Goal: Task Accomplishment & Management: Manage account settings

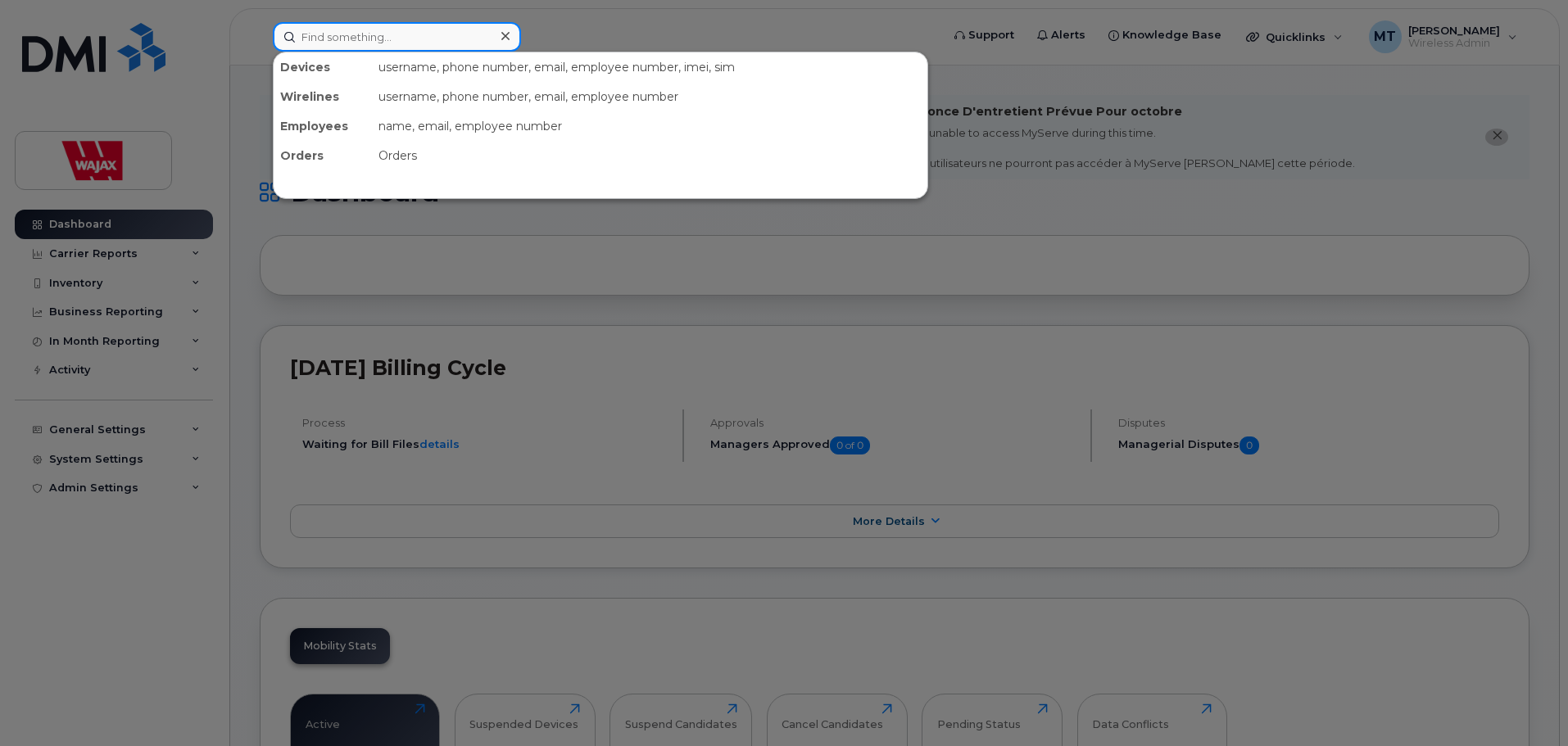
click at [408, 45] on input at bounding box center [397, 36] width 248 height 29
paste input "dpavlenko@wajax.com"
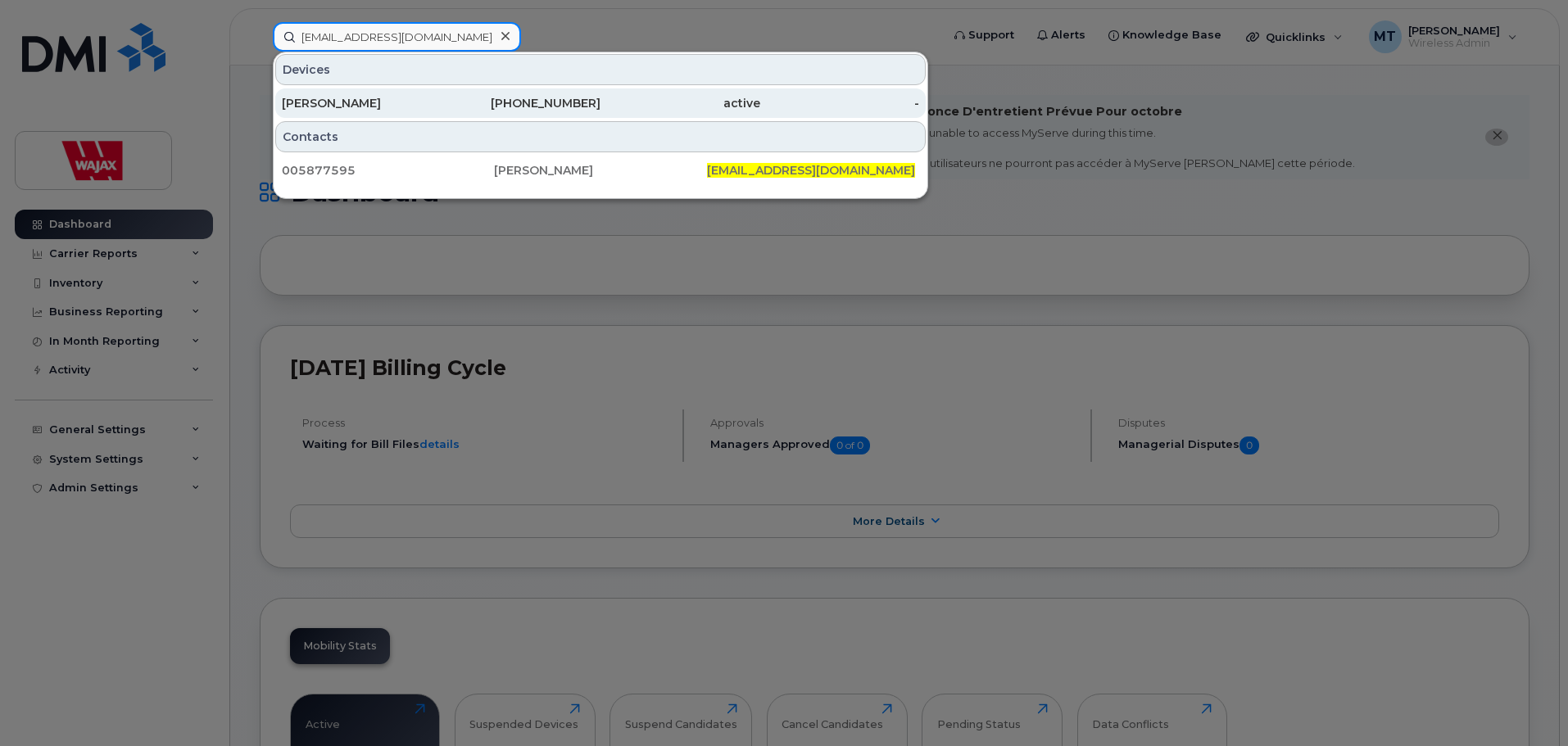
type input "dpavlenko@wajax.com"
click at [396, 98] on div "Denys Pavlenko" at bounding box center [361, 103] width 160 height 16
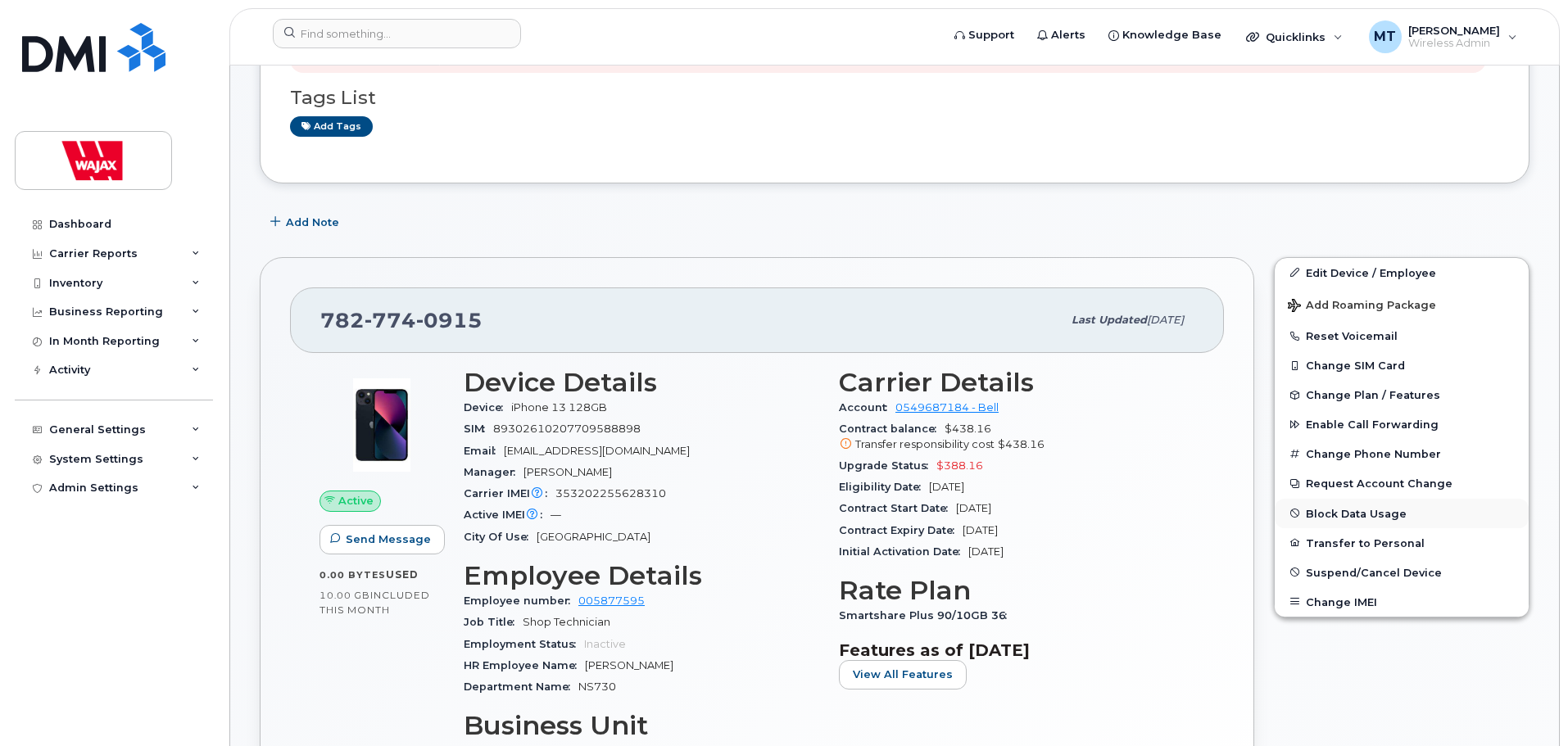
scroll to position [246, 0]
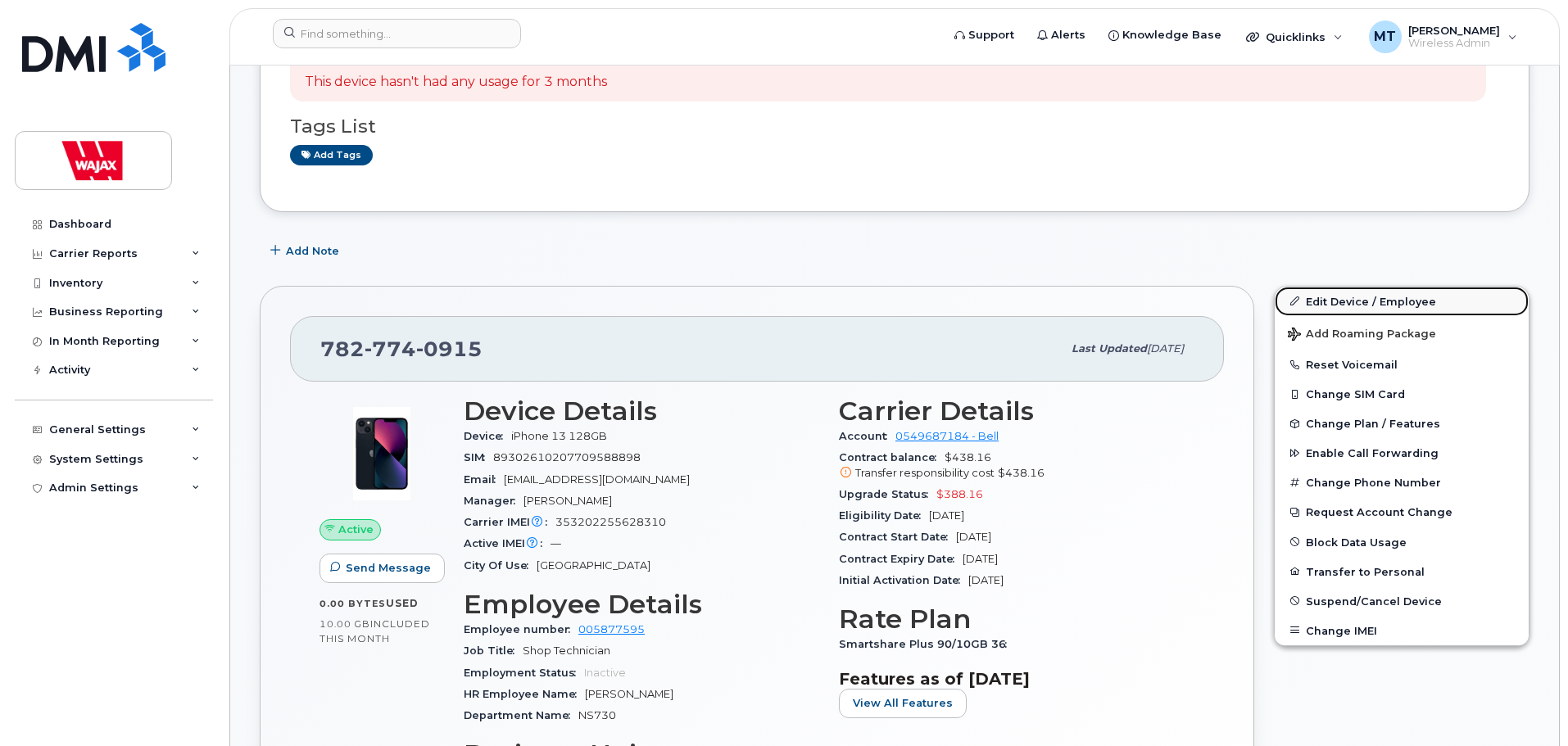
click at [1330, 305] on link "Edit Device / Employee" at bounding box center [1401, 301] width 254 height 29
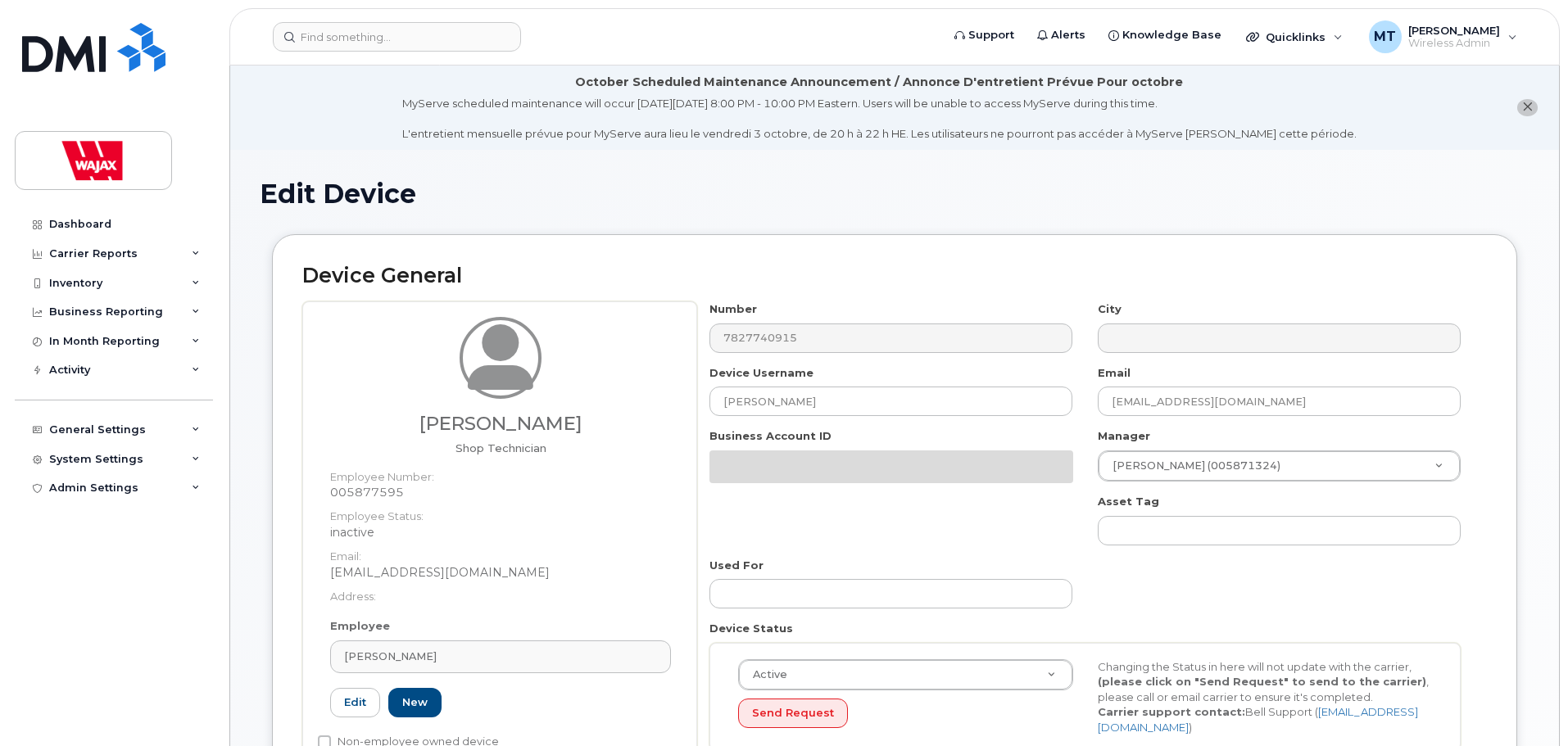
select select "23291732"
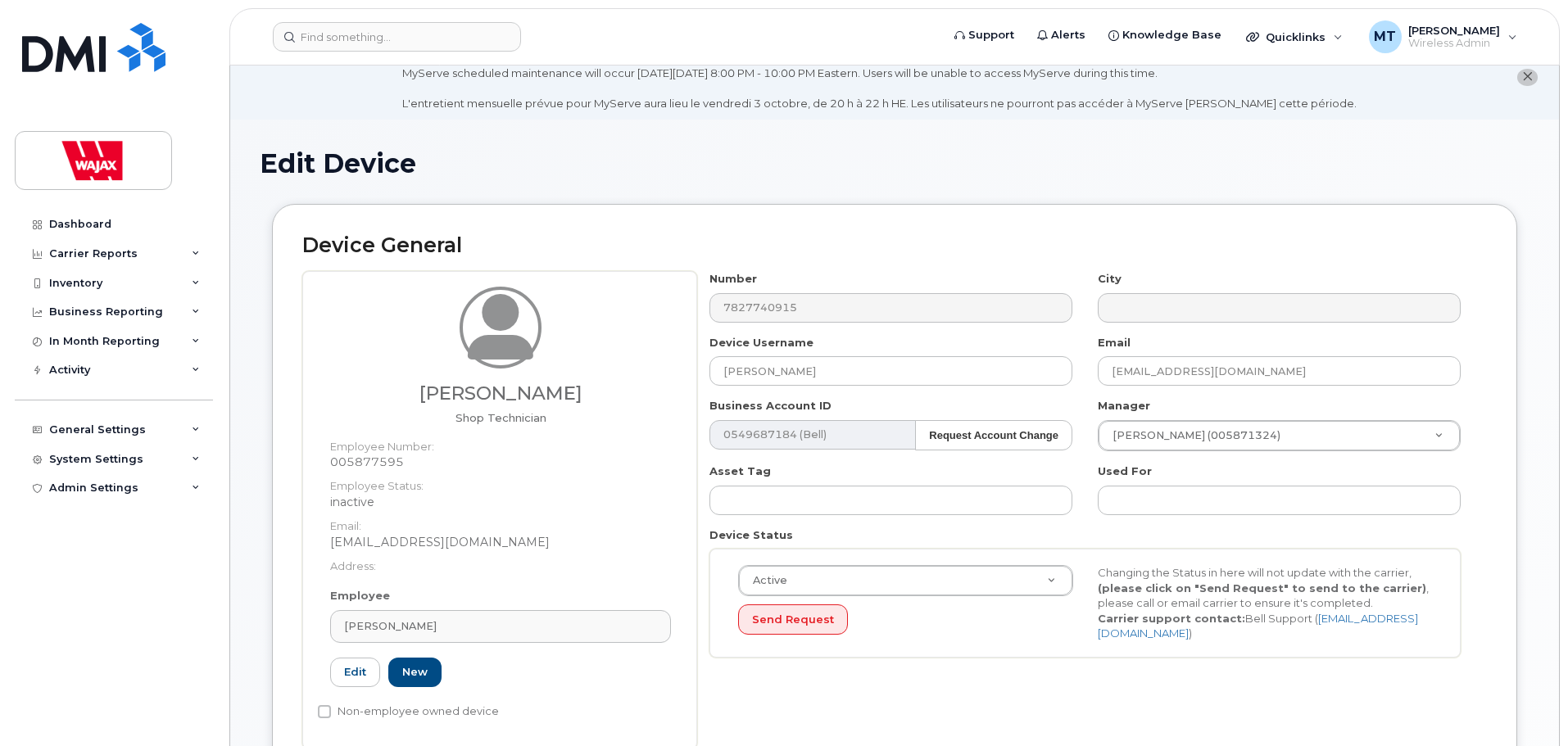
scroll to position [82, 0]
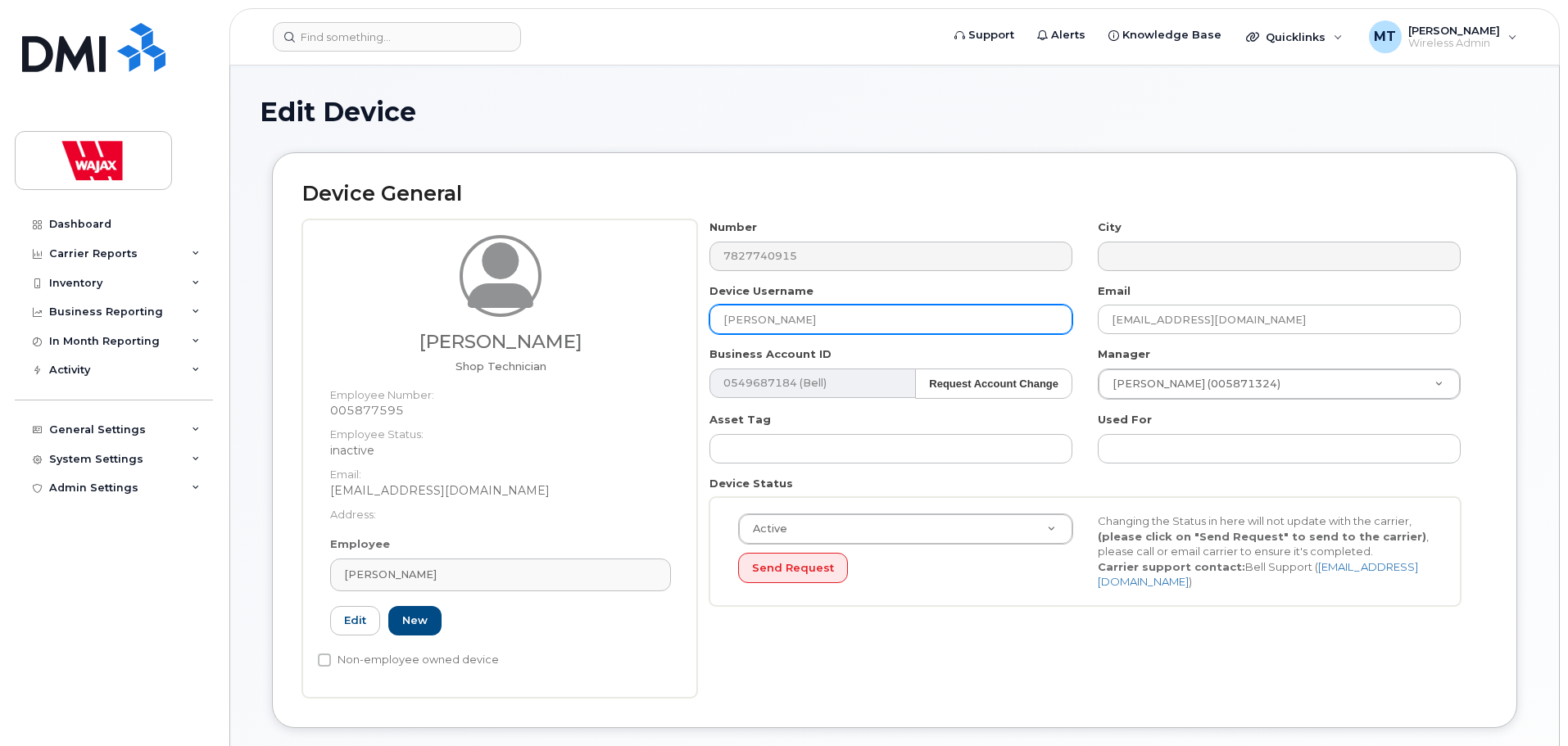
click at [715, 319] on input "Denys Pavlenko" at bounding box center [891, 319] width 363 height 29
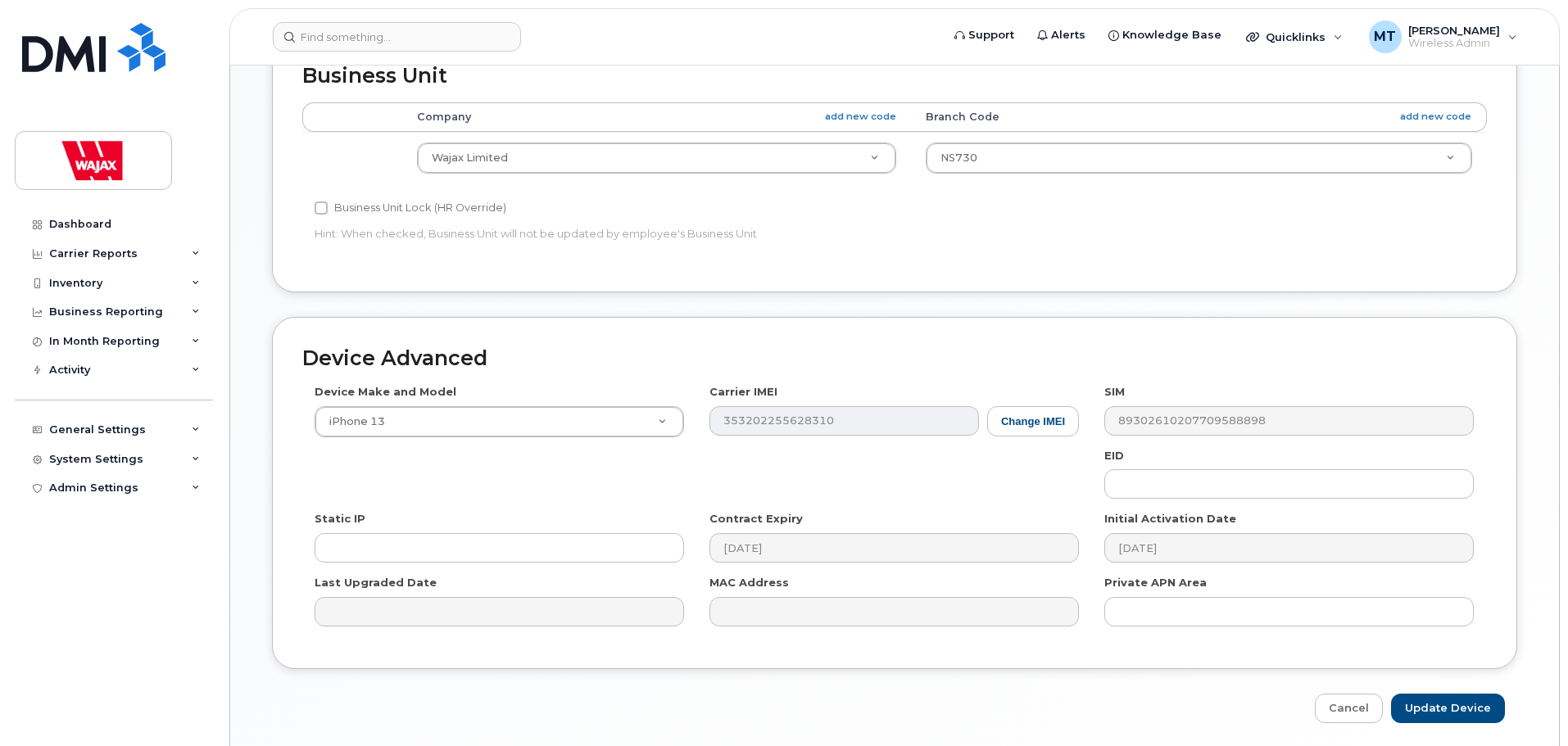
scroll to position [859, 0]
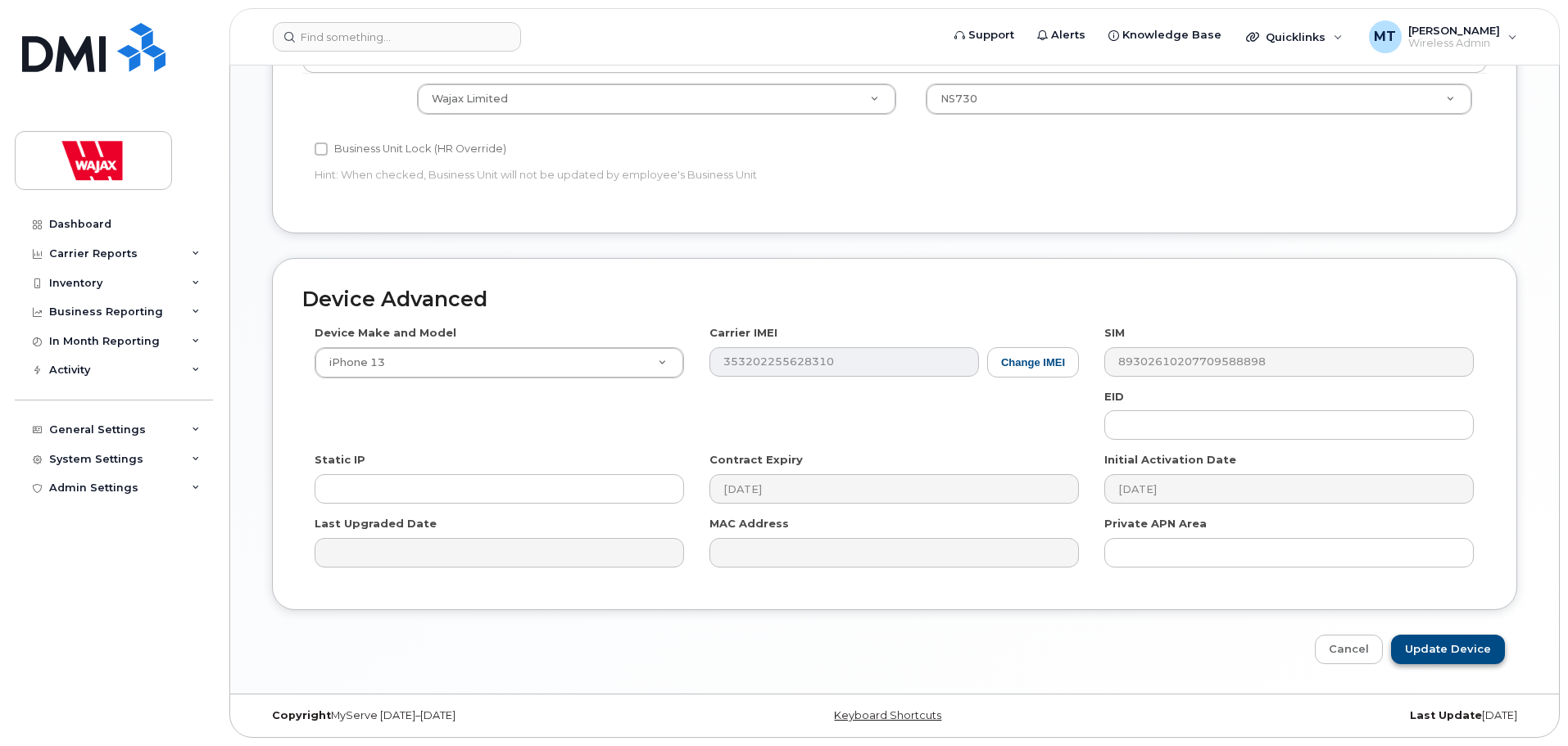
type input "S-Denys Pavlenko"
click at [1438, 647] on input "Update Device" at bounding box center [1447, 650] width 113 height 30
type input "Saving..."
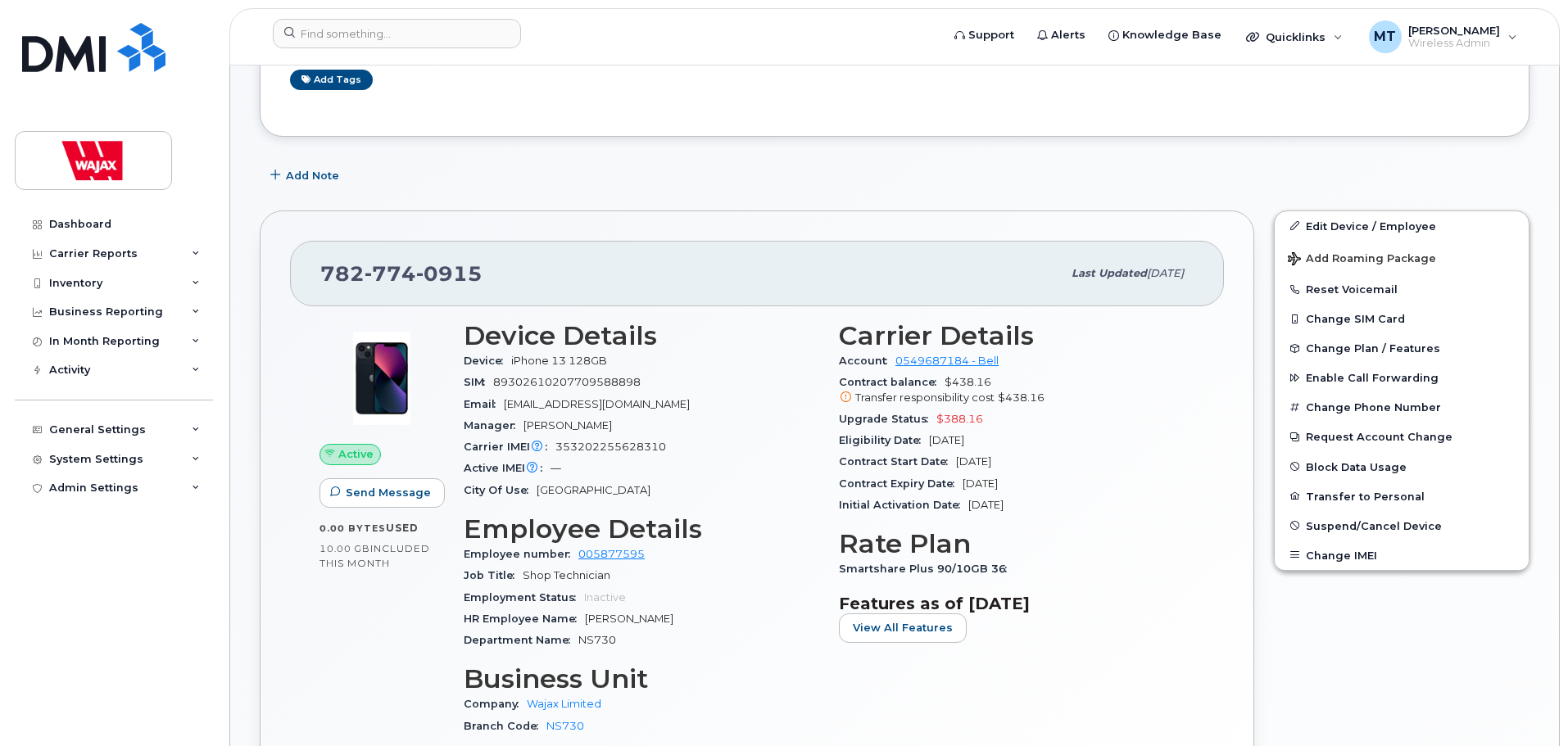
scroll to position [328, 0]
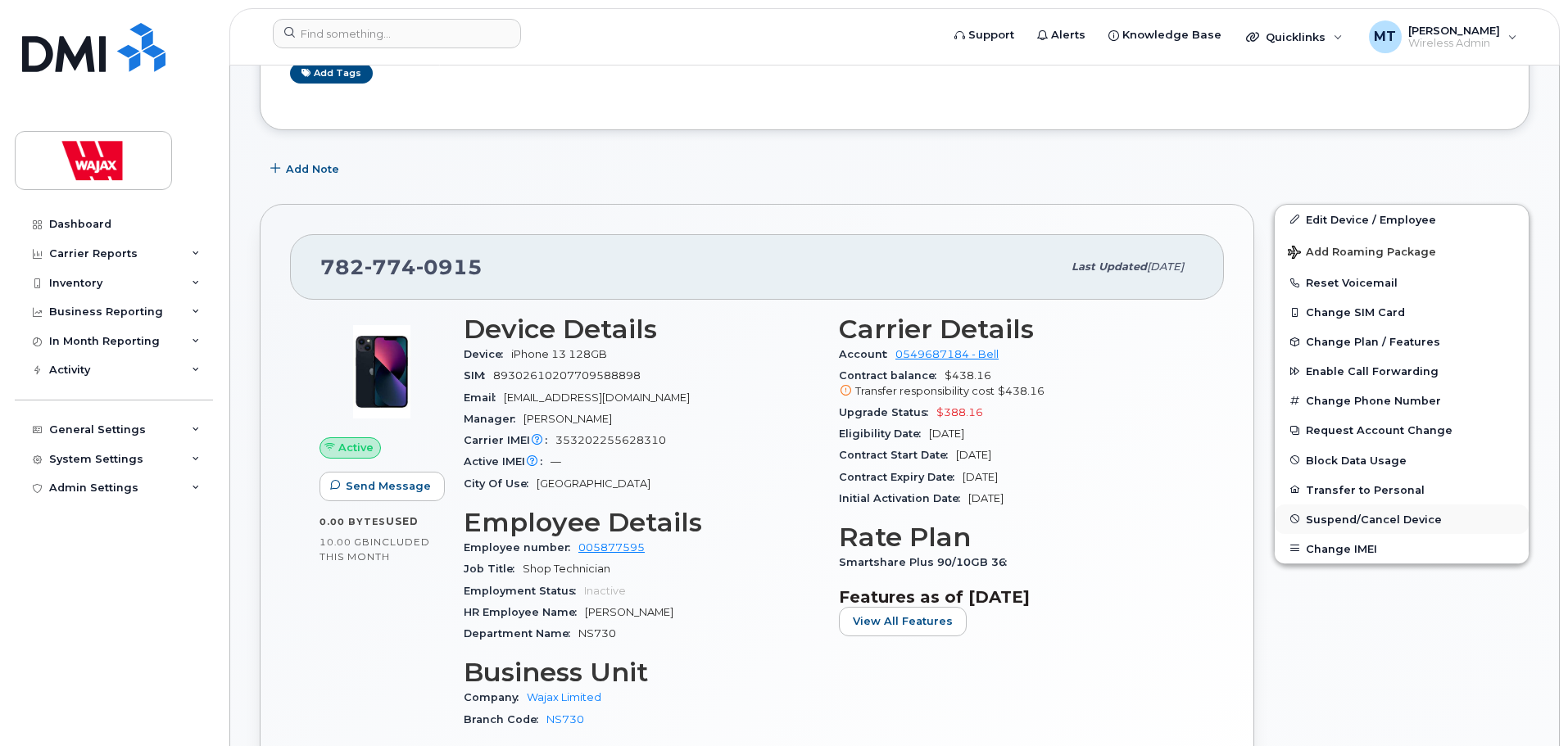
click at [1317, 515] on span "Suspend/Cancel Device" at bounding box center [1374, 519] width 136 height 13
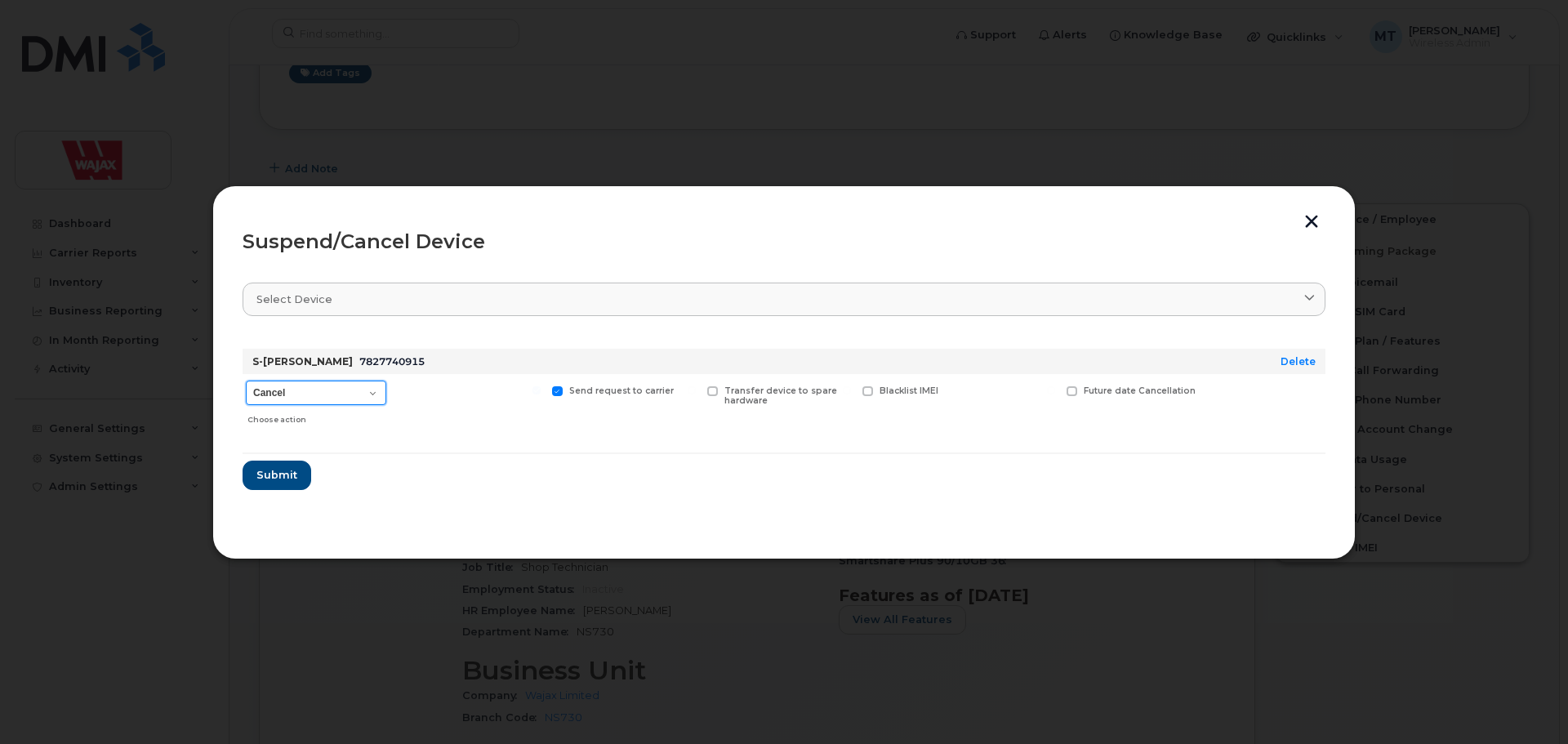
click at [370, 392] on select "Cancel Suspend - Extend Suspension Suspend - Reduced Rate Suspend - Full Rate S…" at bounding box center [316, 393] width 140 height 24
select select "[object Object]"
click at [246, 381] on select "Cancel Suspend - Extend Suspension Suspend - Reduced Rate Suspend - Full Rate S…" at bounding box center [316, 393] width 140 height 24
click at [868, 390] on span at bounding box center [868, 392] width 11 height 11
click at [851, 390] on input "Blacklist IMEI" at bounding box center [846, 390] width 8 height 8
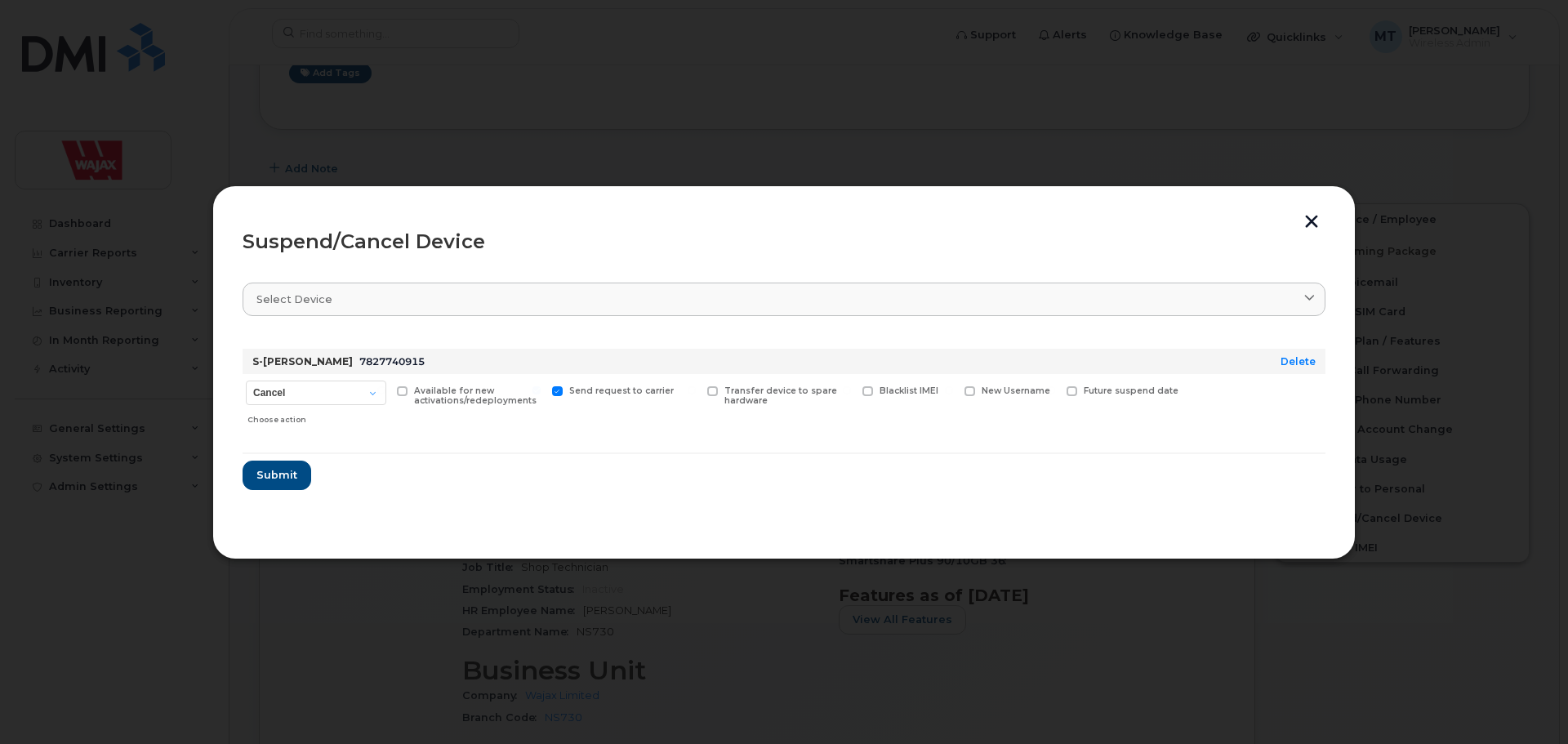
checkbox input "true"
click at [369, 396] on select "Cancel Suspend - Extend Suspension Suspend - Reduced Rate Suspend - Full Rate S…" at bounding box center [316, 393] width 140 height 24
click at [372, 393] on select "Cancel Suspend - Extend Suspension Suspend - Reduced Rate Suspend - Full Rate S…" at bounding box center [316, 393] width 140 height 24
click at [375, 398] on select "Cancel Suspend - Extend Suspension Suspend - Reduced Rate Suspend - Full Rate S…" at bounding box center [316, 393] width 140 height 24
click at [377, 394] on select "Cancel Suspend - Extend Suspension Suspend - Reduced Rate Suspend - Full Rate S…" at bounding box center [316, 393] width 140 height 24
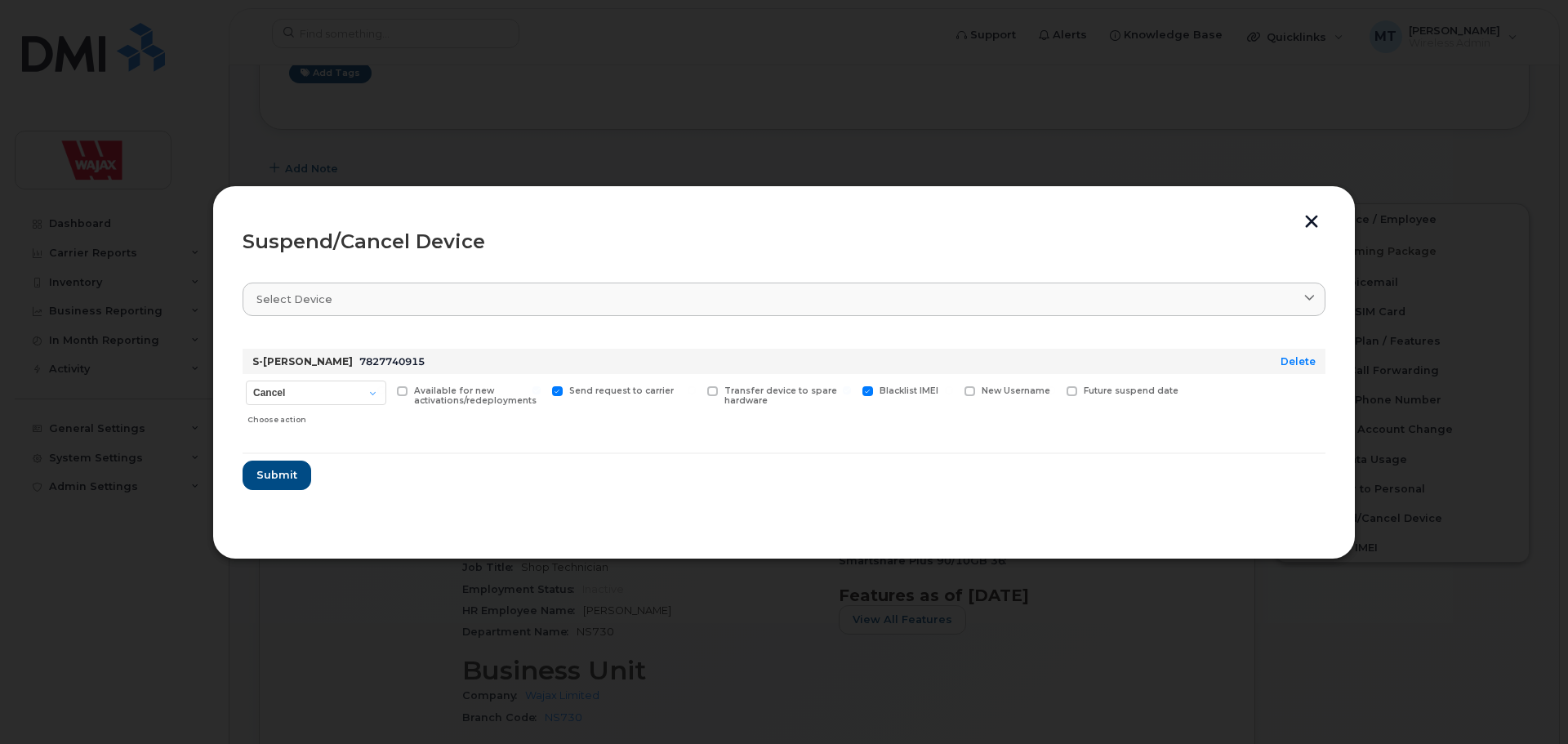
click at [472, 450] on form "S-Denys Pavlenko 7827740915 Delete Cancel Suspend - Extend Suspension Suspend -…" at bounding box center [784, 413] width 1083 height 155
click at [298, 470] on button "Submit" at bounding box center [276, 475] width 67 height 29
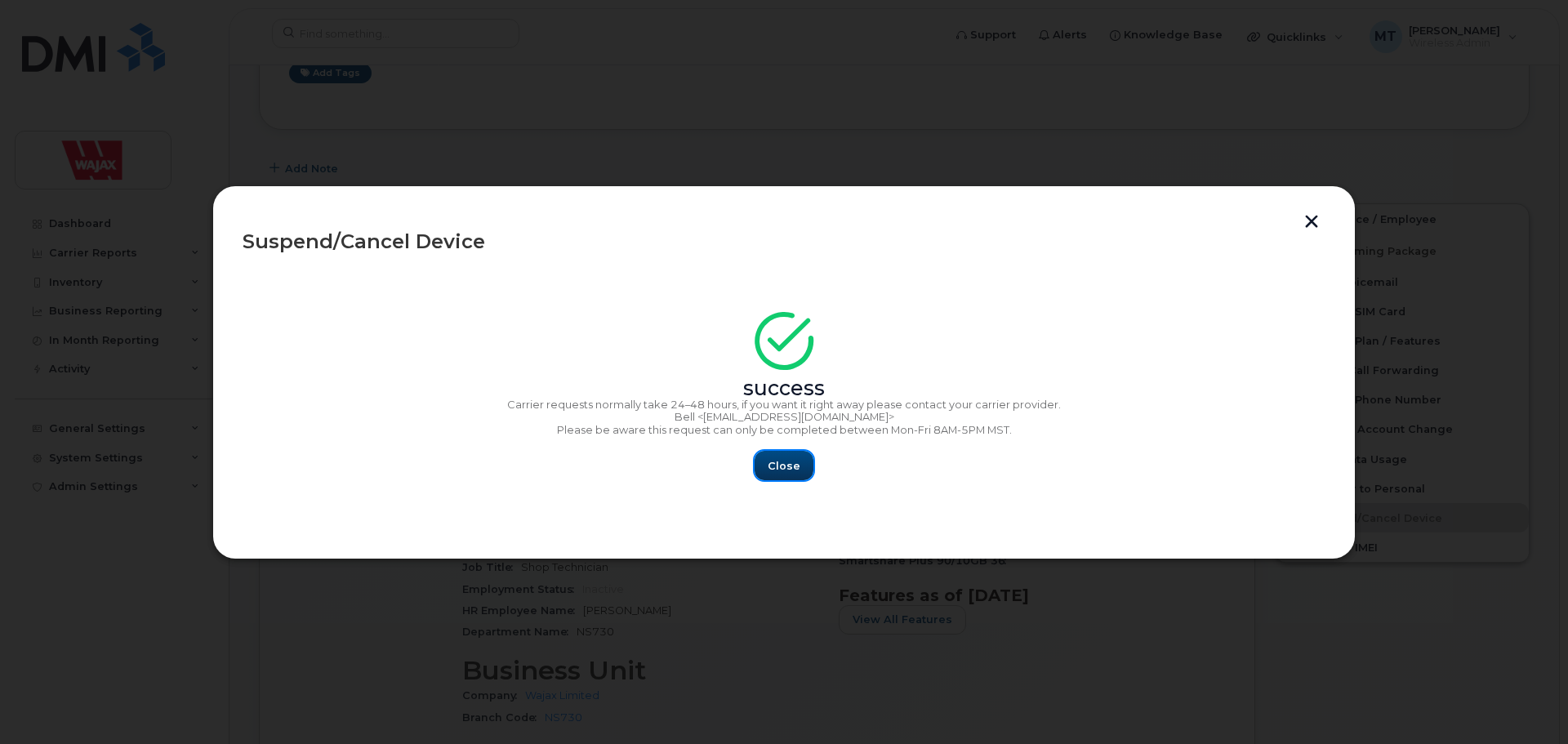
click at [775, 472] on span "Close" at bounding box center [784, 465] width 33 height 15
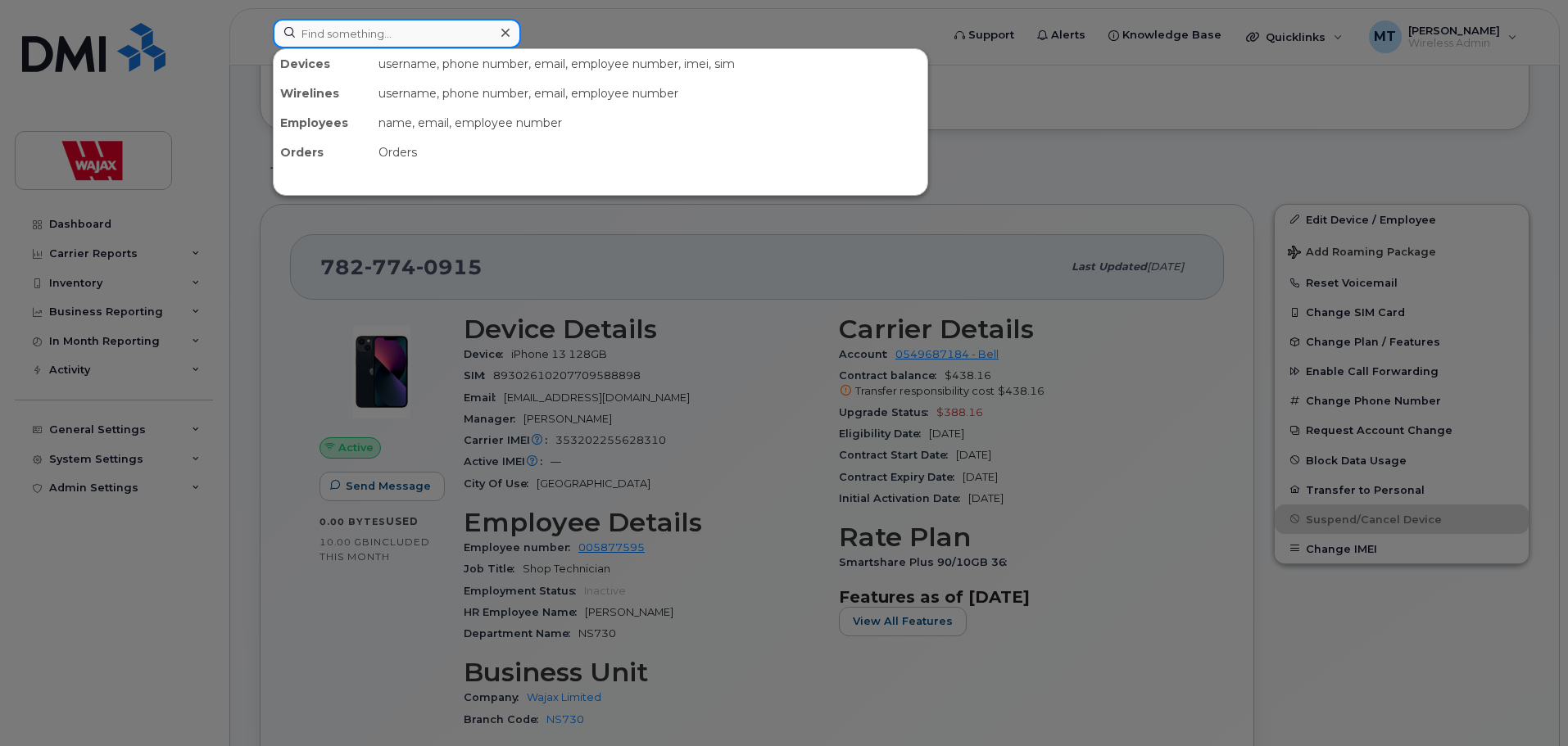
click at [466, 30] on input at bounding box center [397, 34] width 248 height 29
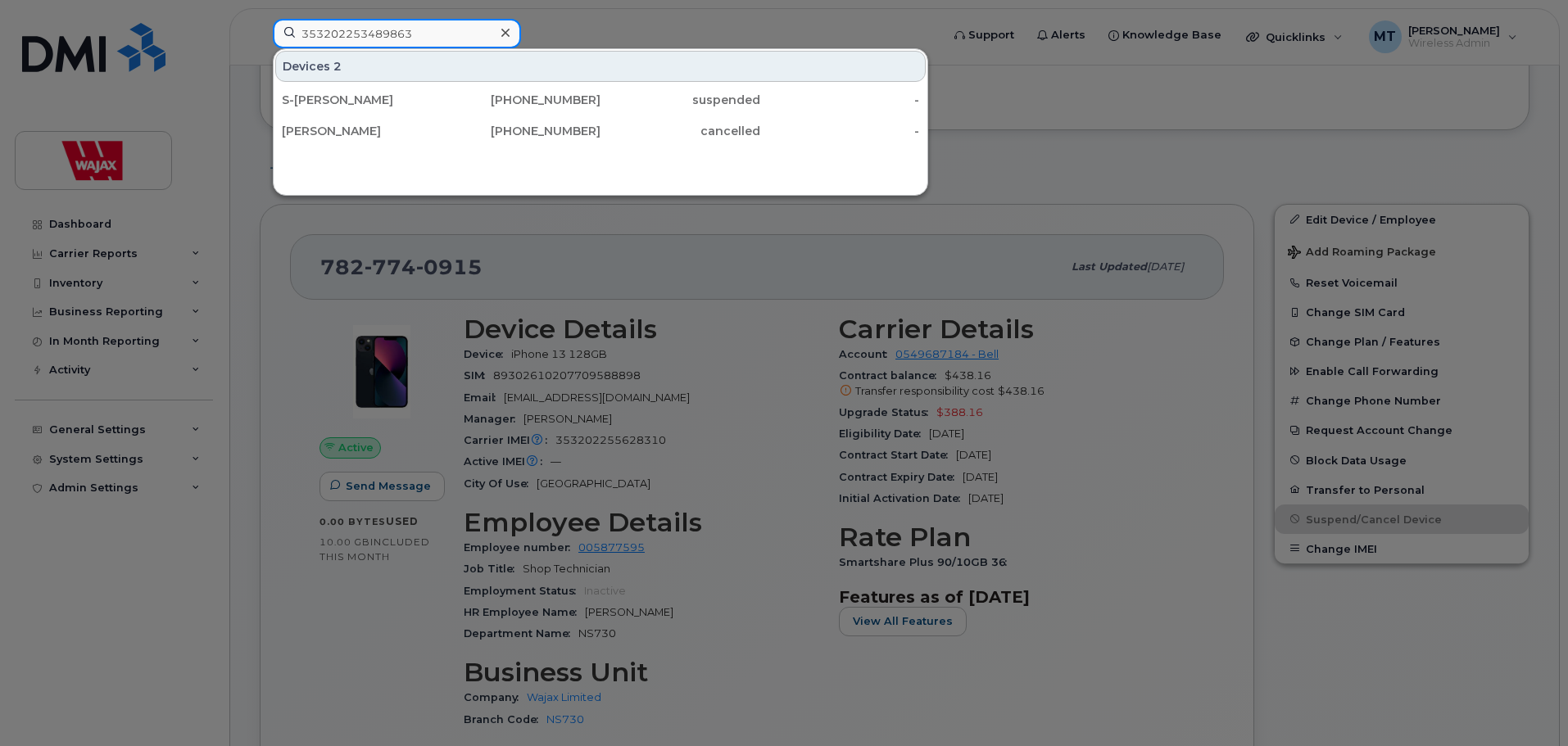
type input "353202253489863"
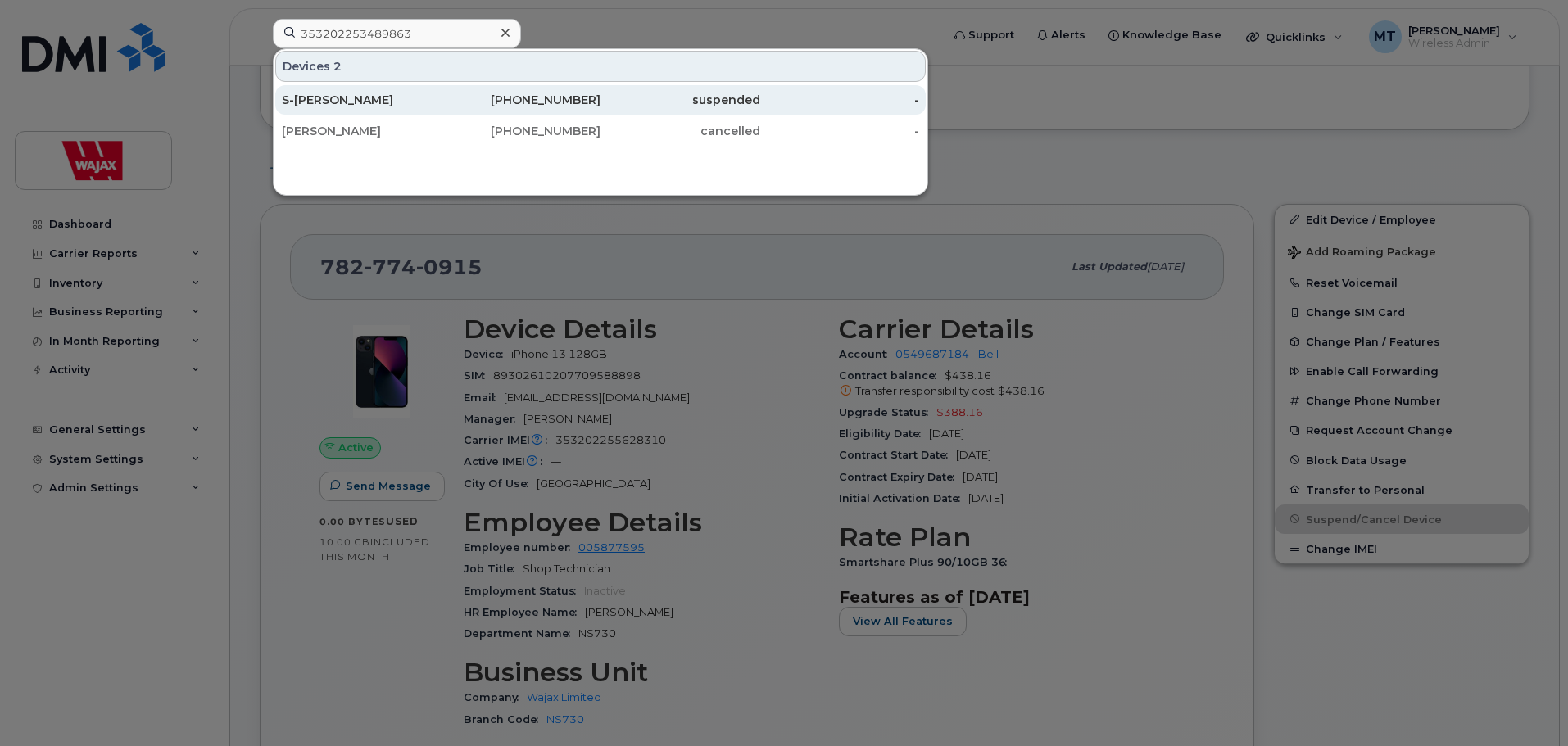
click at [425, 93] on div "S-Tom Curtis" at bounding box center [361, 100] width 160 height 16
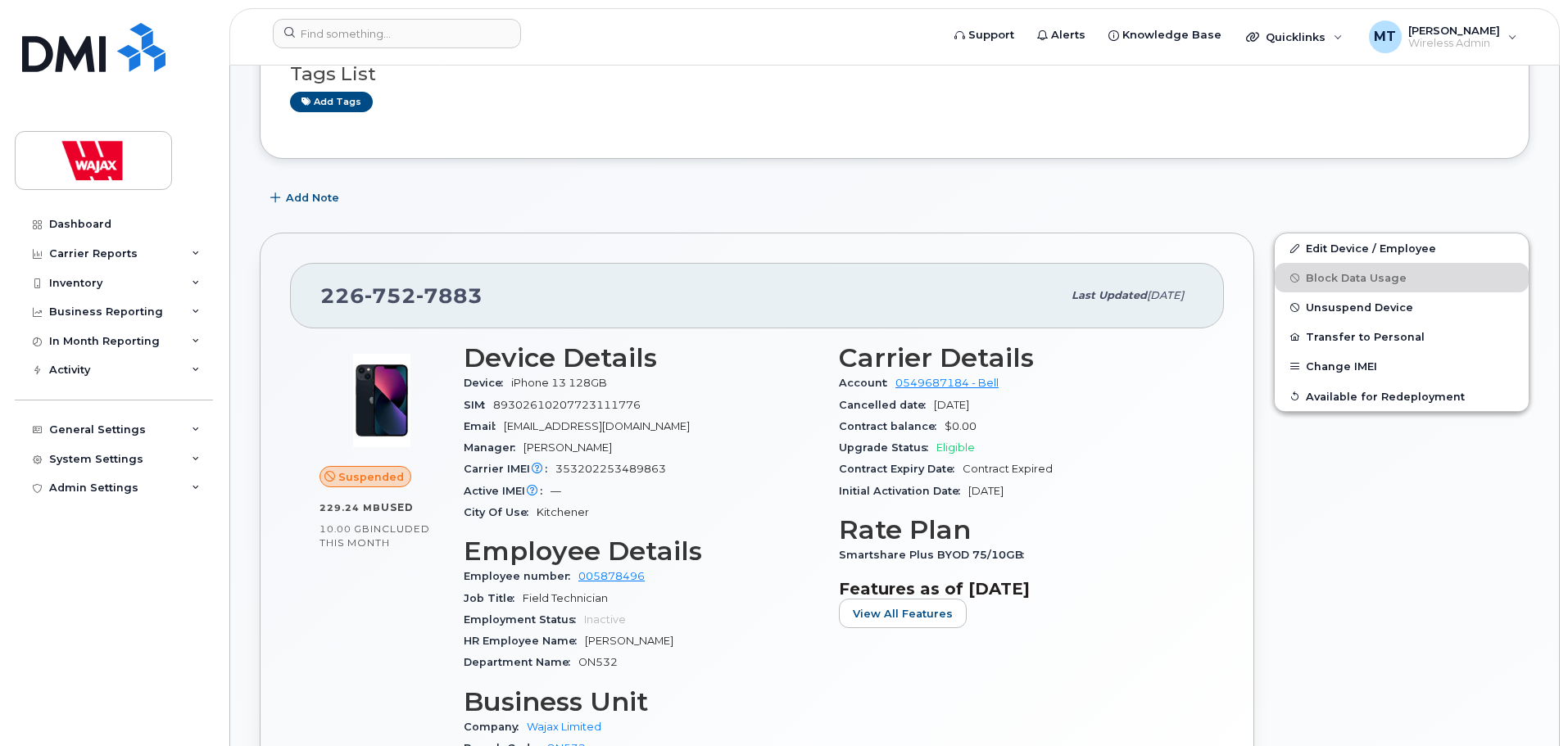
scroll to position [246, 0]
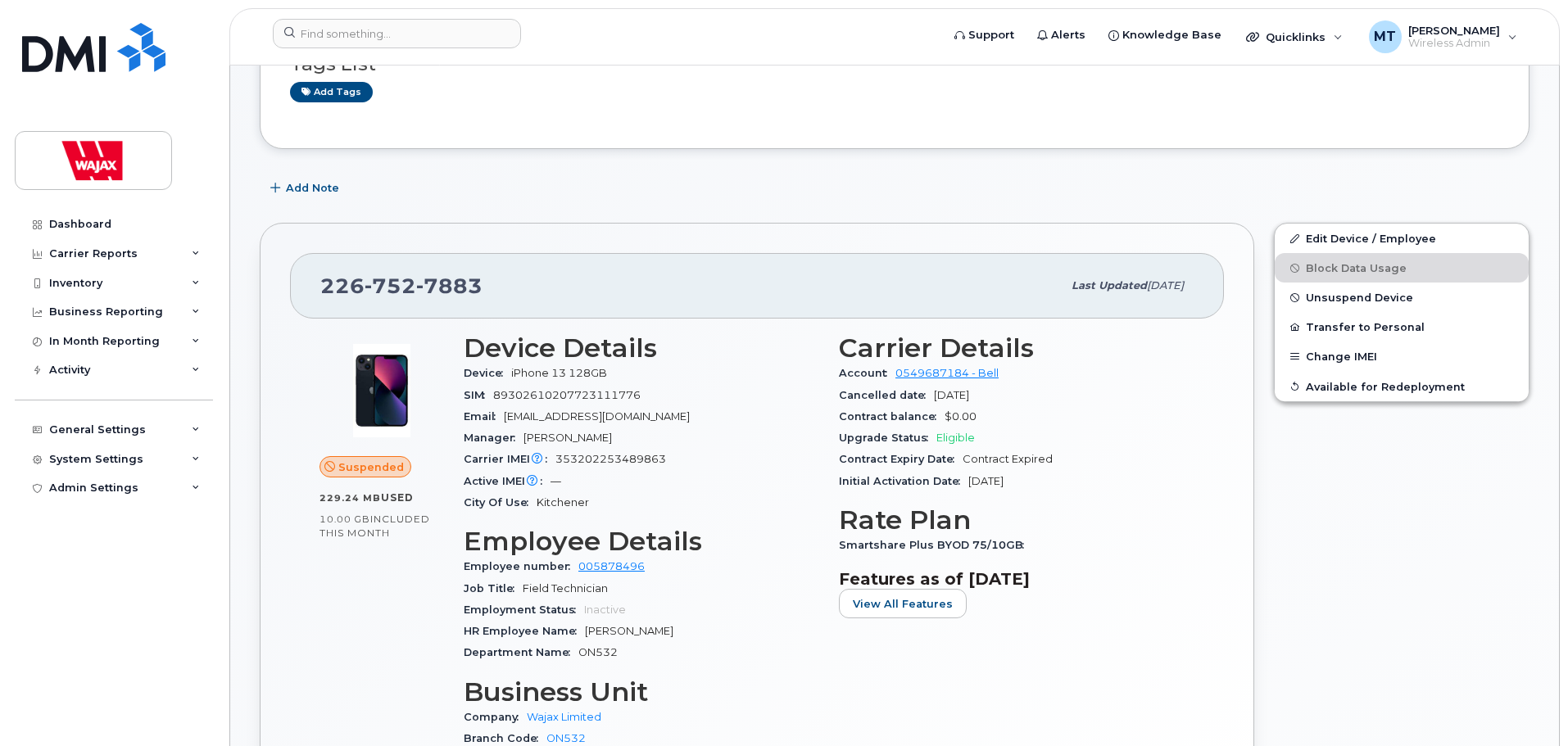
click at [399, 16] on header "Support Alerts Knowledge Base Quicklinks Suspend / Cancel Device Change SIM Car…" at bounding box center [895, 36] width 1330 height 57
click at [397, 28] on input at bounding box center [397, 34] width 248 height 29
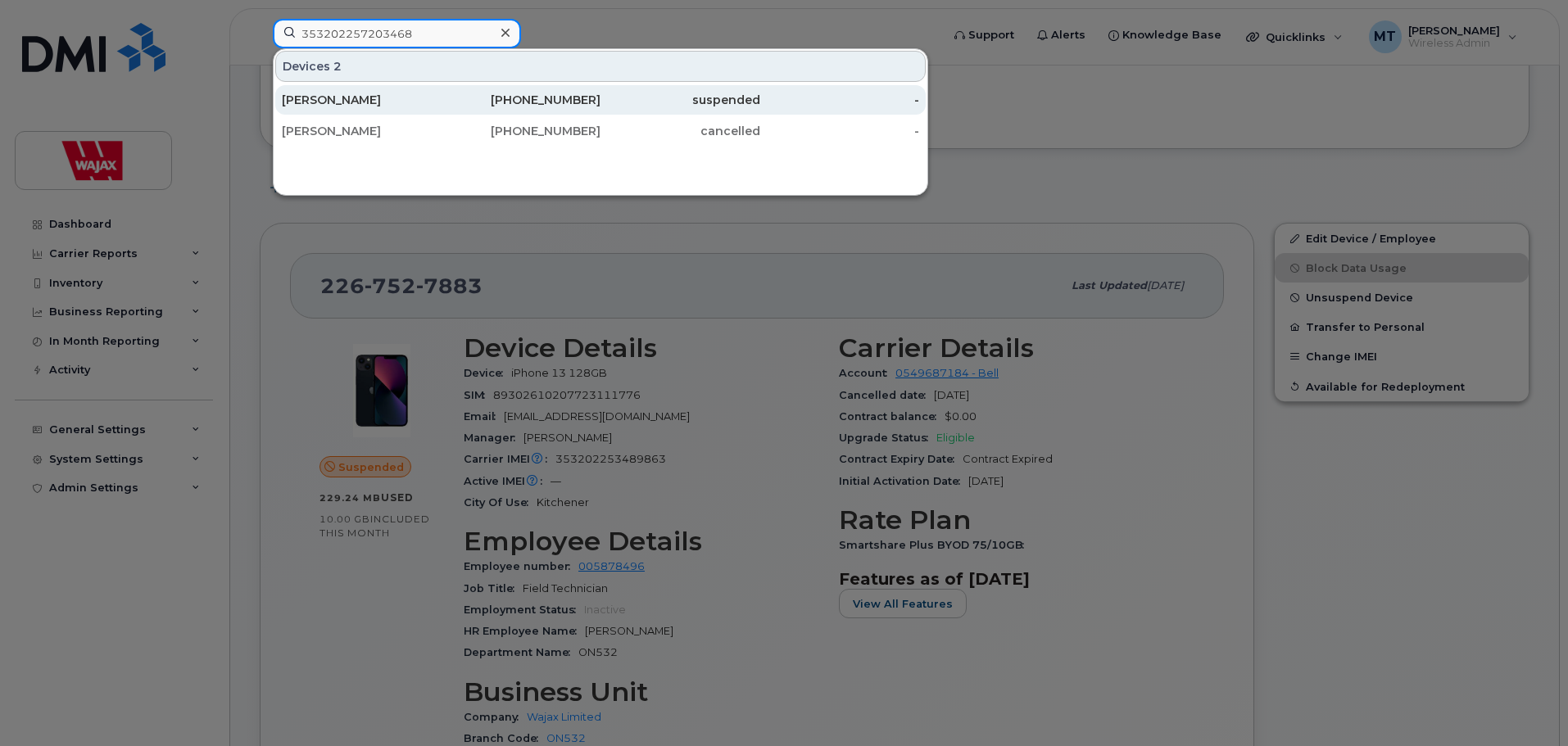
type input "353202257203468"
click at [480, 105] on div "647-544-0473" at bounding box center [521, 100] width 160 height 16
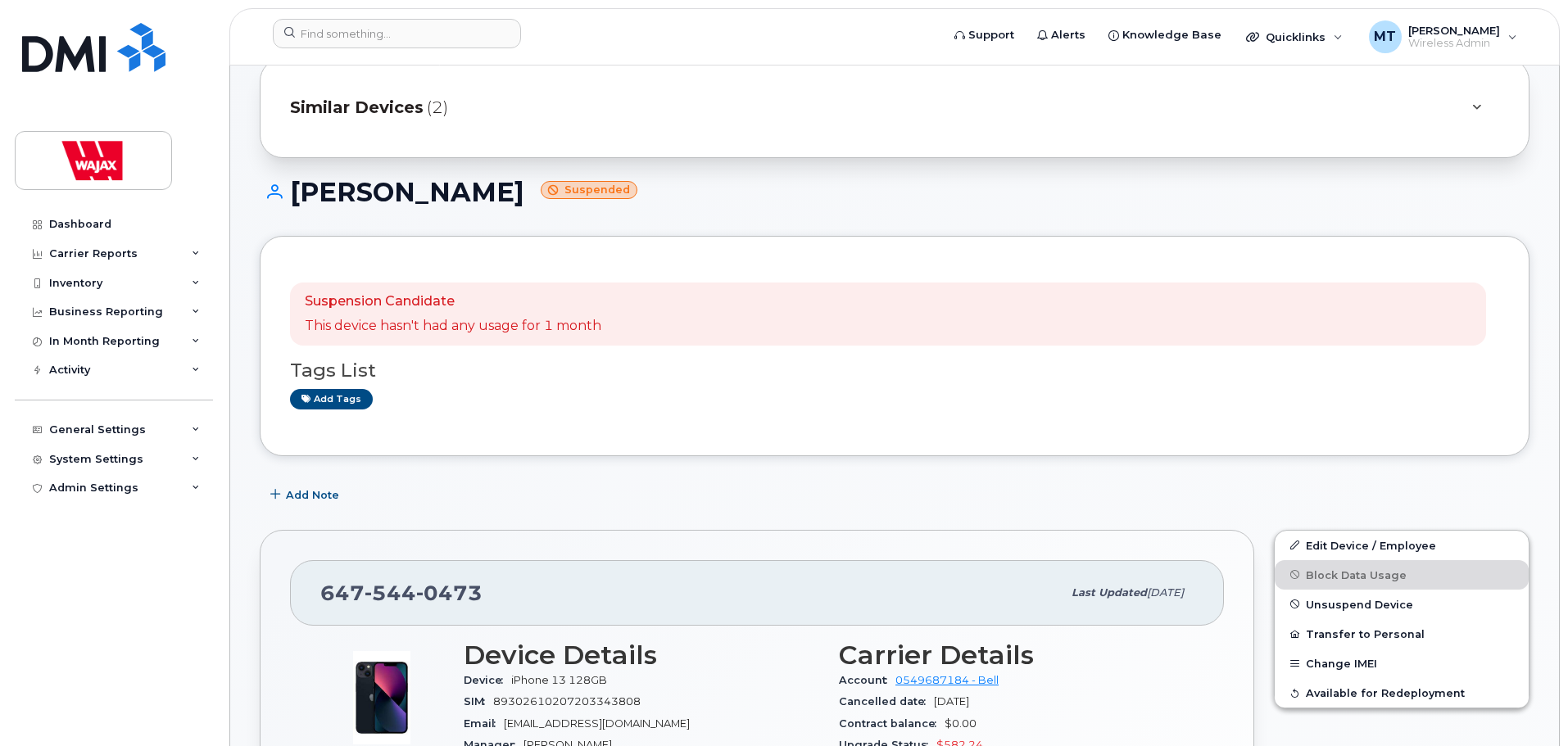
scroll to position [164, 0]
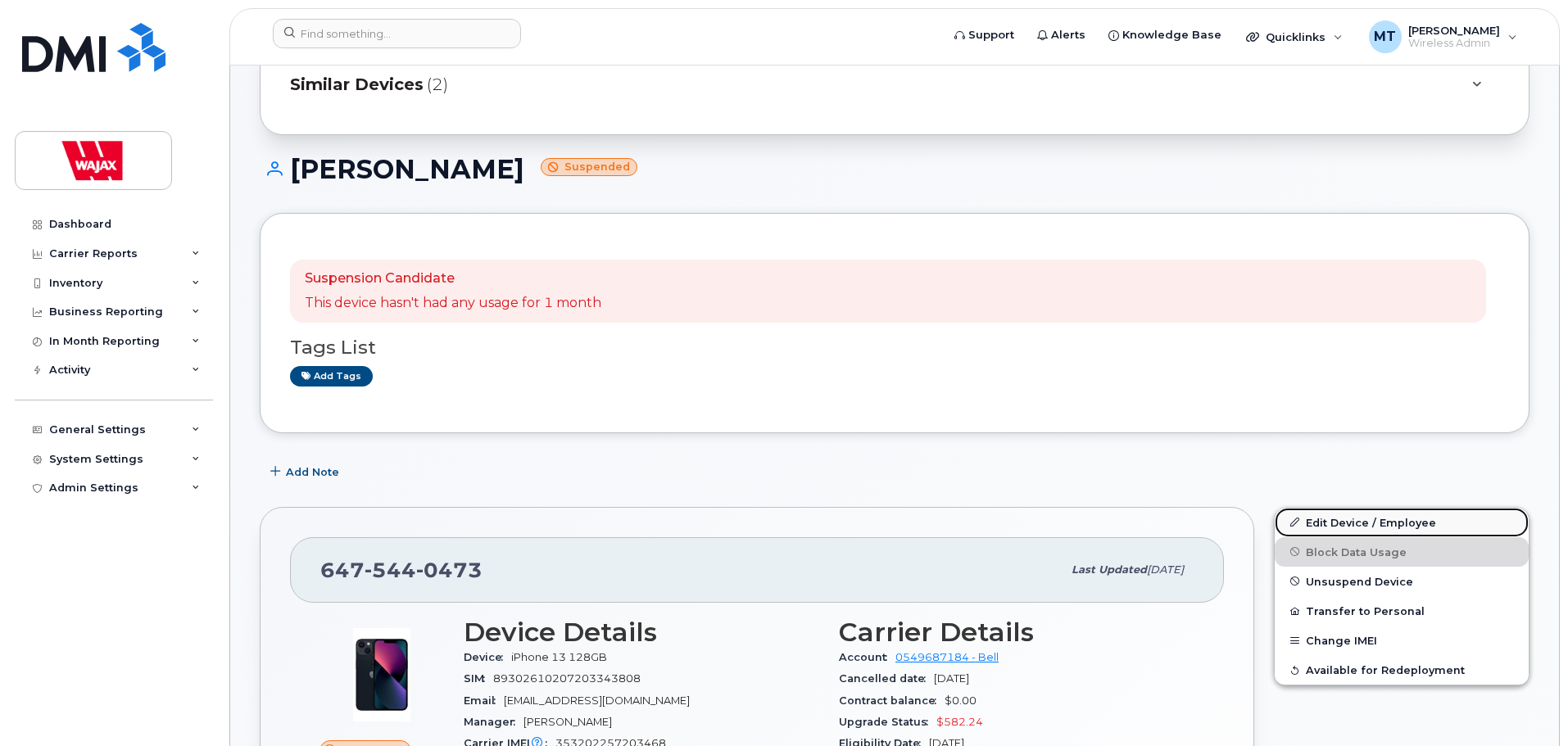
click at [1321, 527] on link "Edit Device / Employee" at bounding box center [1401, 523] width 254 height 29
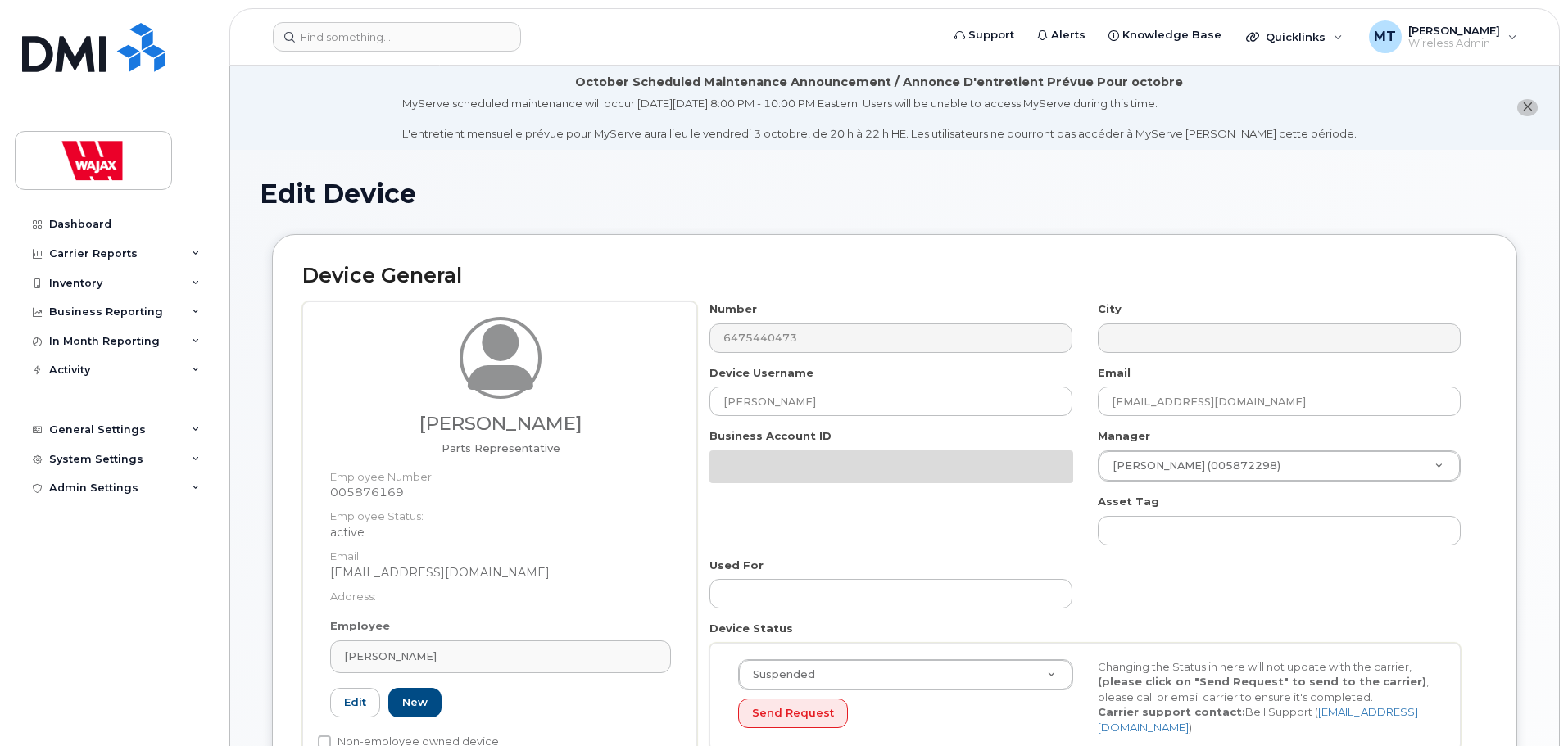
select select "23291732"
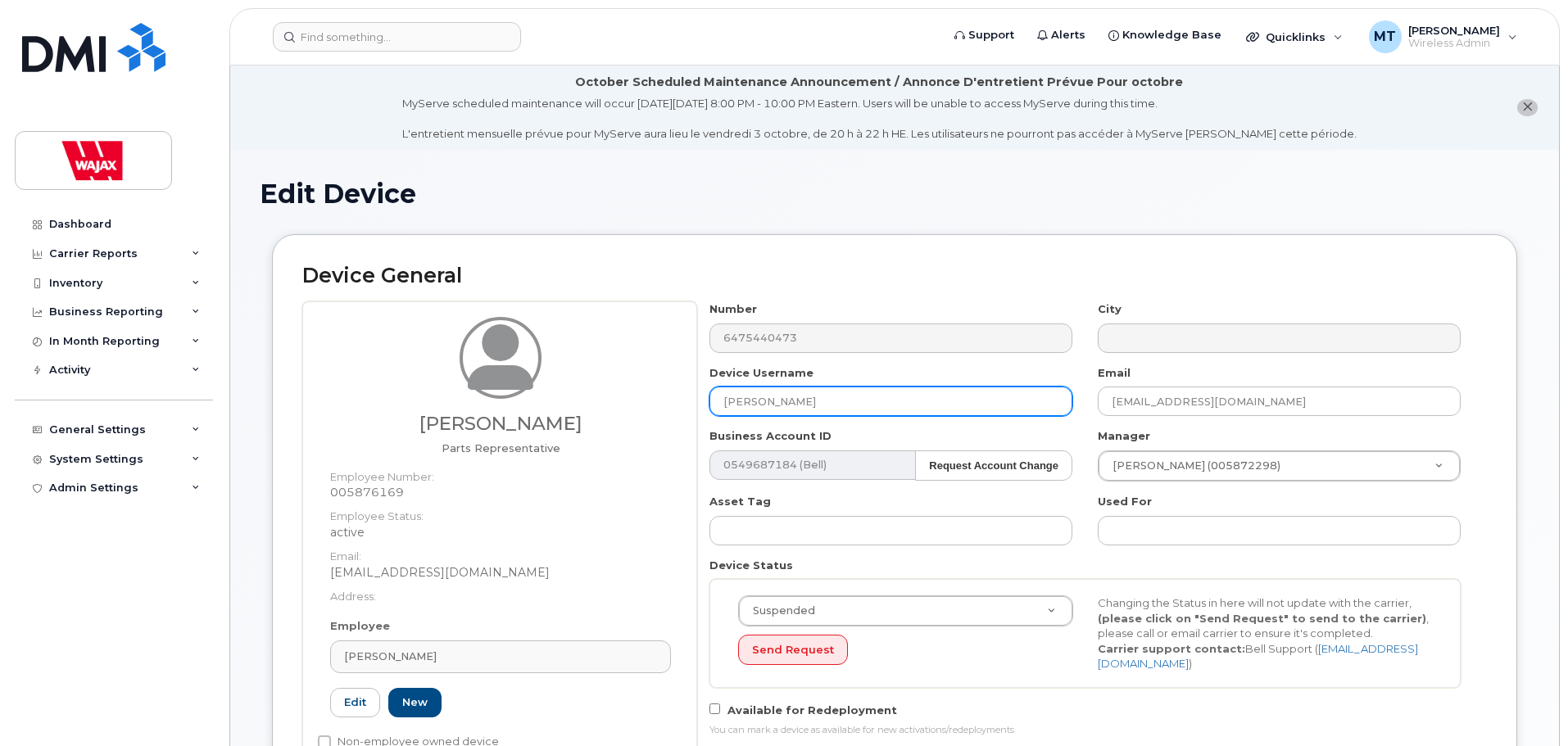
drag, startPoint x: 727, startPoint y: 406, endPoint x: 671, endPoint y: 410, distance: 56.1
click at [671, 410] on div "[PERSON_NAME] Parts Representative Employee Number: 005876169 Employee Status: …" at bounding box center [894, 540] width 1184 height 478
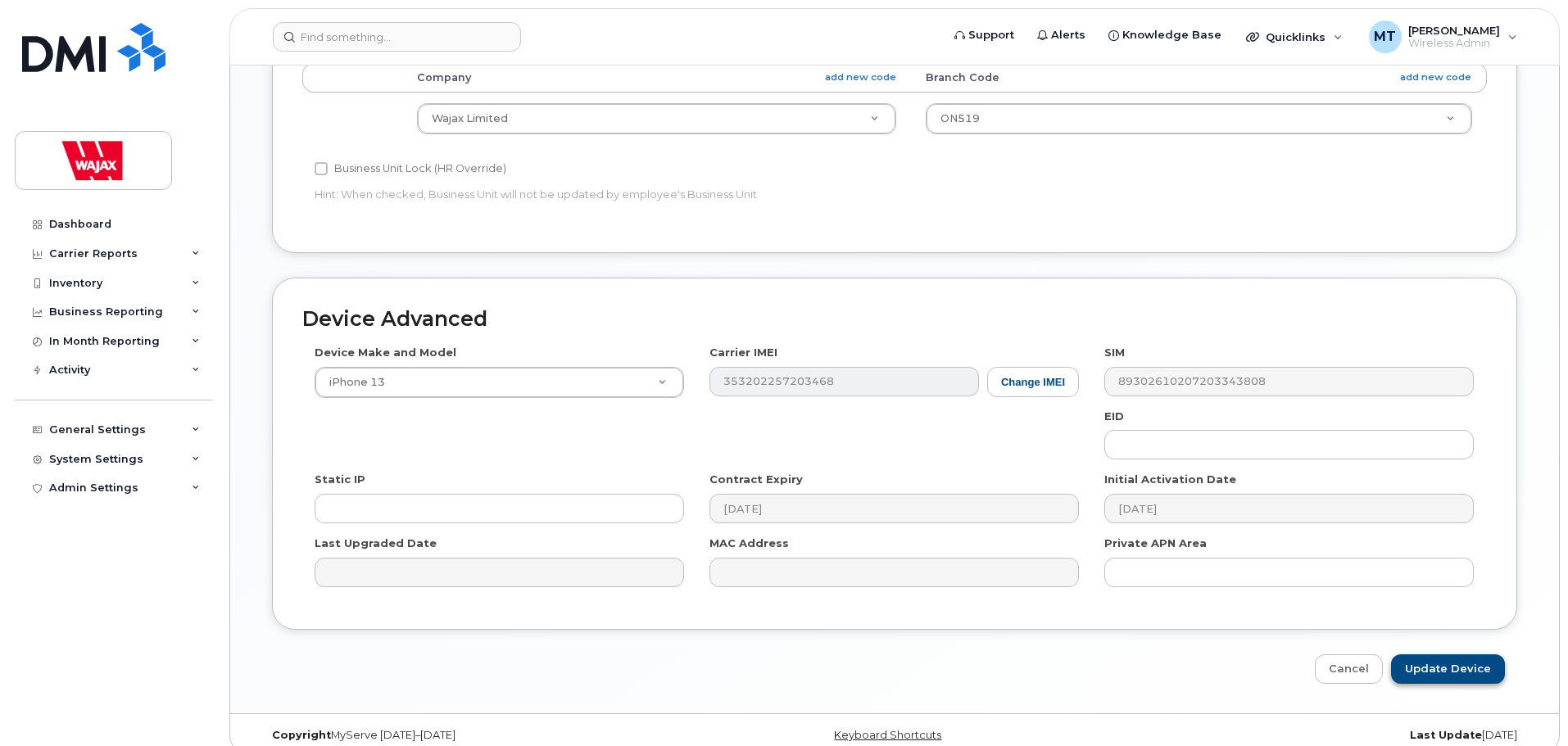
scroll to position [859, 0]
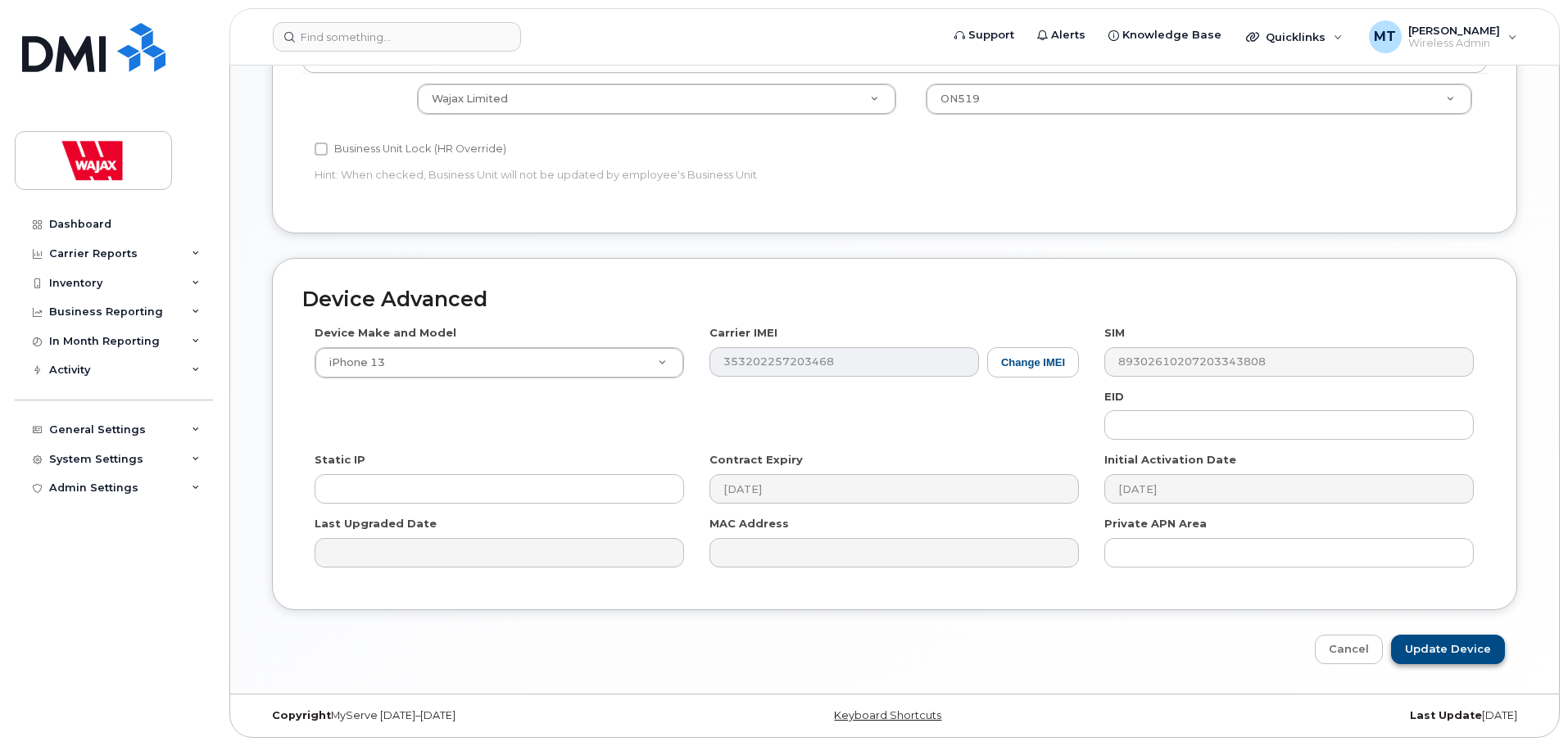
type input "S-[PERSON_NAME]"
drag, startPoint x: 1445, startPoint y: 651, endPoint x: 1142, endPoint y: 474, distance: 350.9
click at [1445, 651] on input "Update Device" at bounding box center [1447, 650] width 113 height 30
type input "Saving..."
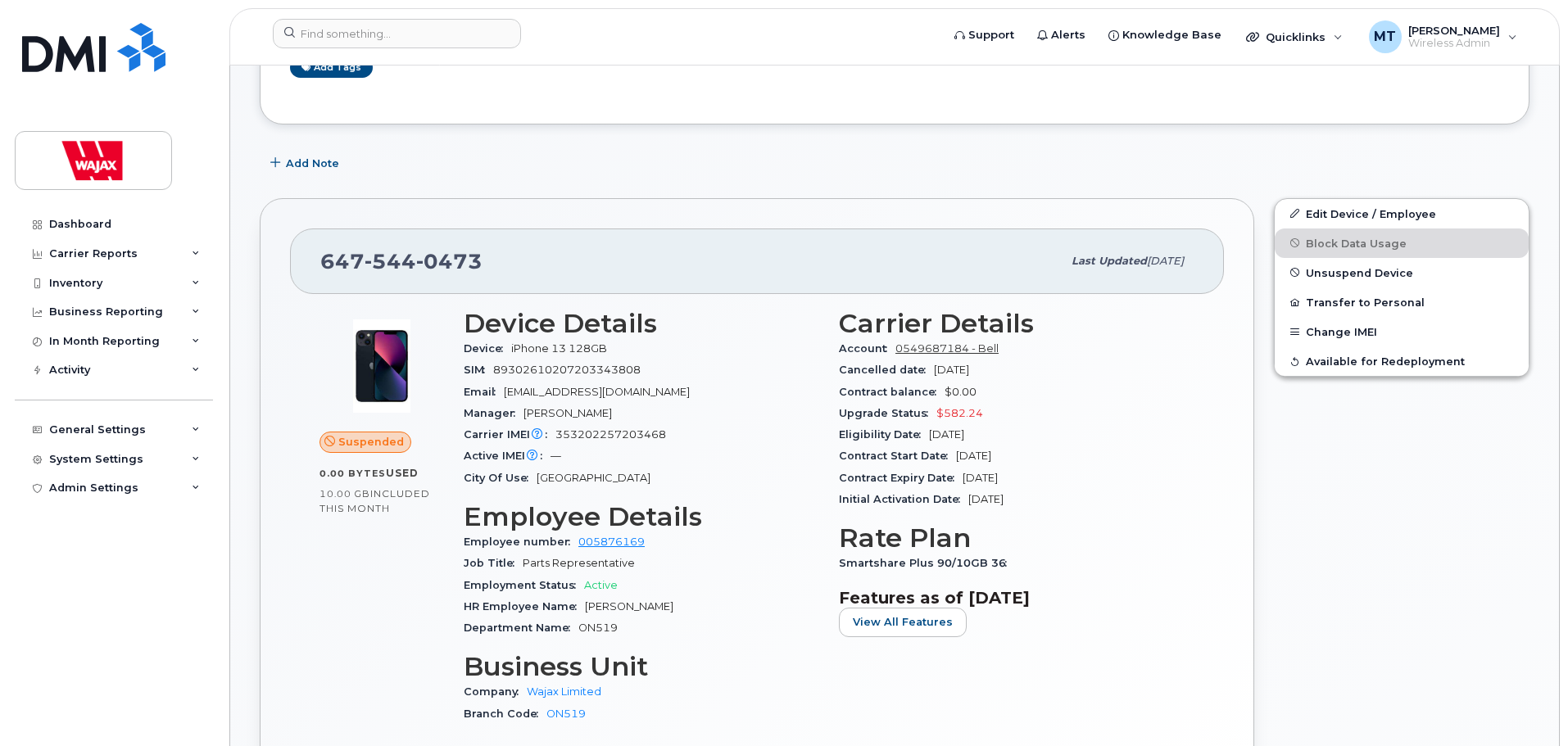
scroll to position [492, 0]
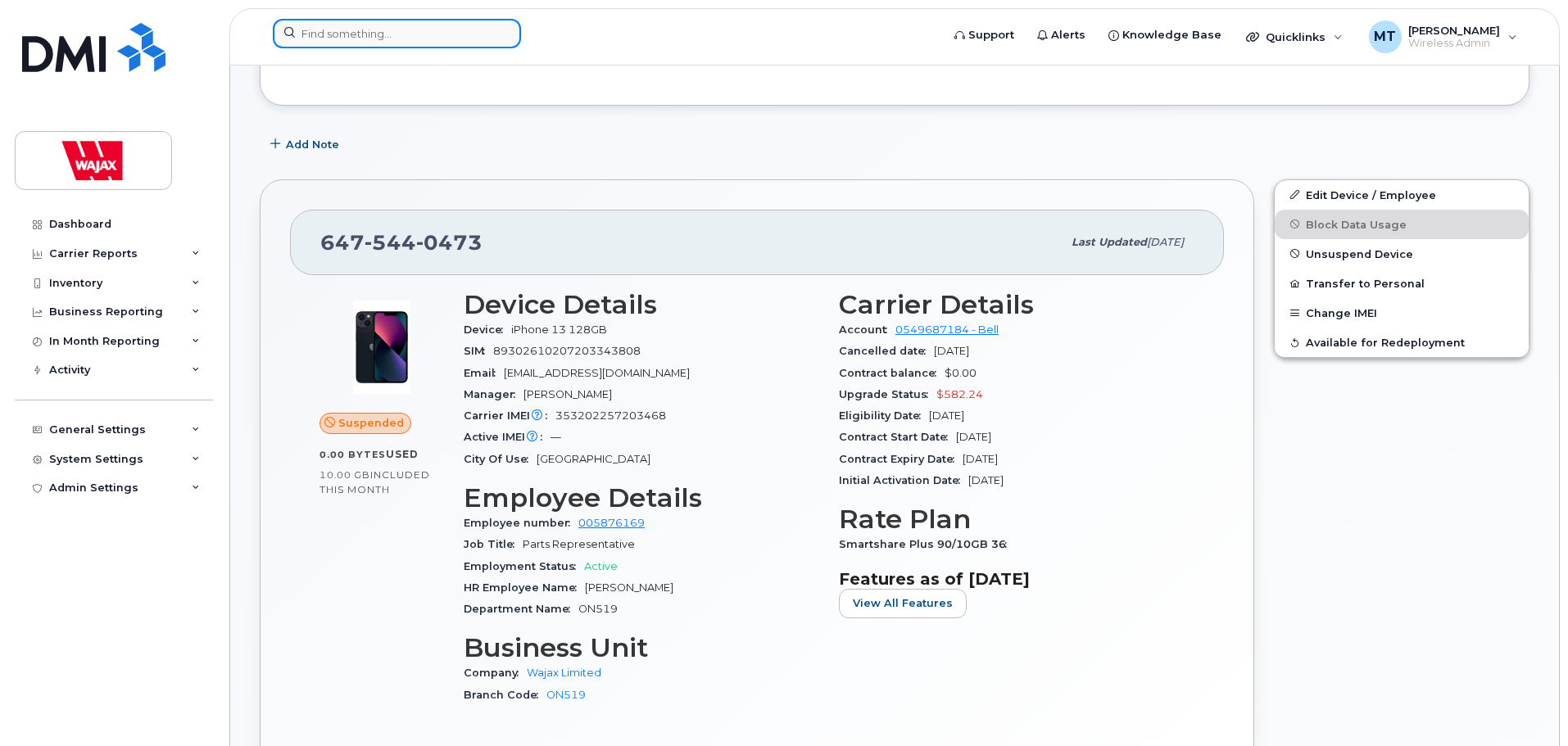
click at [462, 26] on input at bounding box center [397, 34] width 248 height 29
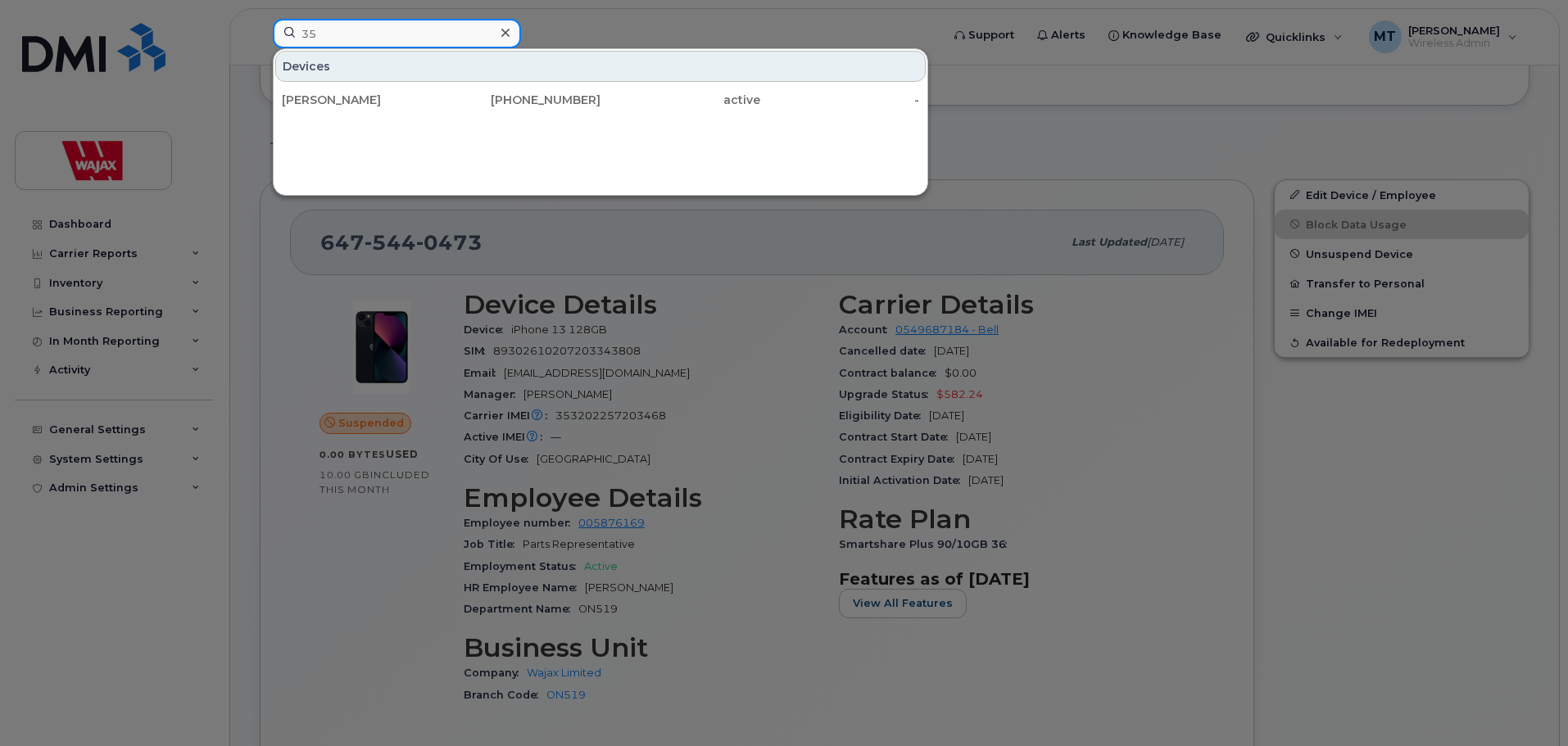
type input "3"
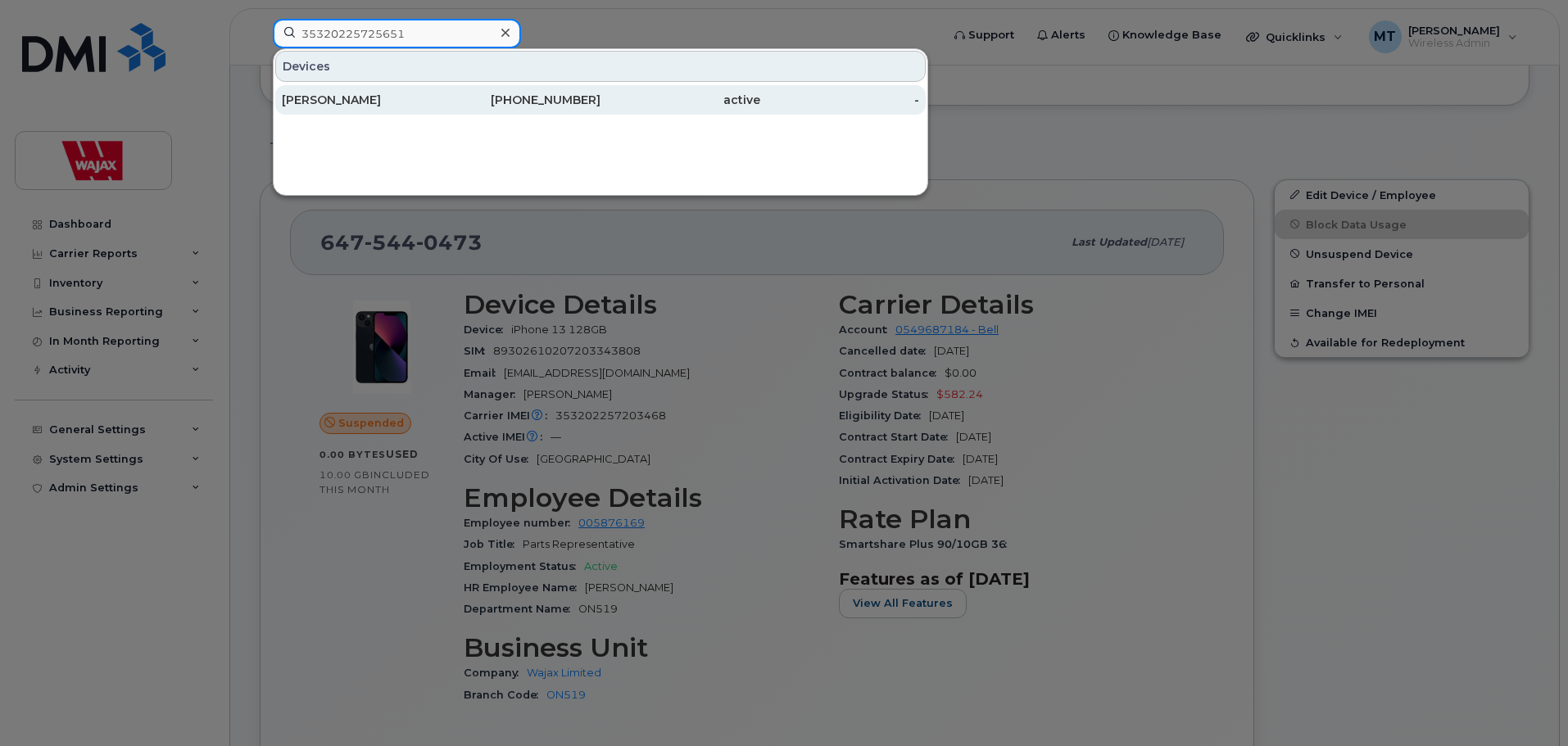
type input "35320225725651"
click at [399, 99] on div "[PERSON_NAME]" at bounding box center [361, 100] width 160 height 16
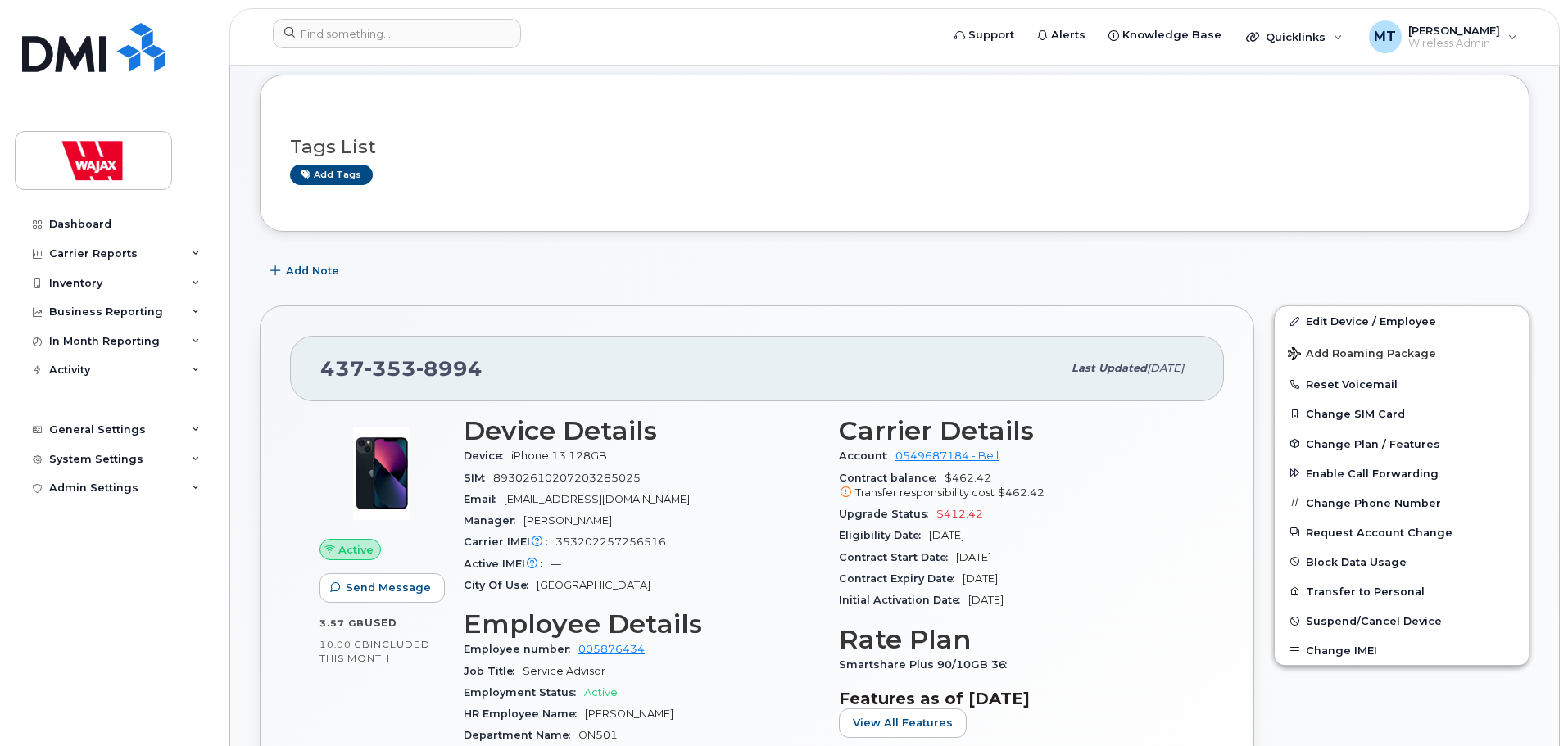
scroll to position [164, 0]
click at [1293, 323] on icon at bounding box center [1295, 320] width 9 height 9
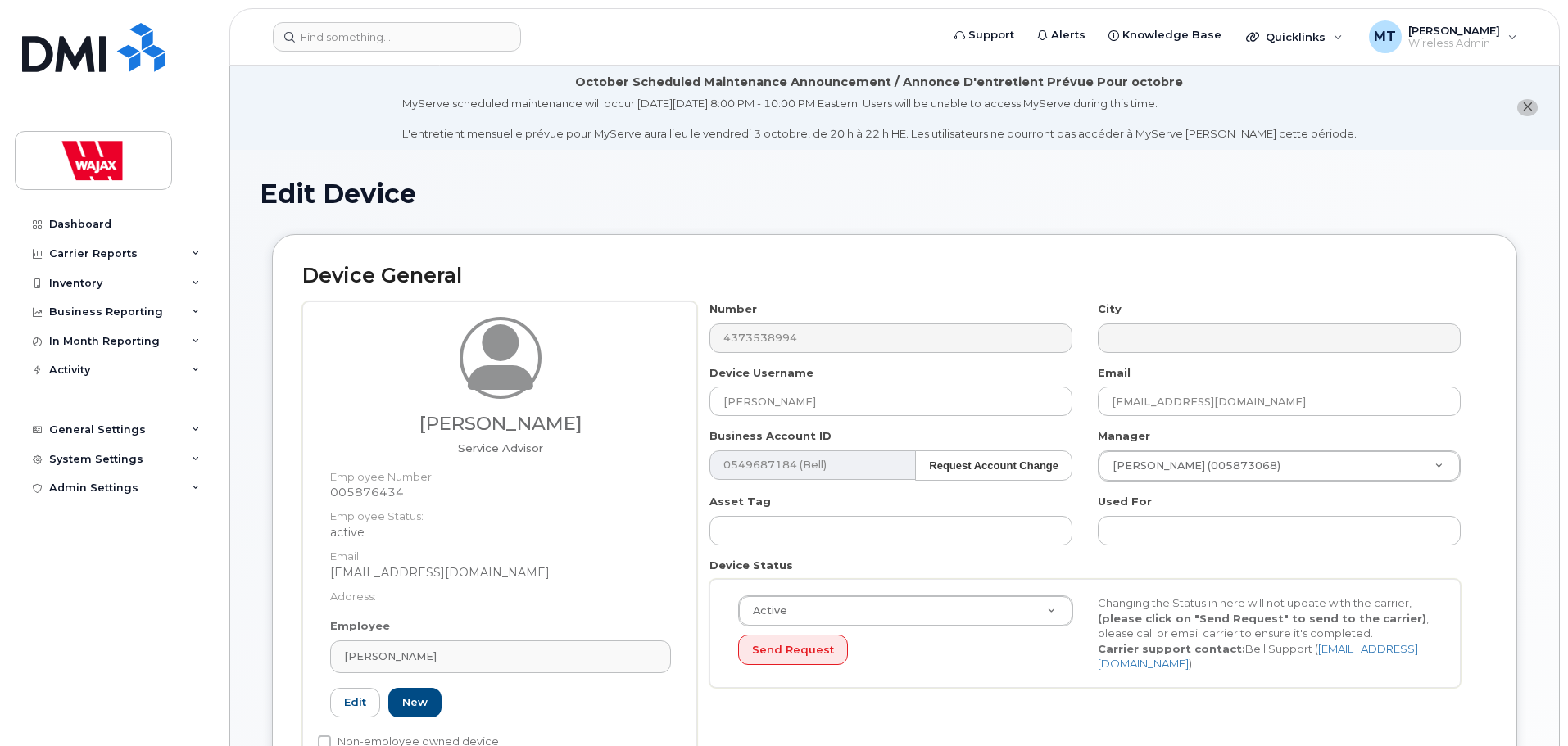
select select "23291732"
click at [625, 406] on div "Diana Parra Triana Service Advisor Employee Number: 005876434 Employee Status: …" at bounding box center [894, 540] width 1184 height 478
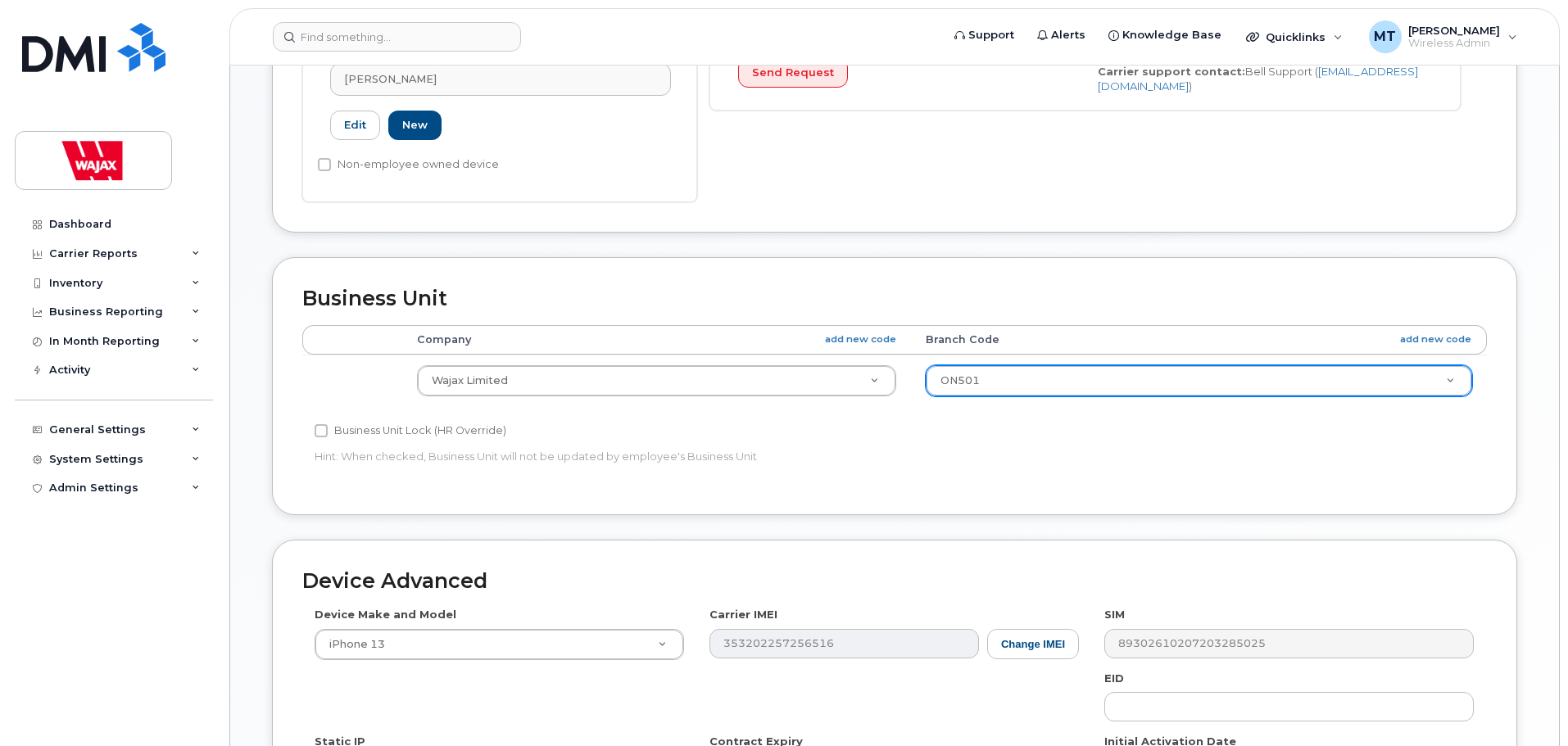
scroll to position [859, 0]
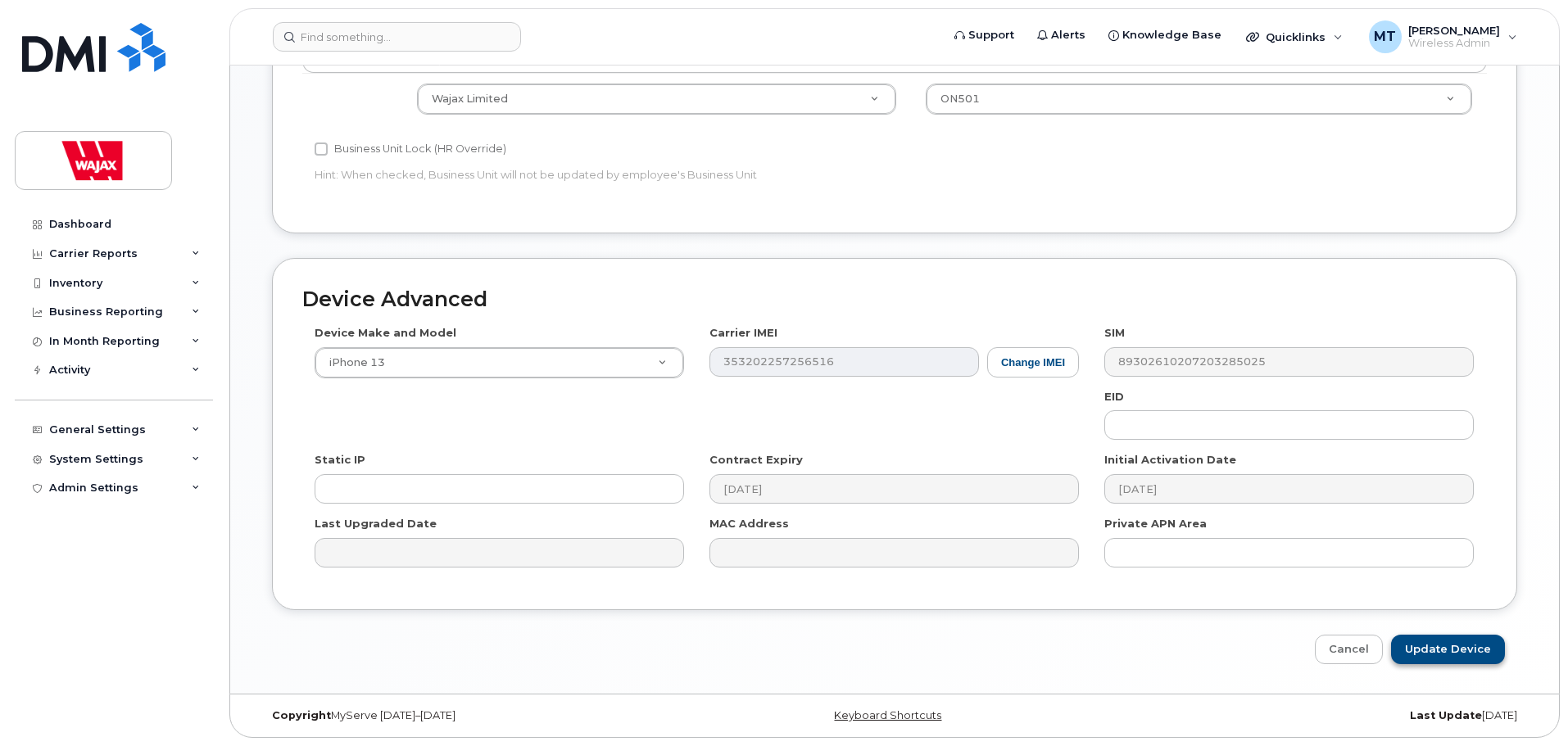
type input "S-Diana Parra"
click at [1416, 643] on input "Update Device" at bounding box center [1447, 650] width 113 height 30
type input "Saving..."
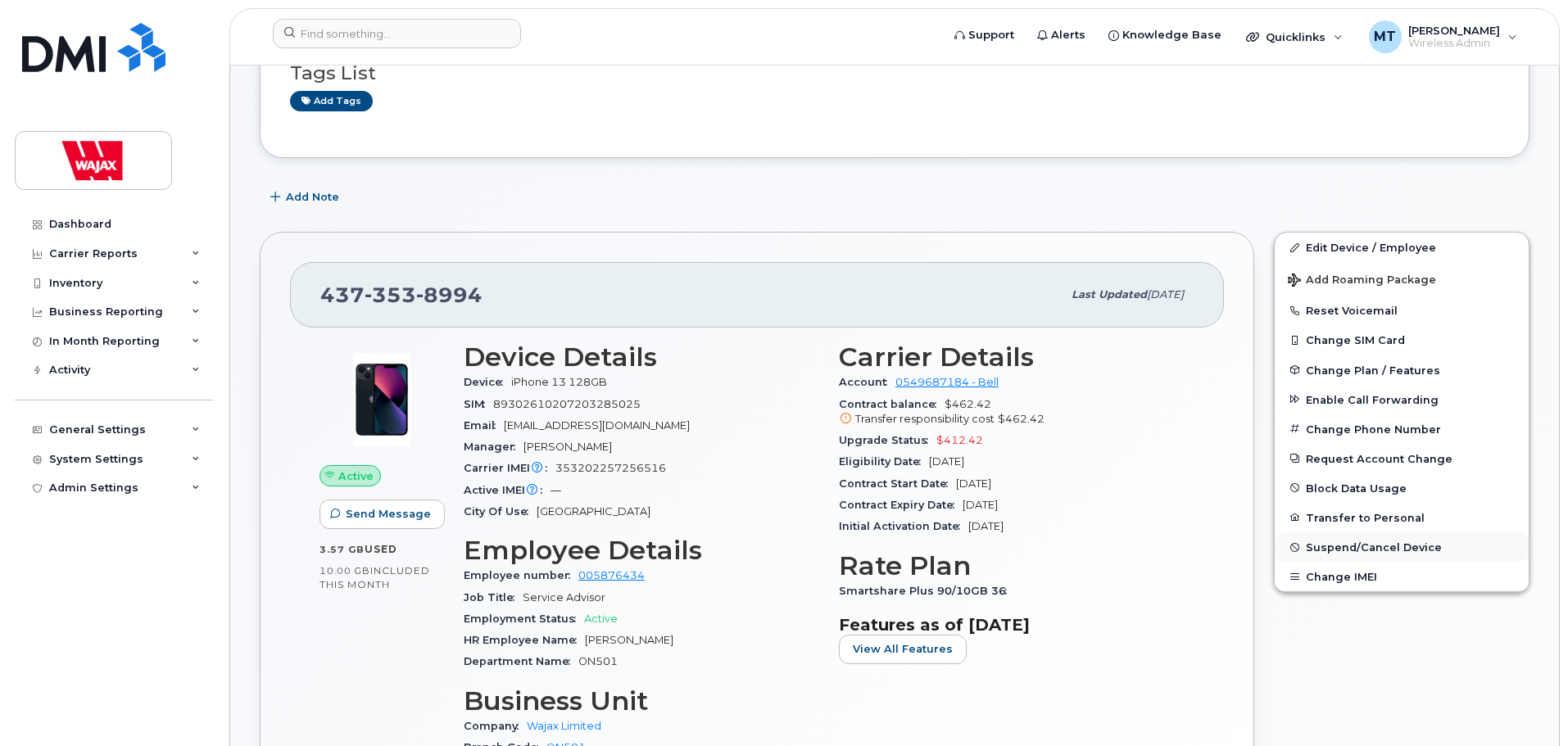
scroll to position [246, 0]
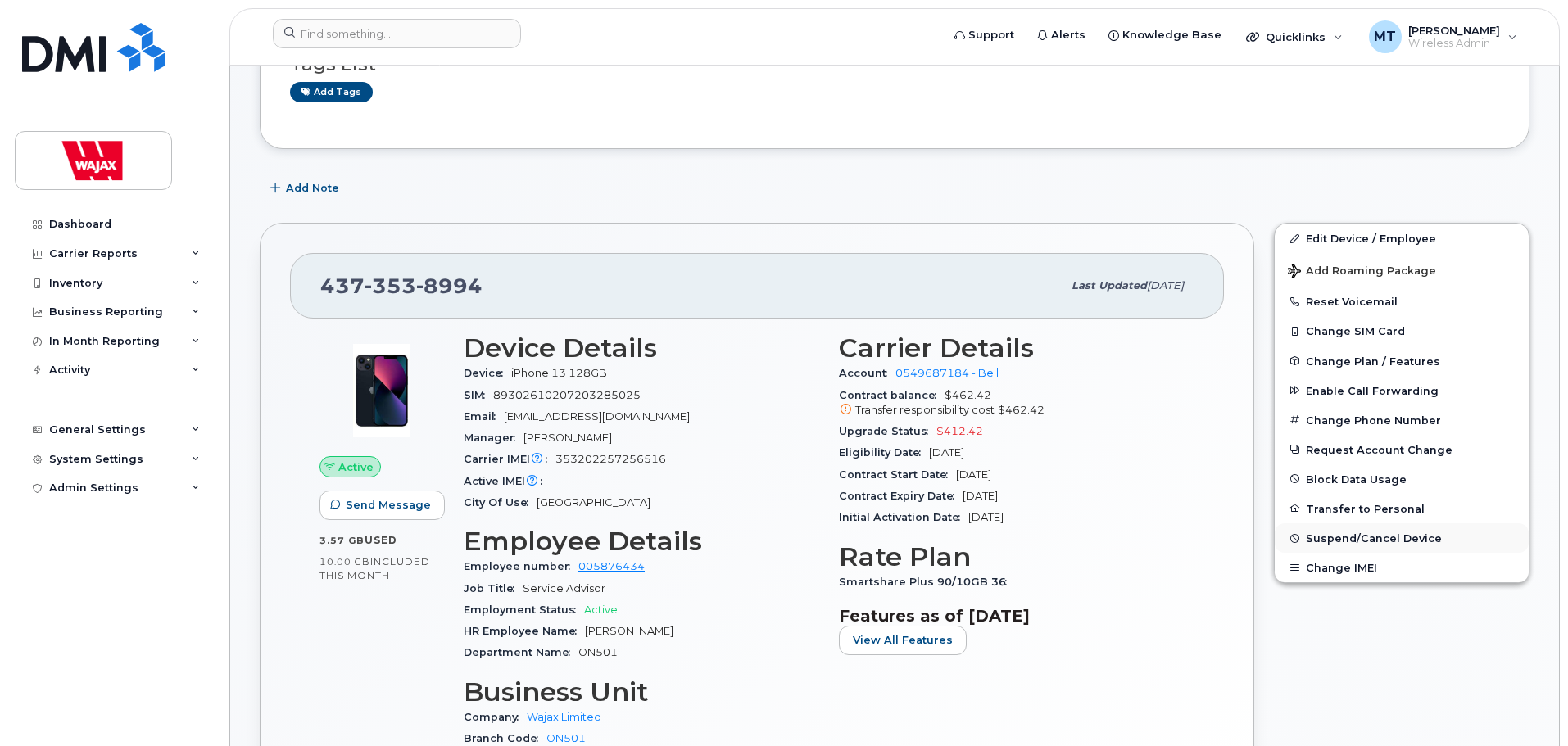
click at [1335, 544] on span "Suspend/Cancel Device" at bounding box center [1374, 539] width 136 height 13
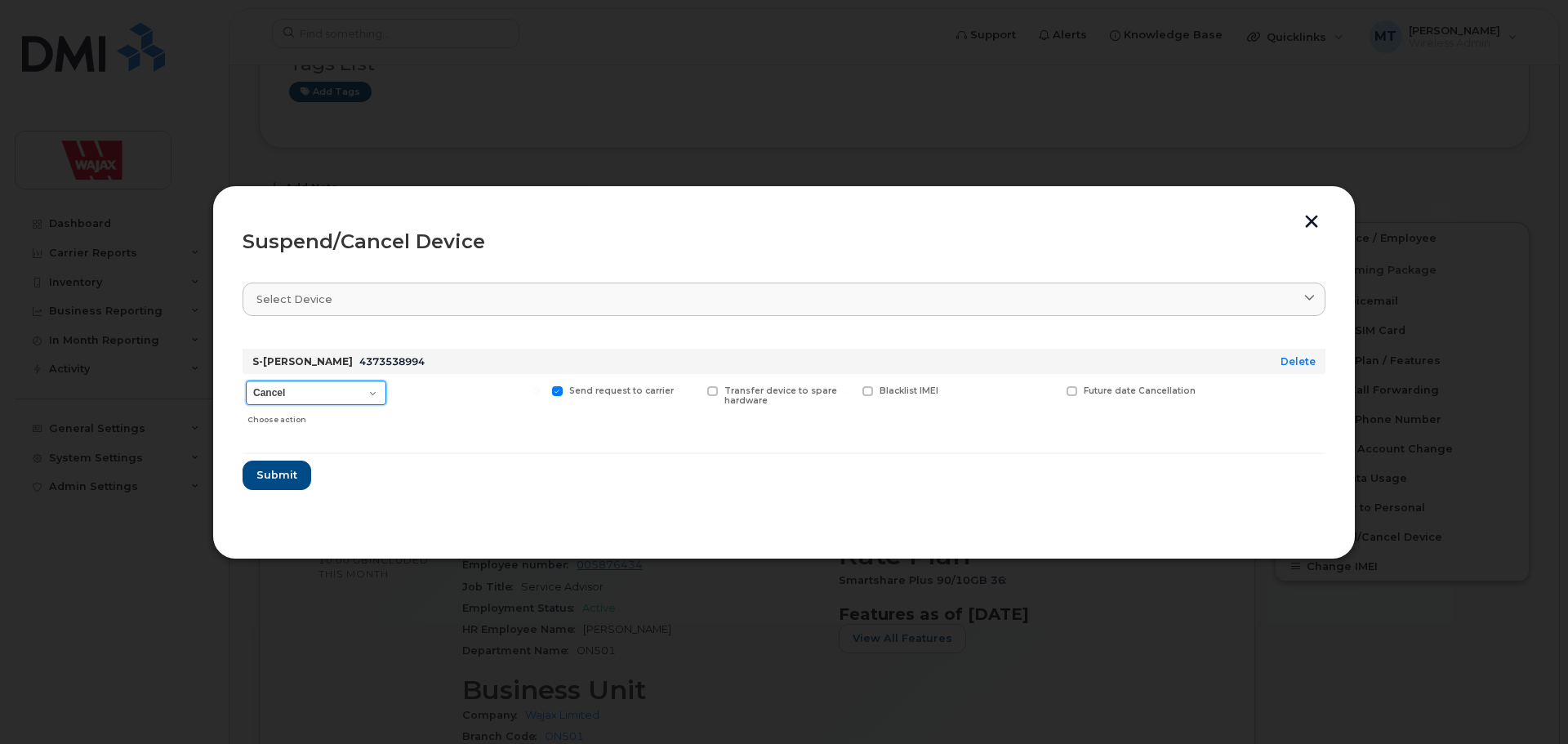
click at [355, 399] on select "Cancel Suspend - Extend Suspension Suspend - Reduced Rate Suspend - Full Rate S…" at bounding box center [316, 393] width 140 height 24
select select "[object Object]"
click at [246, 381] on select "Cancel Suspend - Extend Suspension Suspend - Reduced Rate Suspend - Full Rate S…" at bounding box center [316, 393] width 140 height 24
click at [297, 472] on button "Submit" at bounding box center [276, 475] width 67 height 29
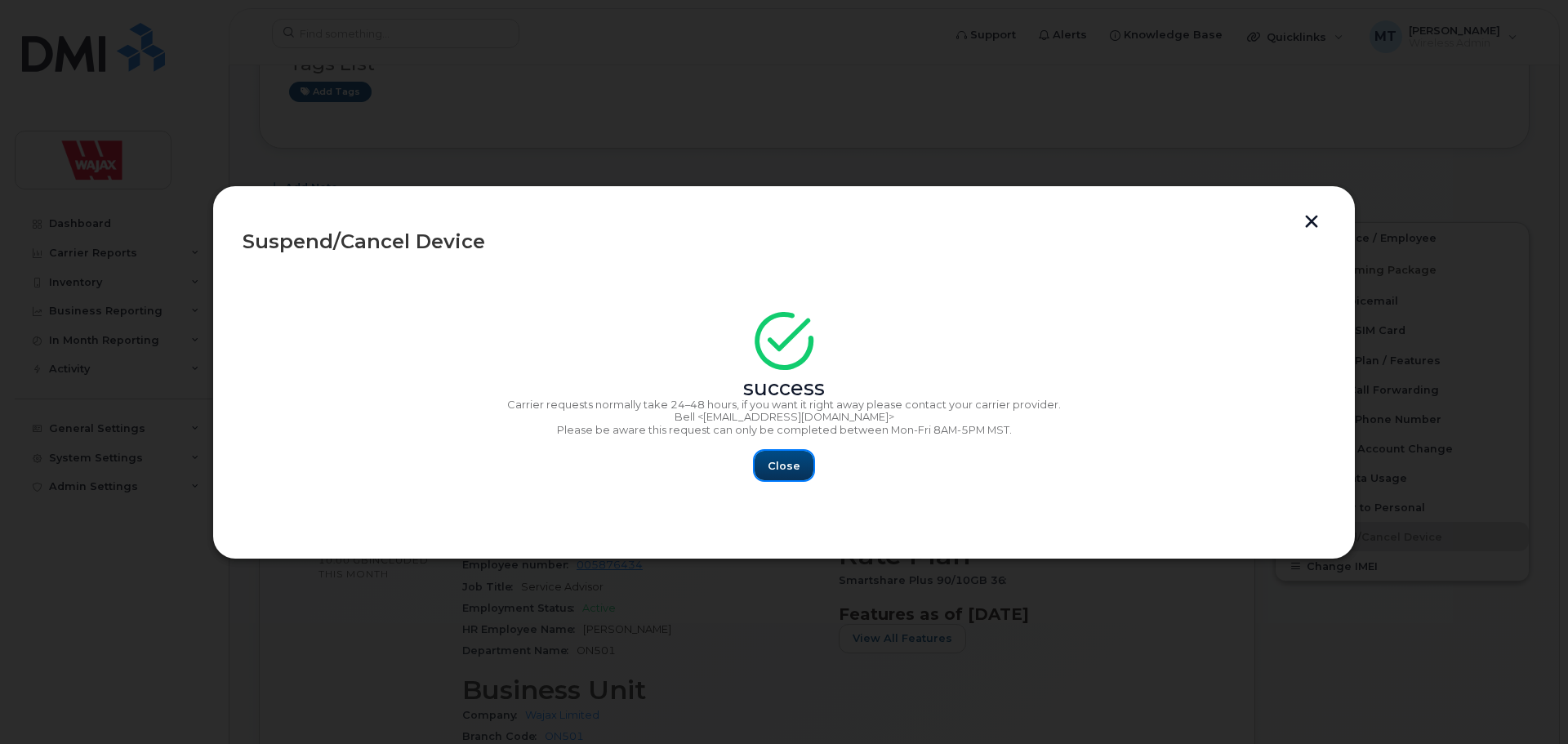
click at [796, 469] on span "Close" at bounding box center [784, 465] width 33 height 15
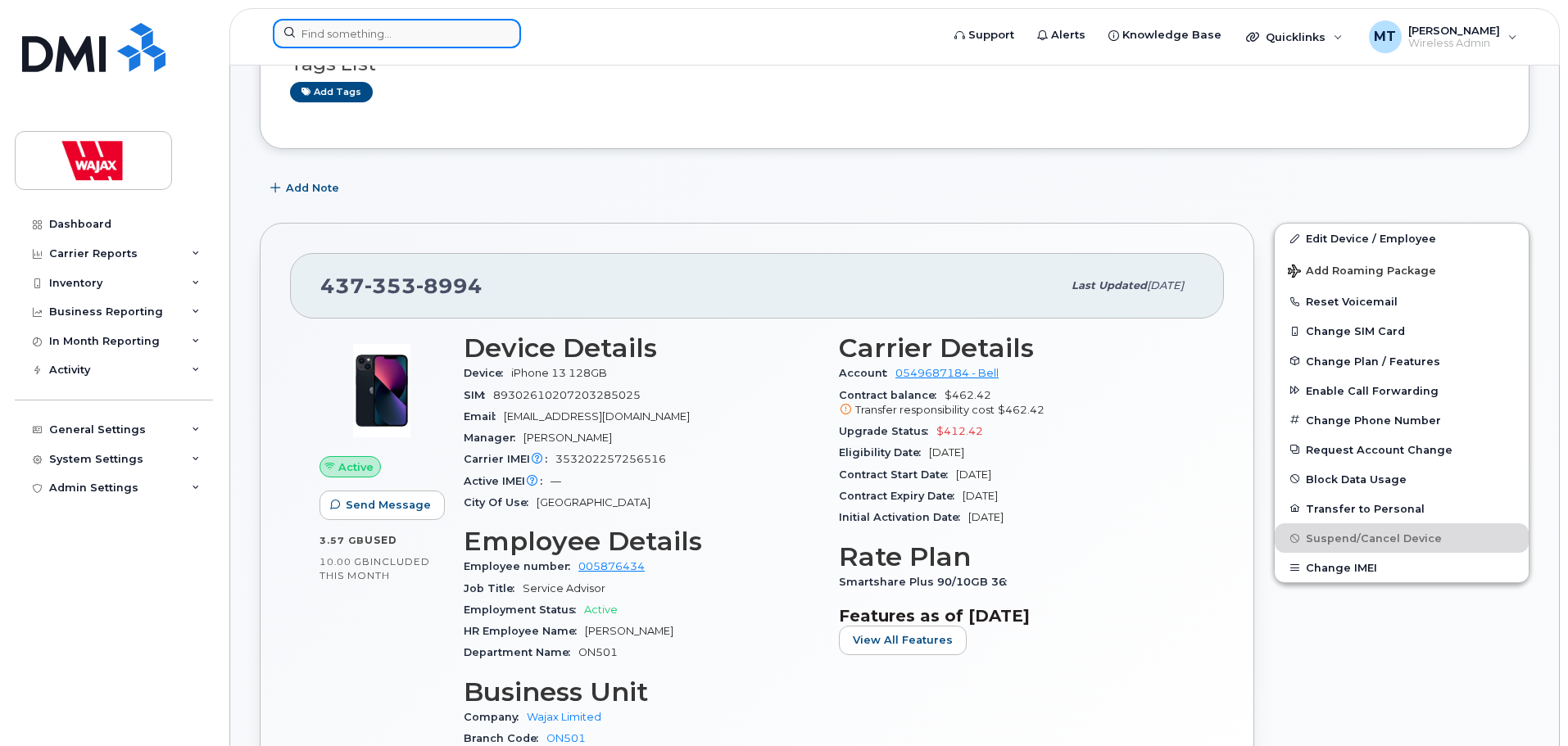
click at [449, 26] on input at bounding box center [397, 34] width 248 height 29
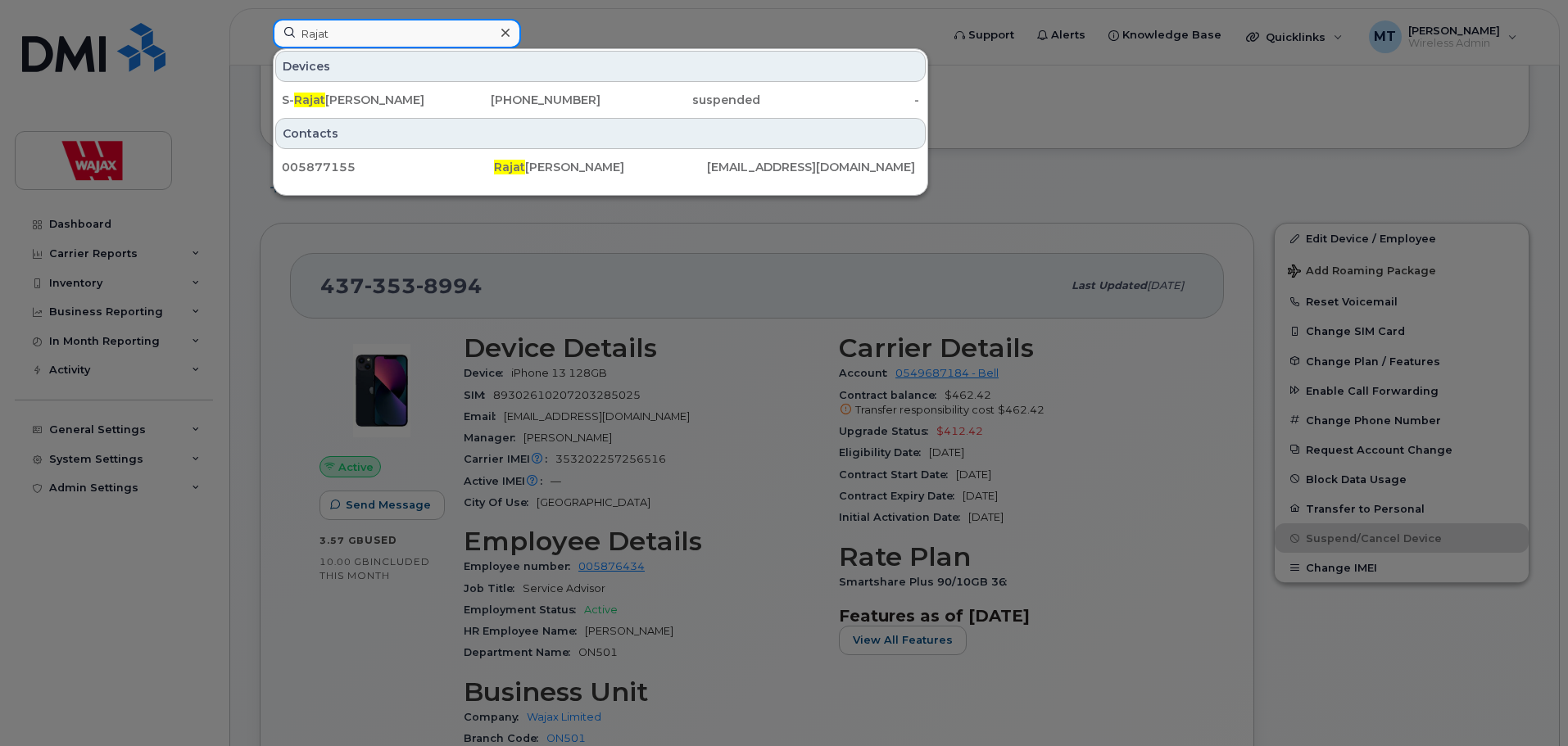
type input "Rajat"
click at [510, 35] on div at bounding box center [505, 33] width 24 height 24
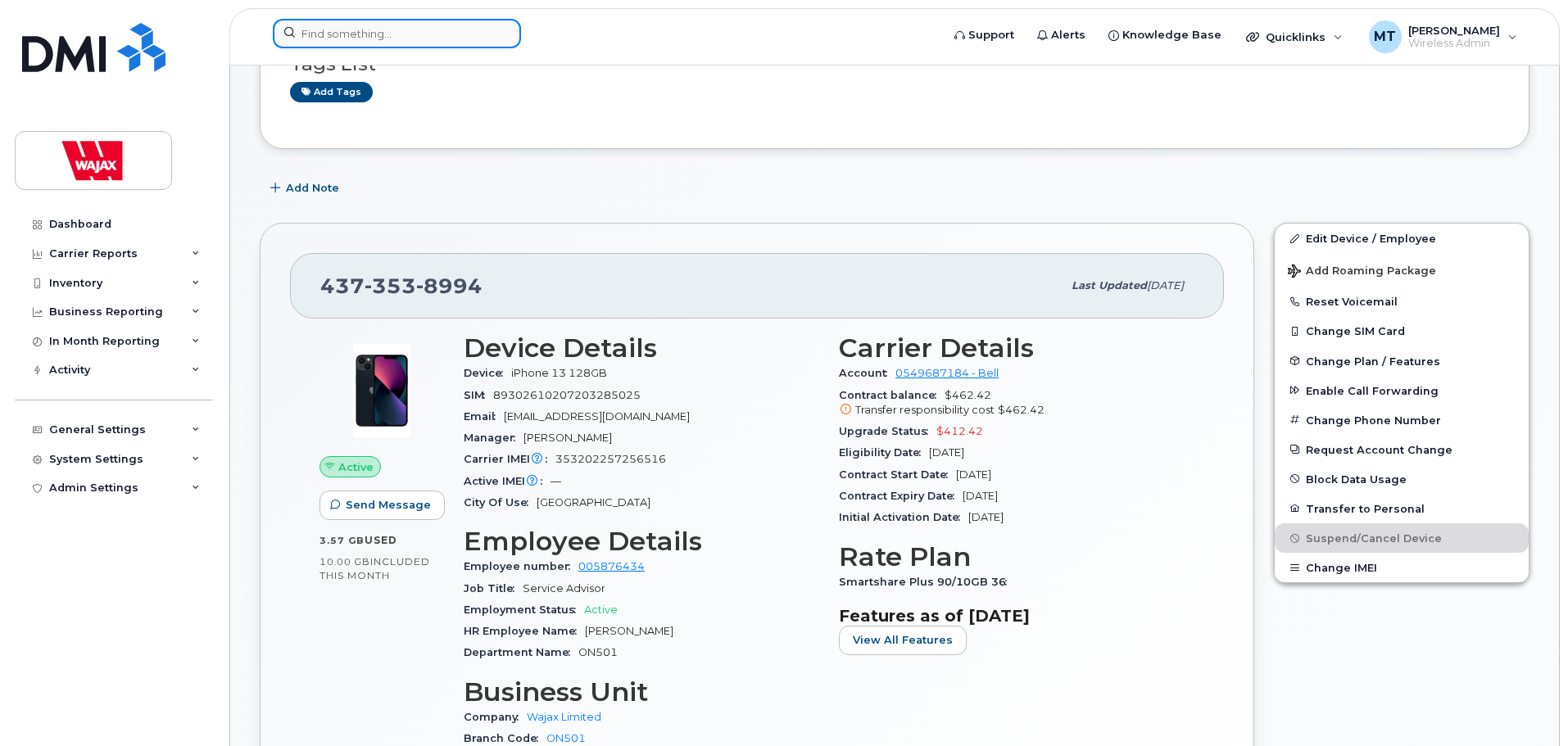
click at [470, 38] on input at bounding box center [397, 34] width 248 height 29
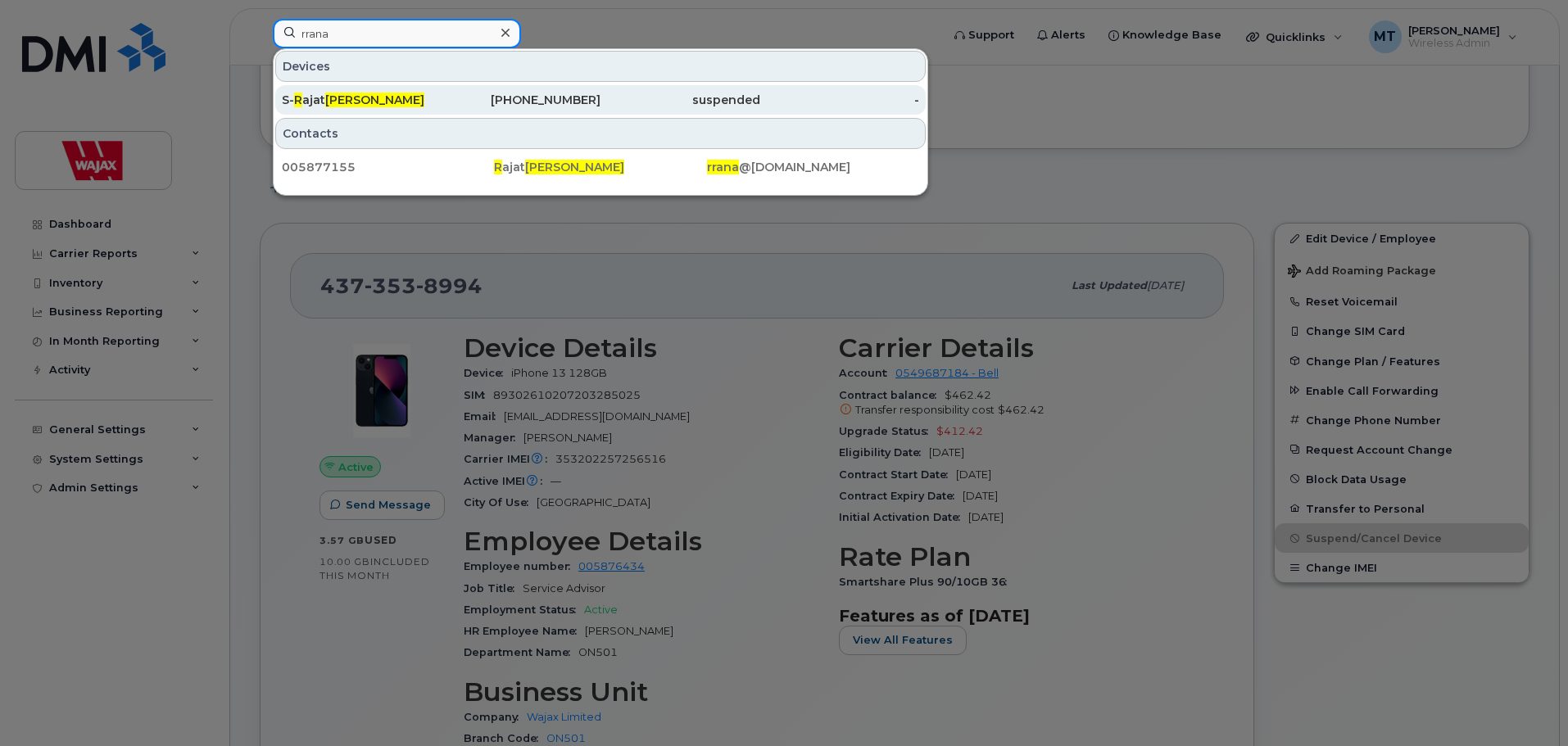
type input "rrana"
click at [405, 95] on div "S- R ajat Rana" at bounding box center [361, 100] width 160 height 16
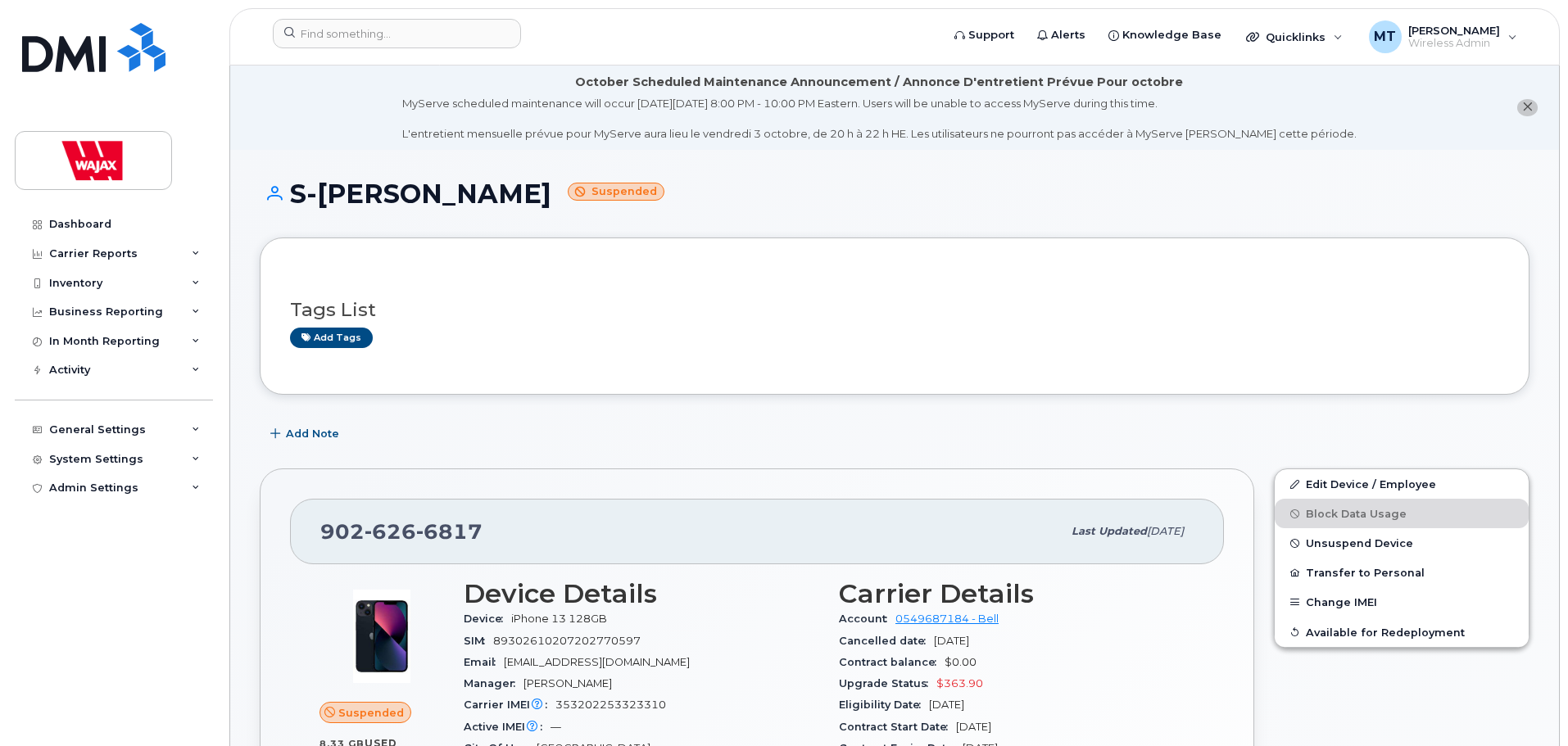
click at [1063, 182] on h1 "S-[PERSON_NAME] Suspended" at bounding box center [894, 194] width 1269 height 29
drag, startPoint x: 463, startPoint y: 196, endPoint x: 313, endPoint y: 206, distance: 150.3
click at [313, 206] on h1 "S-[PERSON_NAME] Suspended" at bounding box center [894, 194] width 1269 height 29
copy h1 "[PERSON_NAME]"
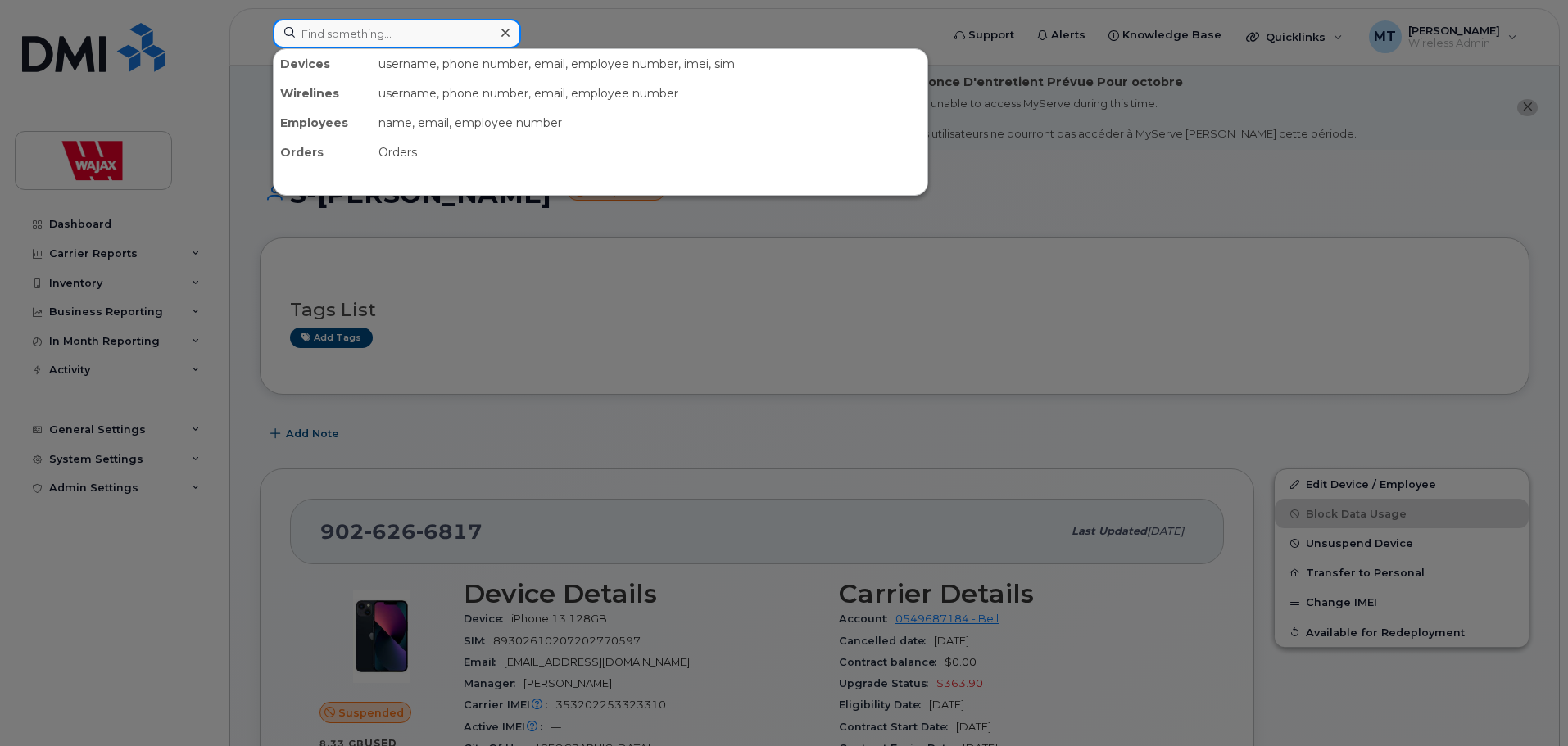
click at [467, 39] on input at bounding box center [397, 34] width 248 height 29
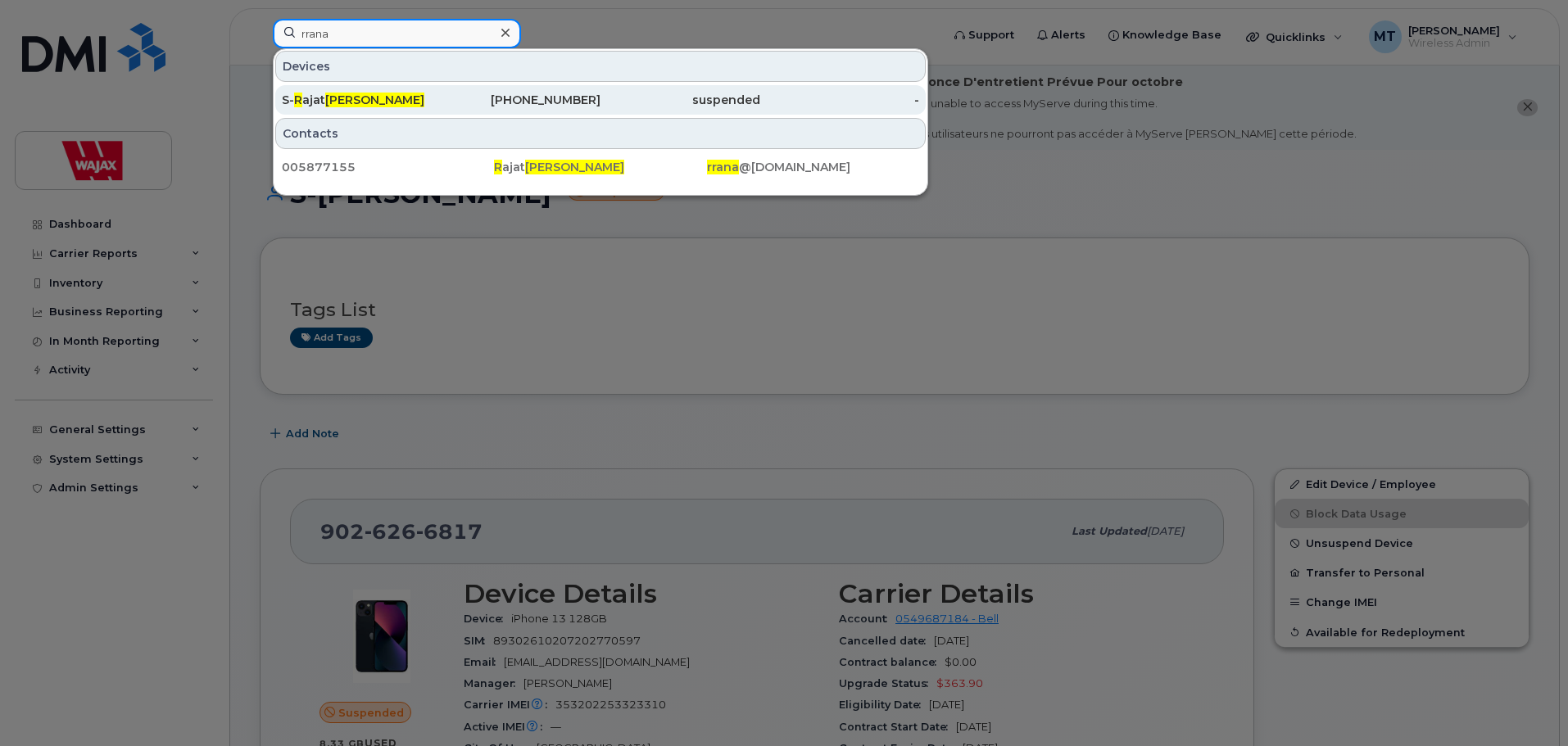
type input "rrana"
click at [454, 97] on div "902-626-6817" at bounding box center [521, 100] width 160 height 16
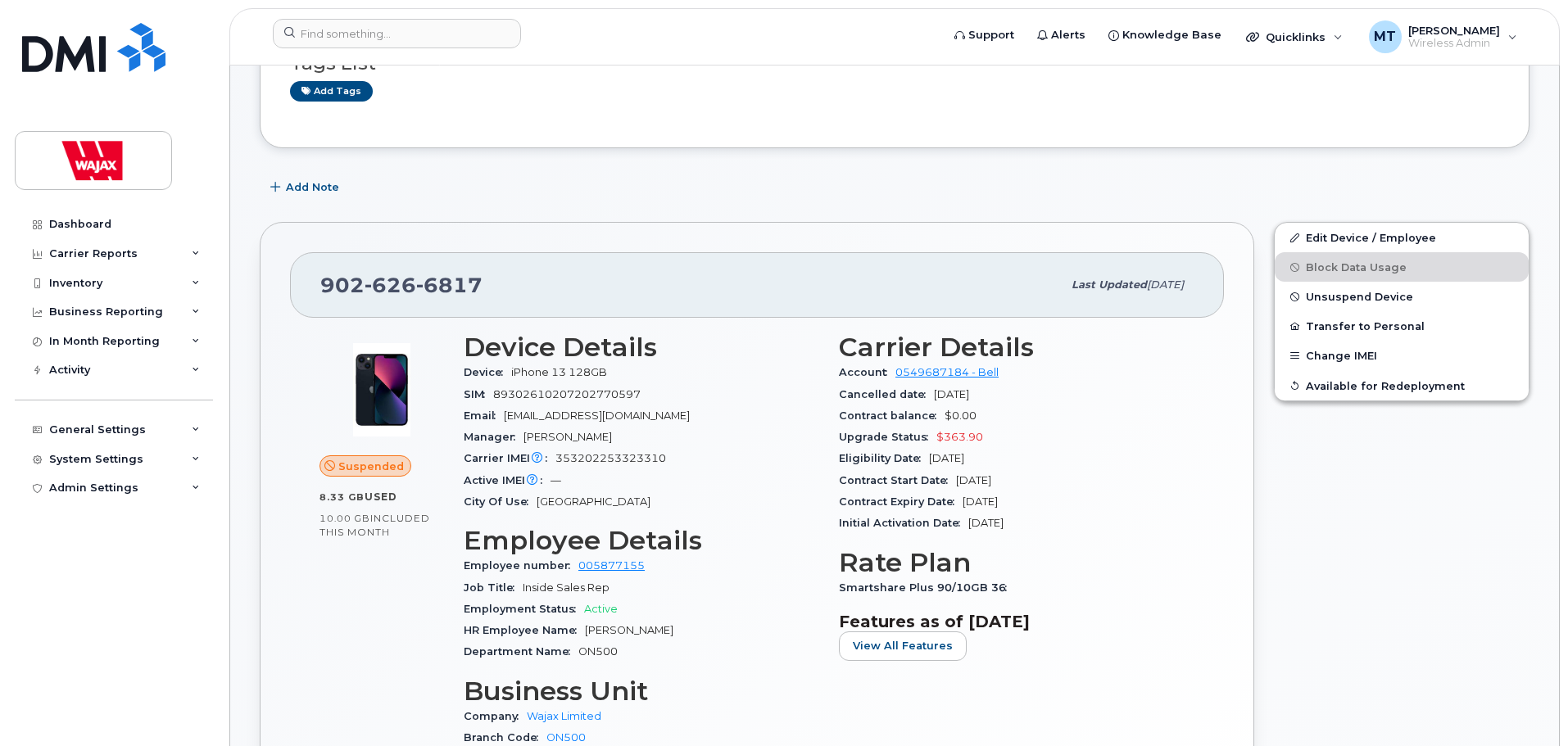
scroll to position [246, 0]
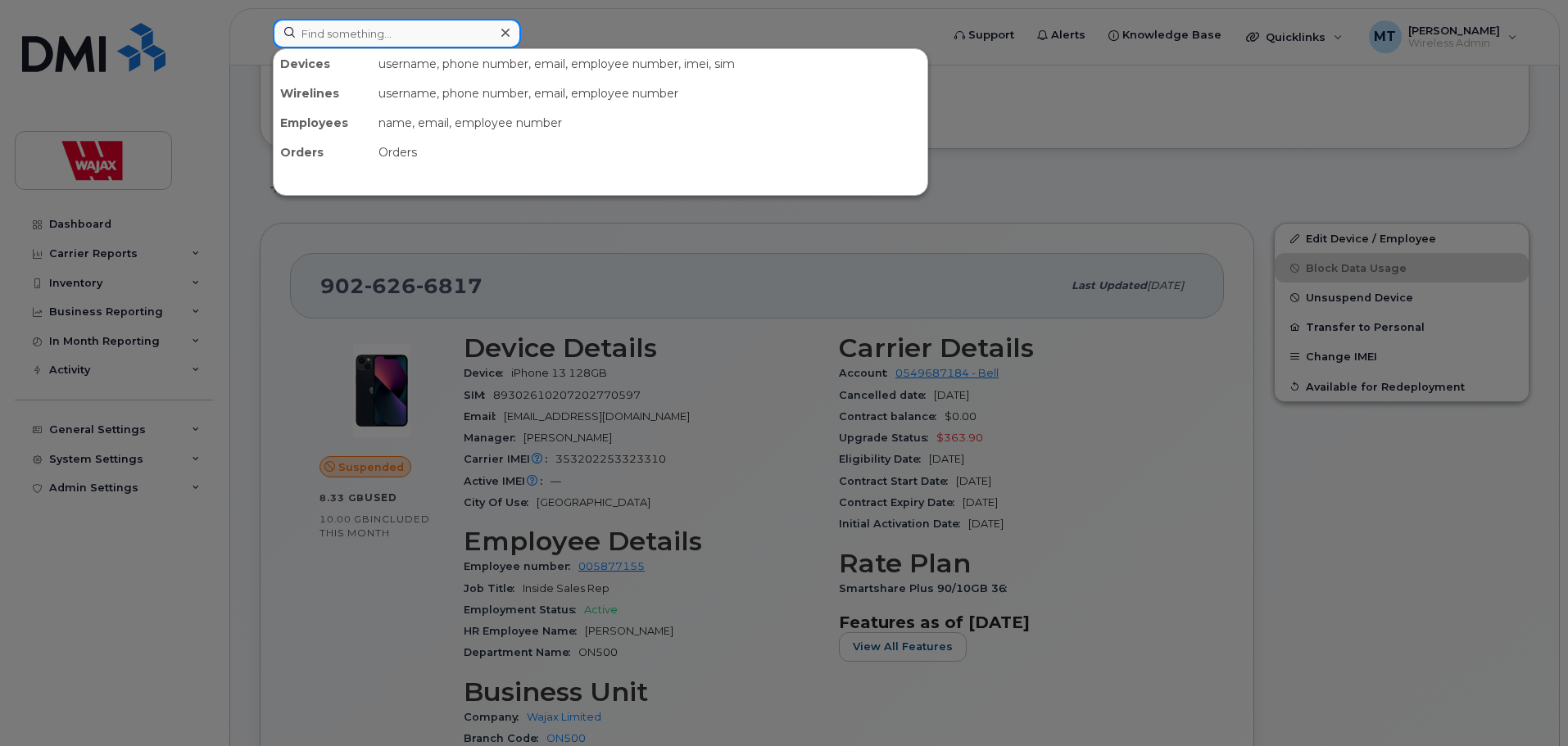
click at [440, 29] on input at bounding box center [397, 34] width 248 height 29
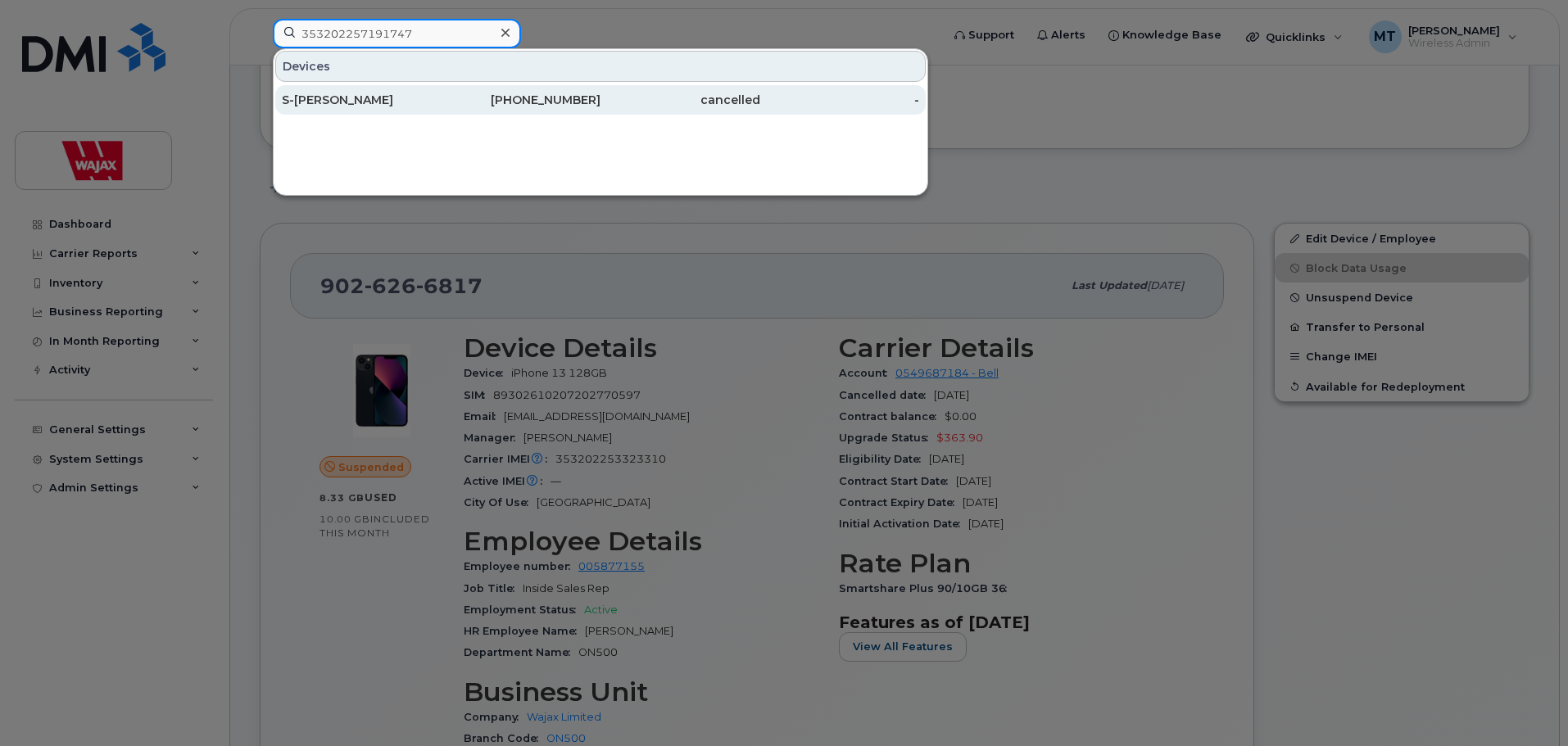
type input "353202257191747"
click at [399, 108] on div "S-[PERSON_NAME]" at bounding box center [361, 100] width 160 height 29
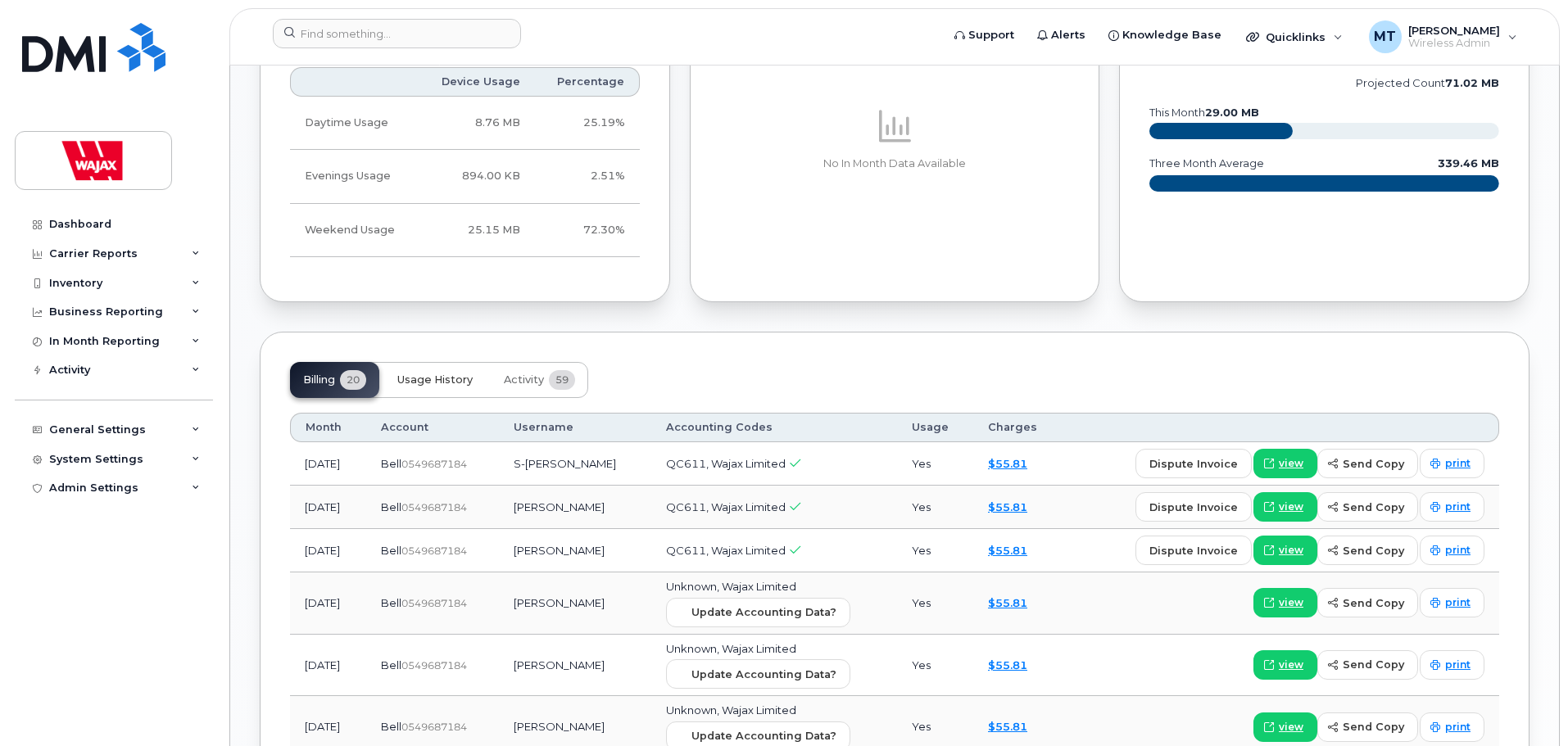
scroll to position [1147, 0]
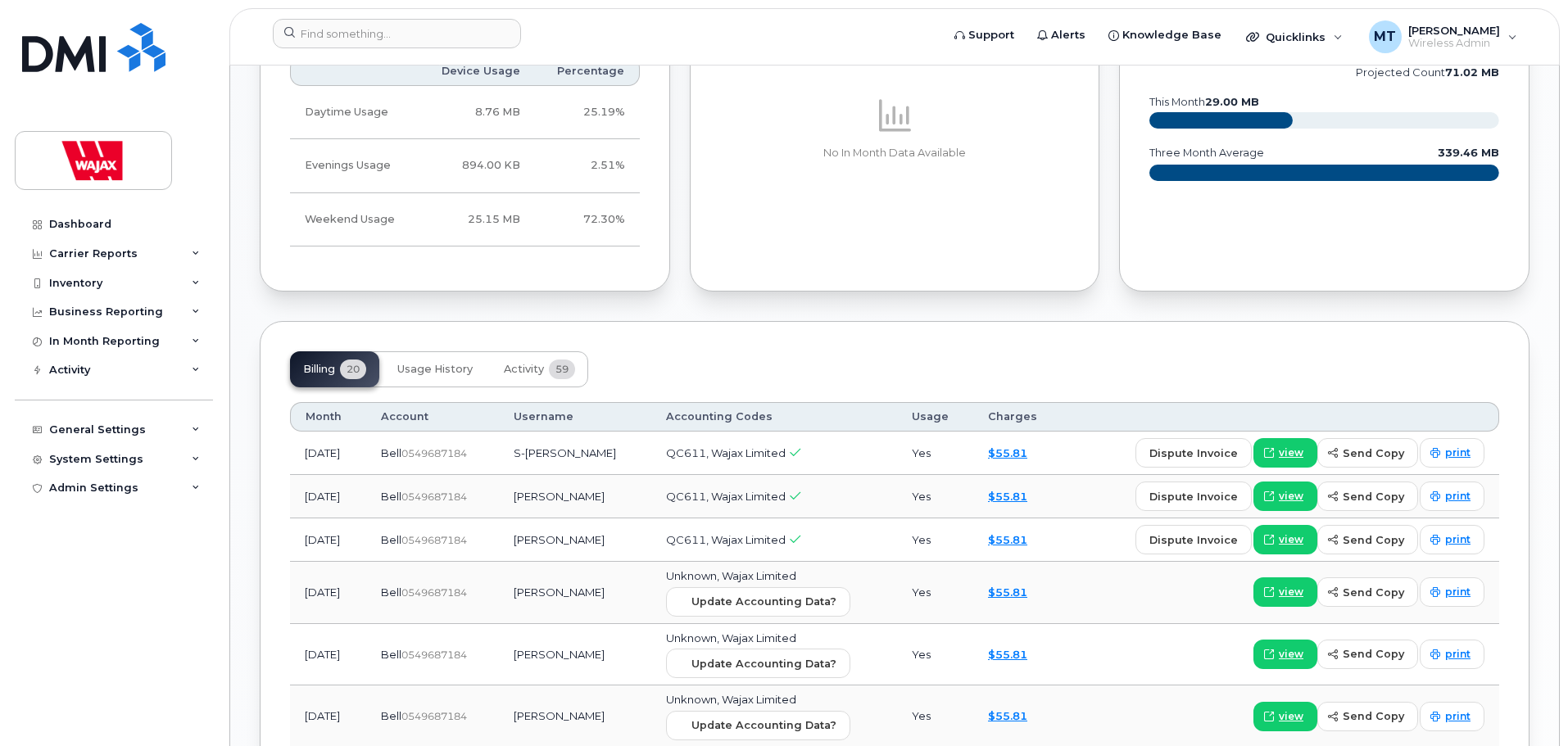
click at [487, 371] on div "Billing 20 Usage History Activity 59" at bounding box center [439, 369] width 299 height 36
click at [461, 373] on span "Usage History" at bounding box center [435, 369] width 75 height 13
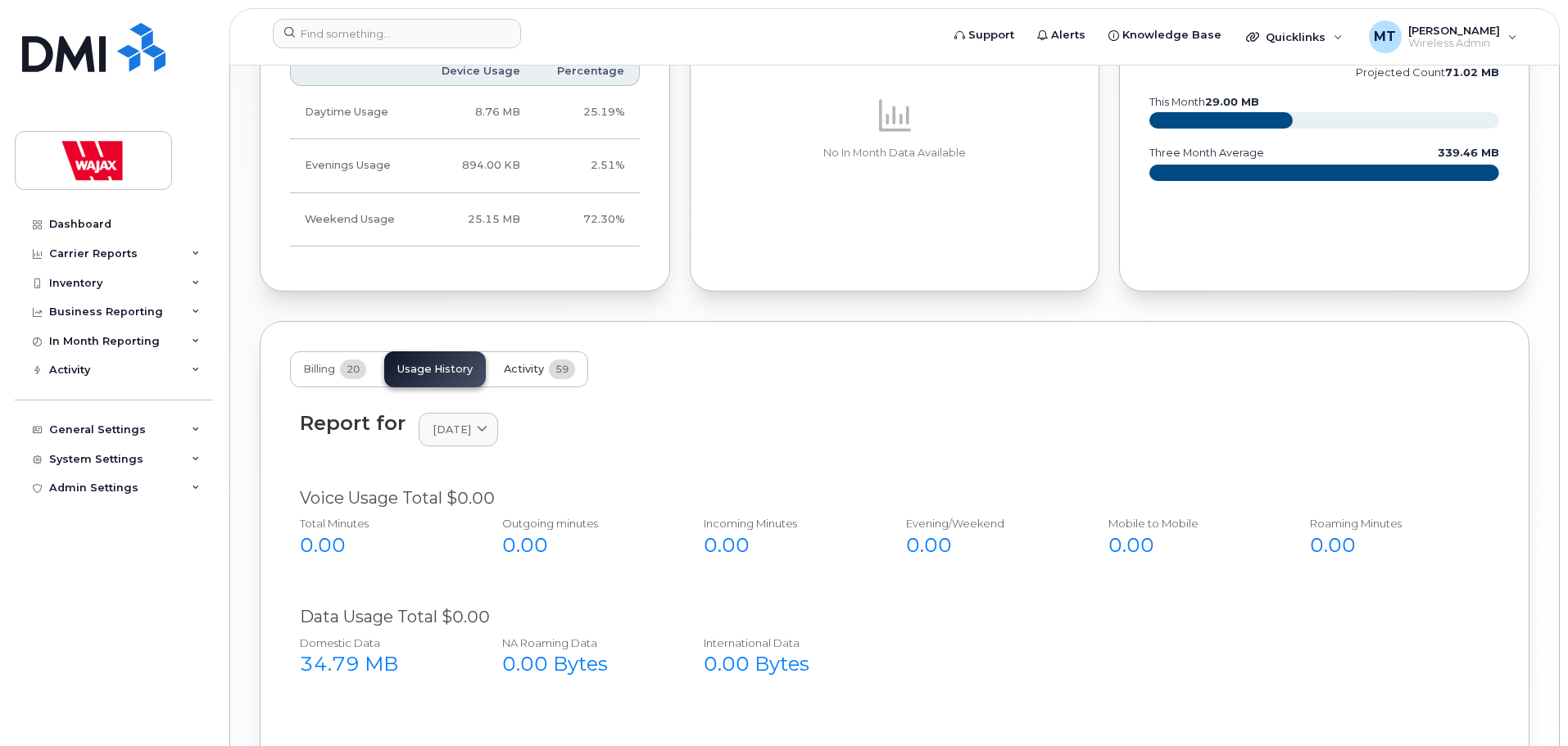
click at [552, 371] on span "59" at bounding box center [562, 369] width 26 height 20
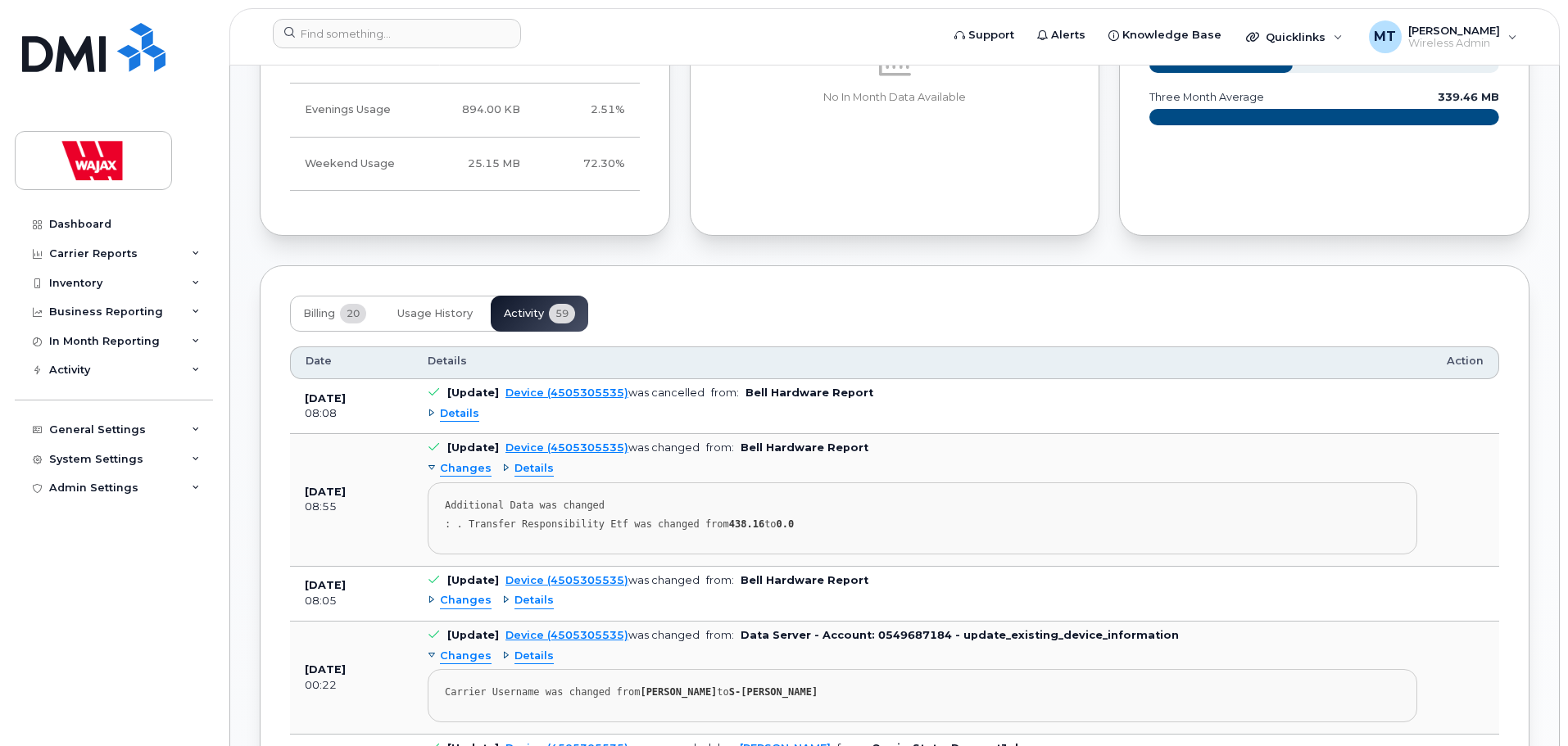
scroll to position [1229, 0]
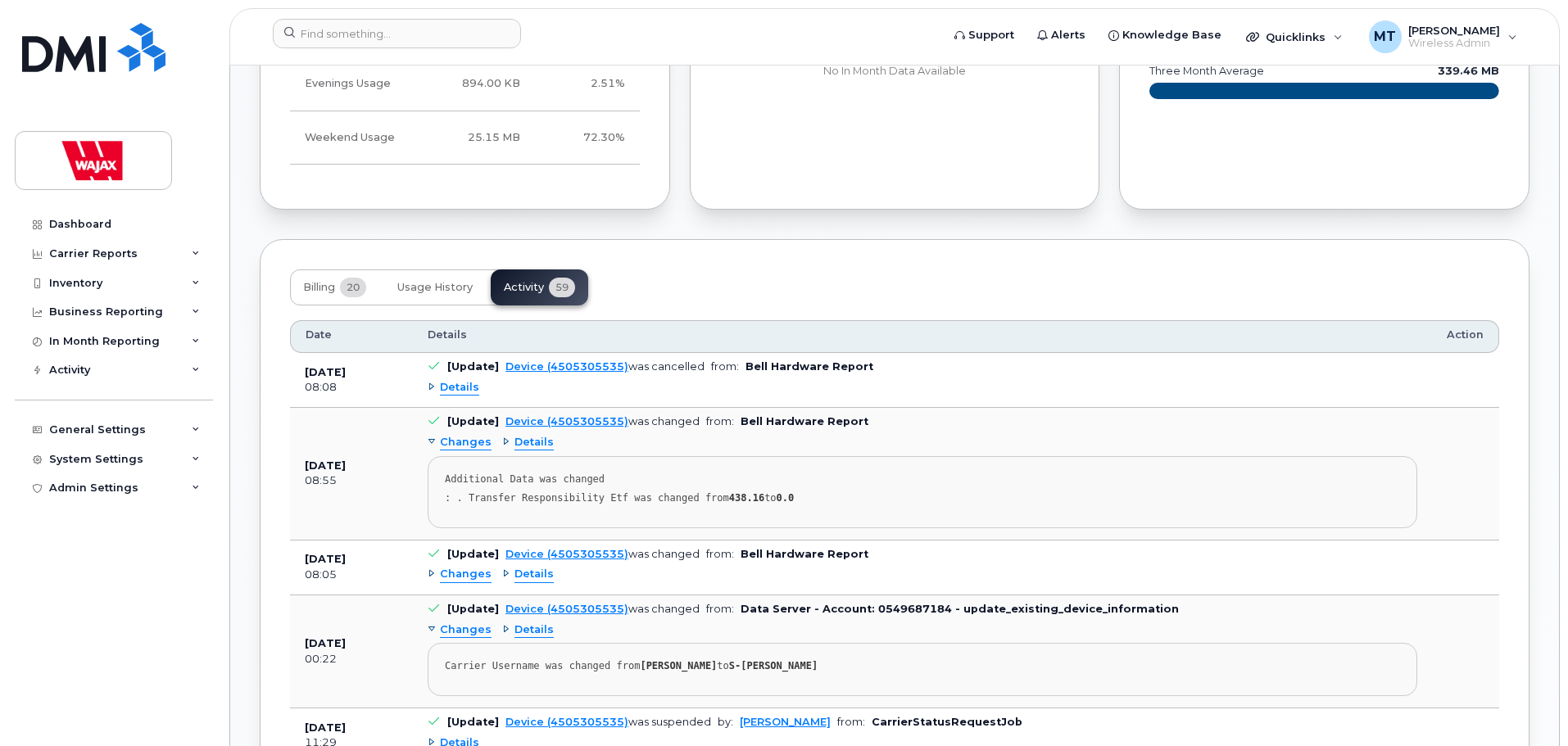
click at [430, 392] on div "Details" at bounding box center [453, 388] width 52 height 15
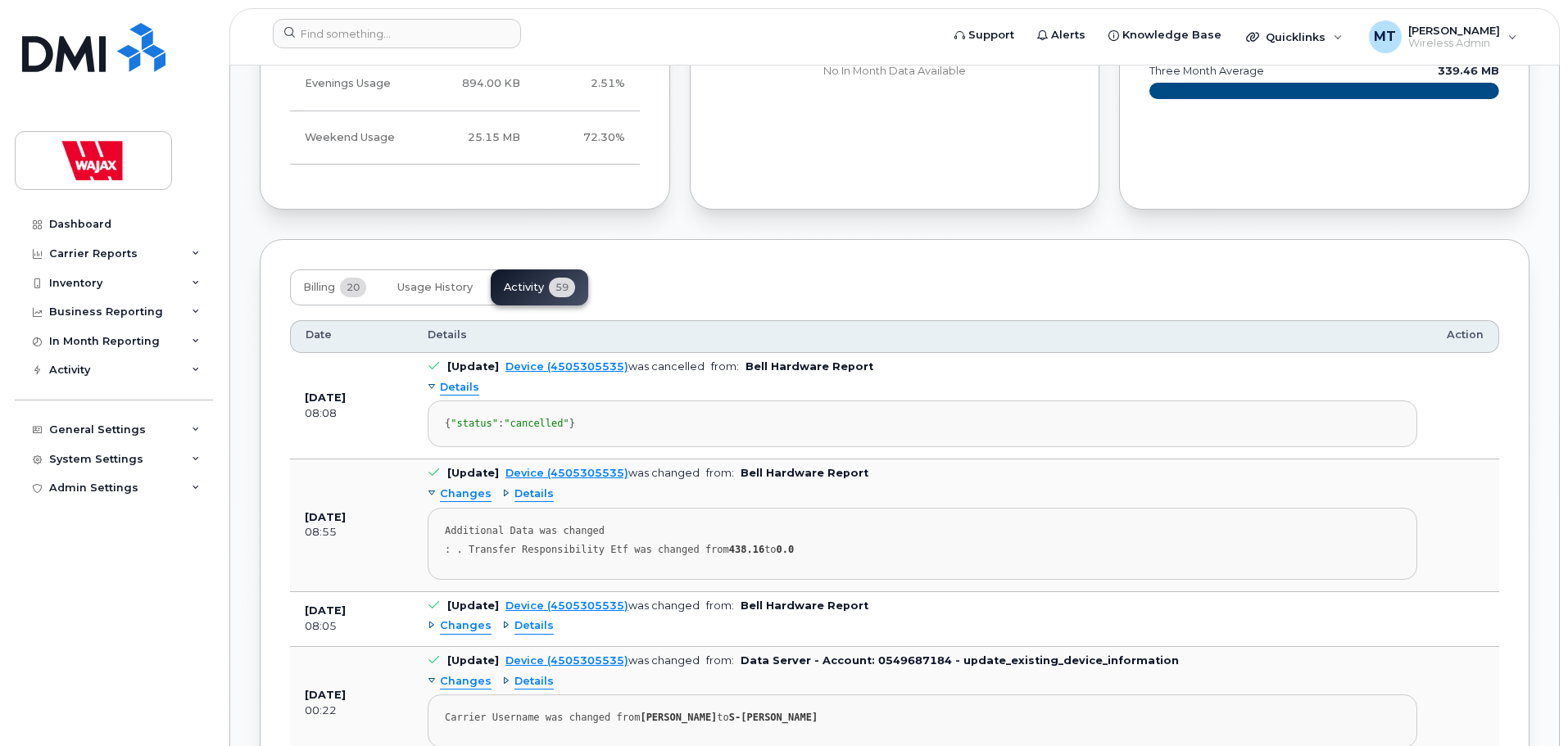
click at [430, 392] on div "Details" at bounding box center [453, 388] width 52 height 15
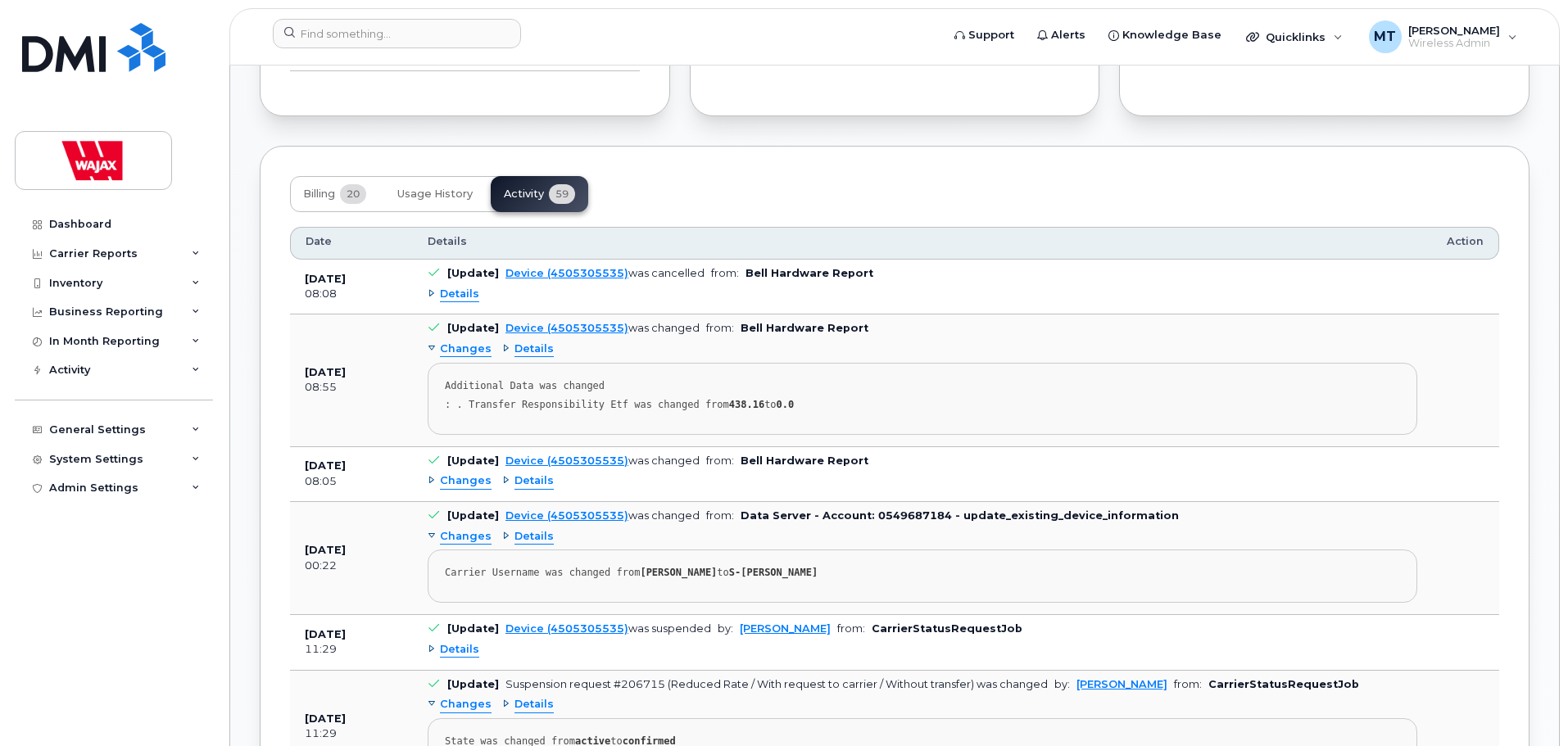
scroll to position [1310, 0]
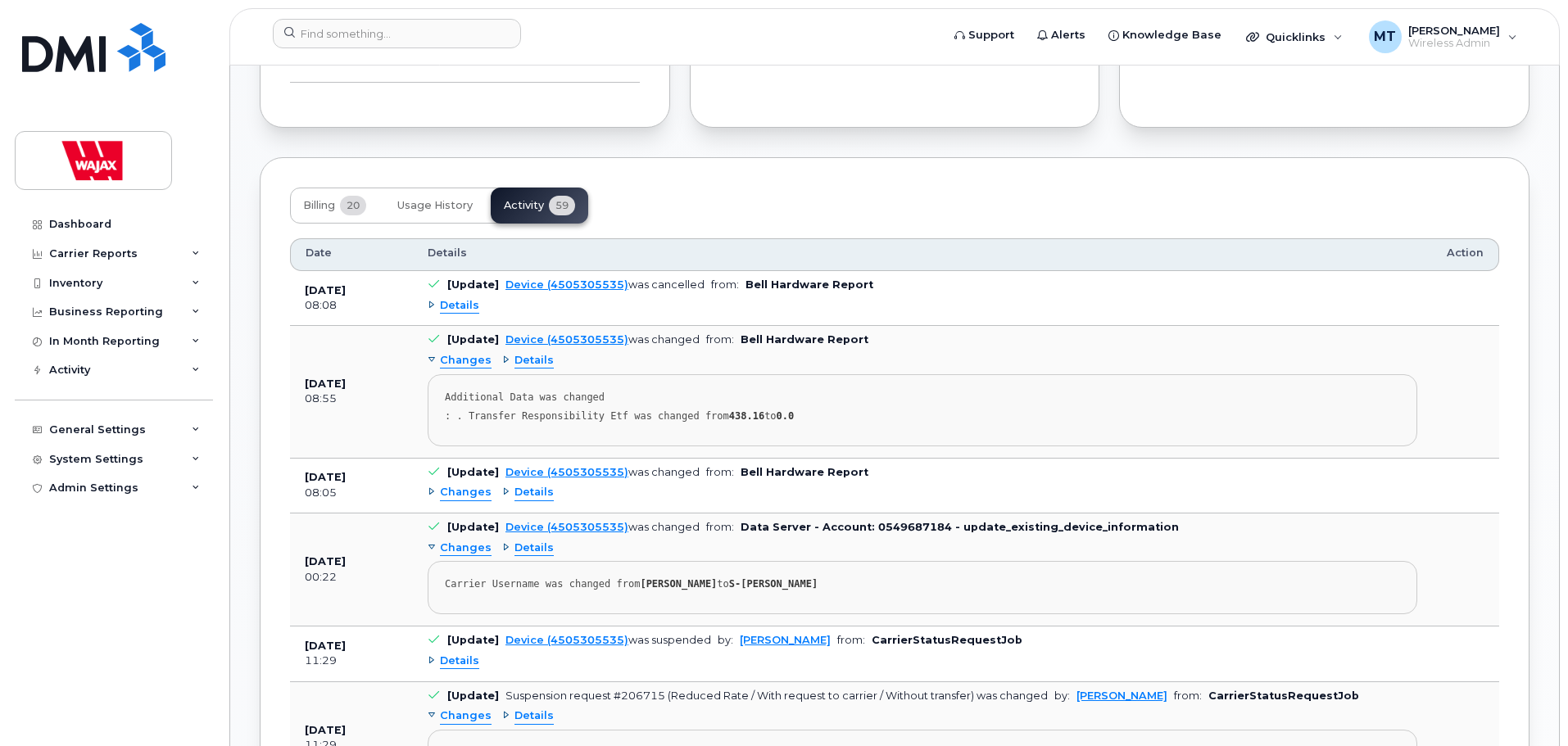
click at [431, 492] on div "Changes" at bounding box center [459, 492] width 64 height 15
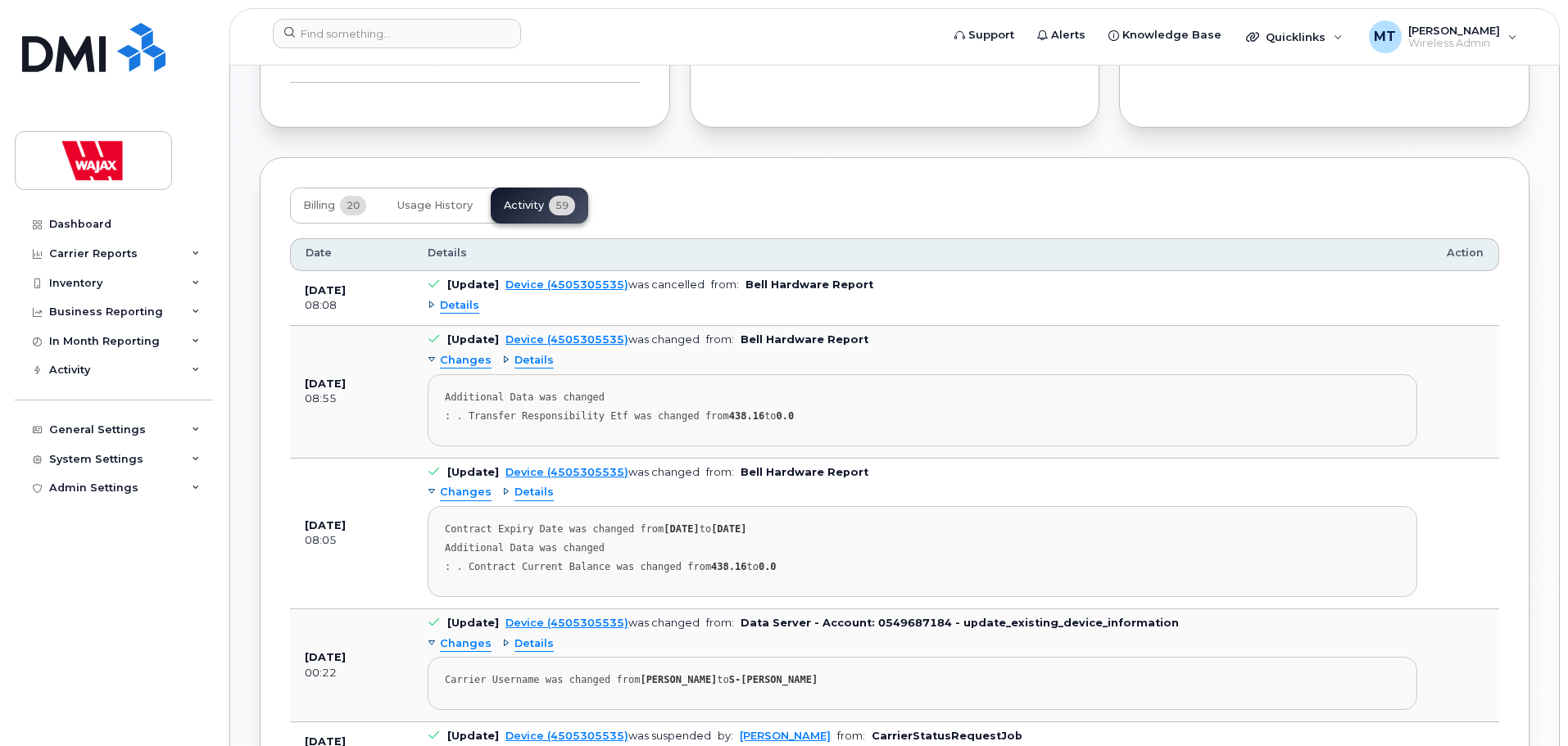
click at [431, 492] on div "Changes" at bounding box center [459, 492] width 64 height 15
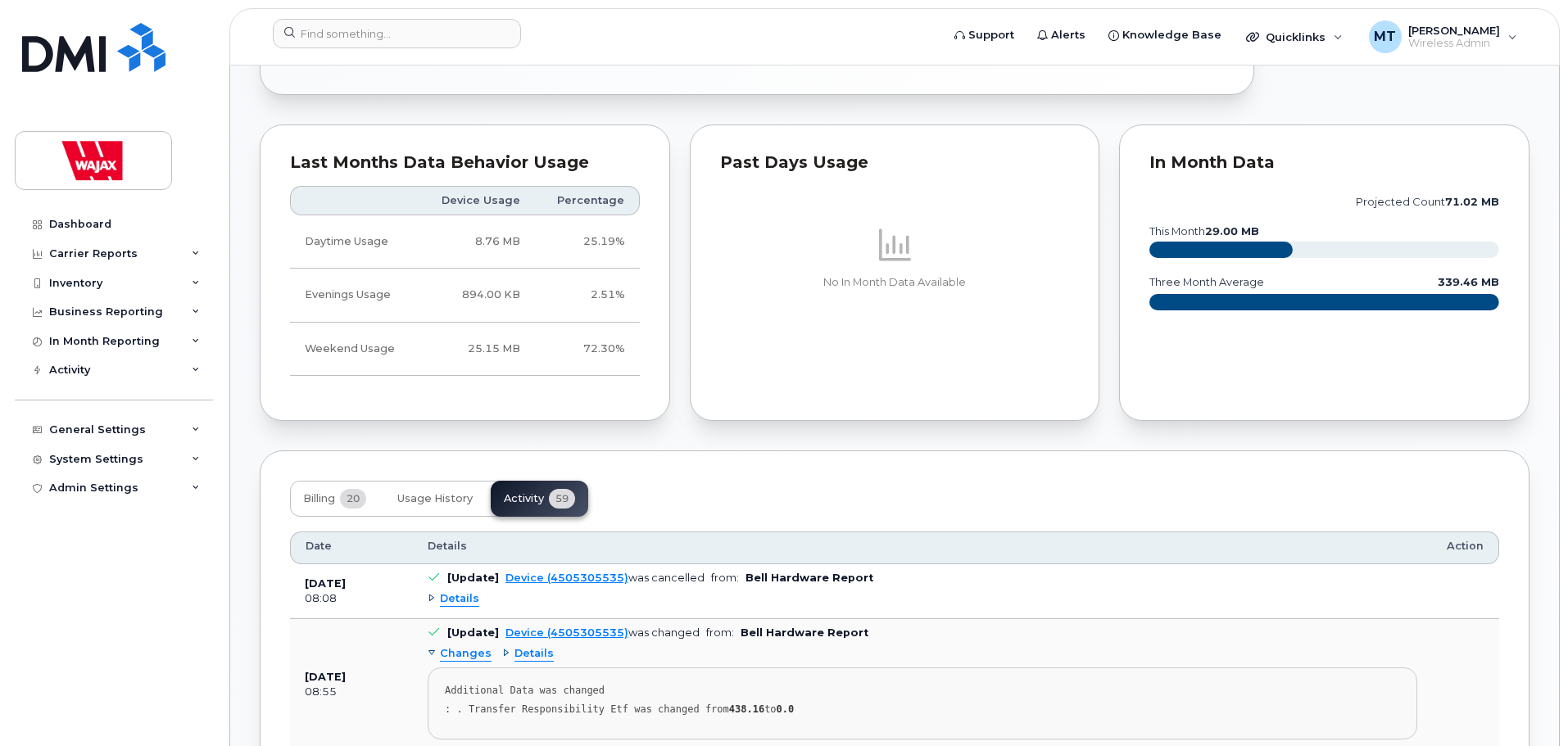
scroll to position [0, 0]
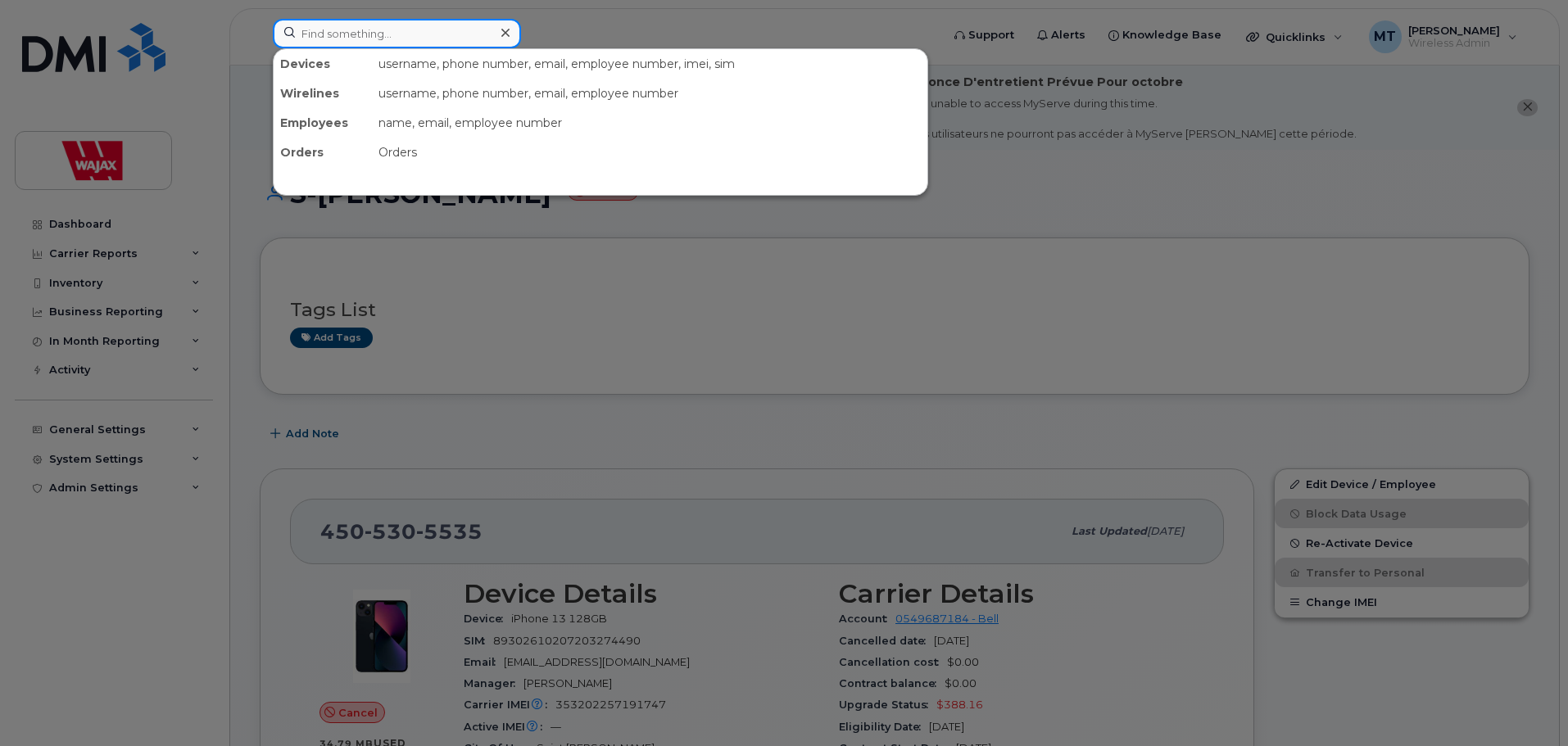
click at [497, 44] on div at bounding box center [397, 34] width 248 height 29
click at [442, 34] on input at bounding box center [397, 34] width 248 height 29
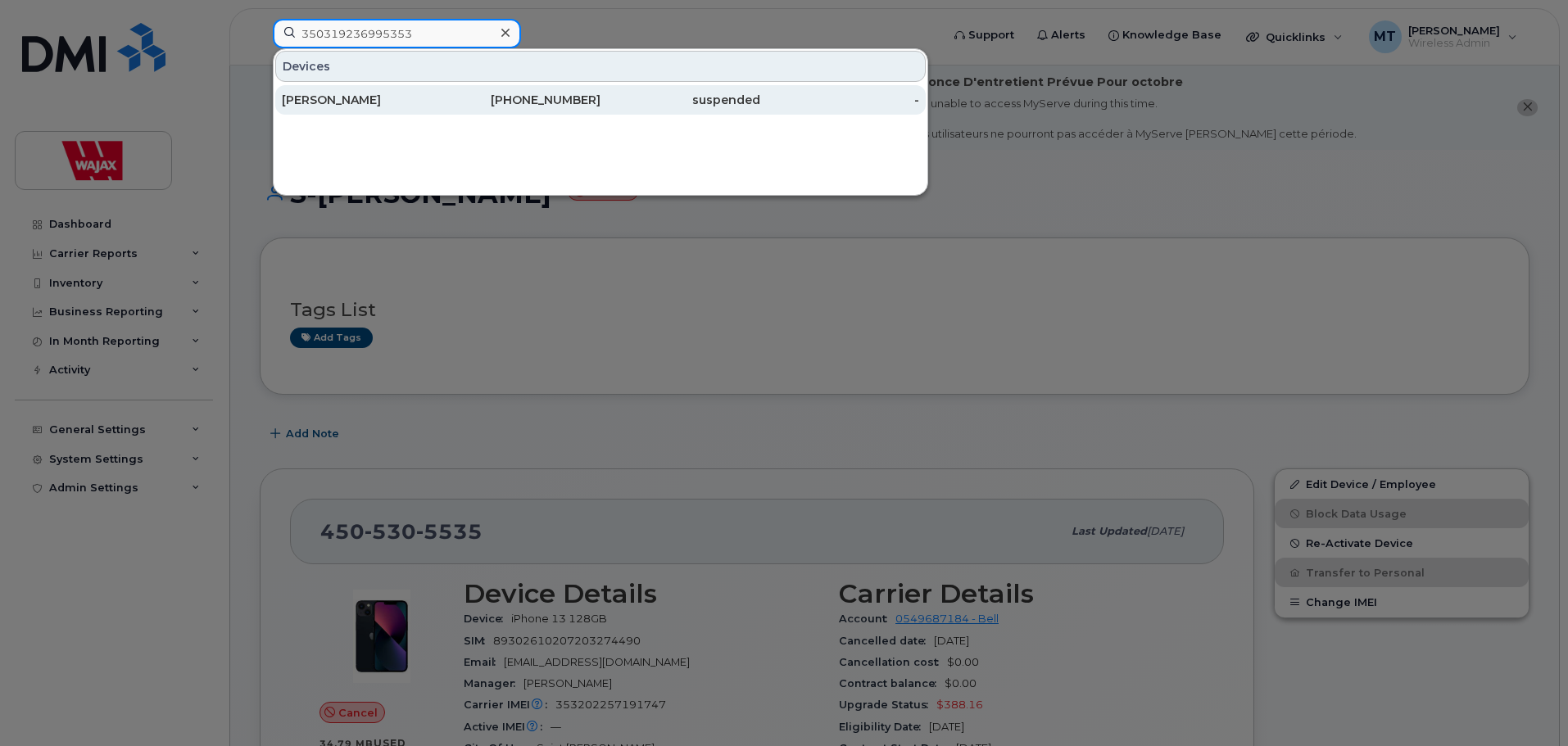
type input "350319236995353"
click at [446, 97] on div "289-219-3170" at bounding box center [521, 100] width 160 height 16
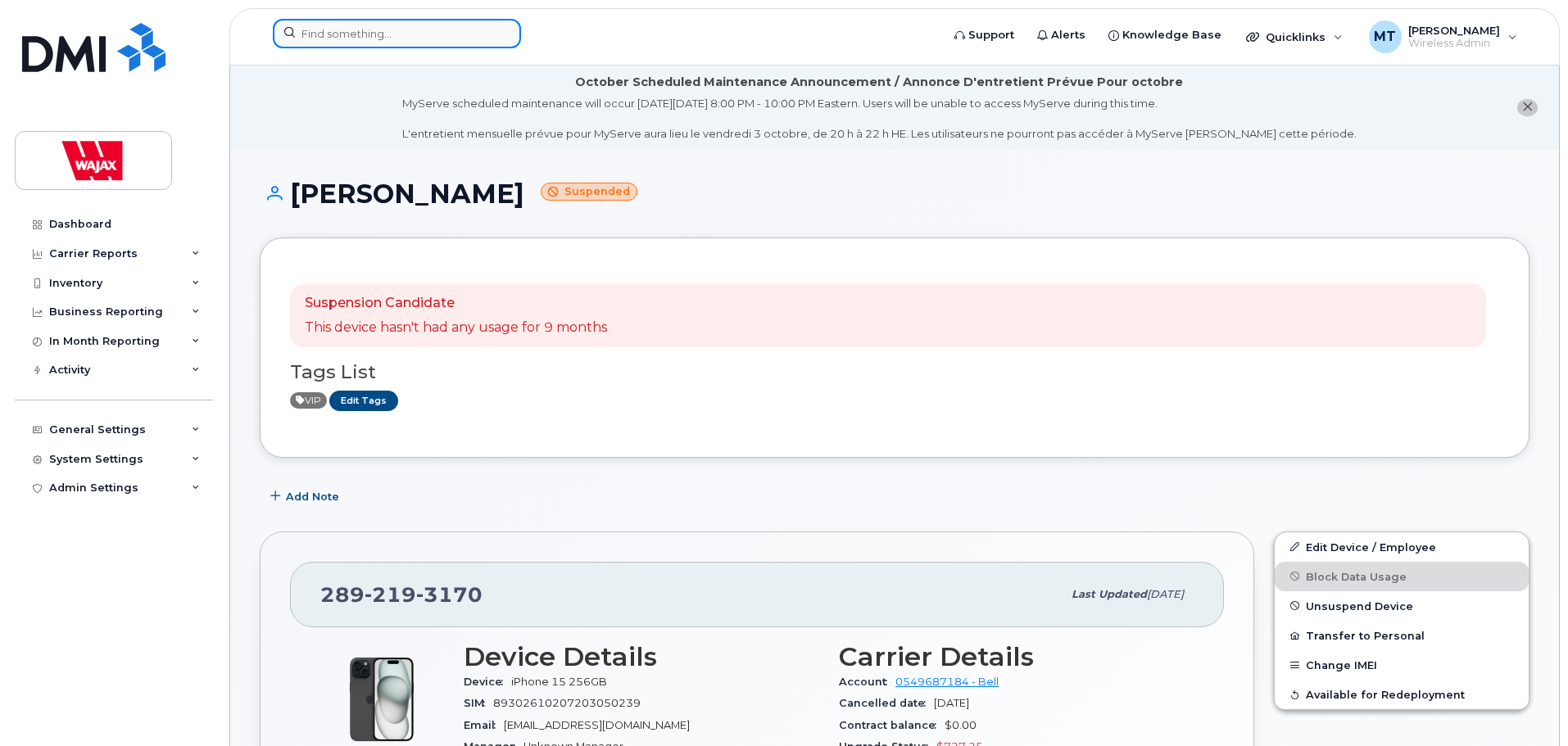
click at [437, 36] on input at bounding box center [397, 34] width 248 height 29
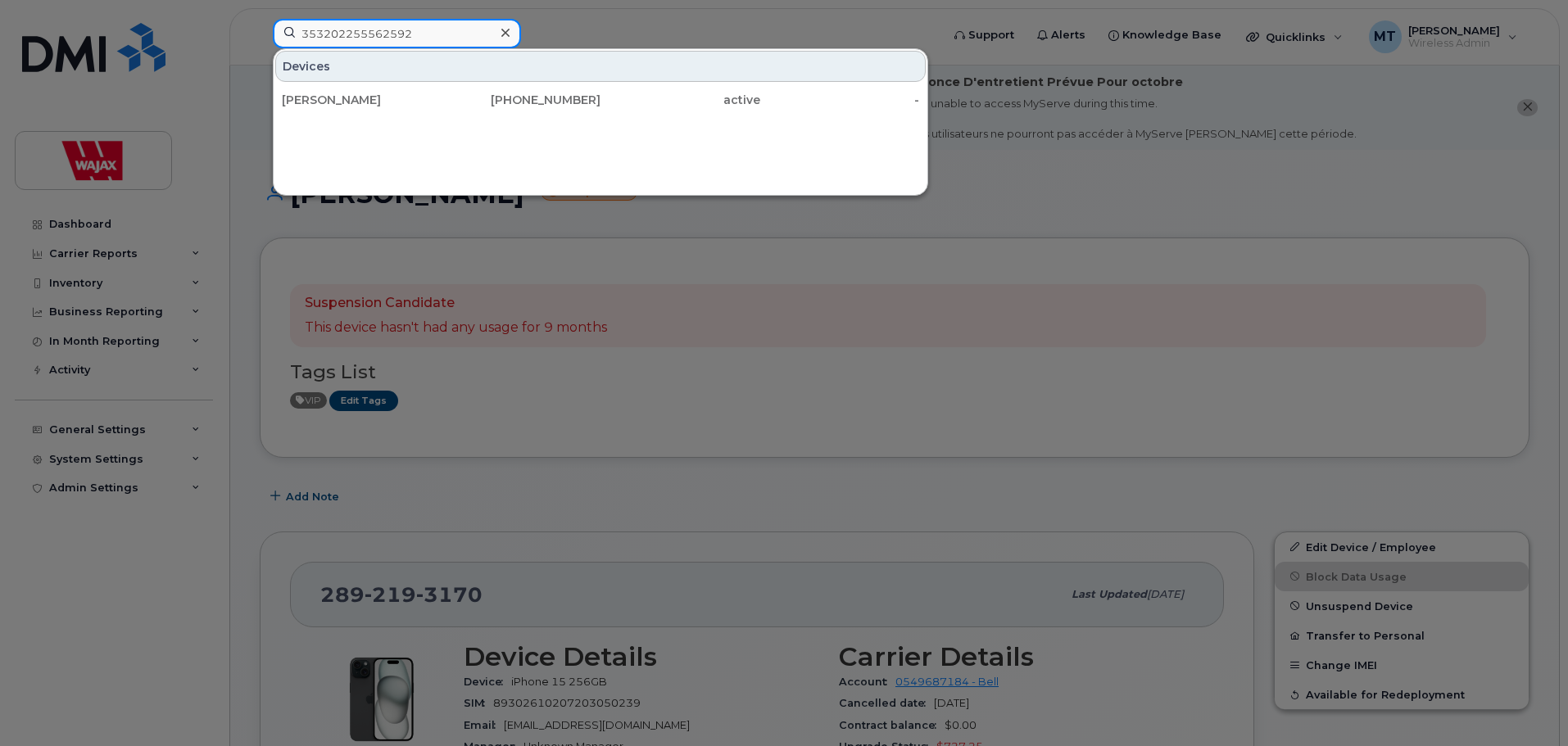
drag, startPoint x: 450, startPoint y: 29, endPoint x: 55, endPoint y: 24, distance: 395.0
click at [260, 24] on div "353202255562592 Devices James Jennings 226-236-1798 active -" at bounding box center [601, 37] width 683 height 36
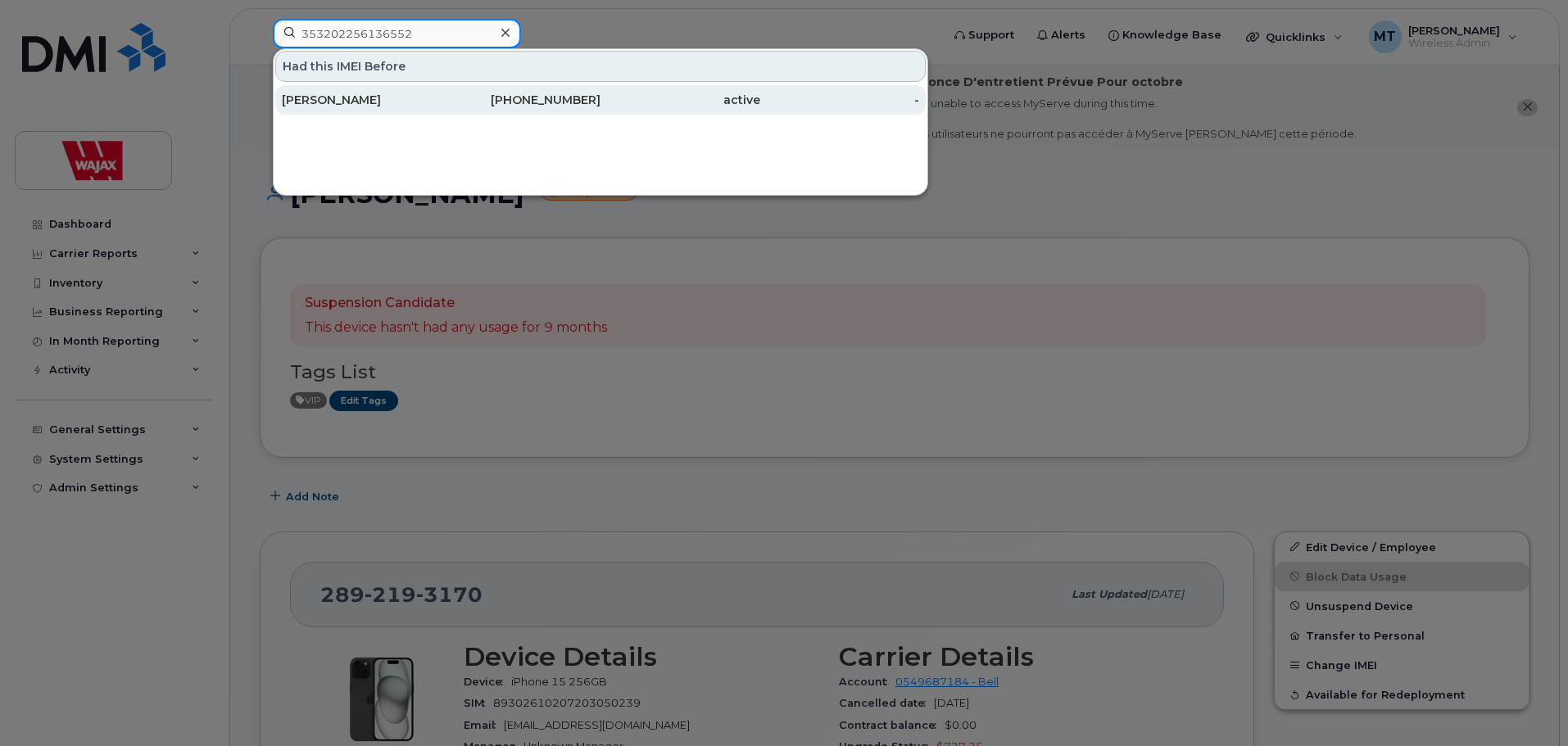
type input "353202256136552"
click at [438, 101] on div "Edward Fields" at bounding box center [361, 100] width 160 height 16
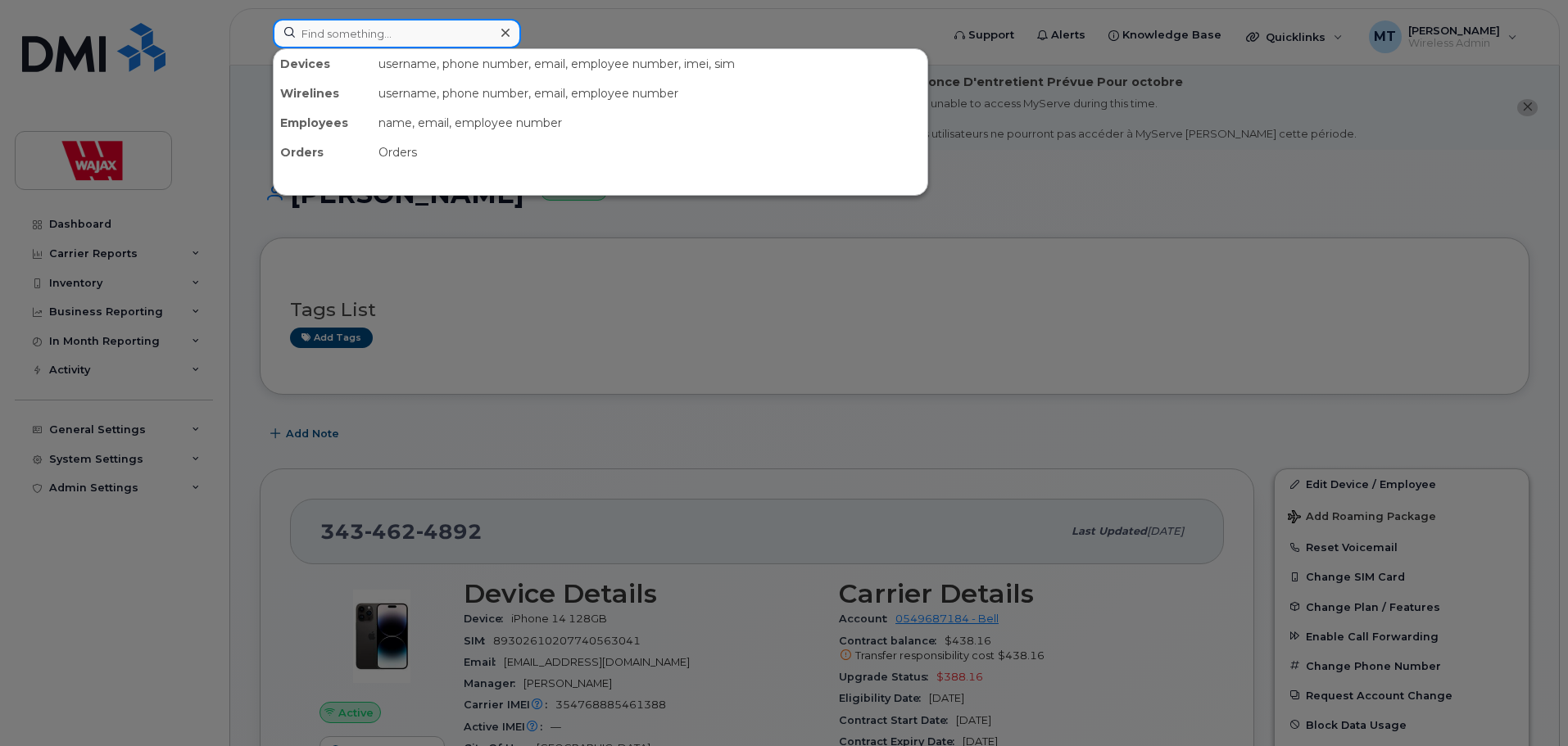
click at [445, 42] on input at bounding box center [397, 34] width 248 height 29
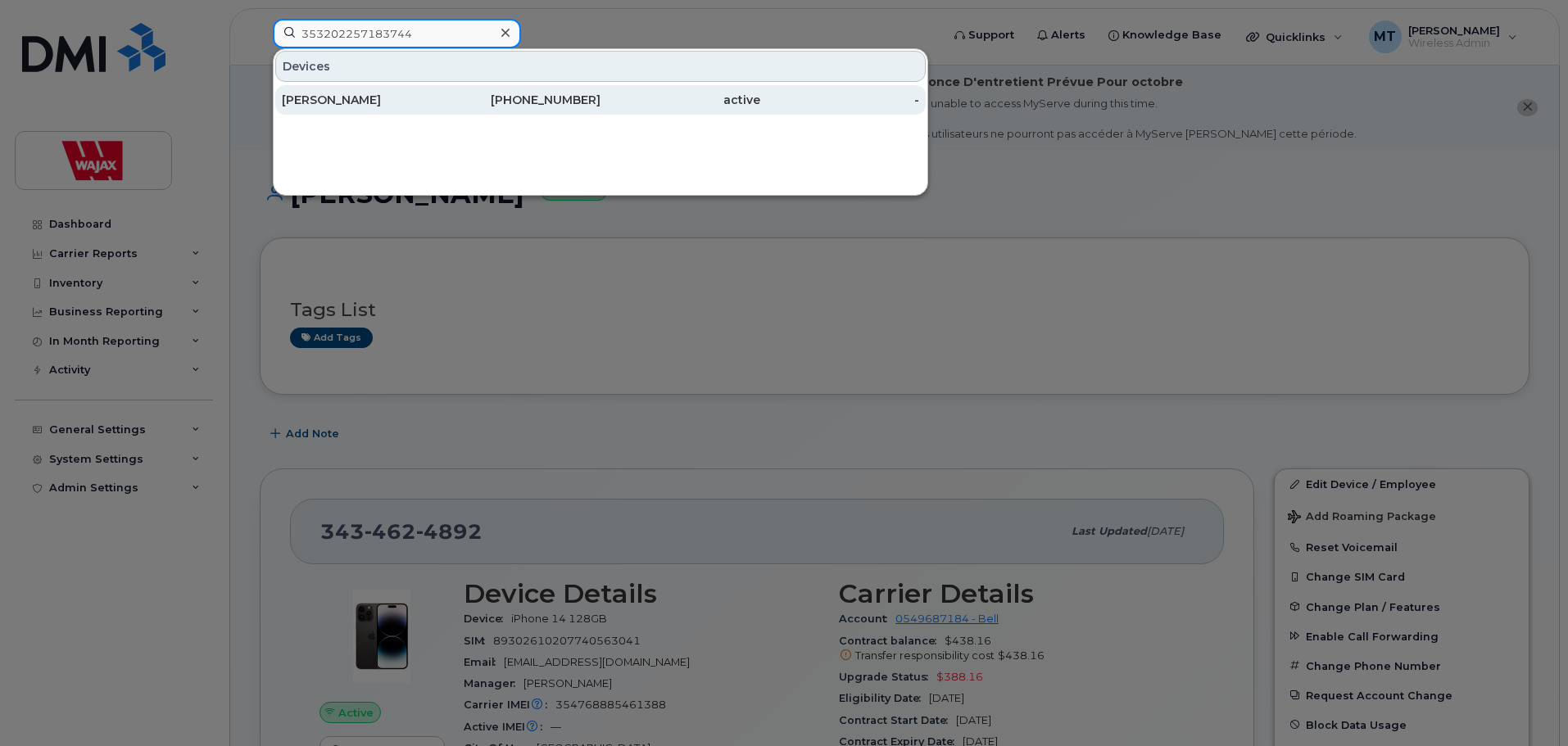
type input "353202257183744"
click at [451, 112] on div "438-823-5818" at bounding box center [521, 100] width 160 height 29
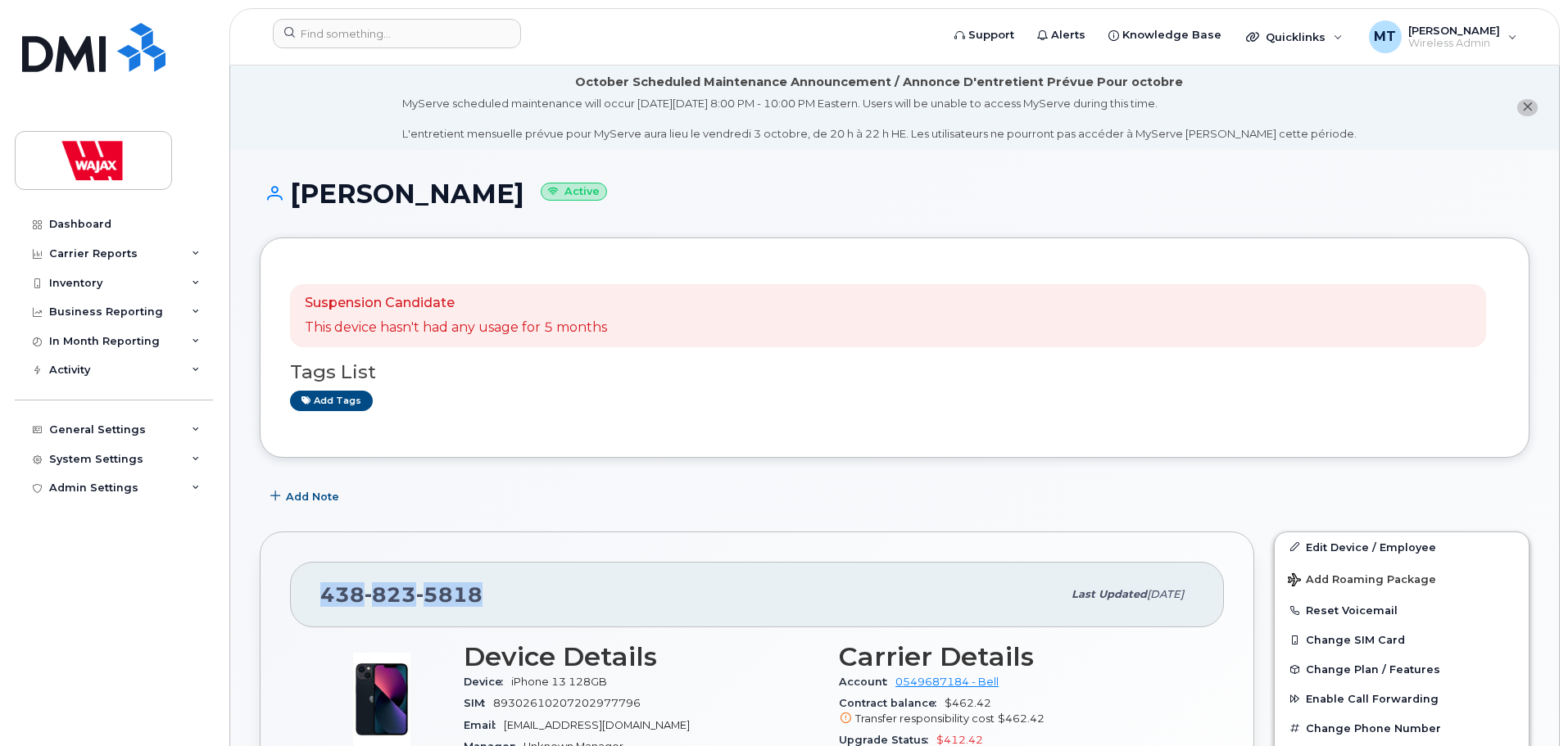
drag, startPoint x: 509, startPoint y: 591, endPoint x: 315, endPoint y: 601, distance: 194.3
click at [315, 601] on div "[PHONE_NUMBER] Last updated [DATE]" at bounding box center [757, 594] width 934 height 65
copy span "[PHONE_NUMBER]"
drag, startPoint x: 500, startPoint y: 194, endPoint x: 270, endPoint y: 197, distance: 230.0
click at [270, 197] on h1 "[PERSON_NAME] Active" at bounding box center [894, 194] width 1269 height 29
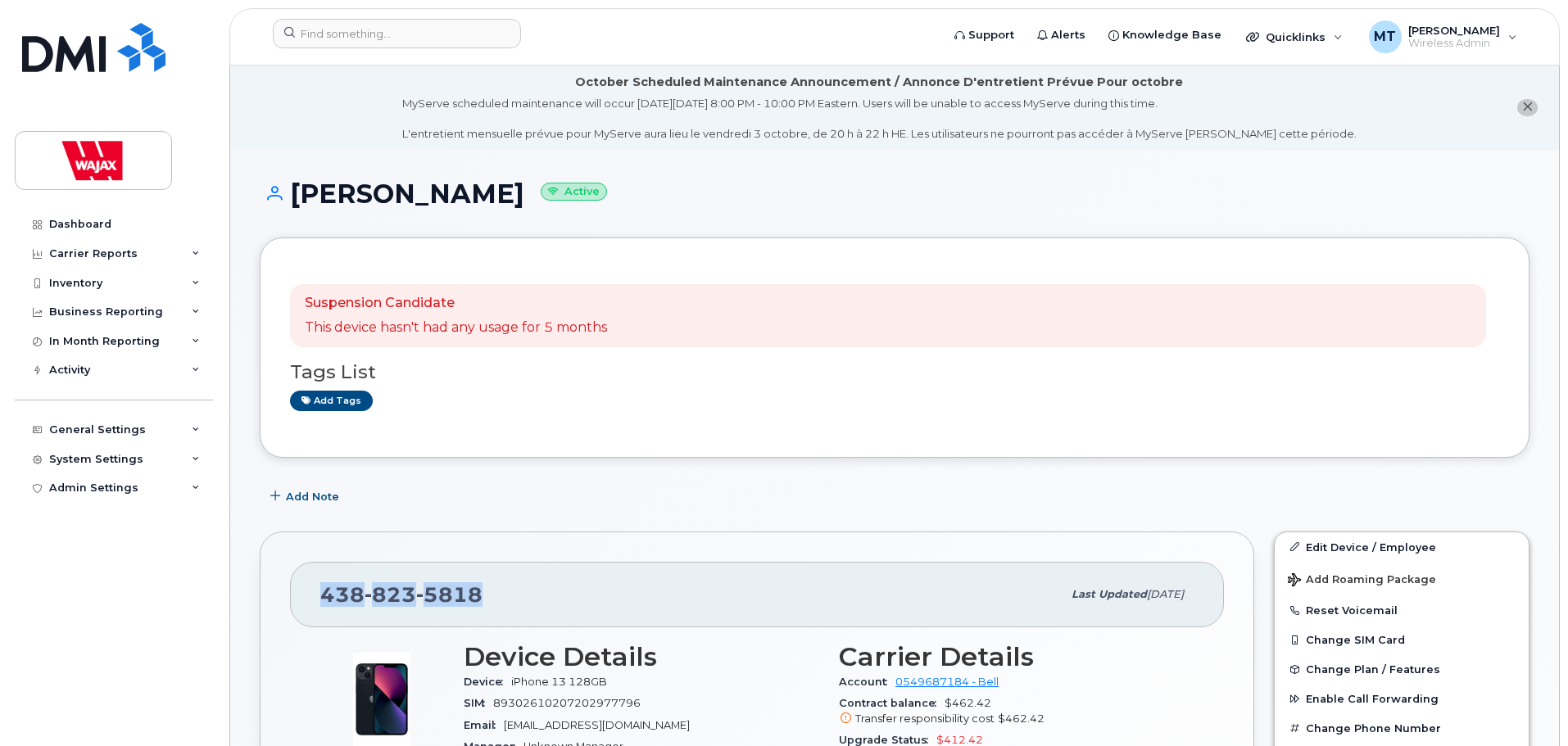
copy h1 "[PERSON_NAME]"
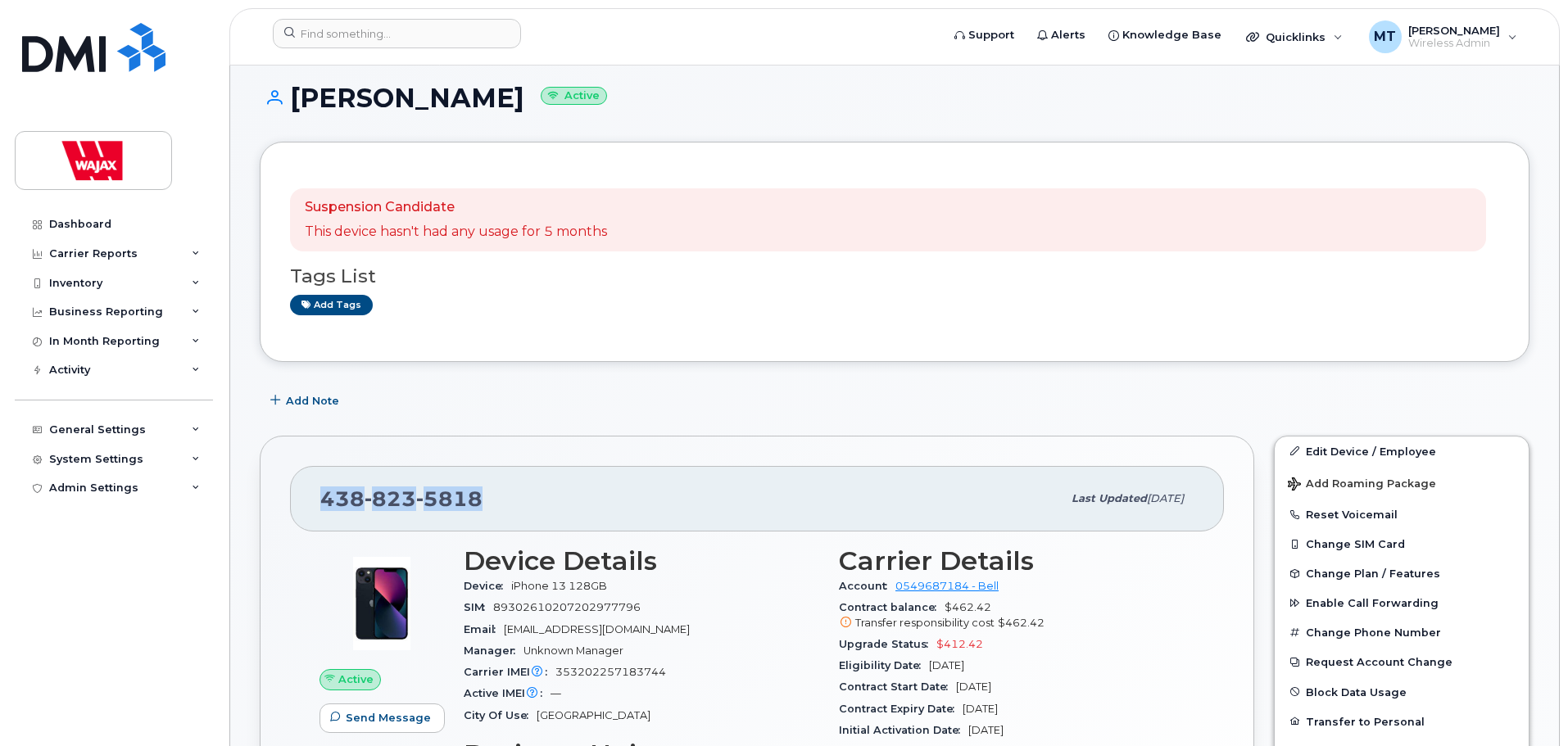
scroll to position [246, 0]
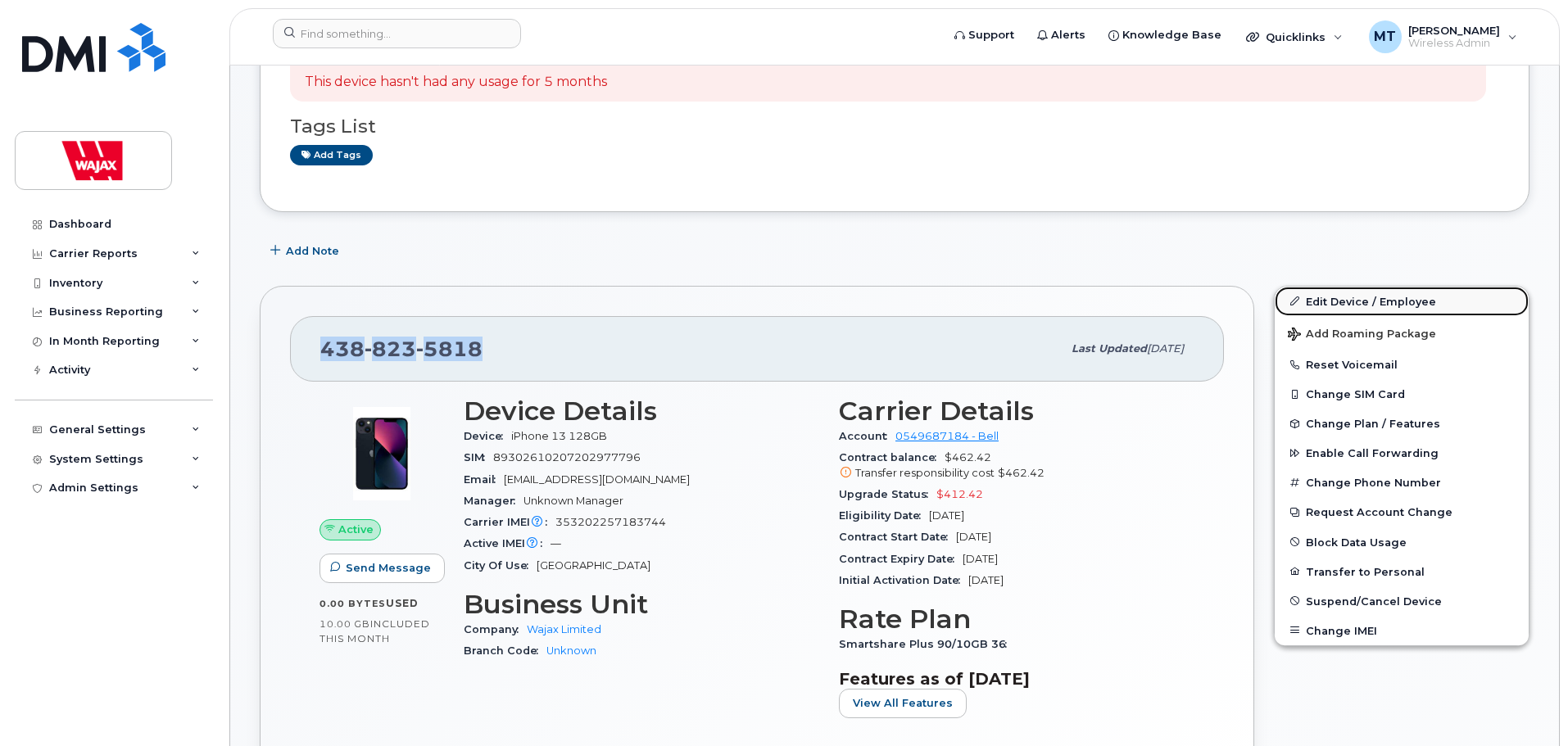
click at [1318, 299] on link "Edit Device / Employee" at bounding box center [1401, 301] width 254 height 29
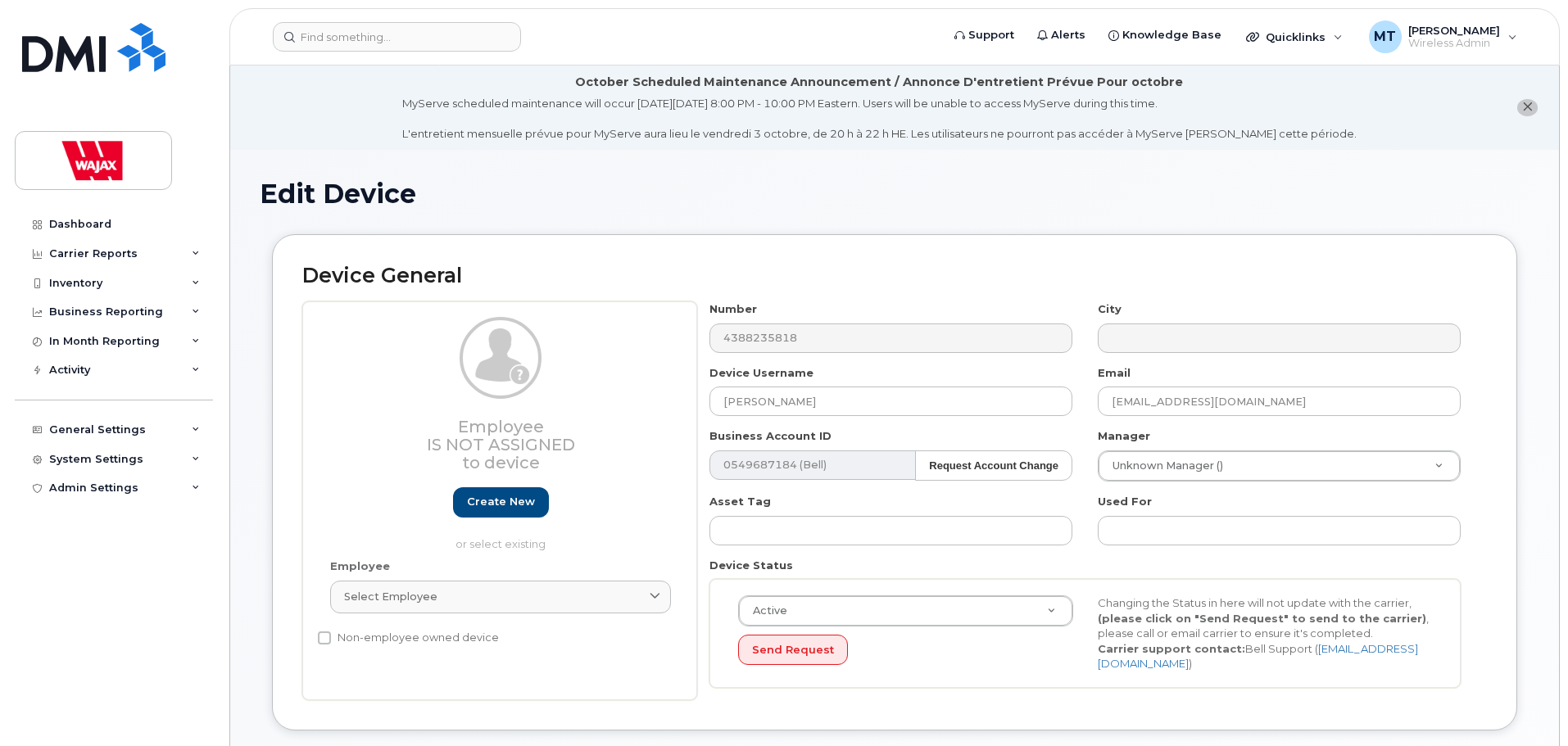
select select "23291732"
click at [729, 399] on input "[PERSON_NAME]" at bounding box center [891, 401] width 363 height 29
click at [727, 401] on input "[PERSON_NAME]" at bounding box center [891, 401] width 363 height 29
click at [725, 406] on input "[PERSON_NAME]" at bounding box center [891, 401] width 363 height 29
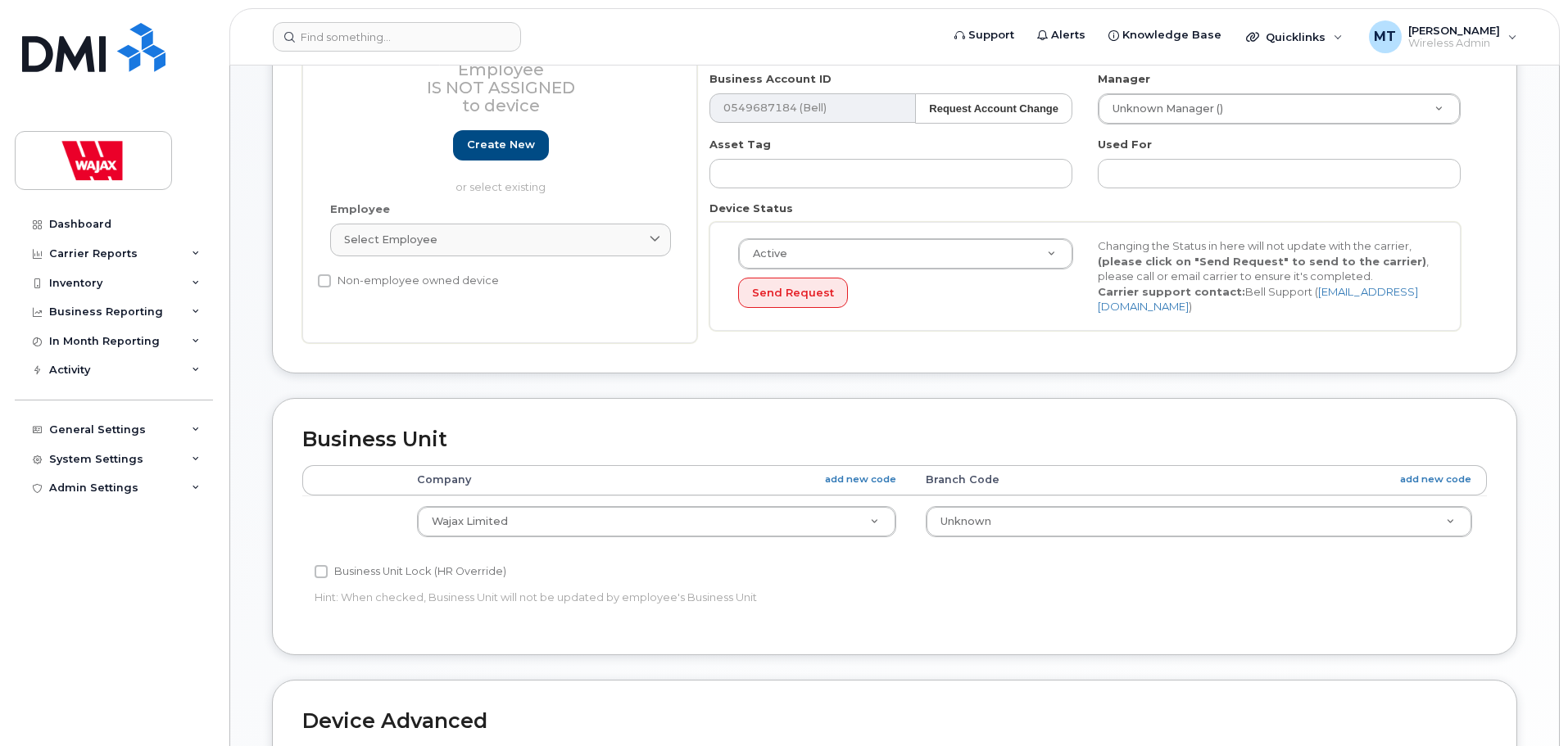
scroll to position [773, 0]
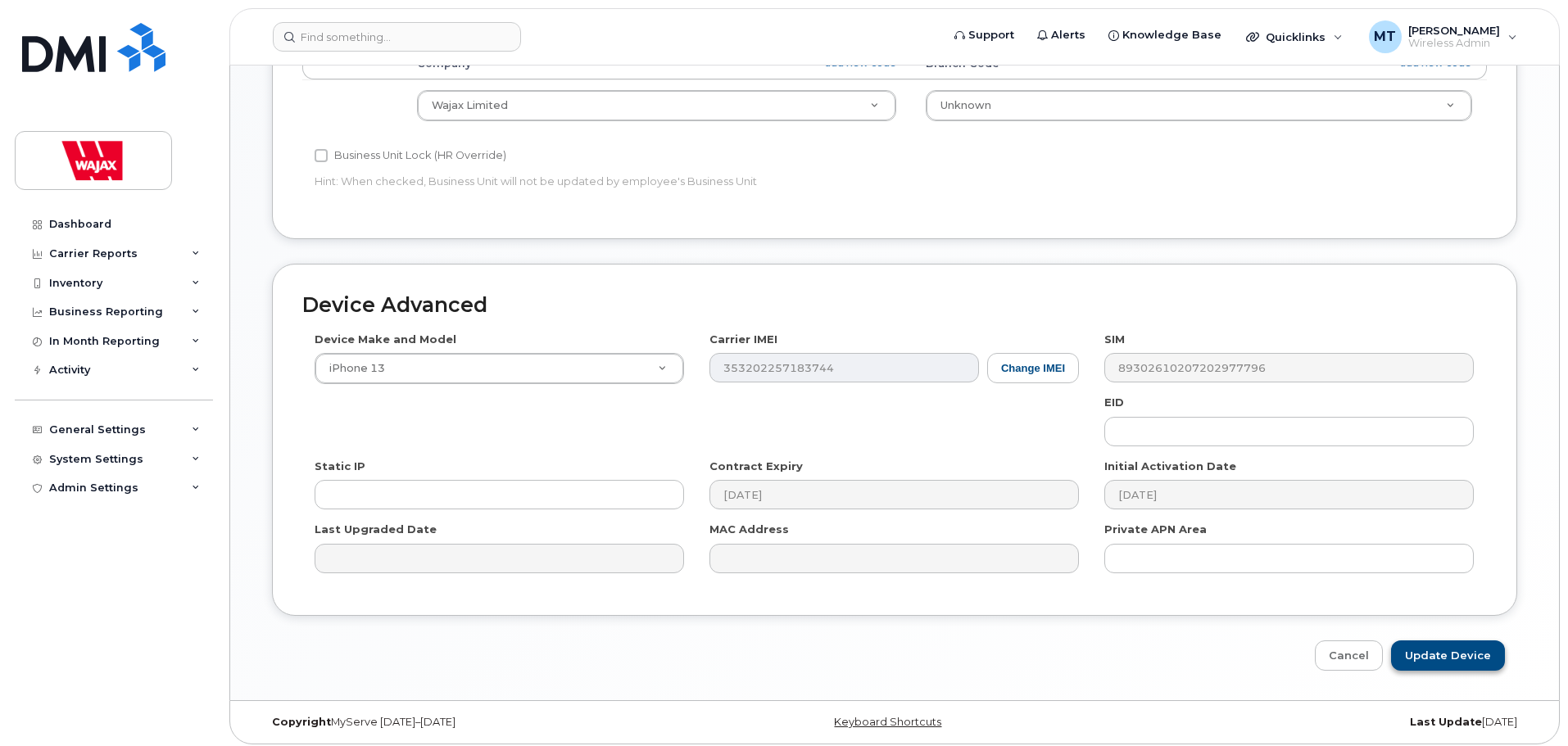
type input "S-[PERSON_NAME]"
click at [1412, 643] on input "Update Device" at bounding box center [1447, 655] width 113 height 30
type input "Saving..."
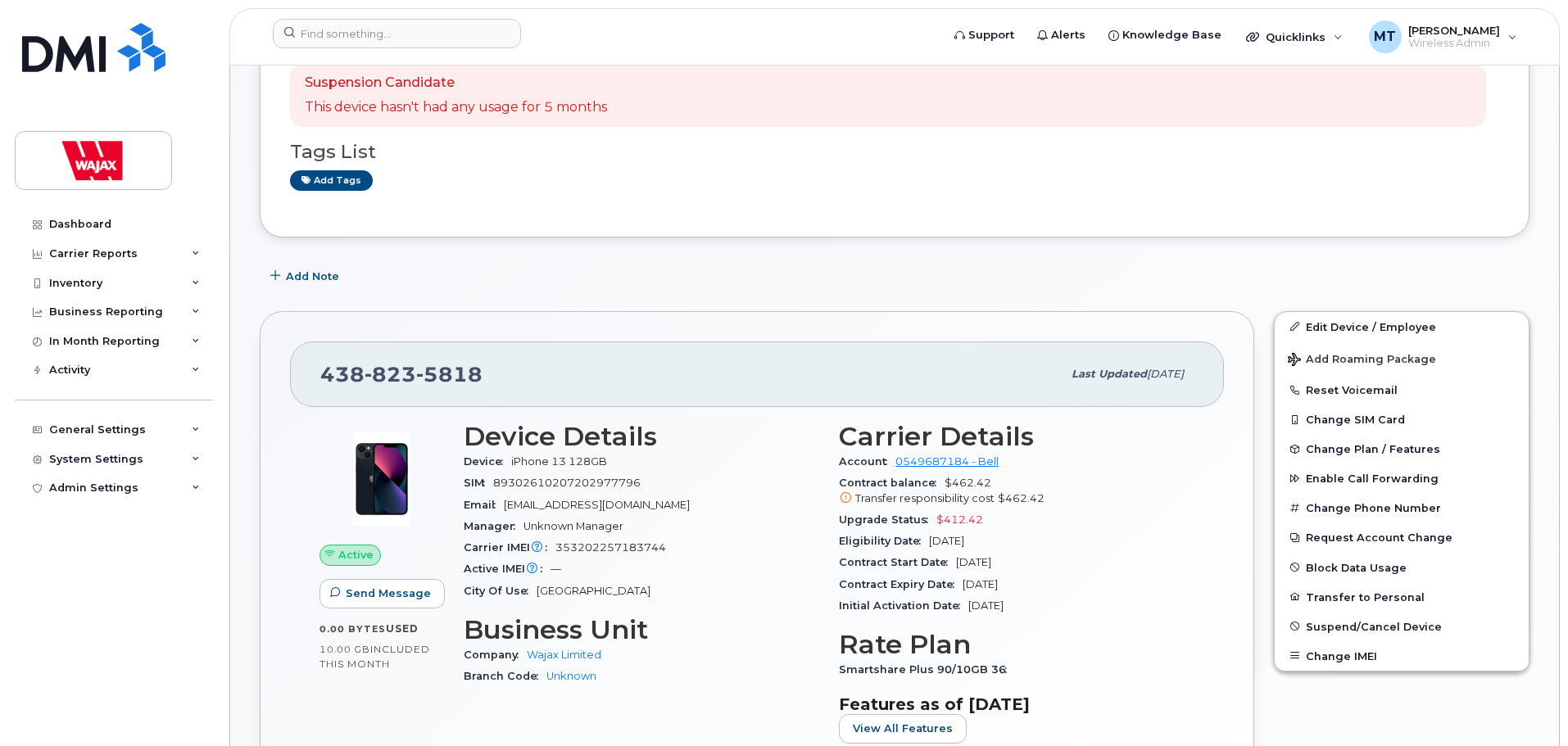
scroll to position [246, 0]
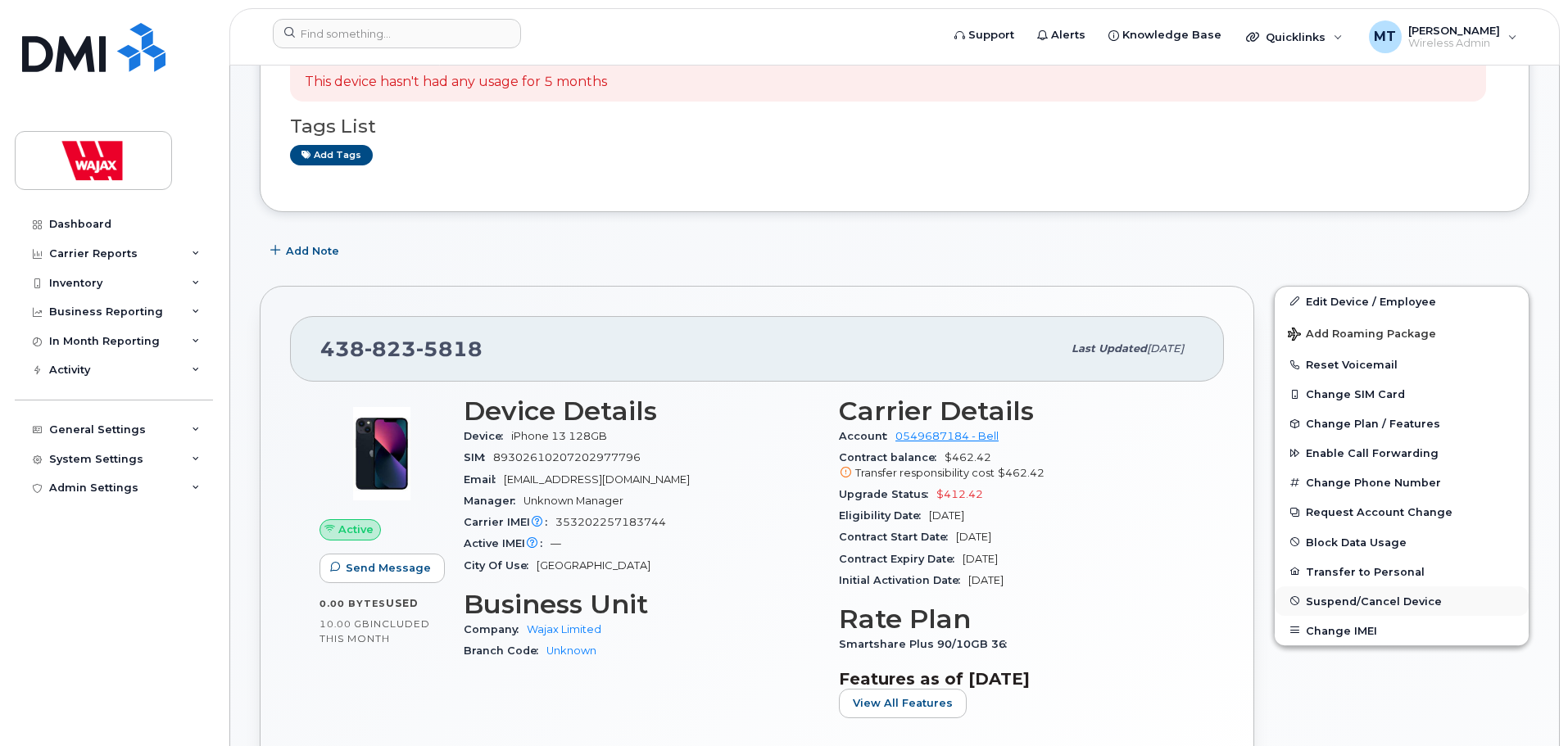
click at [1332, 605] on span "Suspend/Cancel Device" at bounding box center [1374, 601] width 136 height 13
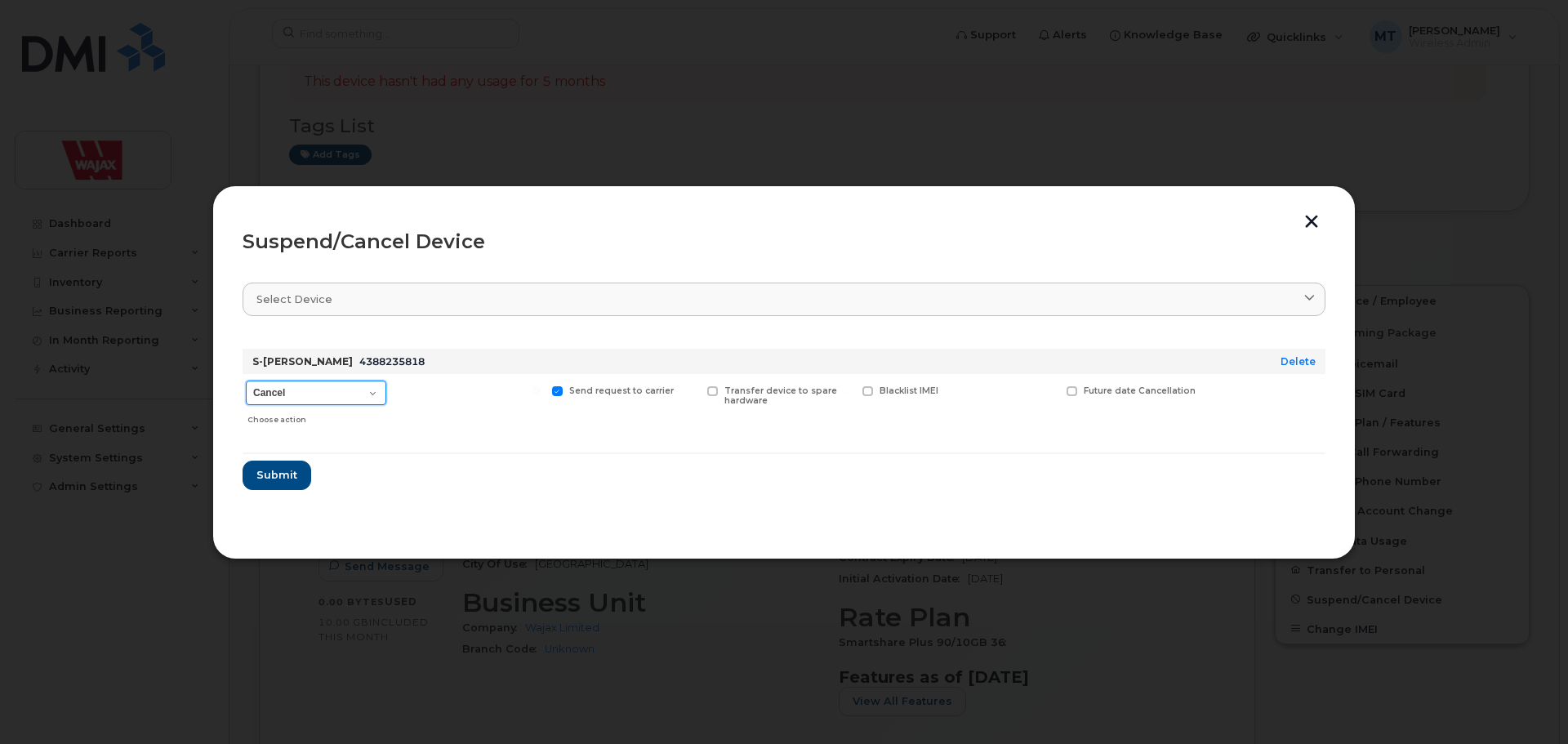
click at [342, 393] on select "Cancel Suspend - Extend Suspension Suspend - Reduced Rate Suspend - Full Rate S…" at bounding box center [316, 393] width 140 height 24
select select "[object Object]"
click at [246, 381] on select "Cancel Suspend - Extend Suspension Suspend - Reduced Rate Suspend - Full Rate S…" at bounding box center [316, 393] width 140 height 24
click at [272, 482] on span "Submit" at bounding box center [276, 474] width 41 height 15
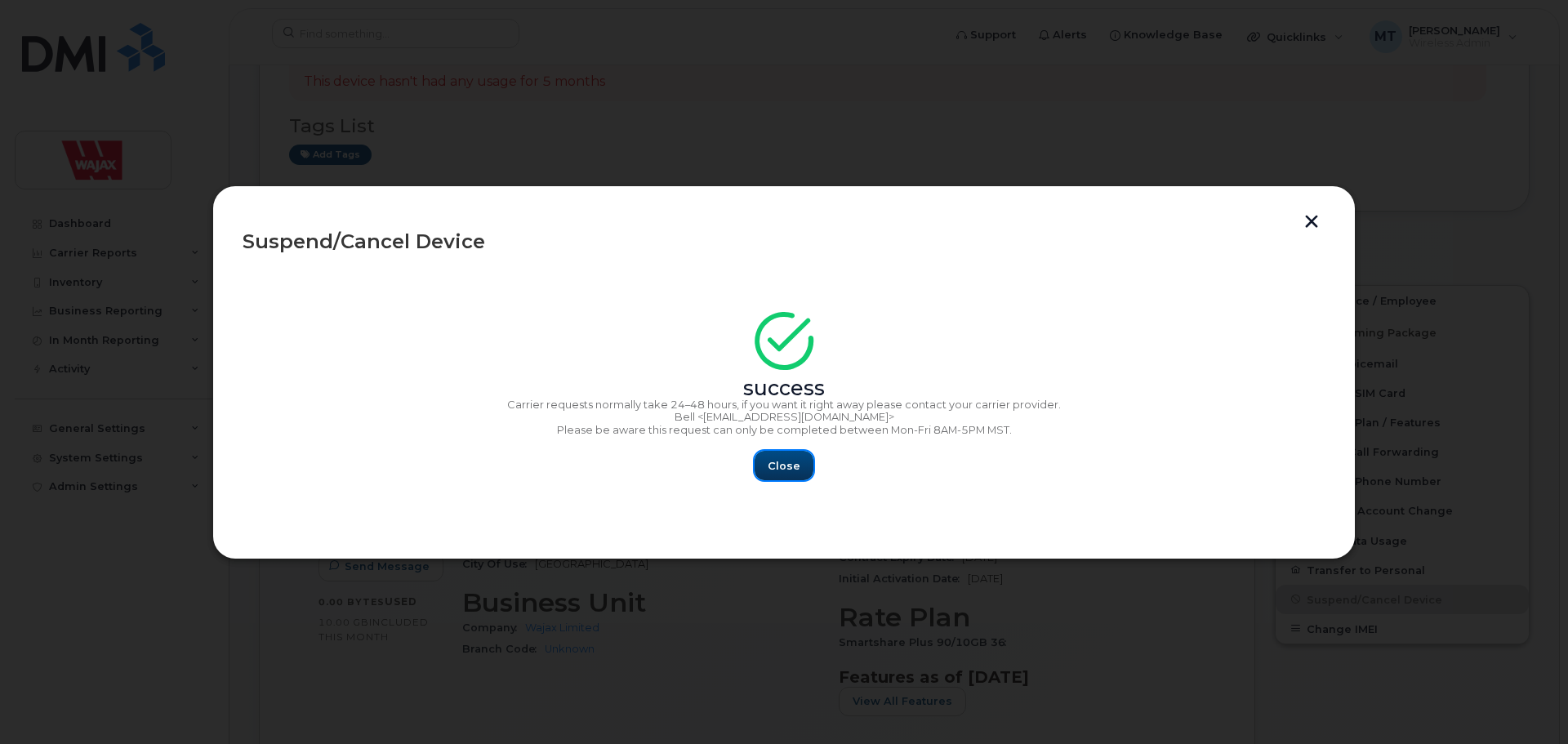
click at [788, 471] on span "Close" at bounding box center [784, 465] width 33 height 15
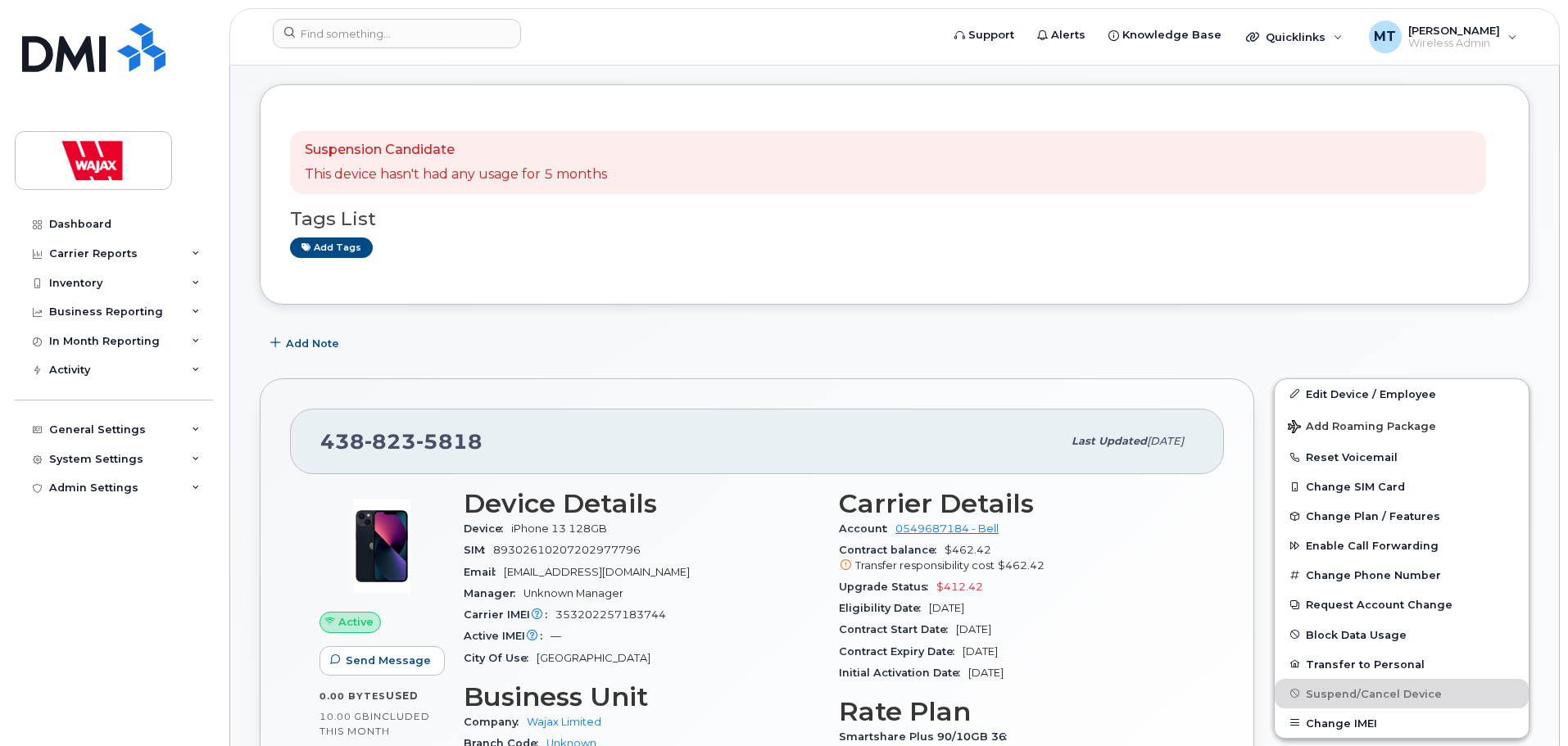
scroll to position [0, 0]
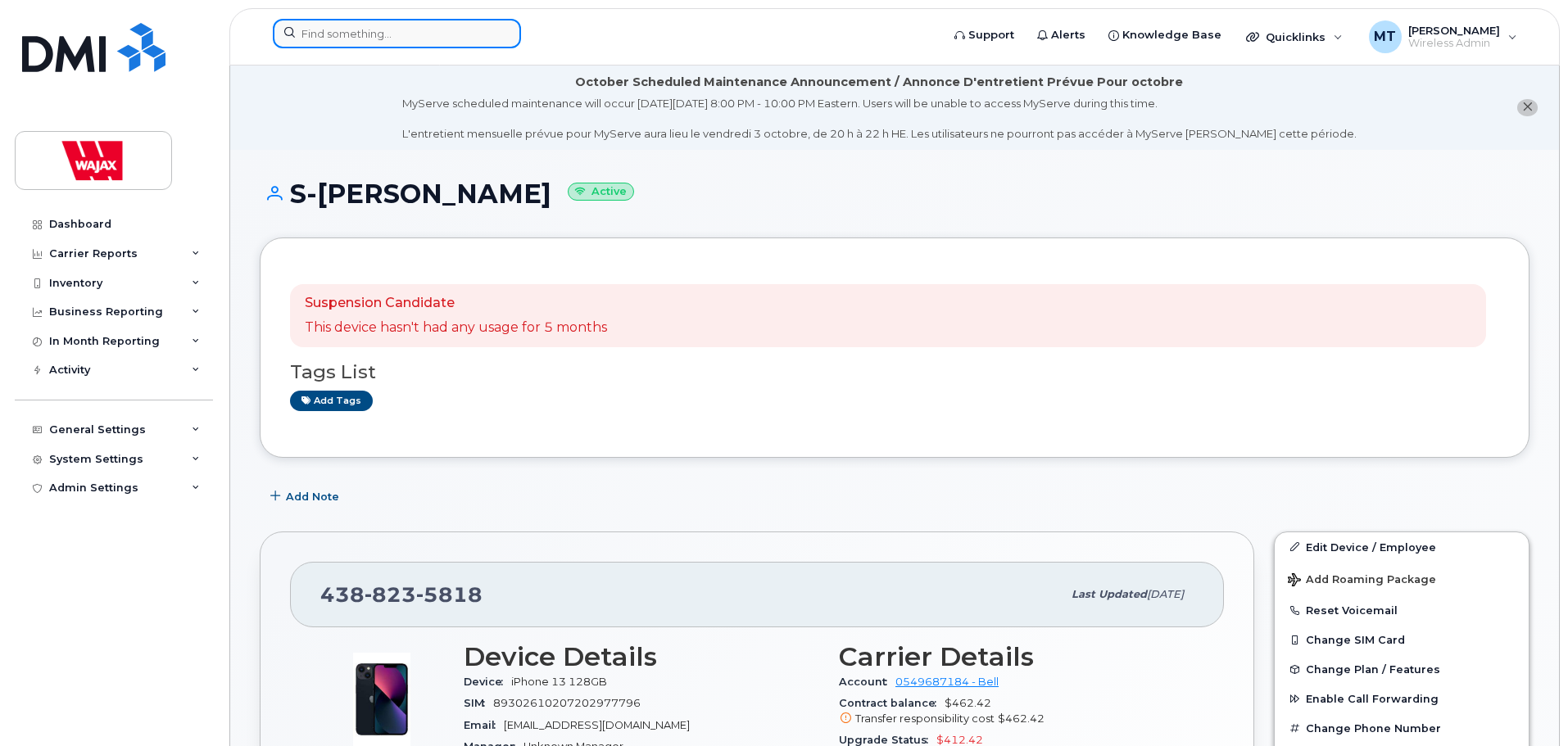
click at [415, 33] on input at bounding box center [397, 34] width 248 height 29
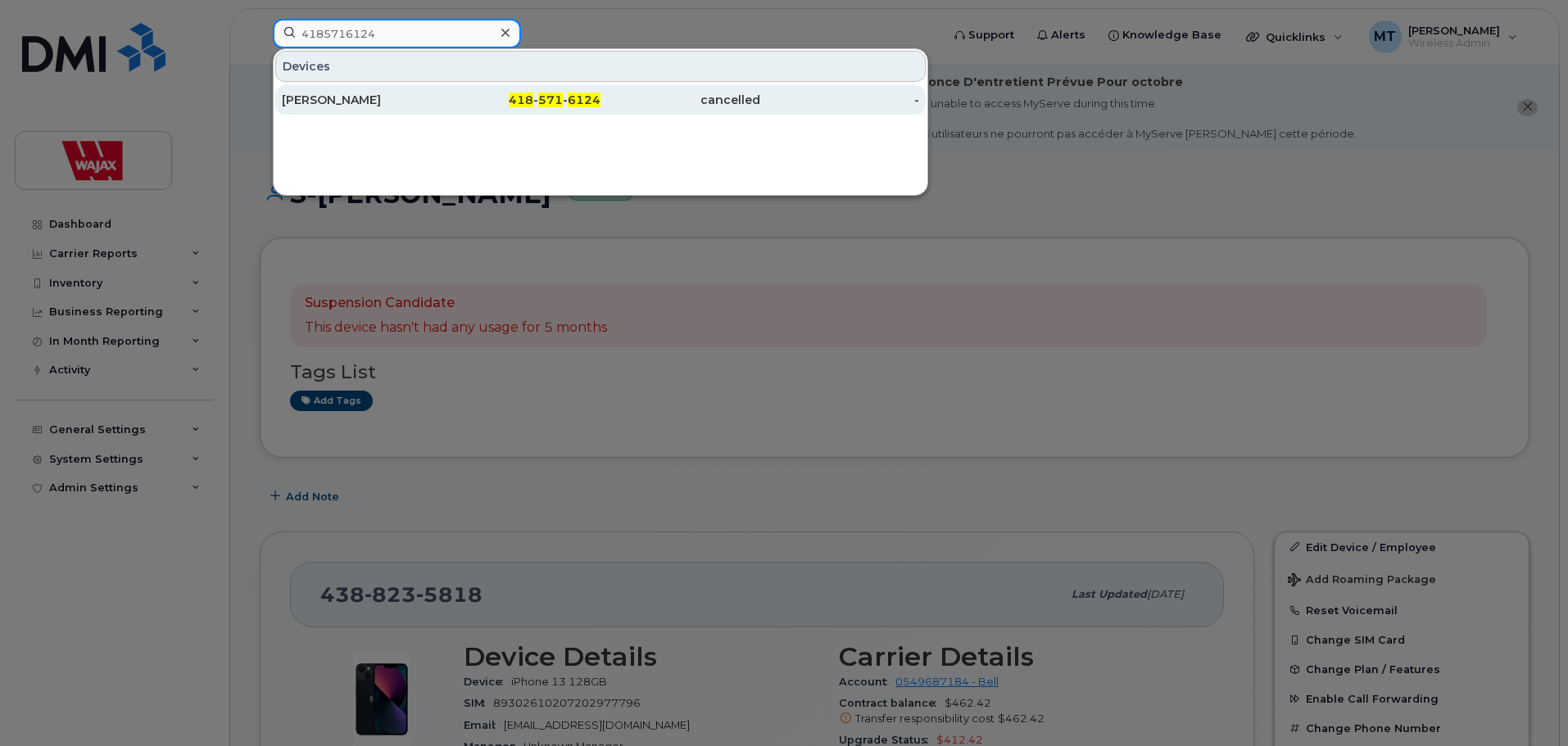
type input "4185716124"
click at [412, 99] on div "Mike Boissonneault" at bounding box center [361, 100] width 160 height 16
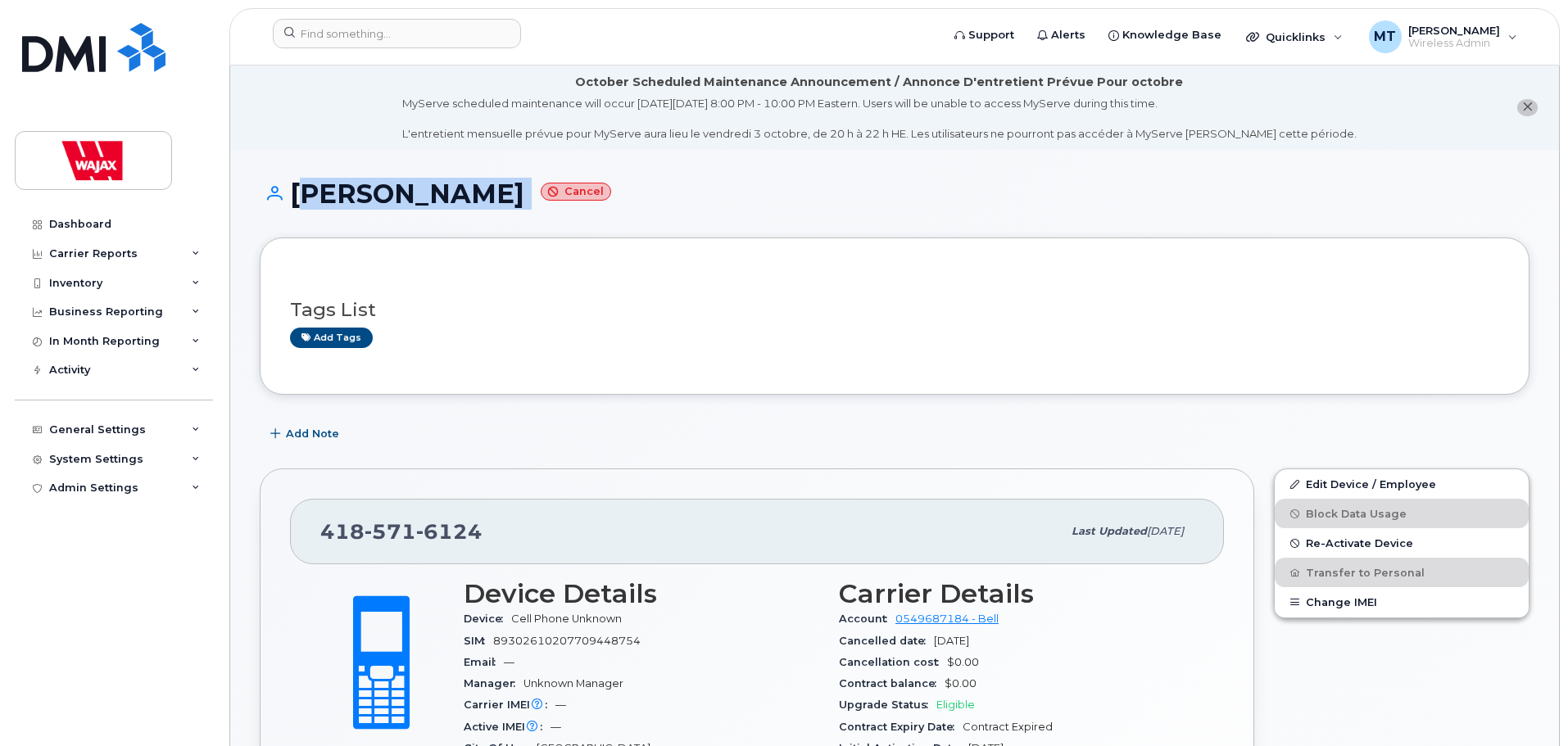
drag, startPoint x: 570, startPoint y: 198, endPoint x: 296, endPoint y: 201, distance: 274.0
click at [296, 201] on h1 "[PERSON_NAME] Cancel" at bounding box center [894, 194] width 1269 height 29
copy h1 "[PERSON_NAME]"
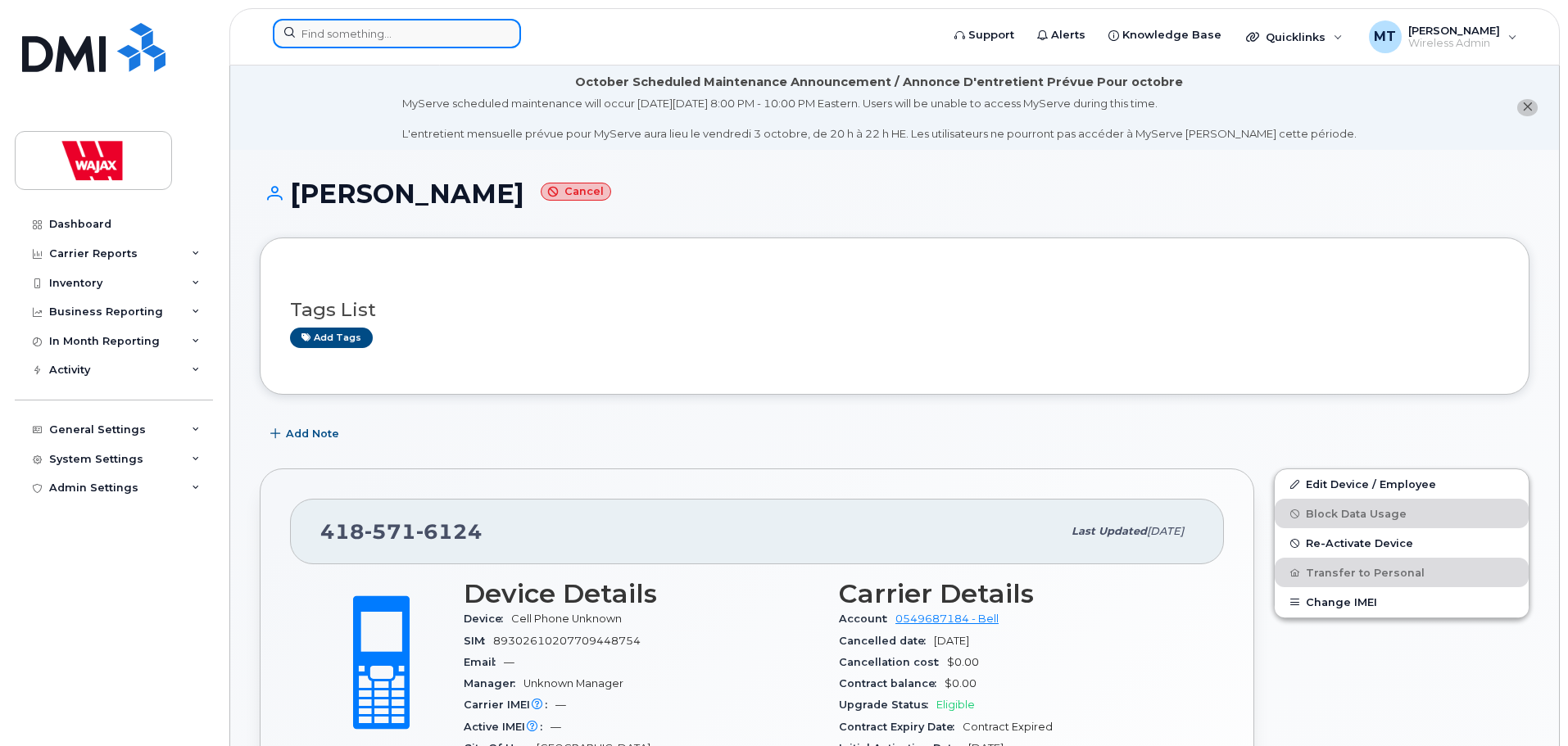
click at [484, 43] on input at bounding box center [397, 34] width 248 height 29
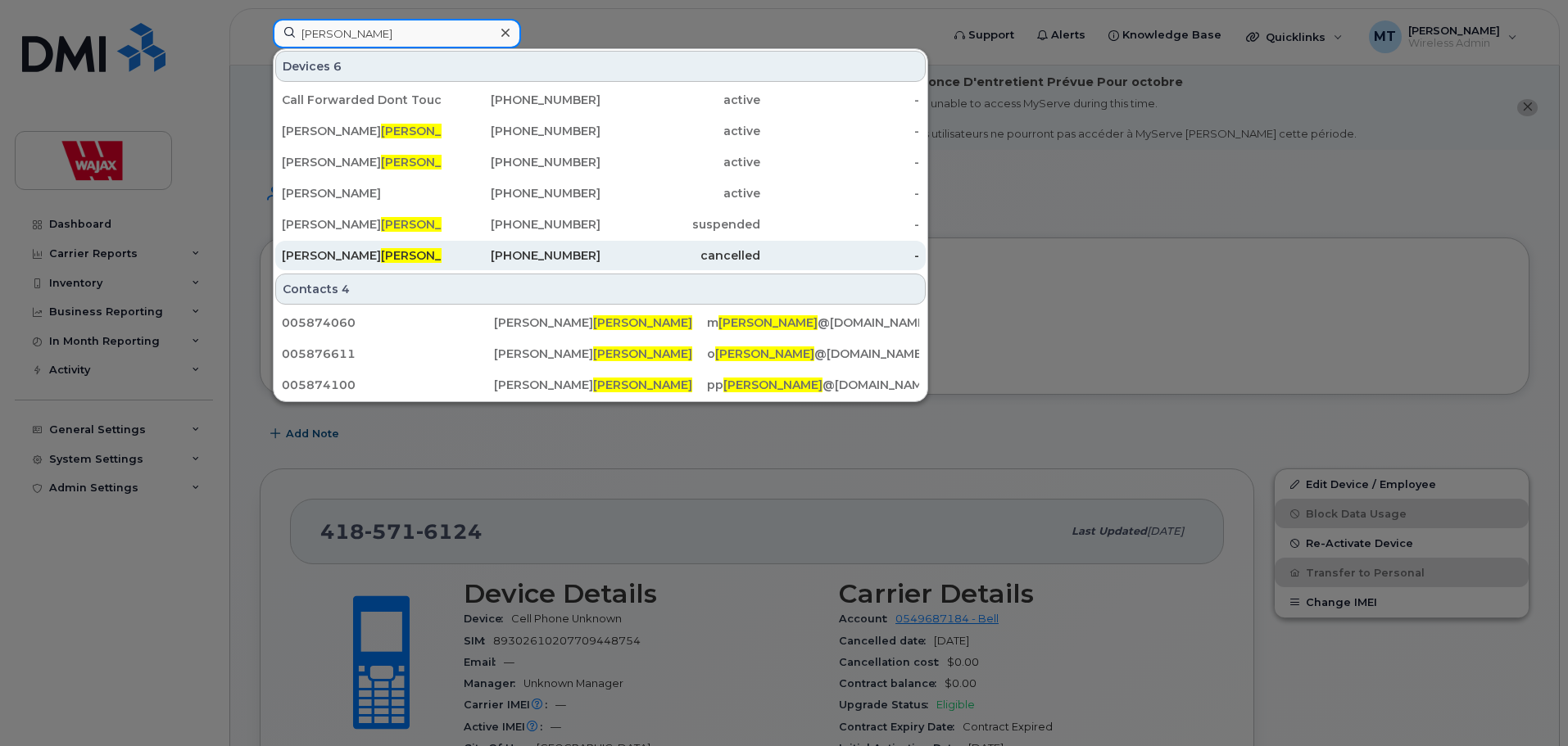
type input "[PERSON_NAME]"
click at [416, 254] on div "[PERSON_NAME]" at bounding box center [361, 256] width 160 height 16
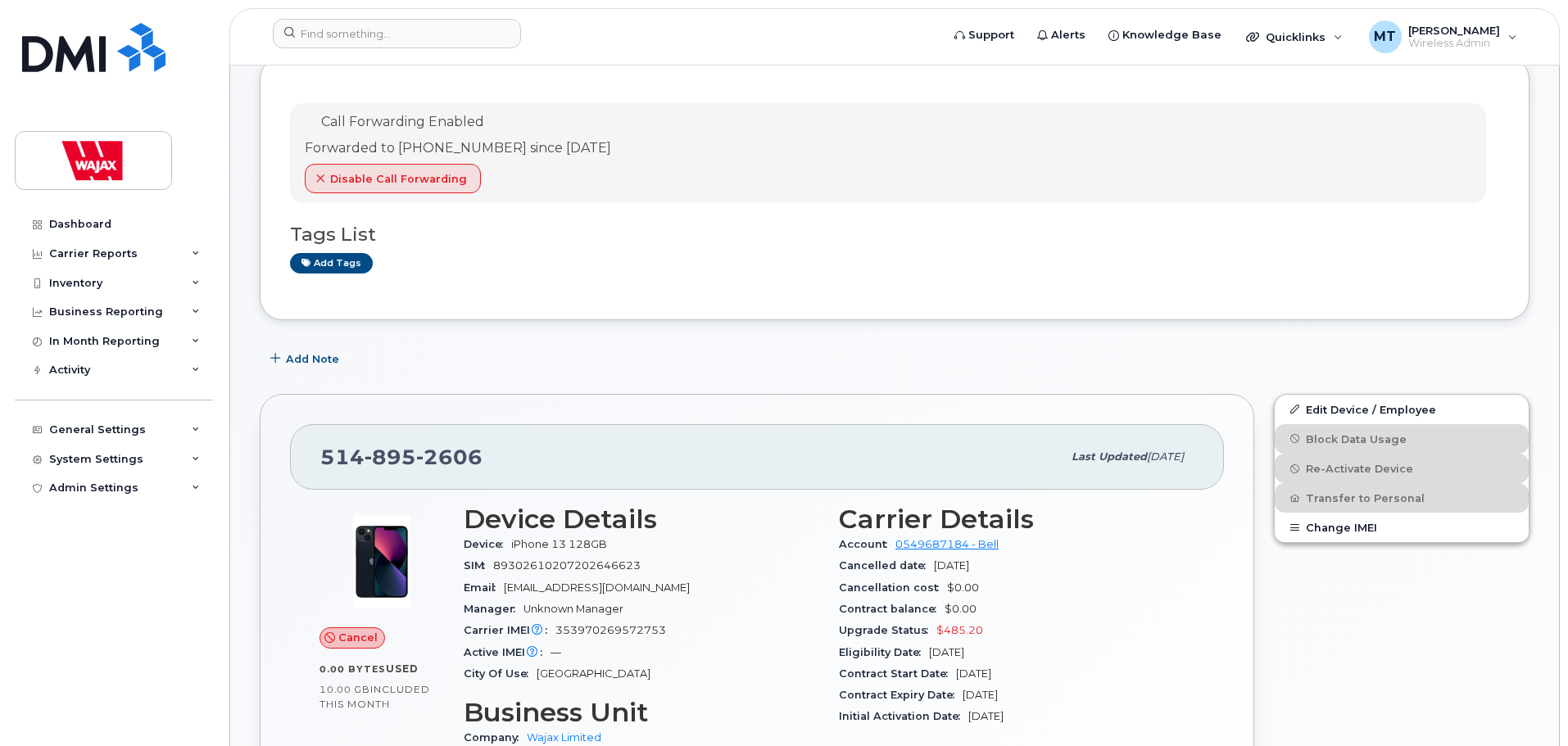
scroll to position [409, 0]
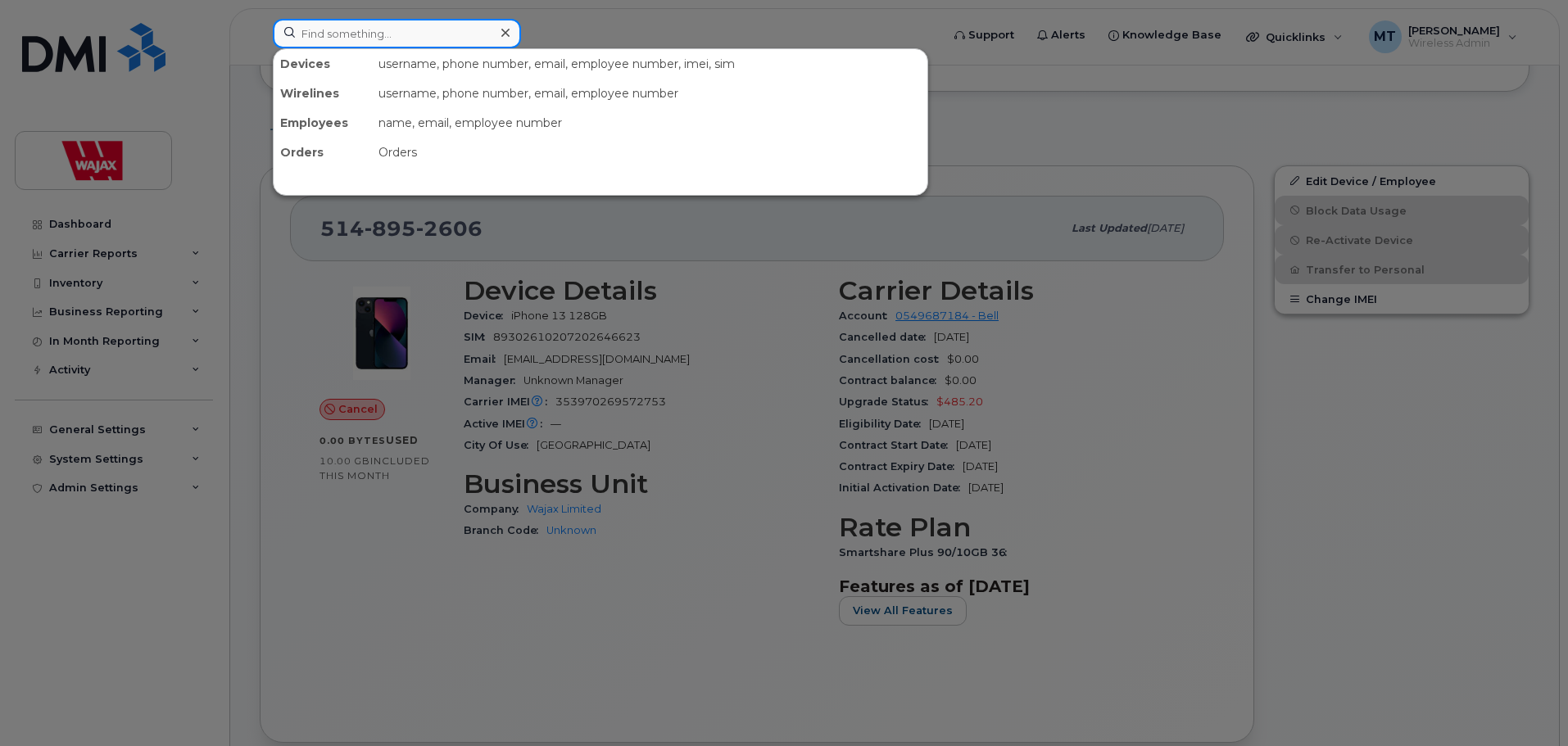
drag, startPoint x: 414, startPoint y: 38, endPoint x: -13, endPoint y: 71, distance: 428.3
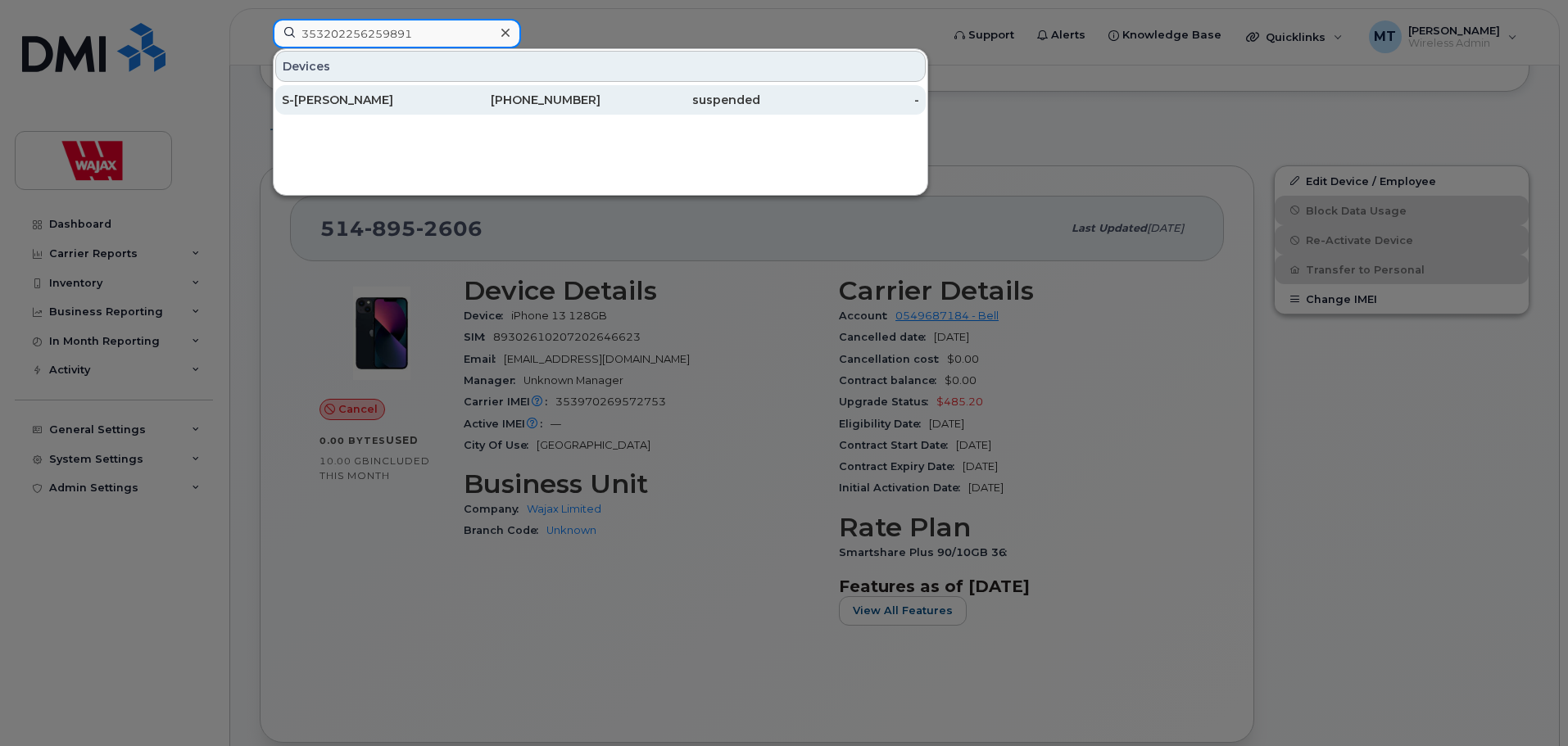
type input "353202256259891"
click at [447, 102] on div "519-890-6539" at bounding box center [521, 100] width 160 height 16
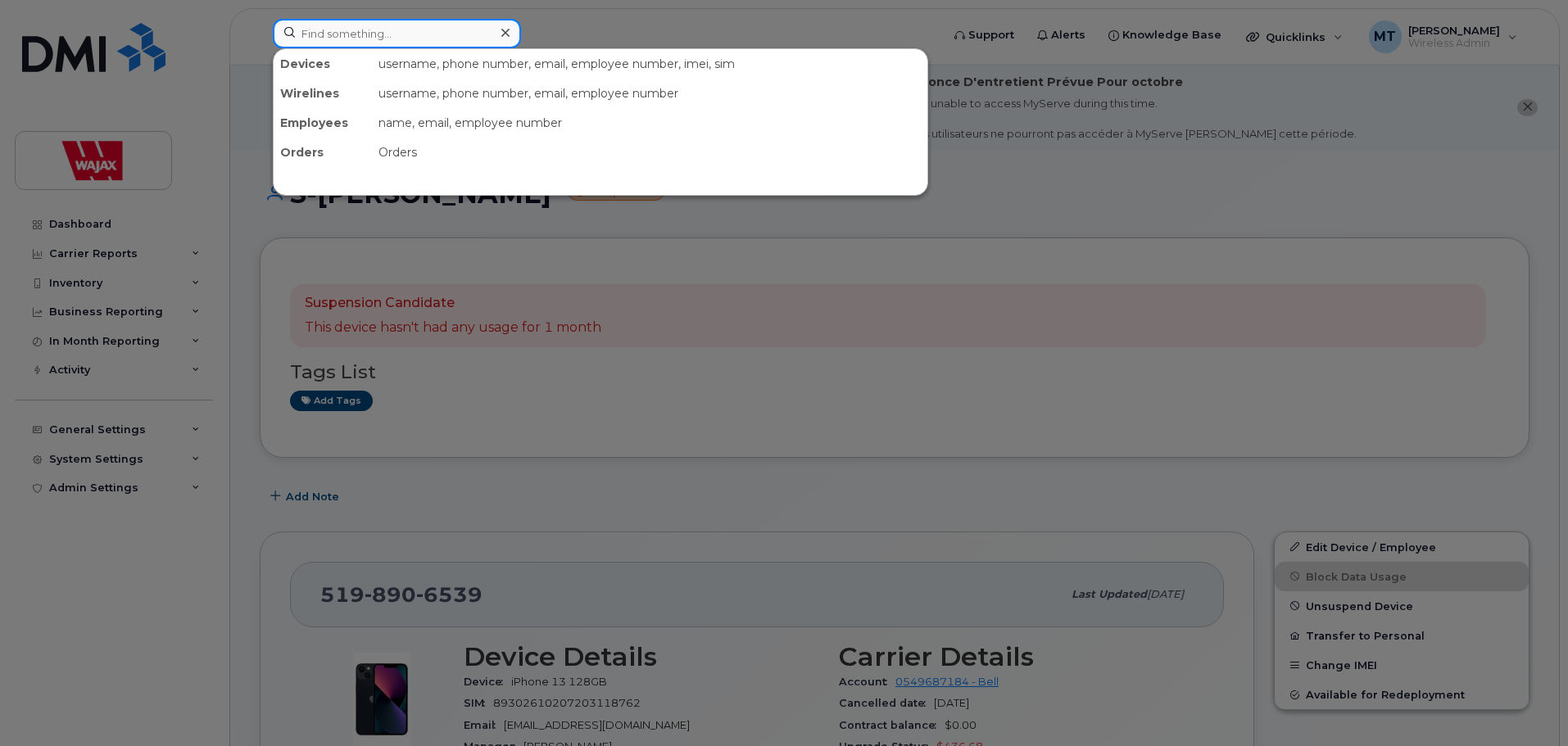
click at [442, 44] on input at bounding box center [397, 34] width 248 height 29
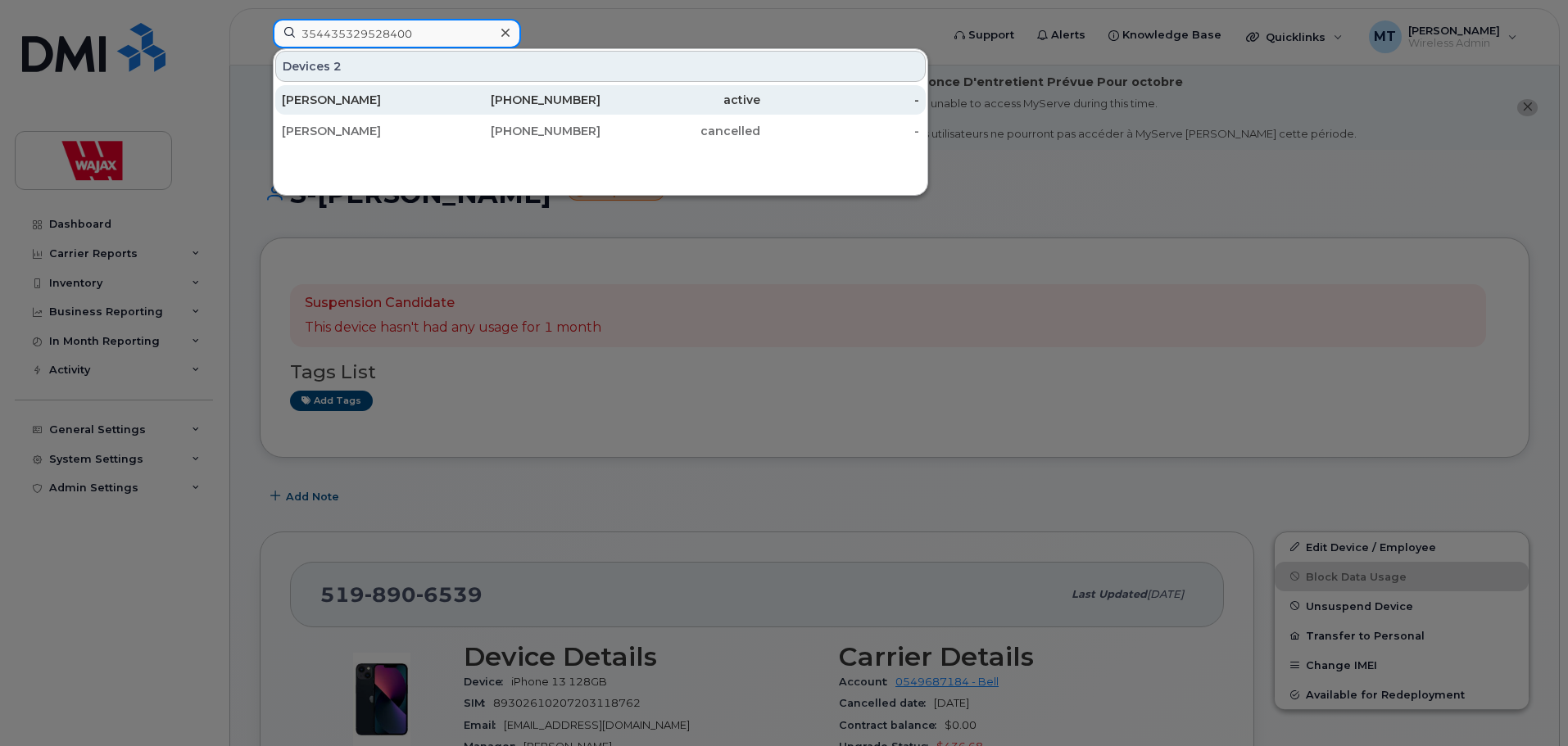
type input "354435329528400"
click at [499, 106] on div "705-542-3453" at bounding box center [521, 100] width 160 height 16
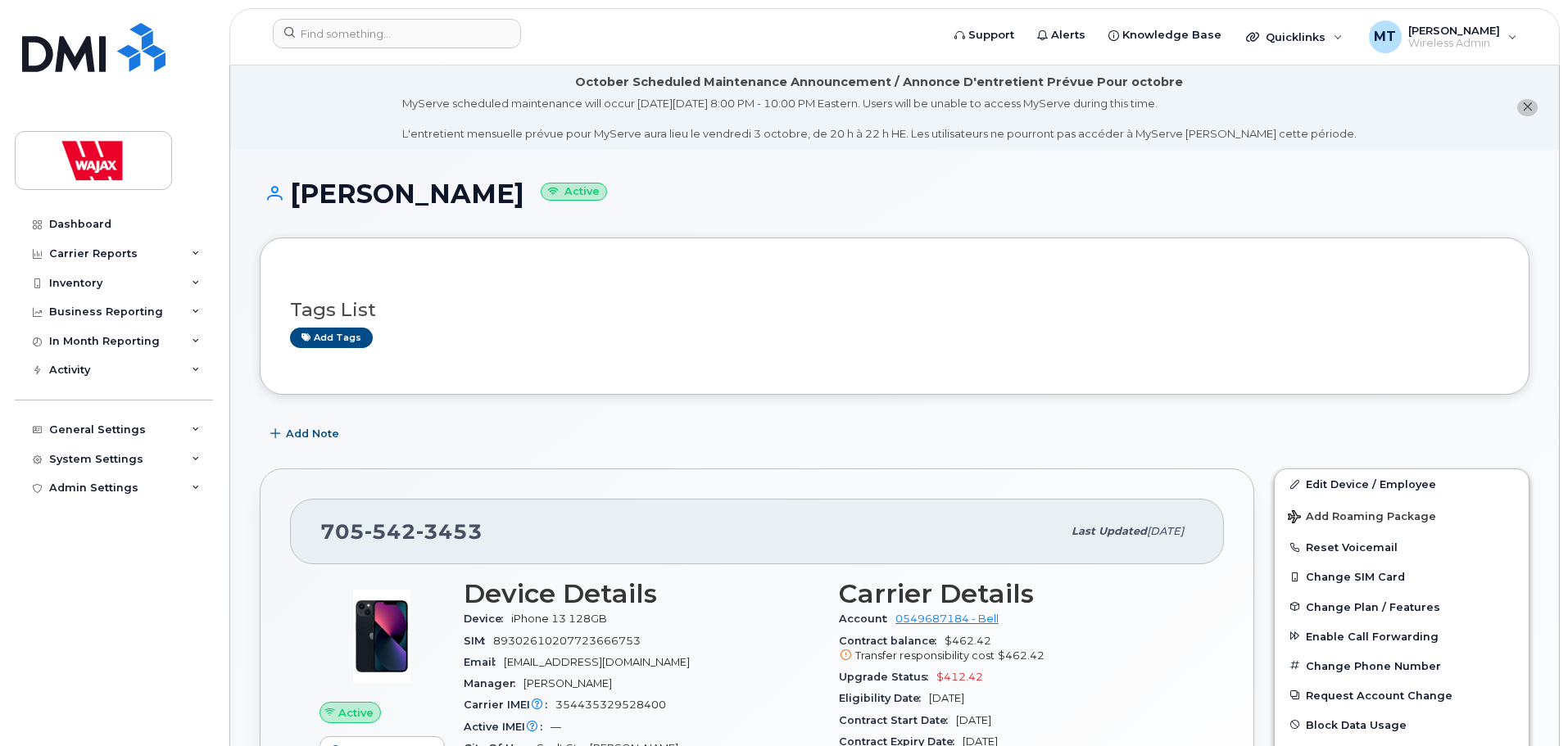
click at [480, 190] on h1 "Erin Ryckman Active" at bounding box center [894, 194] width 1269 height 29
drag, startPoint x: 473, startPoint y: 531, endPoint x: 321, endPoint y: 541, distance: 152.3
click at [321, 541] on div "705 542 3453" at bounding box center [691, 532] width 741 height 34
copy span "705 542 3453"
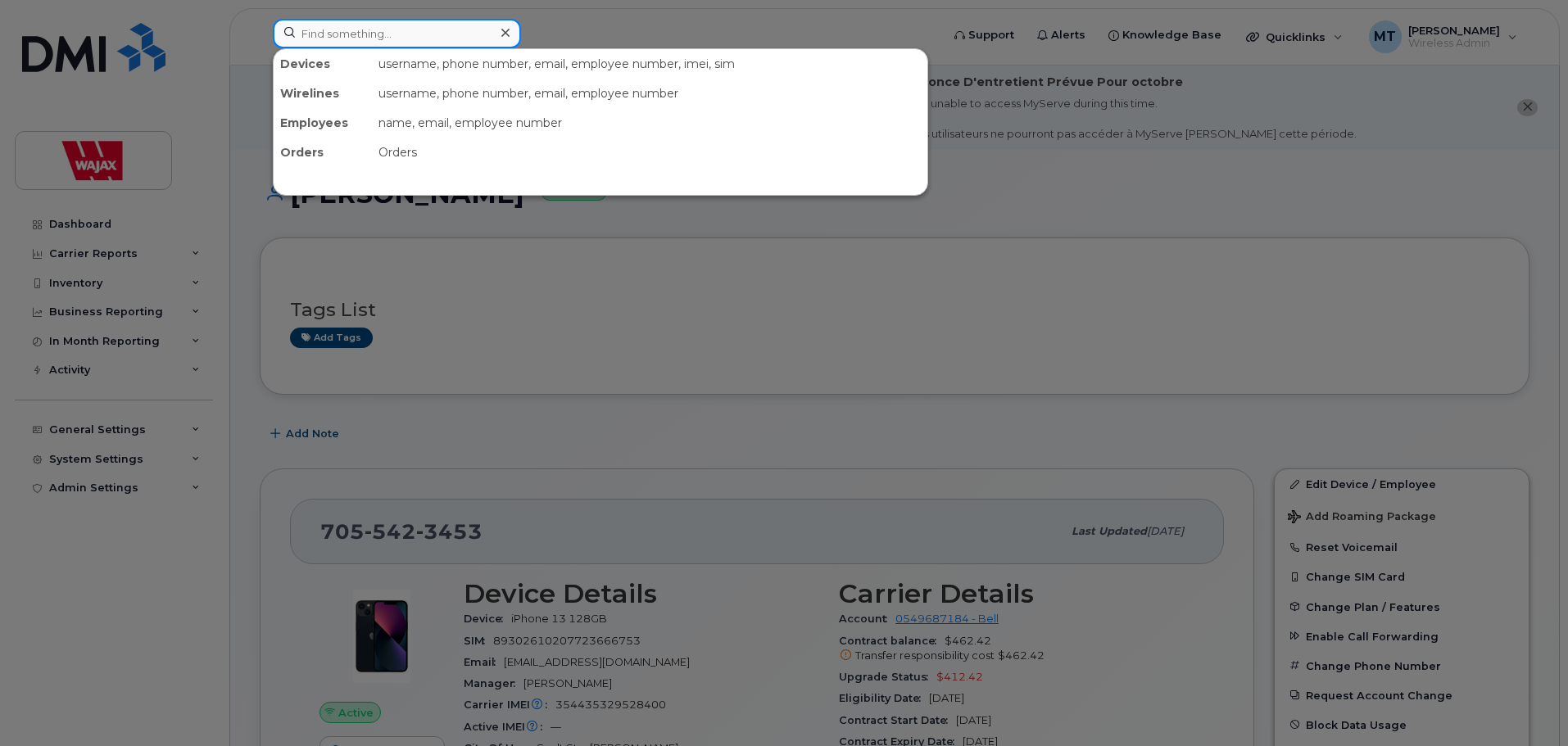
click at [428, 21] on input at bounding box center [397, 34] width 248 height 29
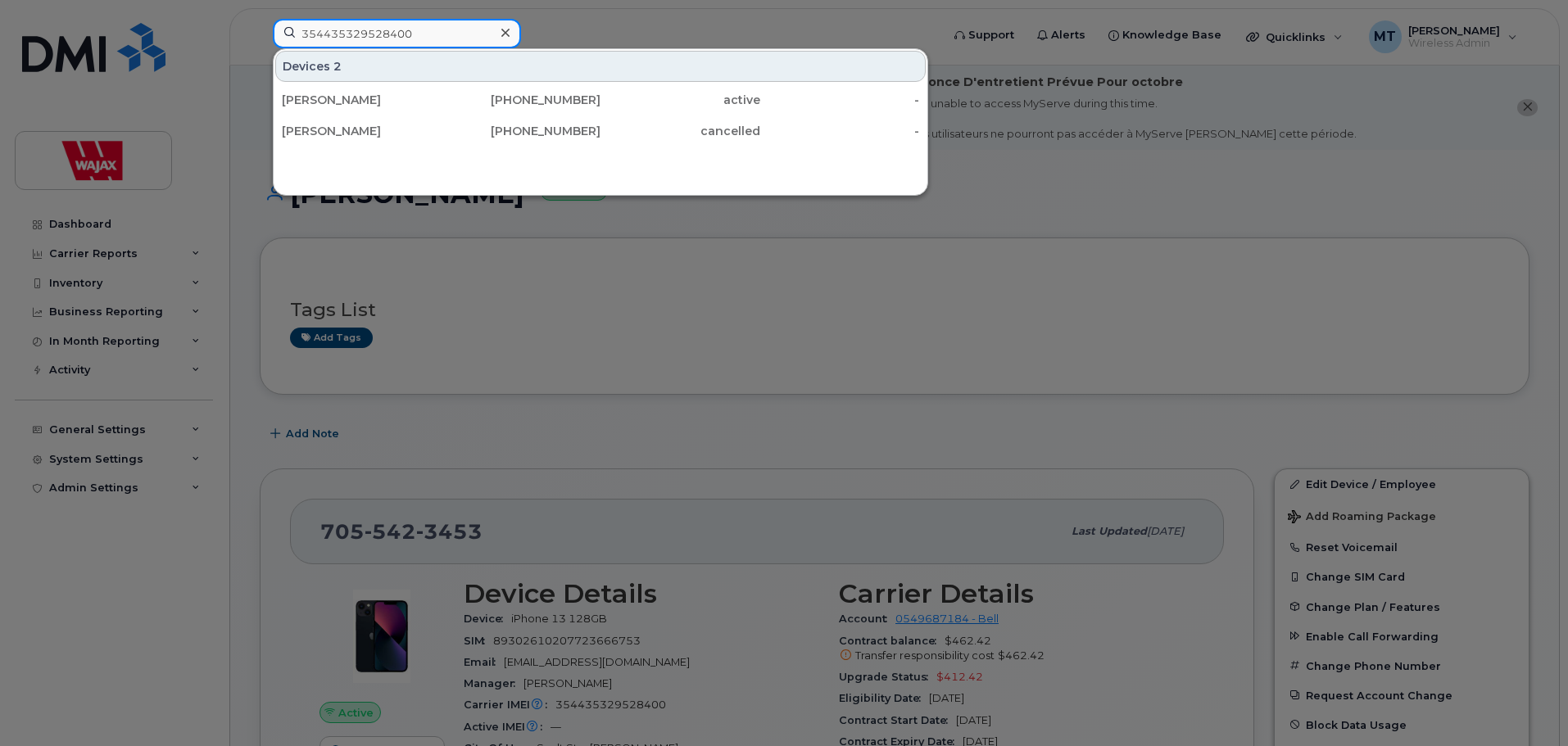
type input "354435329528400"
click at [665, 397] on div at bounding box center [784, 373] width 1568 height 746
drag, startPoint x: 474, startPoint y: 34, endPoint x: 95, endPoint y: 70, distance: 380.7
click at [260, 54] on div "354435329528400 Devices 2 Erin Ryckman 705-542-3453 active - David Middleton 41…" at bounding box center [601, 37] width 683 height 36
click at [537, 340] on div at bounding box center [784, 373] width 1568 height 746
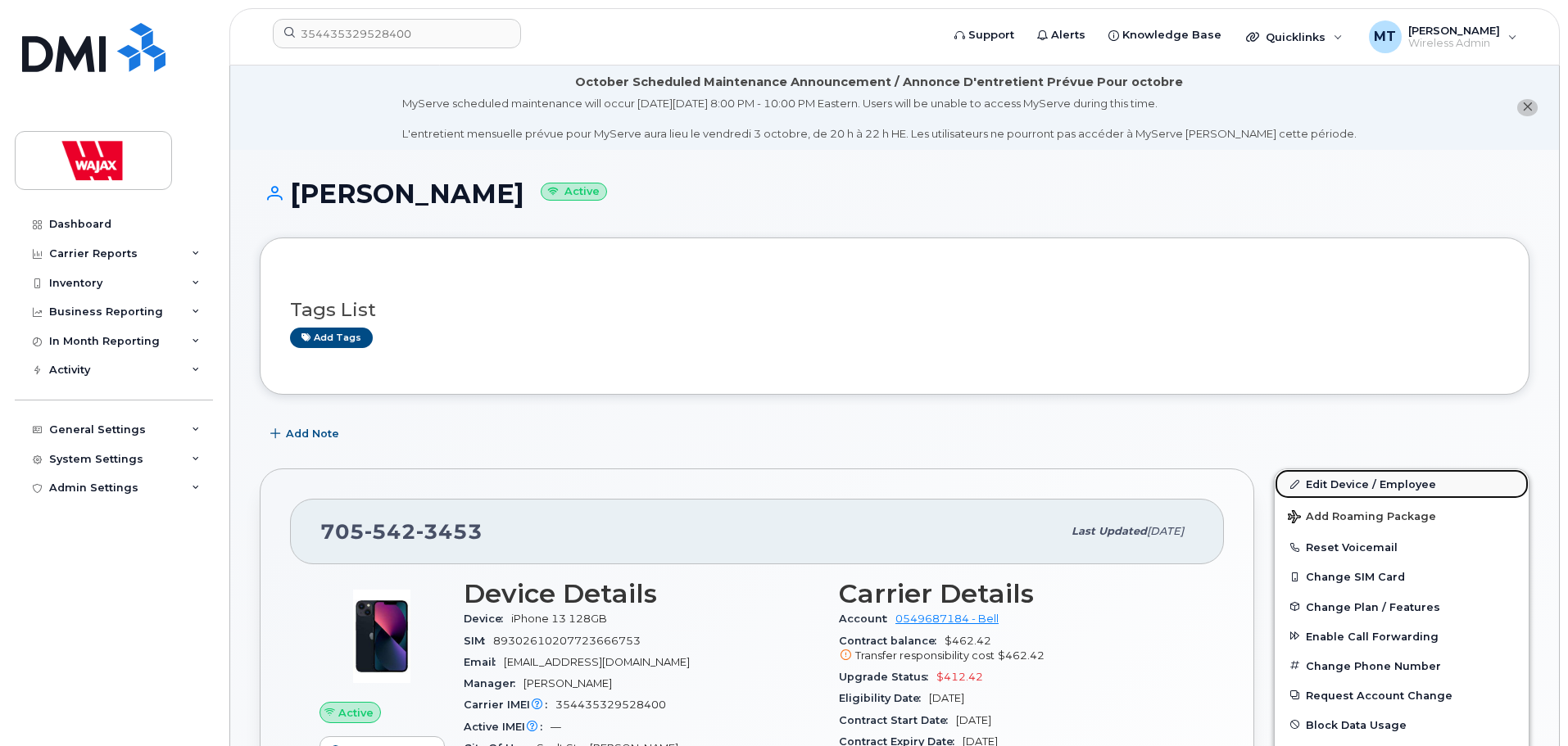
click at [1380, 481] on link "Edit Device / Employee" at bounding box center [1401, 484] width 254 height 29
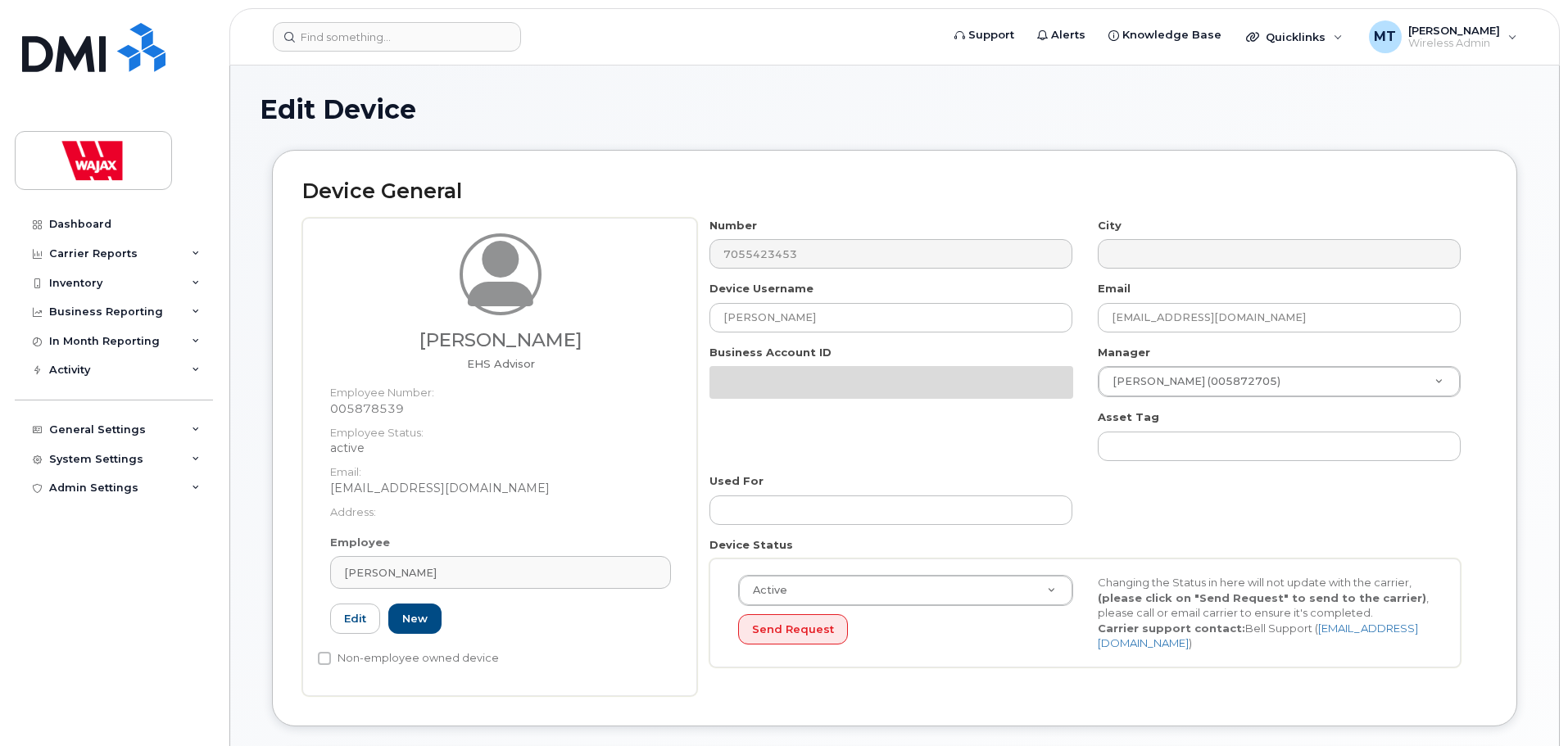
select select "23291732"
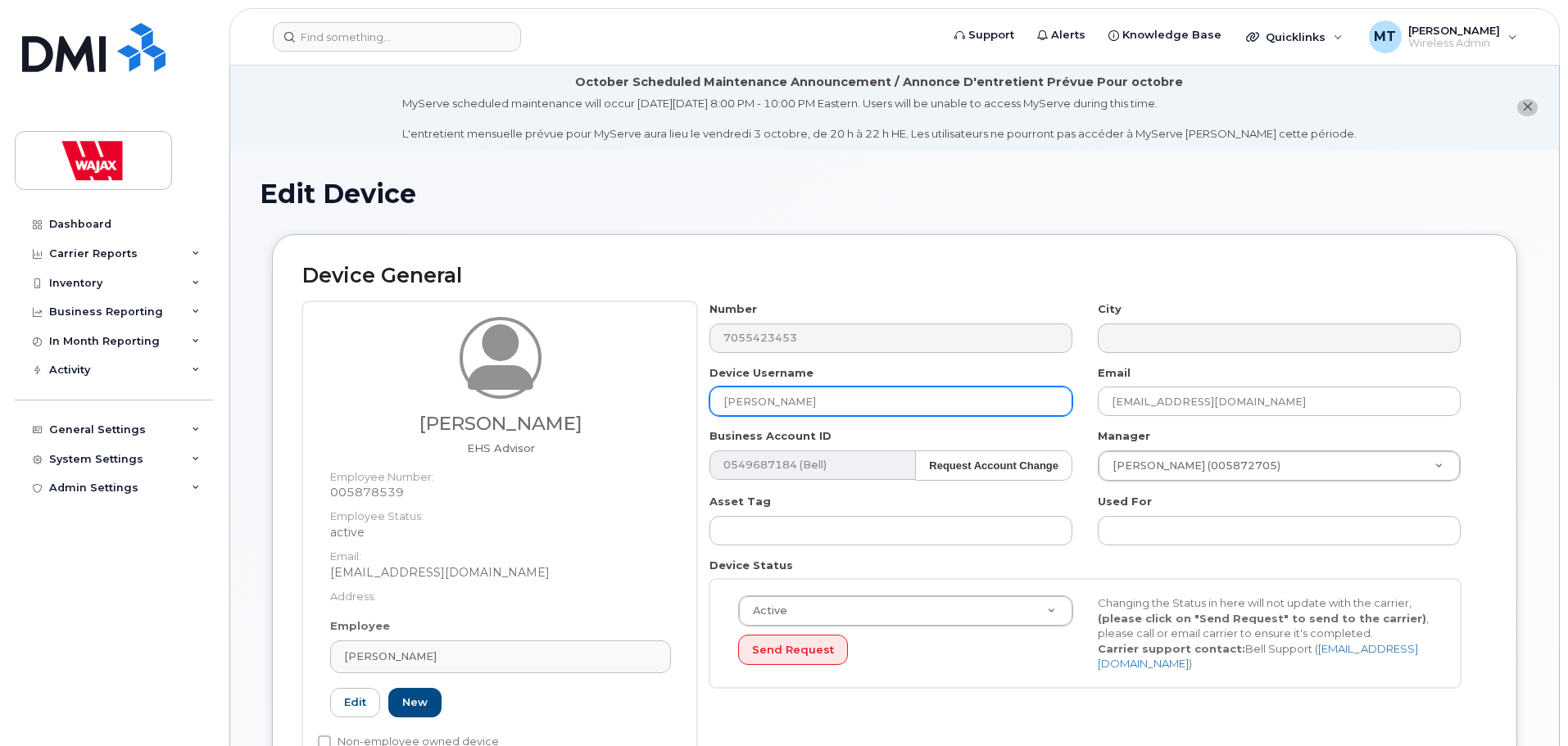
drag, startPoint x: 812, startPoint y: 406, endPoint x: 433, endPoint y: 399, distance: 379.1
click at [433, 399] on div "[PERSON_NAME] EHS Advisor Employee Number: 005878539 Employee Status: active Em…" at bounding box center [894, 540] width 1184 height 478
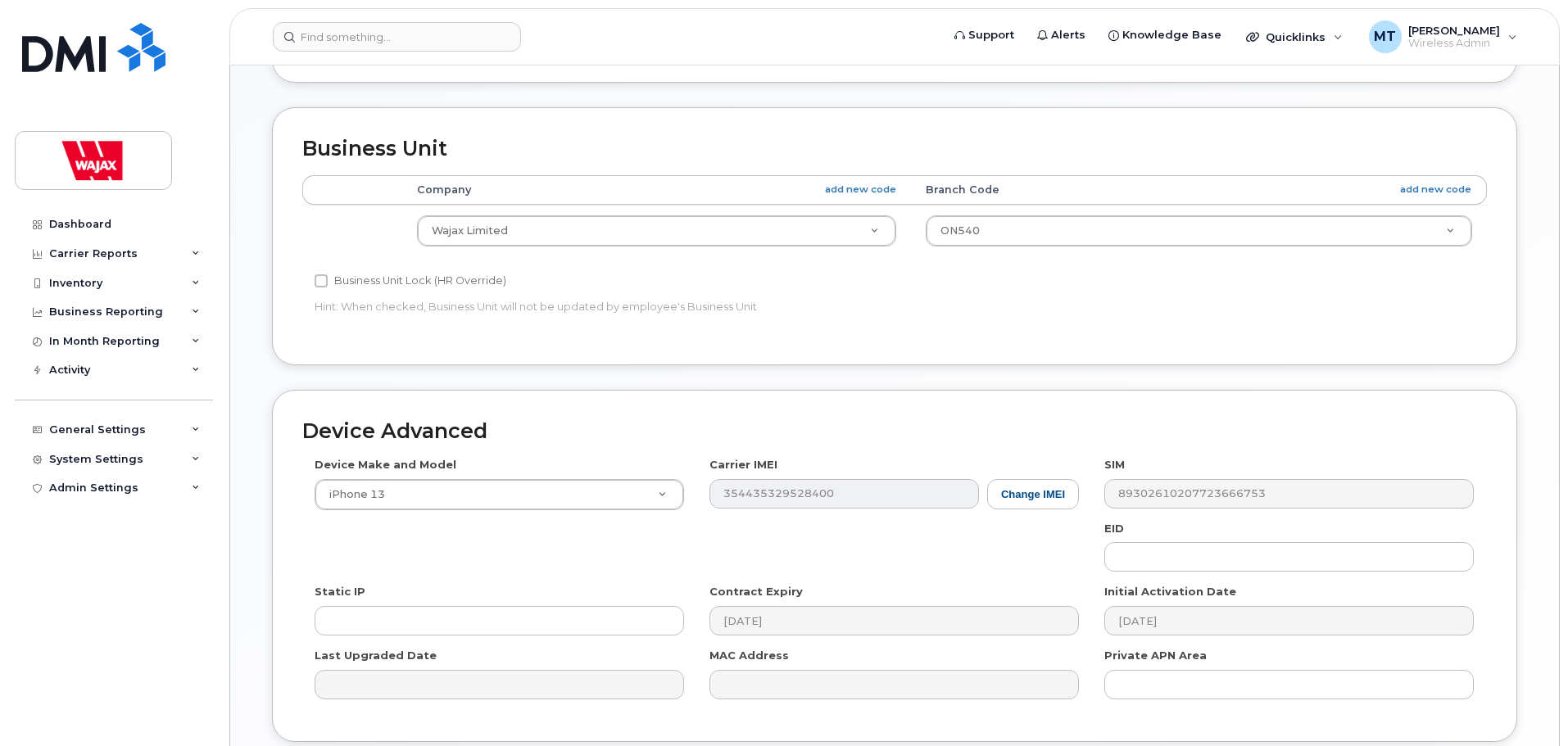
scroll to position [859, 0]
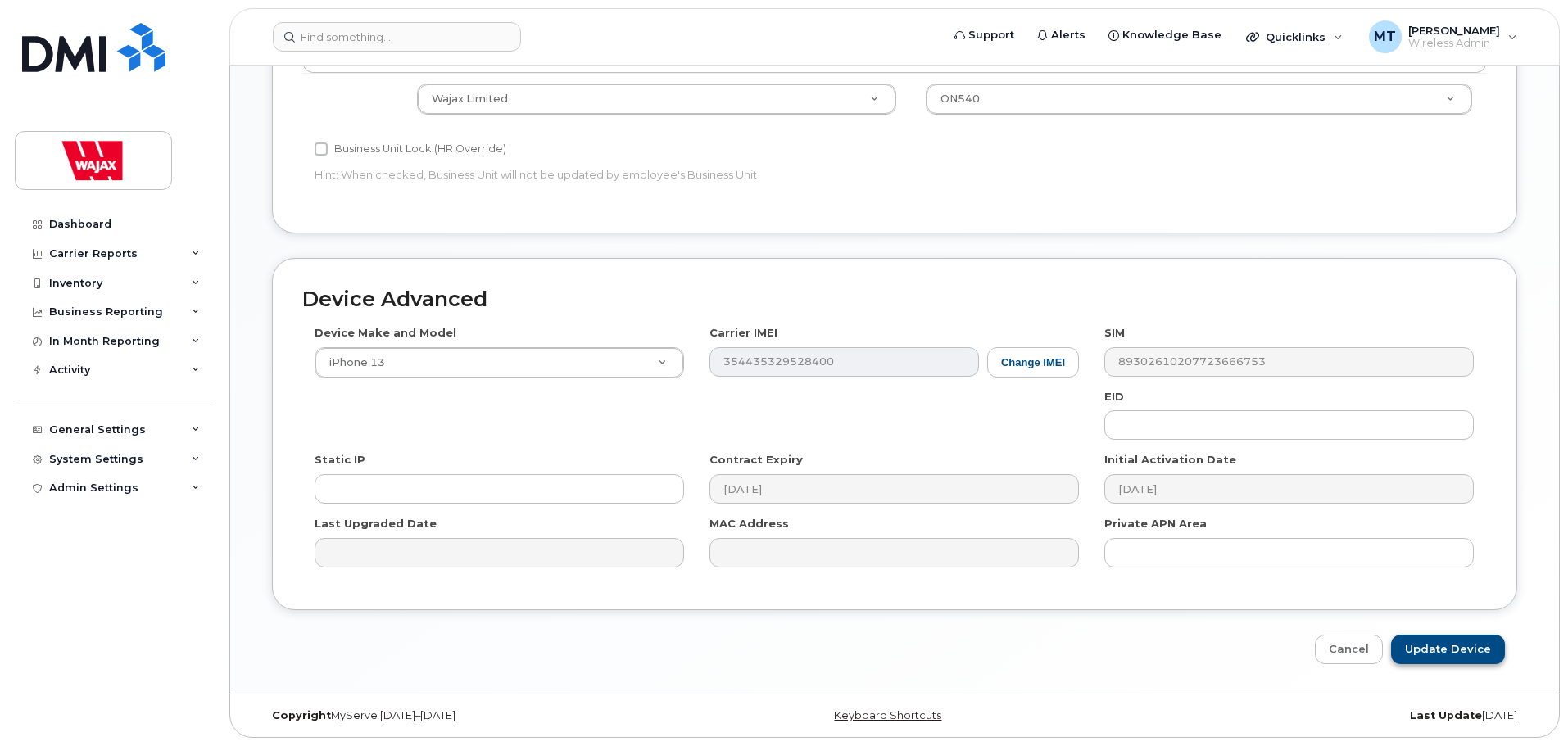
type input "S-[PERSON_NAME]"
click at [1416, 635] on input "Update Device" at bounding box center [1447, 650] width 113 height 30
type input "Saving..."
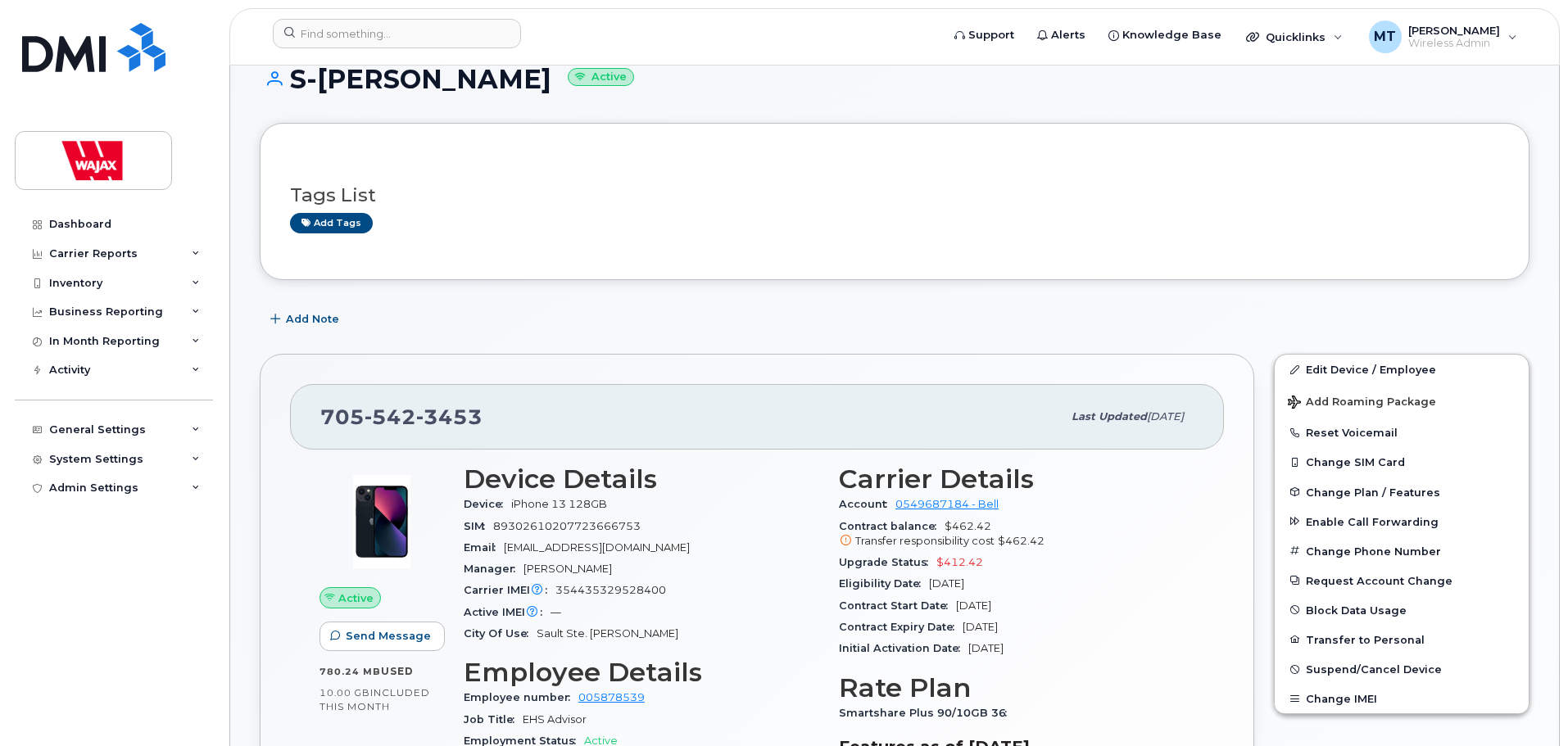
scroll to position [164, 0]
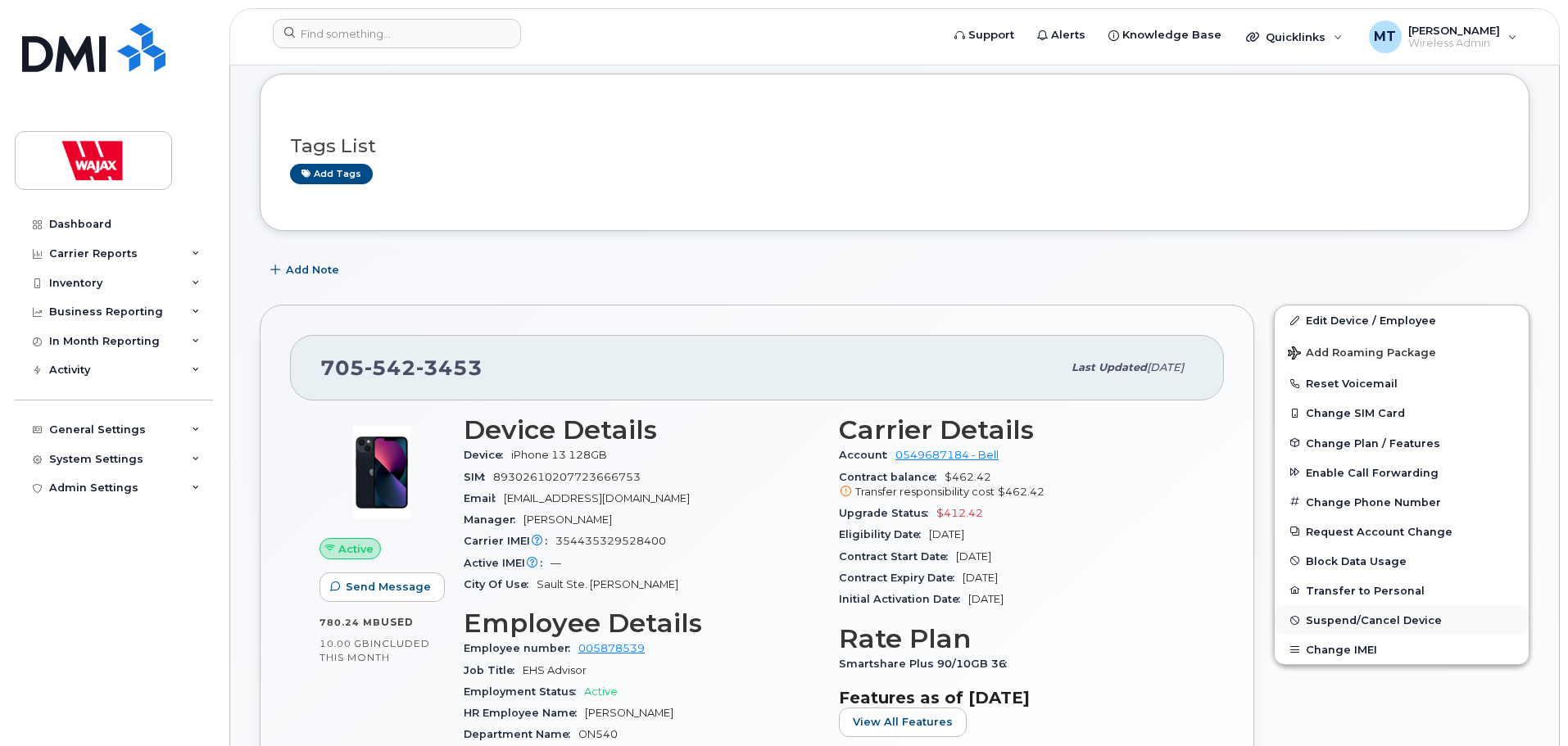
click at [1349, 618] on span "Suspend/Cancel Device" at bounding box center [1374, 621] width 136 height 13
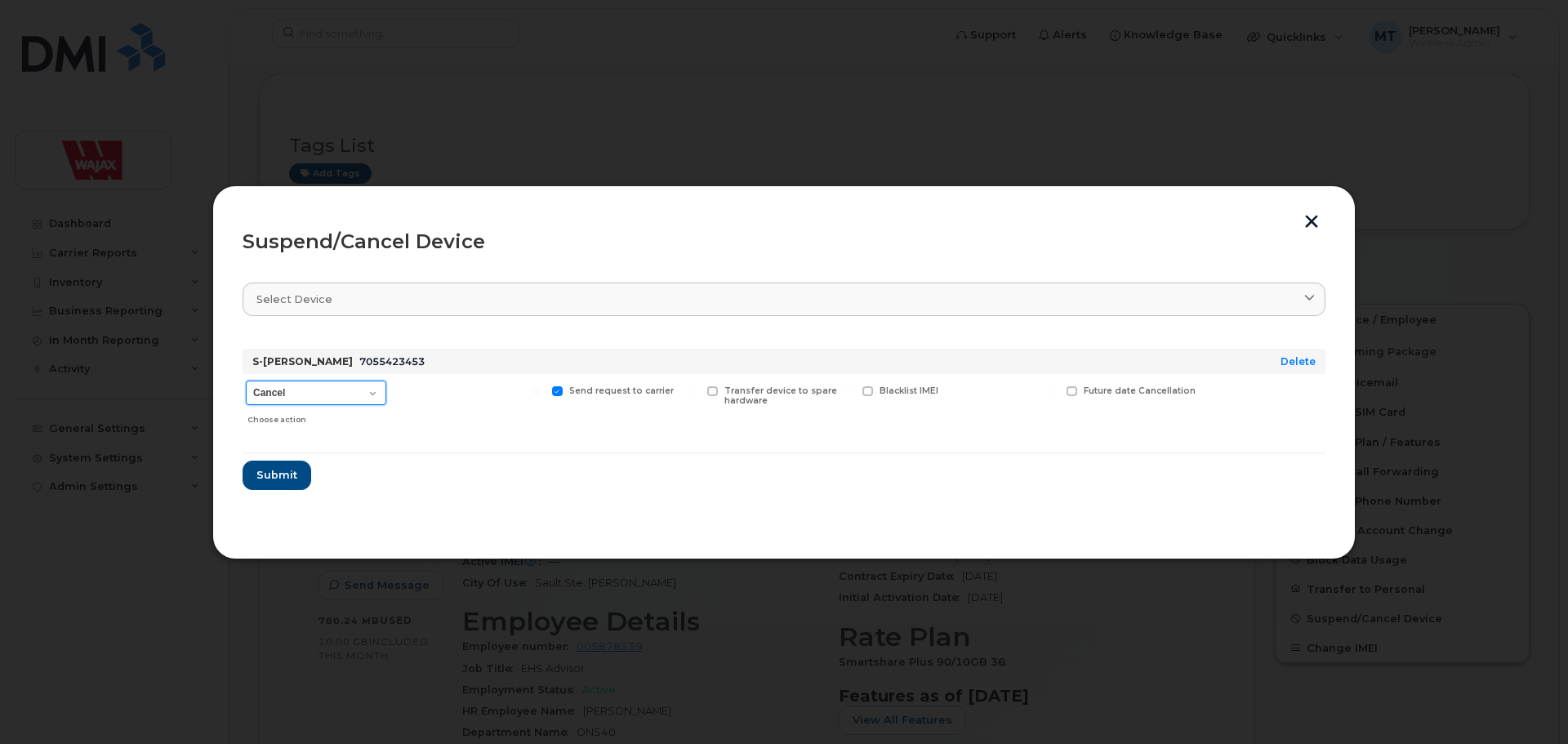
click at [383, 396] on select "Cancel Suspend - Extend Suspension Suspend - Reduced Rate Suspend - Full Rate S…" at bounding box center [316, 393] width 140 height 24
select select "[object Object]"
click at [246, 381] on select "Cancel Suspend - Extend Suspension Suspend - Reduced Rate Suspend - Full Rate S…" at bounding box center [316, 393] width 140 height 24
click at [299, 477] on button "Submit" at bounding box center [276, 475] width 67 height 29
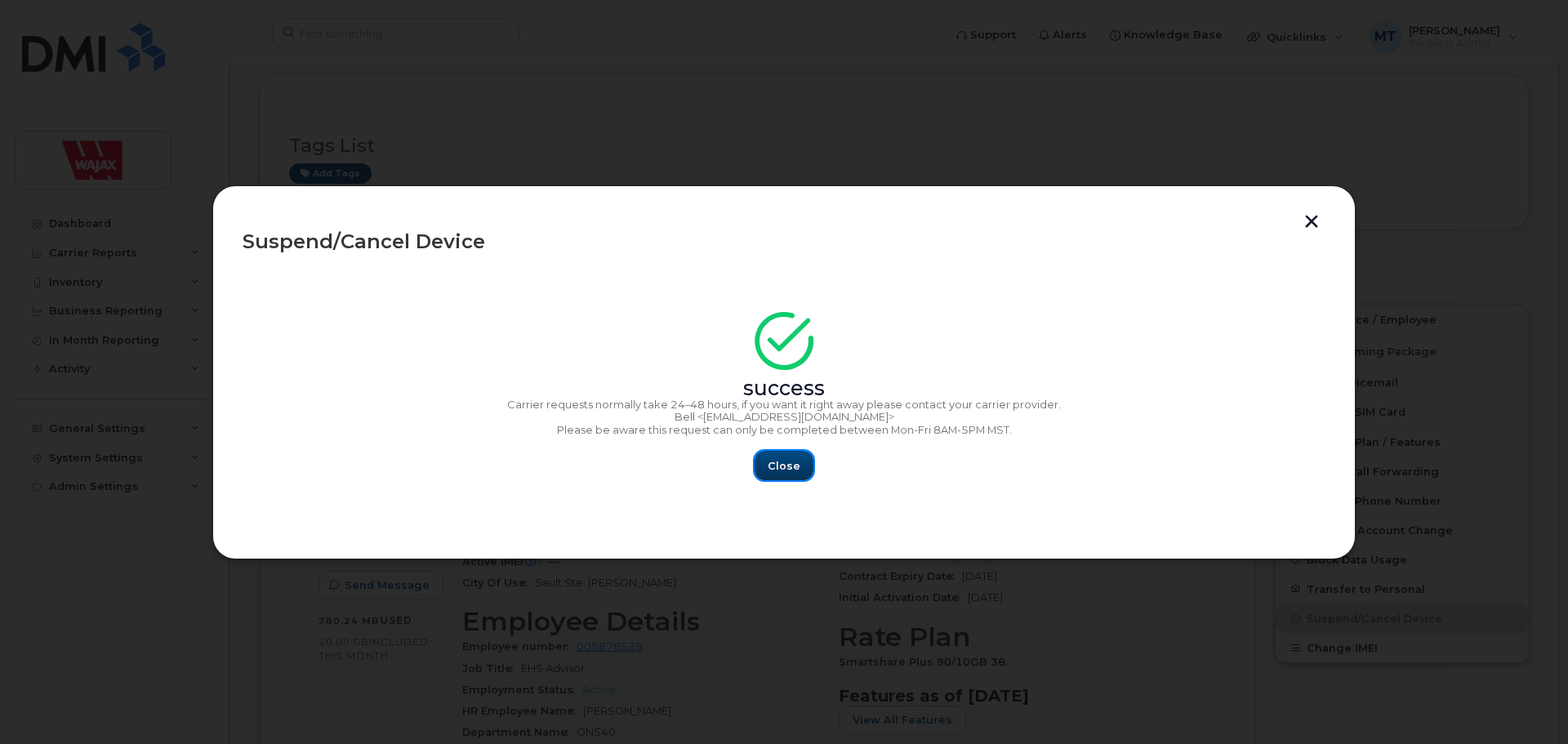
click at [790, 479] on button "Close" at bounding box center [784, 465] width 59 height 29
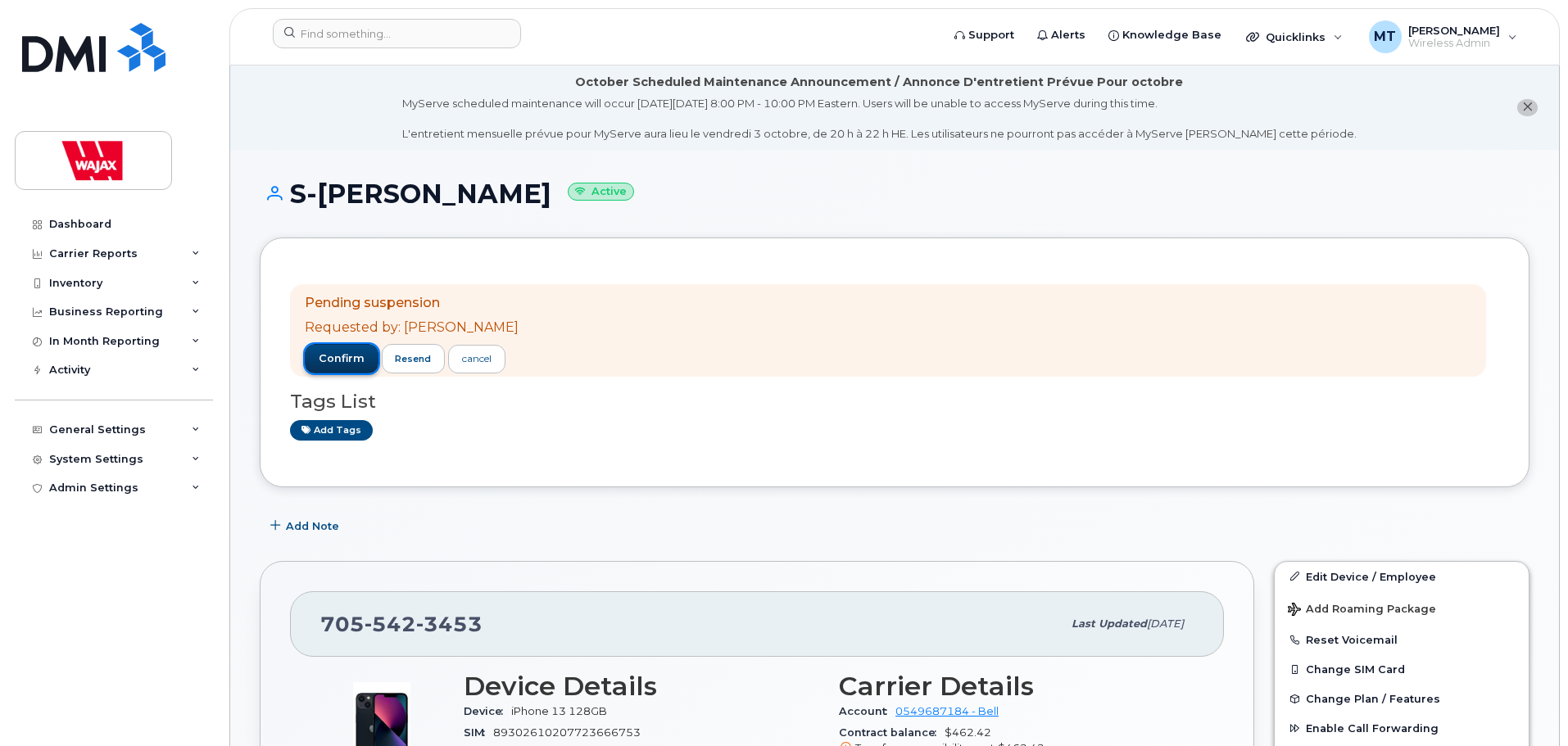
click at [341, 359] on span "confirm" at bounding box center [341, 358] width 46 height 15
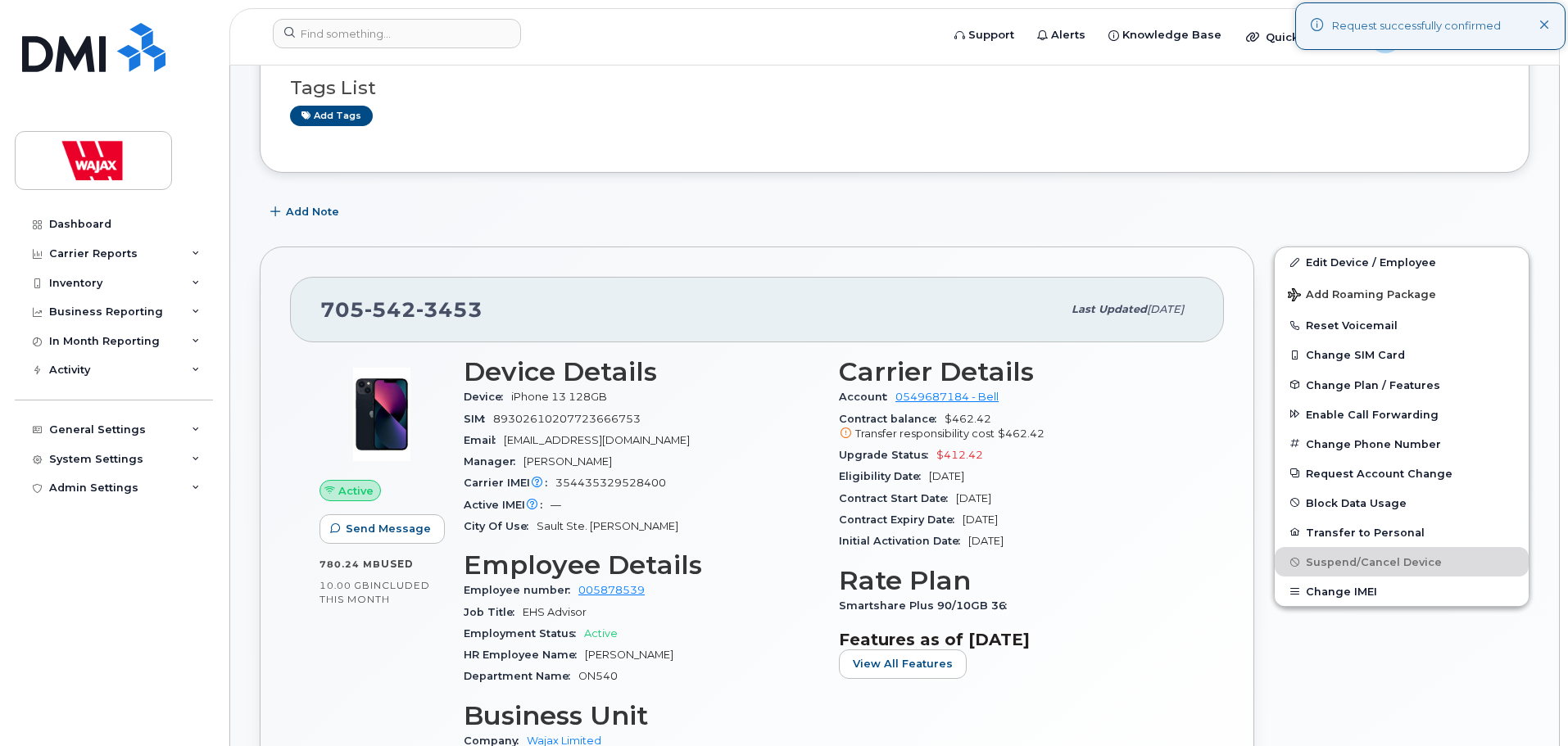
scroll to position [246, 0]
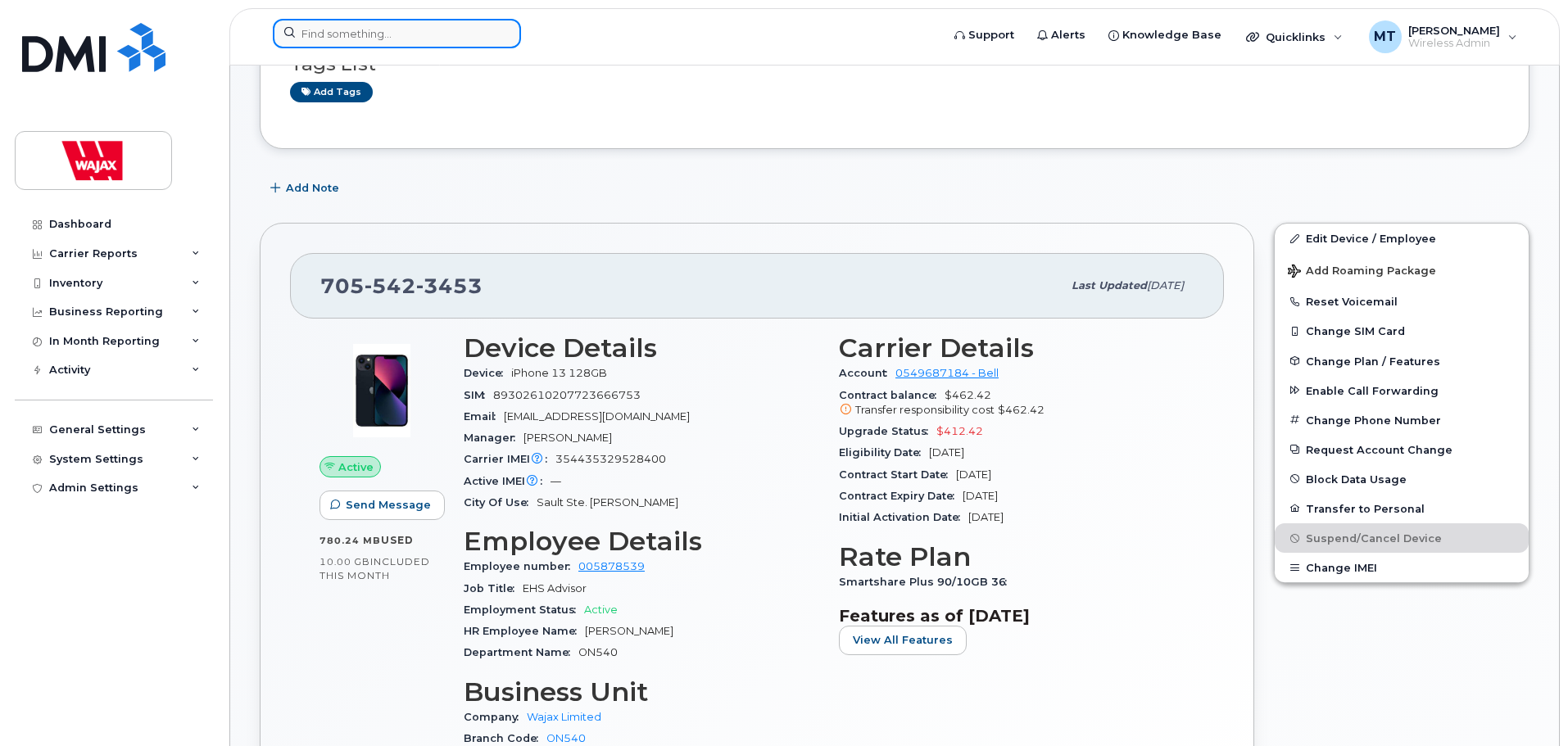
click at [466, 44] on input at bounding box center [397, 34] width 248 height 29
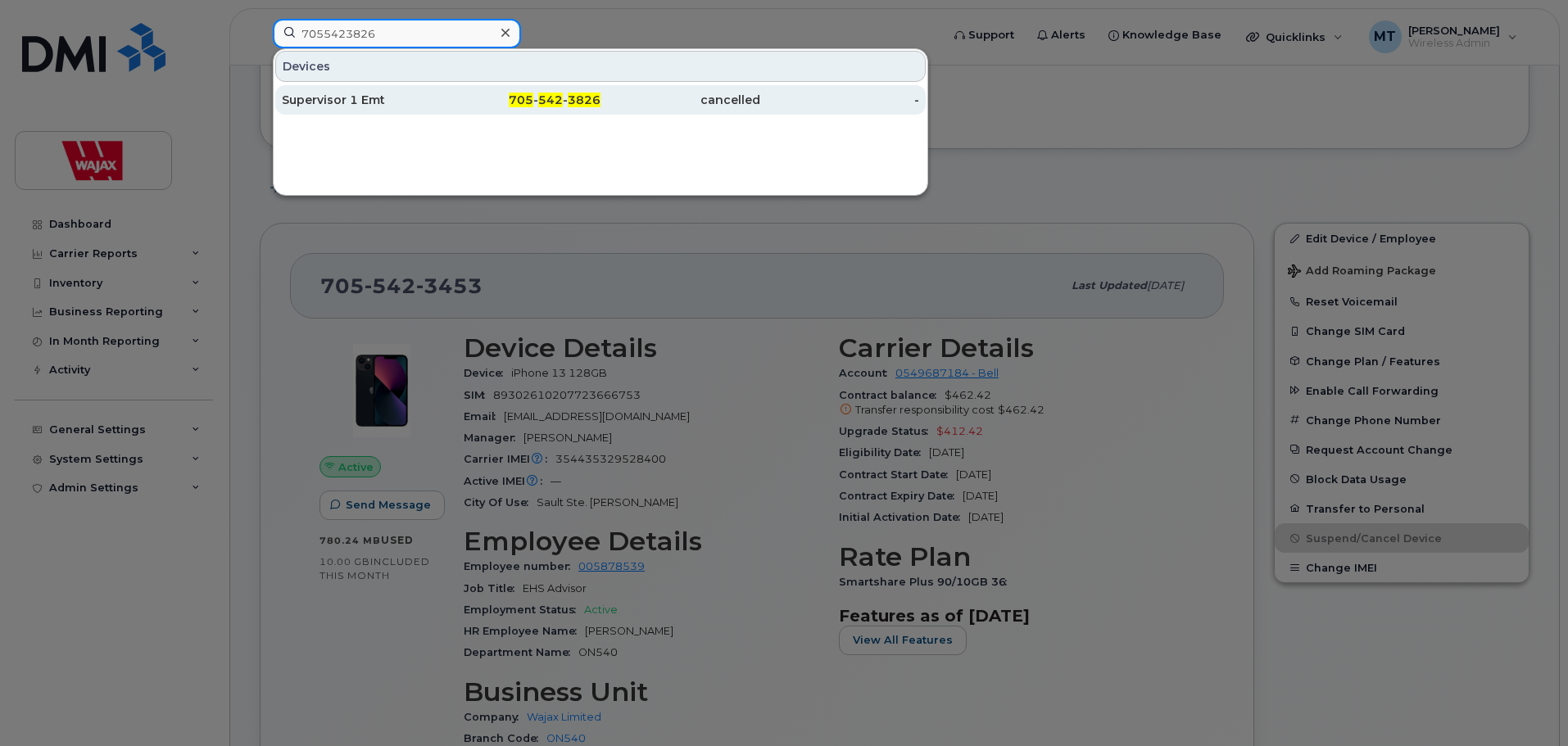
type input "7055423826"
click at [466, 113] on div "705 - 542 - 3826" at bounding box center [521, 100] width 160 height 29
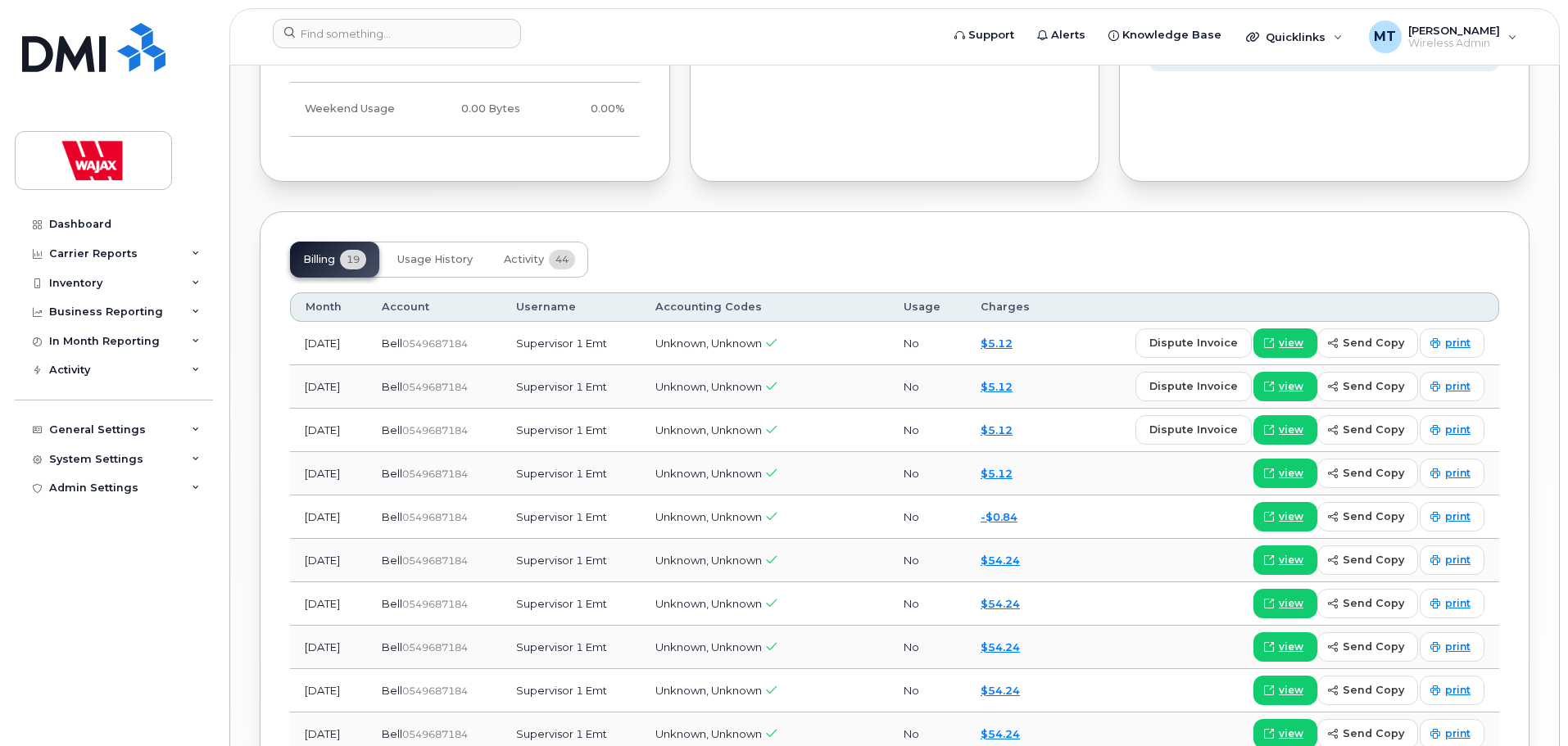
scroll to position [1229, 0]
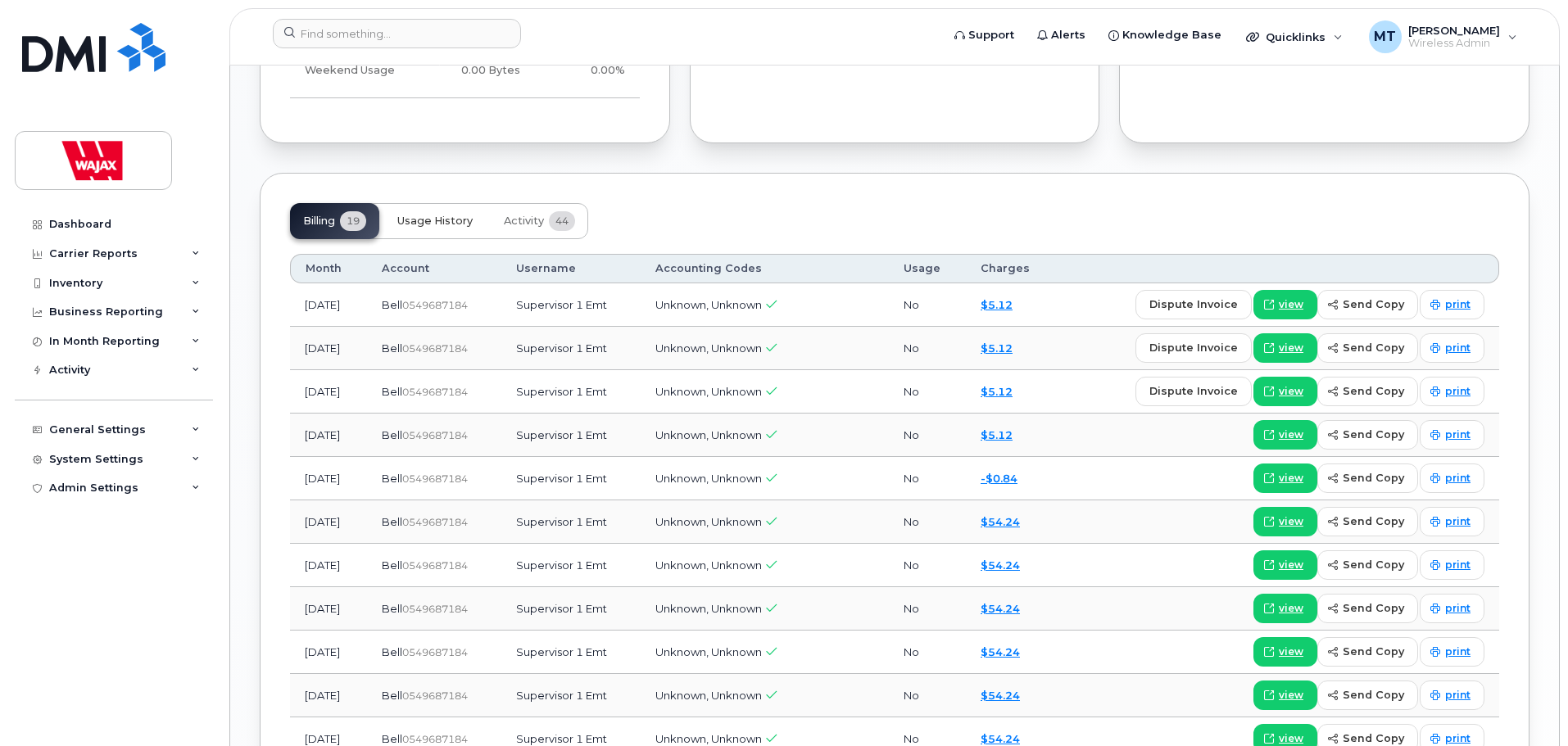
click at [473, 229] on button "Usage History" at bounding box center [435, 221] width 102 height 36
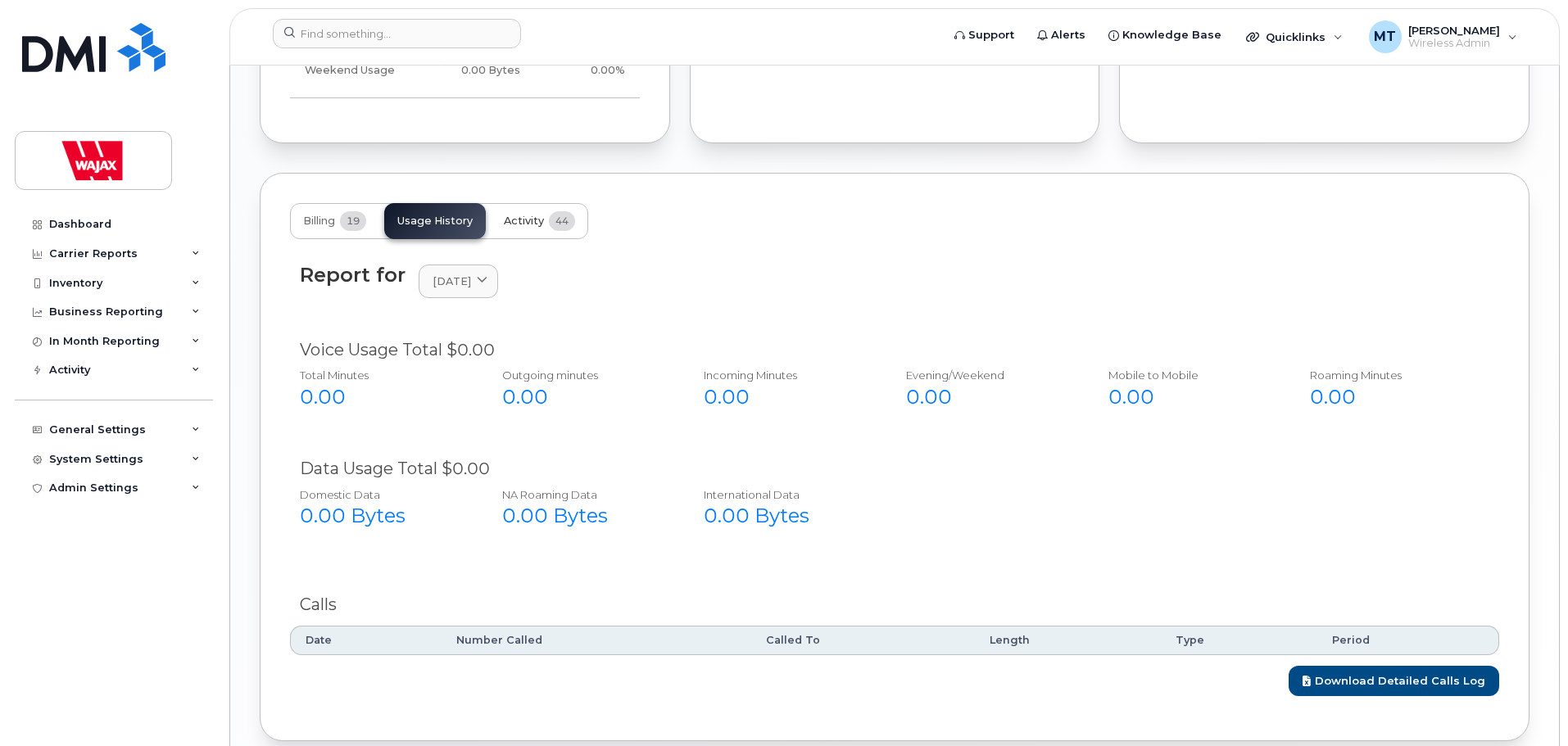
click at [542, 238] on button "Activity 44" at bounding box center [539, 221] width 97 height 36
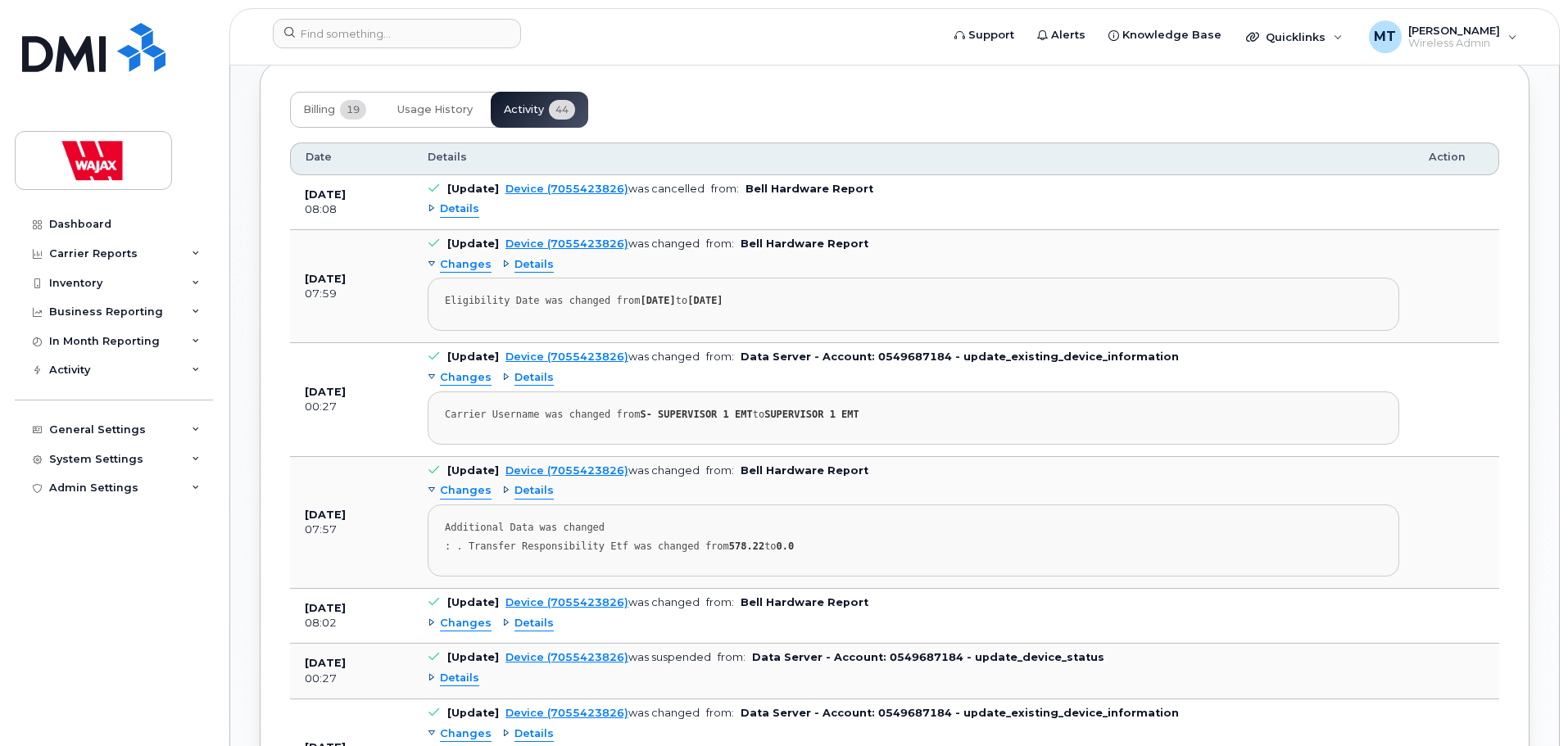
scroll to position [1310, 0]
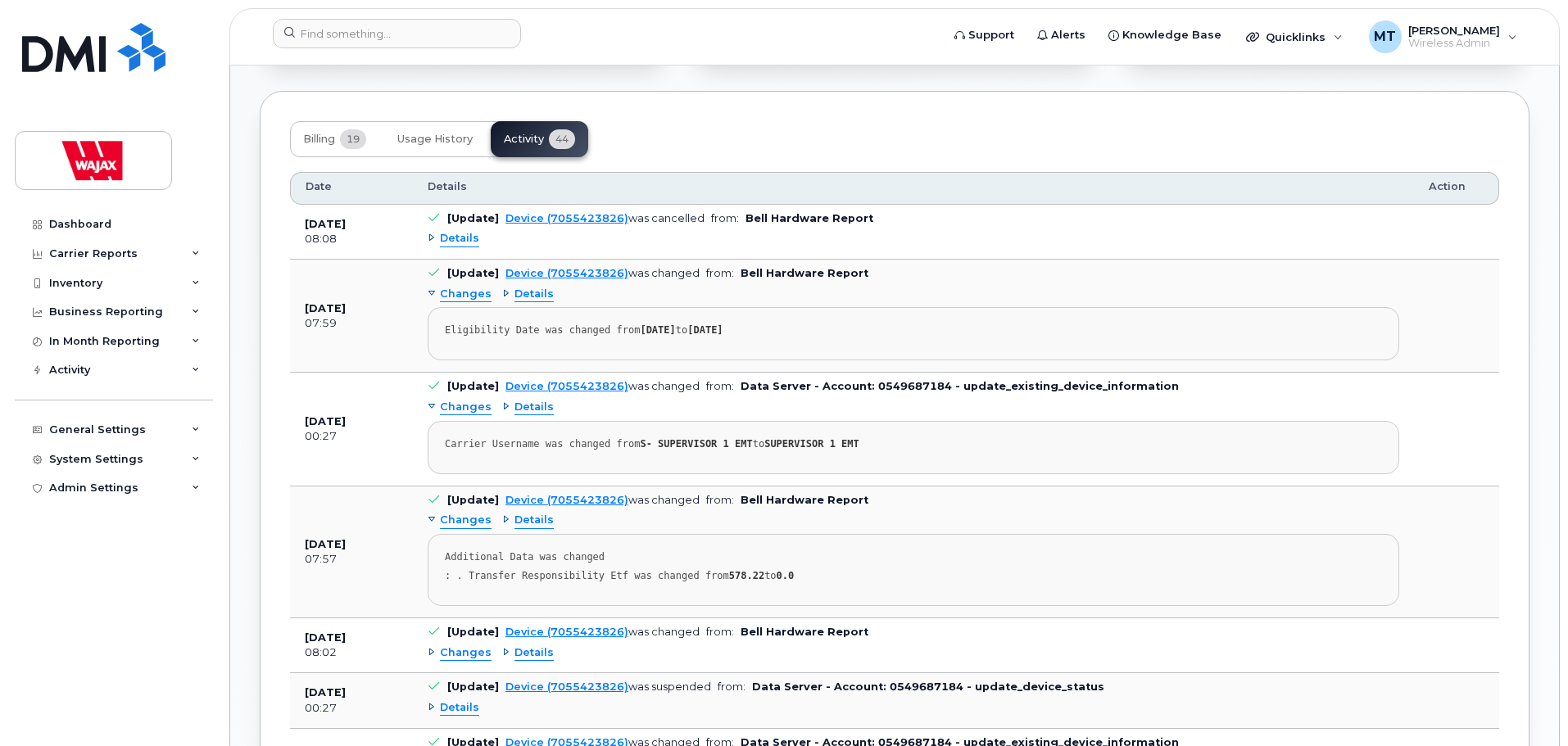
click at [433, 238] on div "Details" at bounding box center [453, 239] width 52 height 15
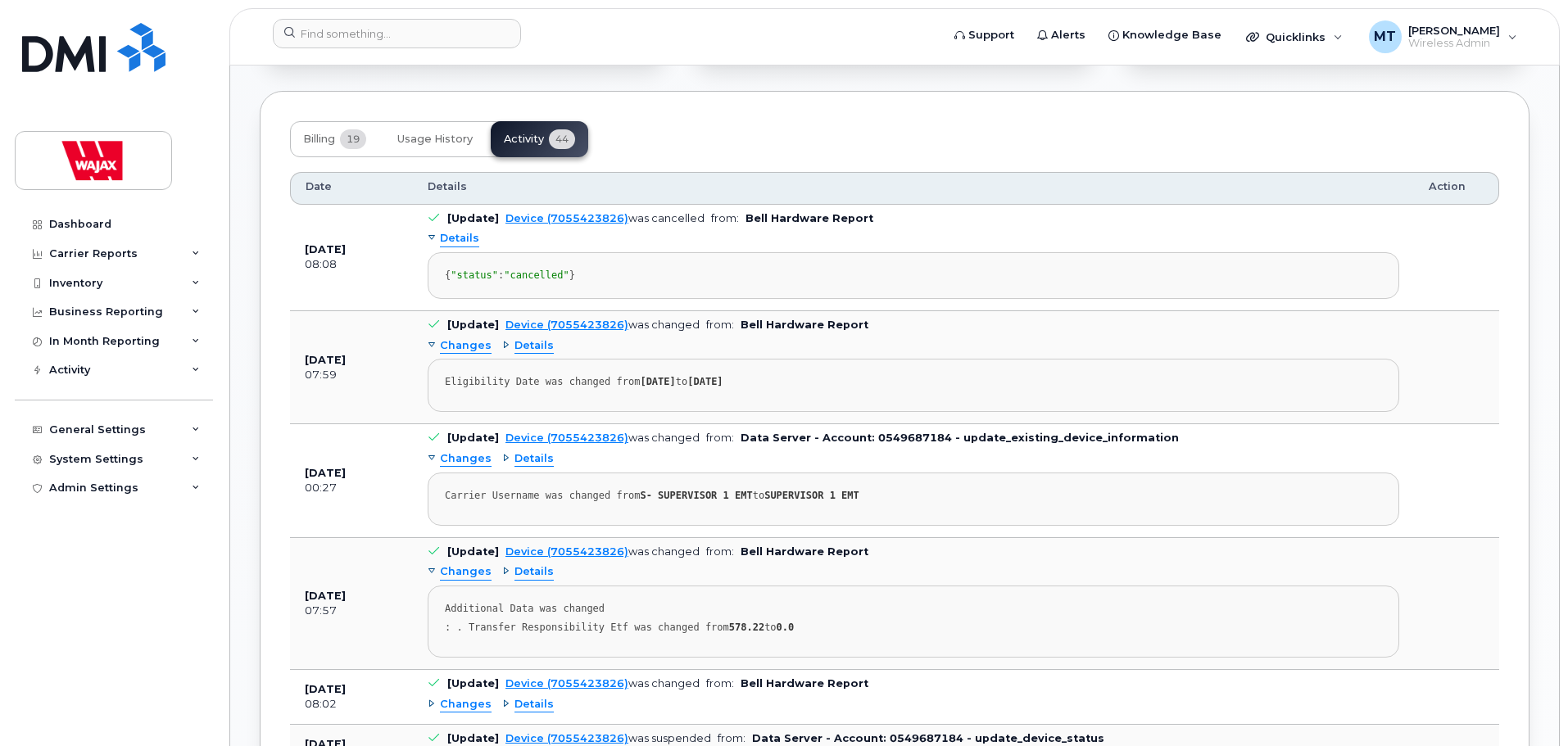
click at [433, 238] on div "Details" at bounding box center [453, 239] width 52 height 15
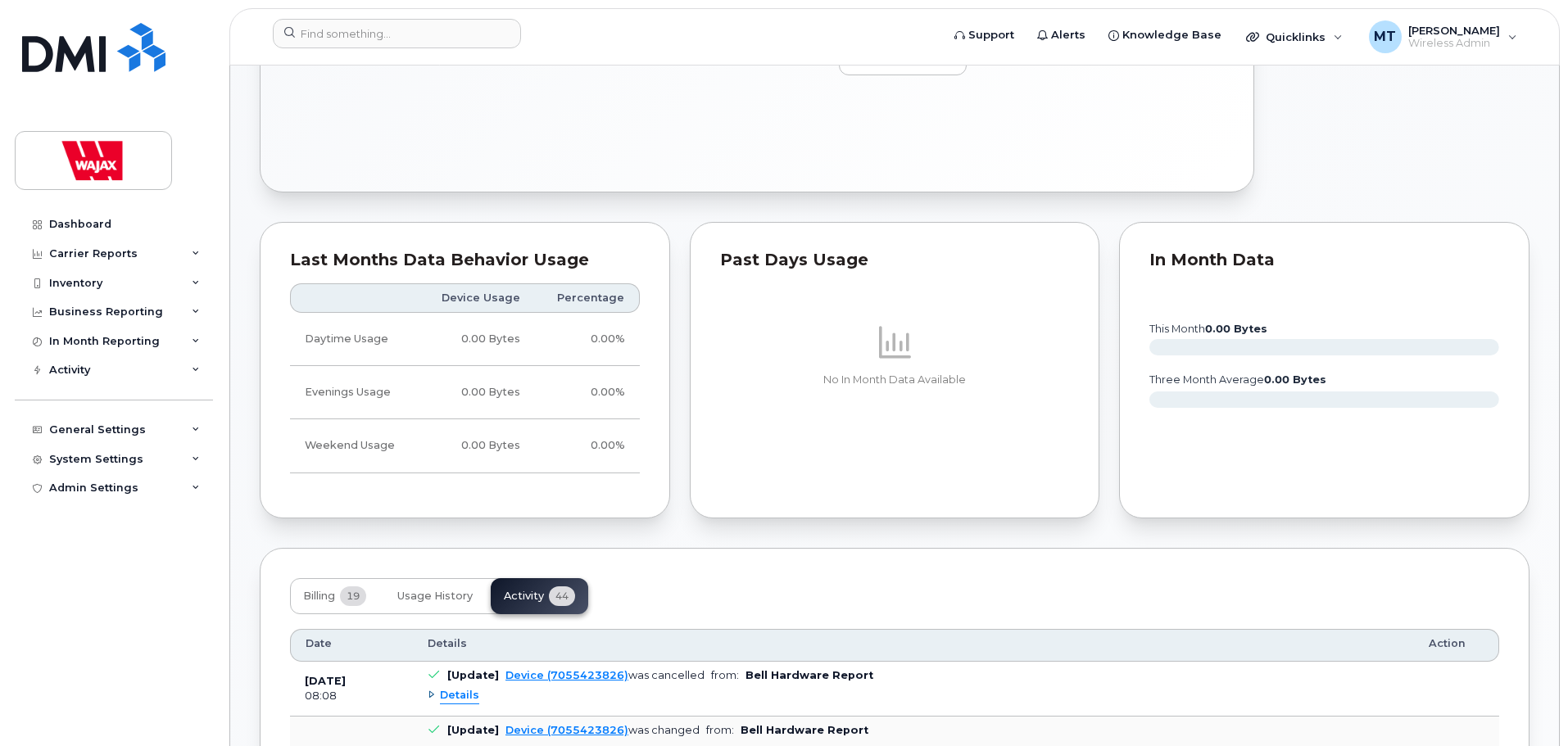
scroll to position [0, 0]
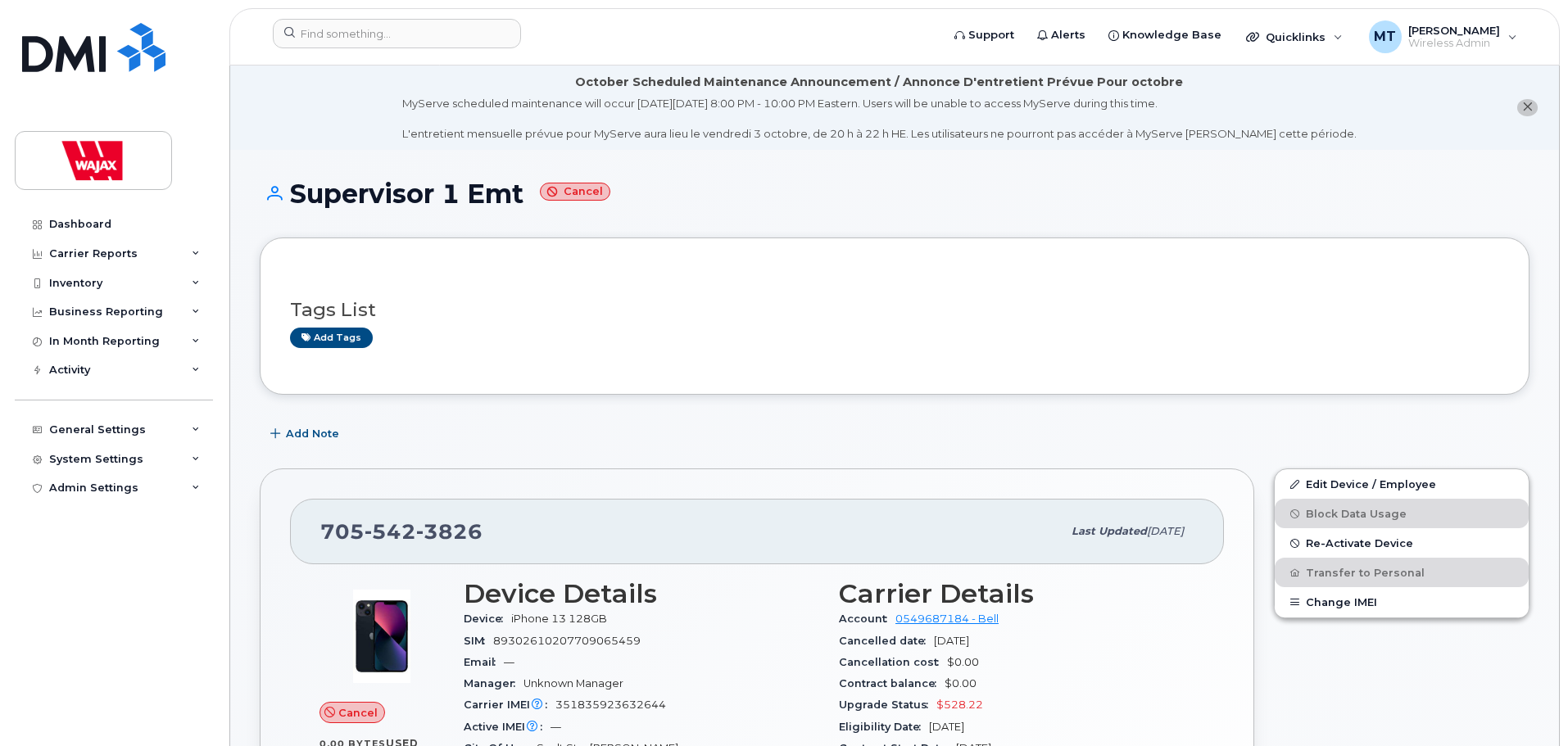
click at [808, 231] on div "Supervisor 1 Emt Cancel" at bounding box center [894, 209] width 1269 height 58
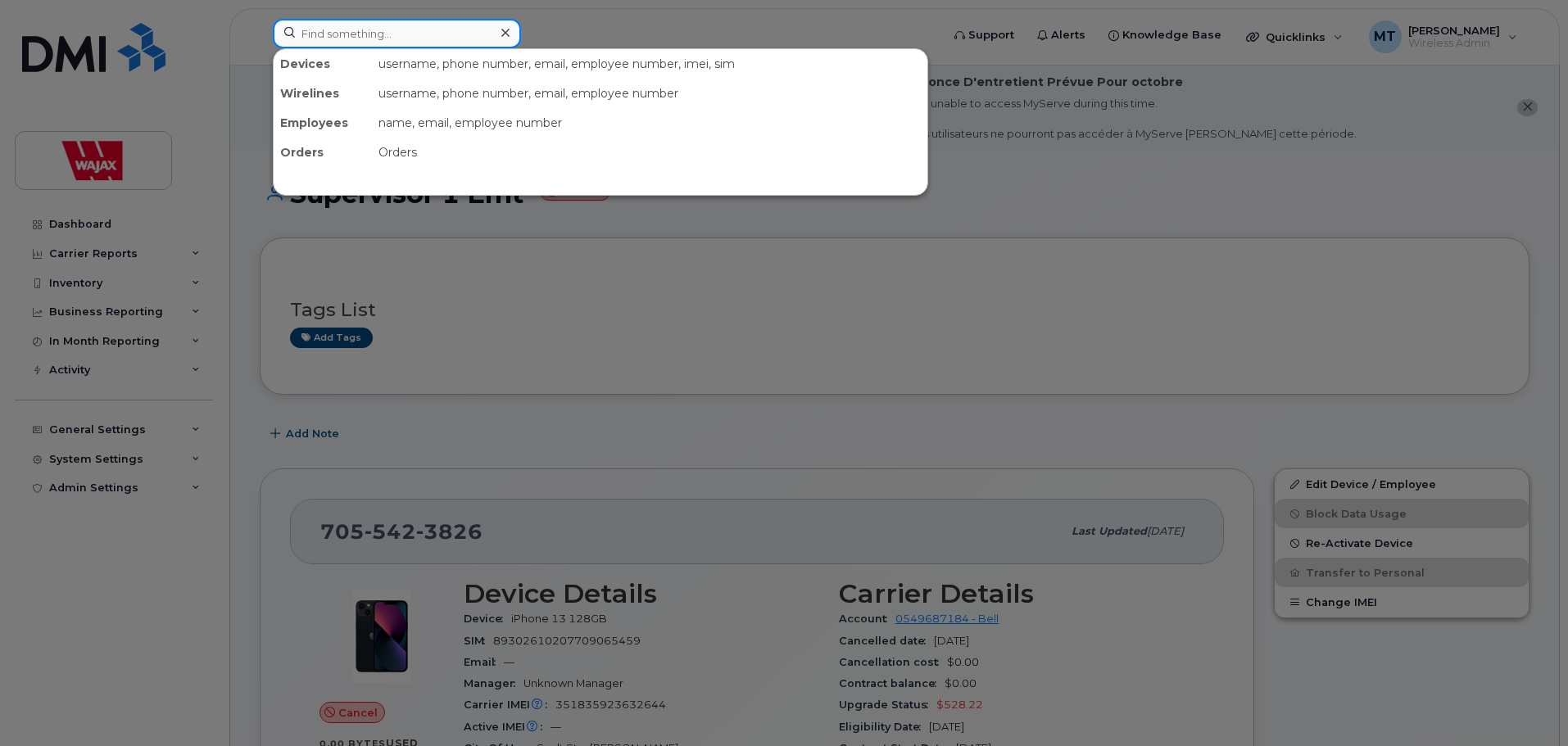
click at [496, 44] on div at bounding box center [397, 34] width 248 height 29
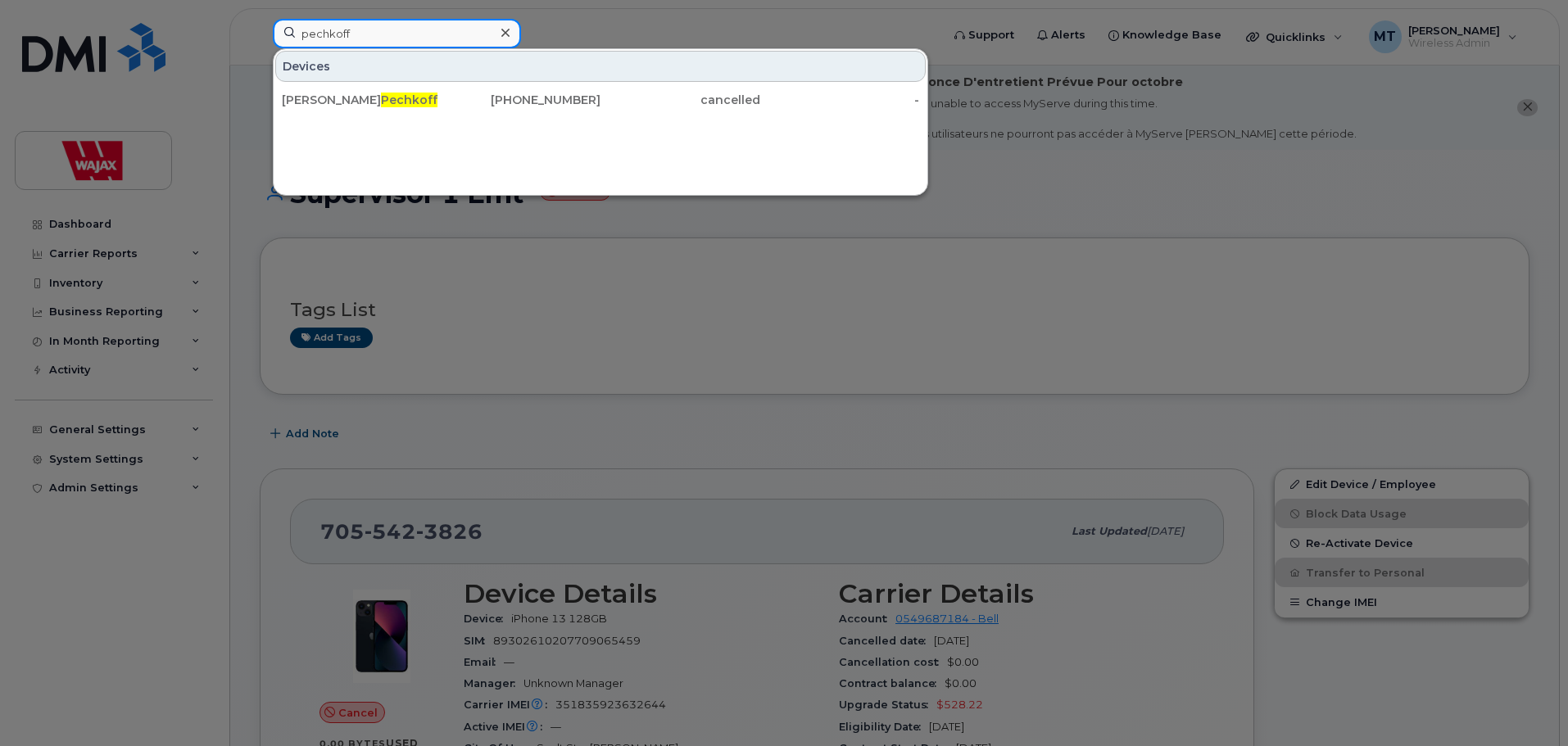
type input "pechkoff"
click at [466, 119] on div "Devices Stephen Pechkoff 613-857-1559 cancelled -" at bounding box center [601, 122] width 655 height 147
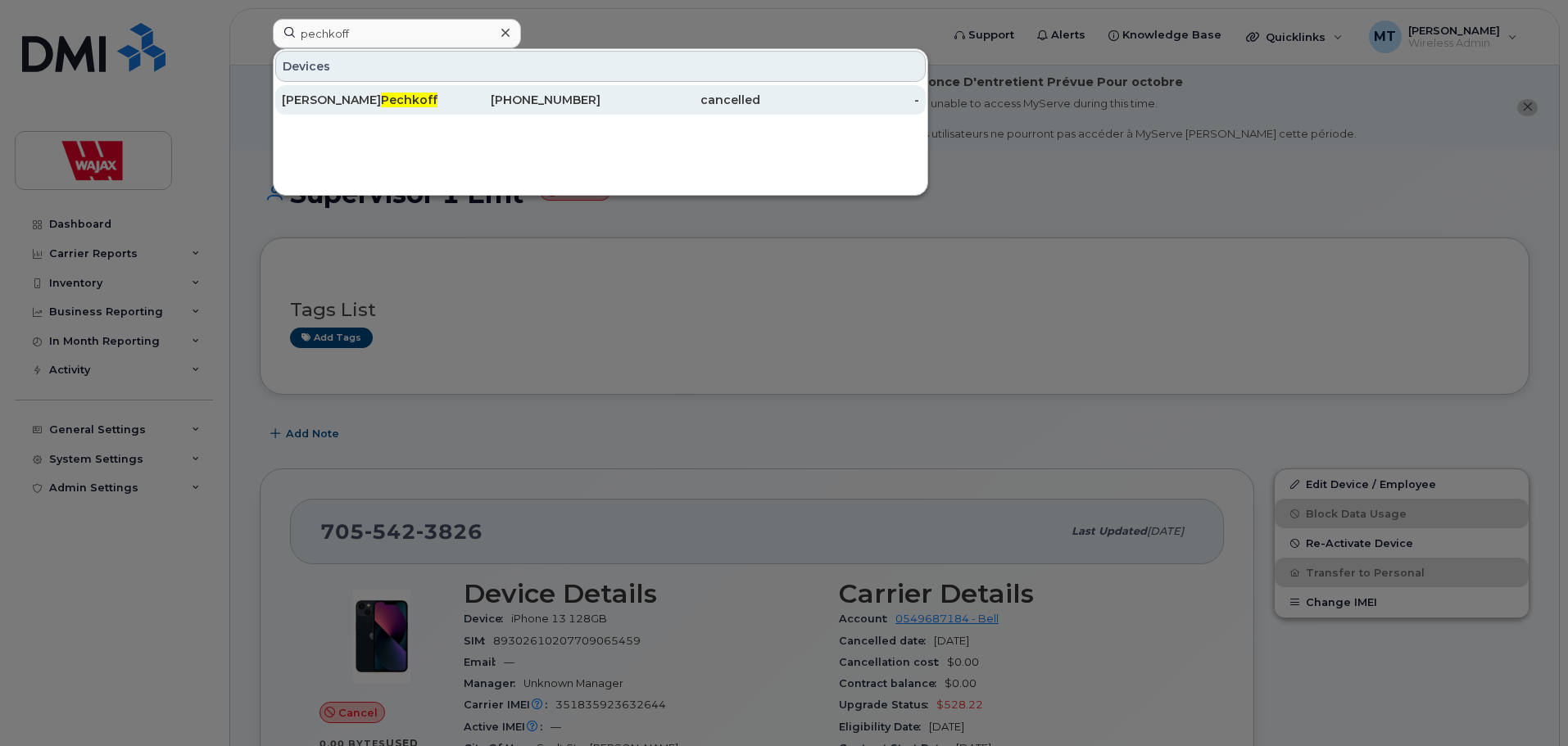
click at [468, 113] on div "613-857-1559" at bounding box center [521, 100] width 160 height 29
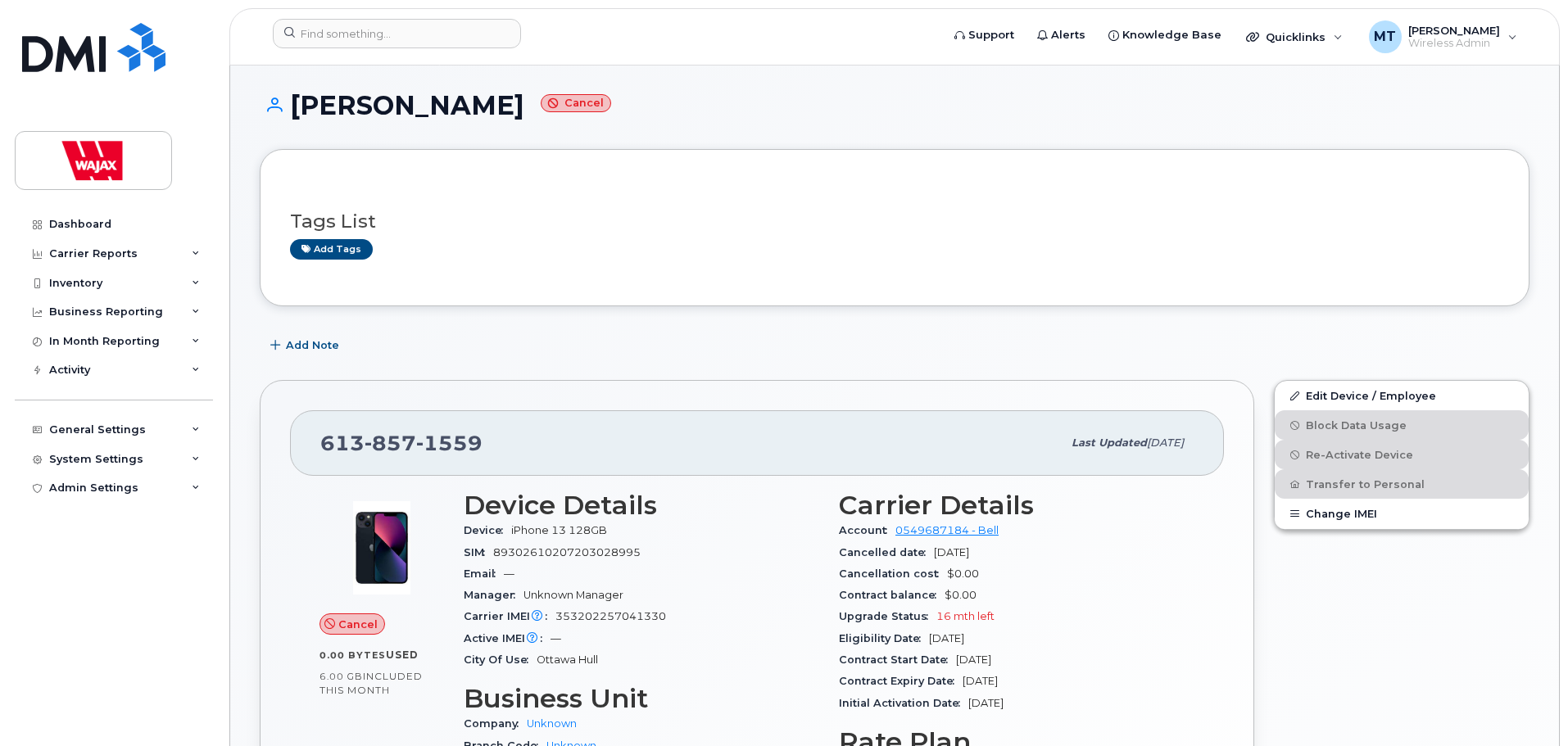
scroll to position [246, 0]
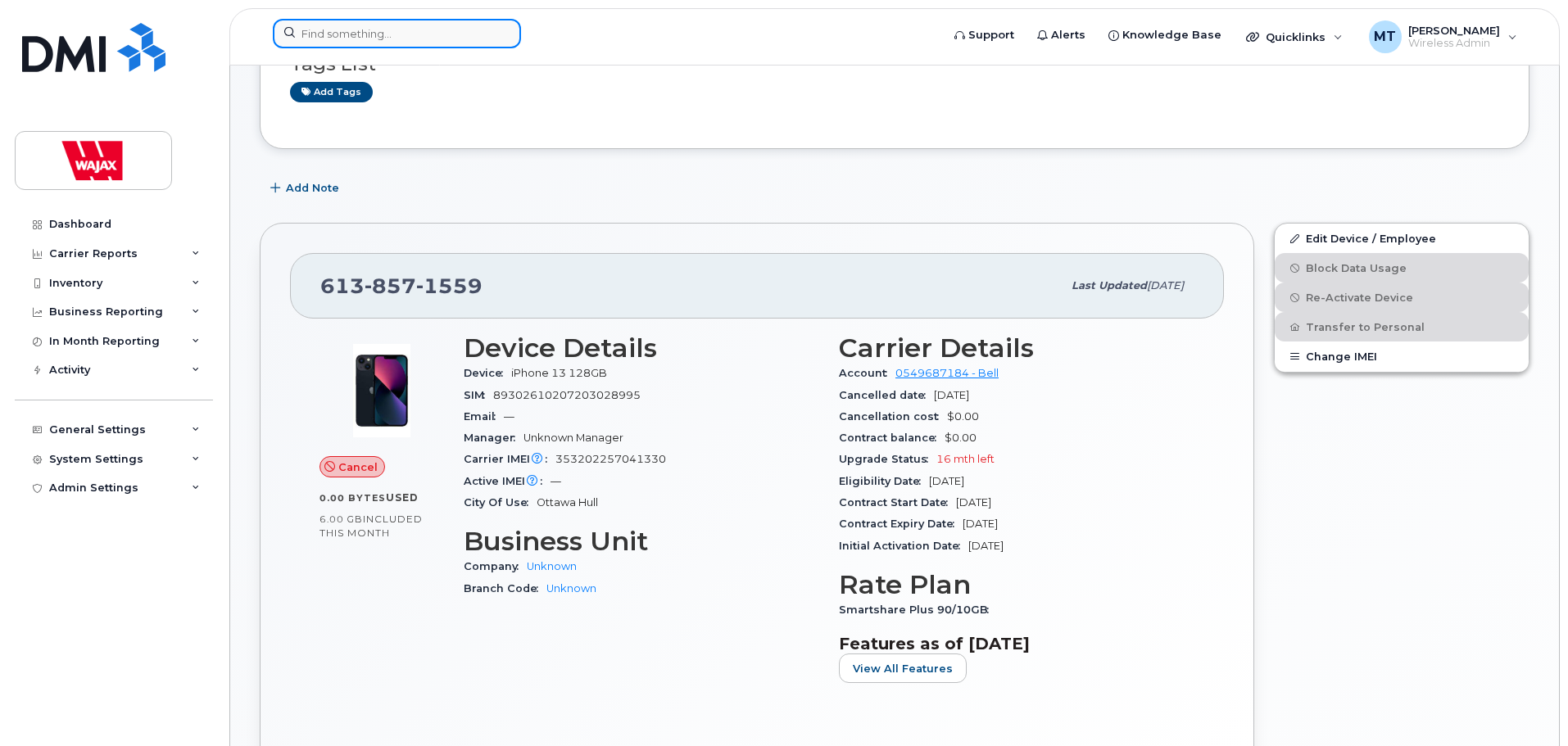
click at [466, 32] on input at bounding box center [397, 34] width 248 height 29
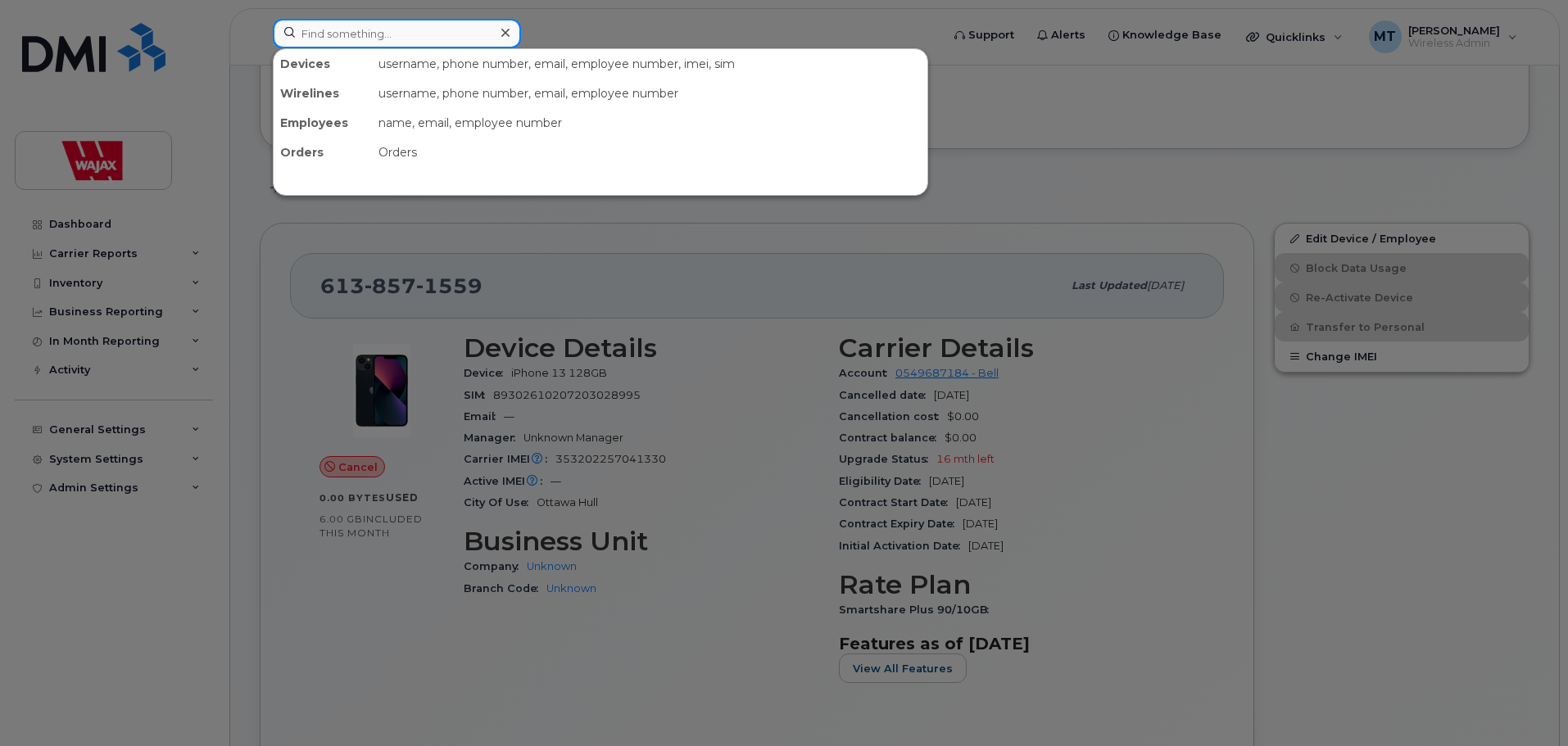
paste input "G607LWRWWM"
type input "G607LWRWWM"
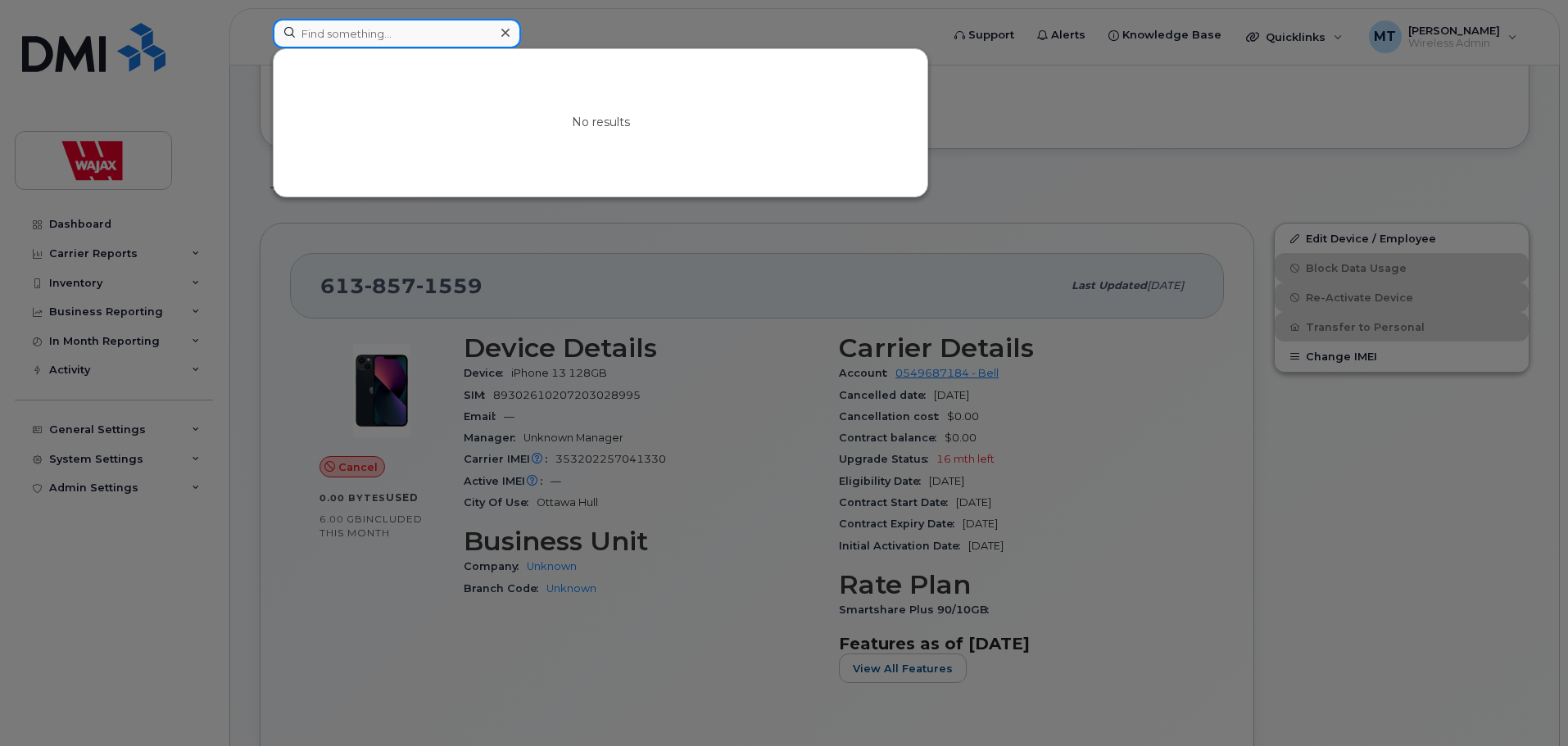
type input "R"
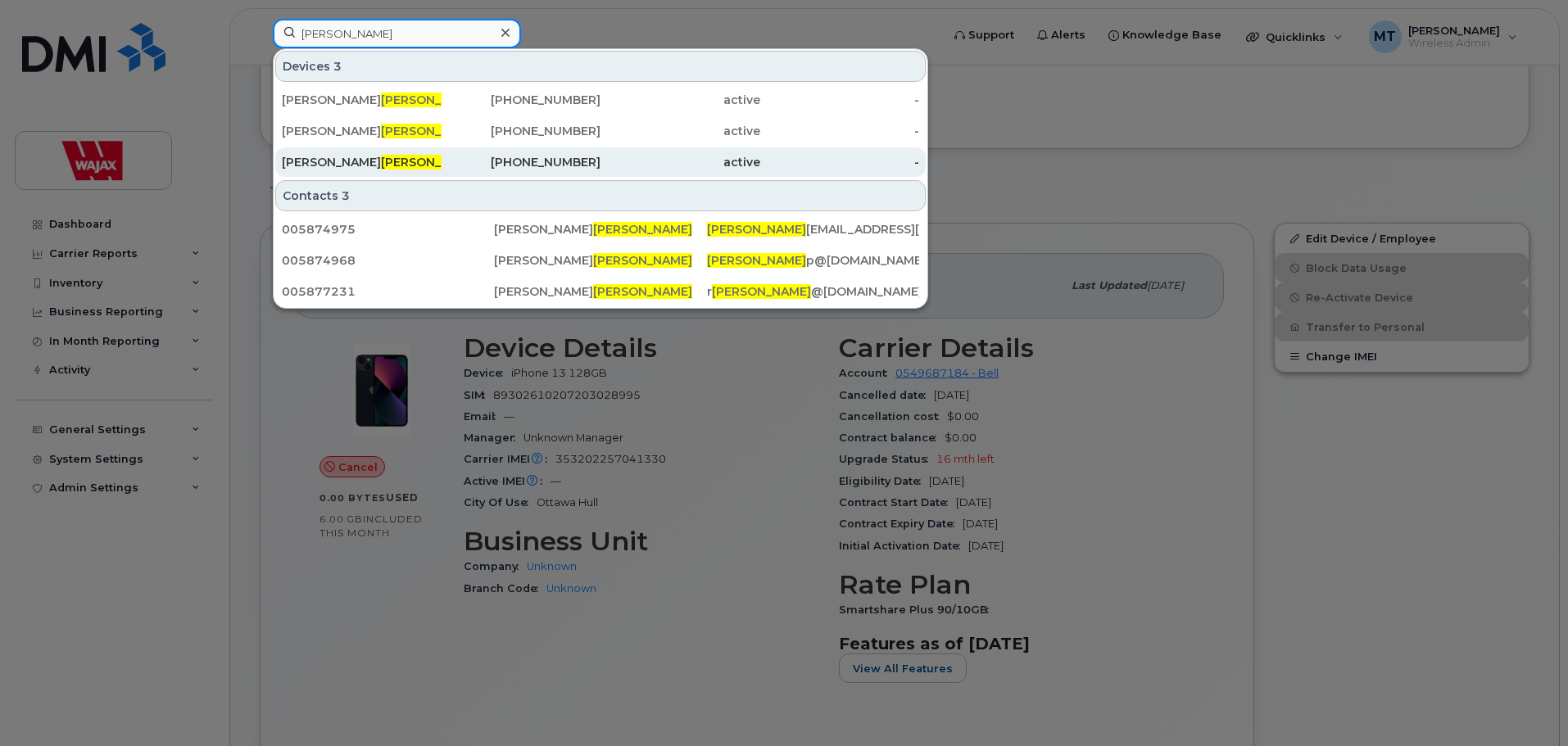
type input "[PERSON_NAME]"
click at [446, 155] on div "[PHONE_NUMBER]" at bounding box center [521, 162] width 160 height 16
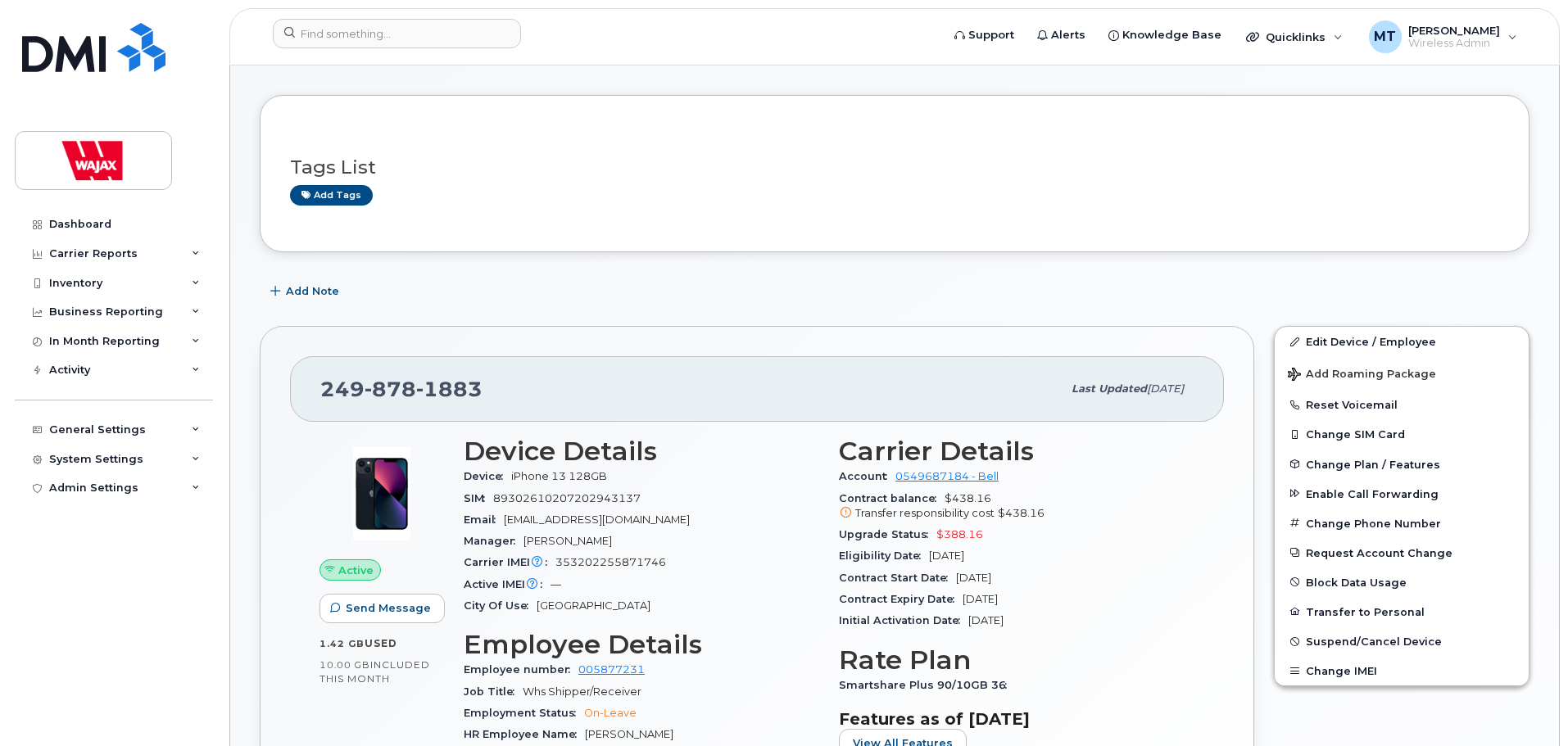
scroll to position [164, 0]
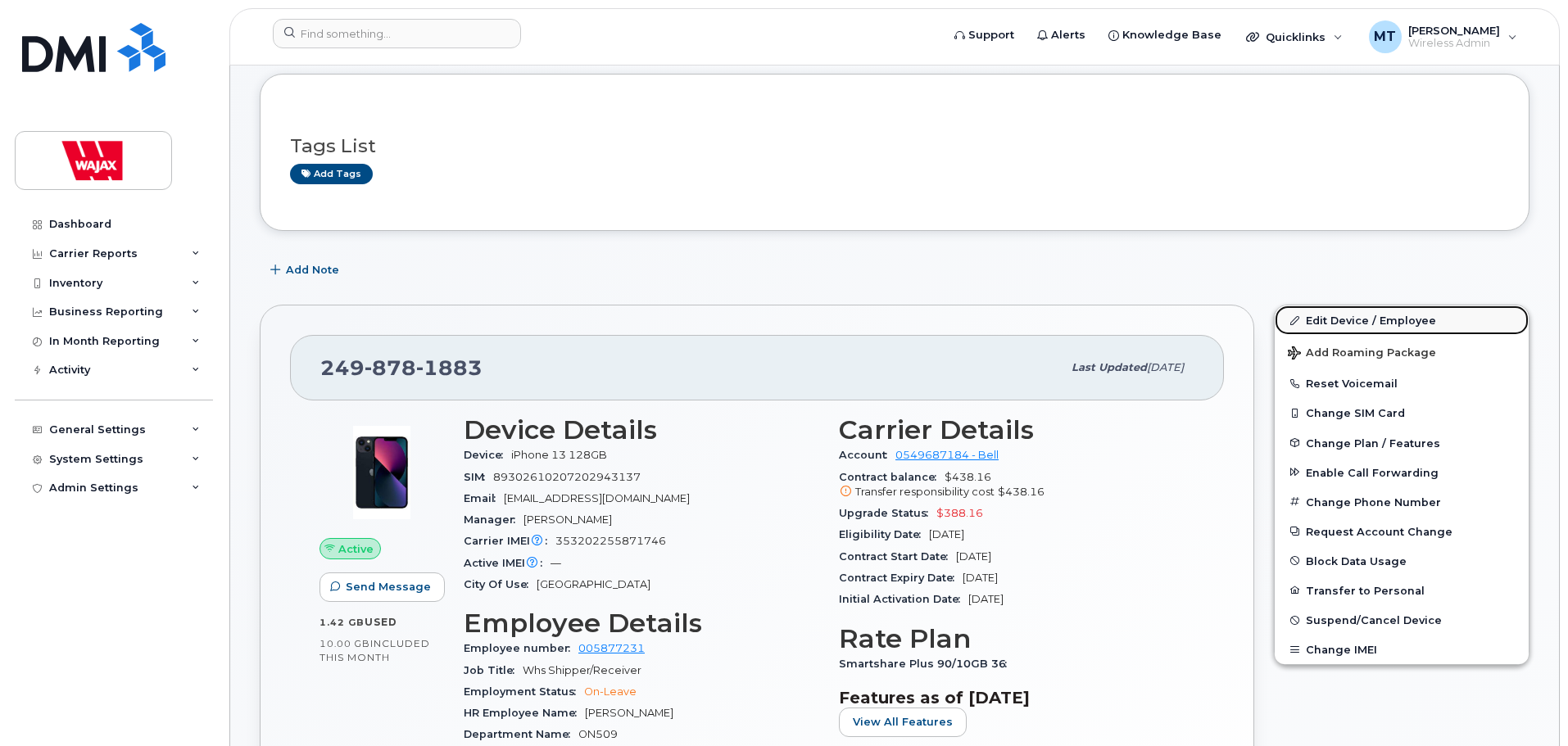
click at [1302, 322] on link "Edit Device / Employee" at bounding box center [1401, 320] width 254 height 29
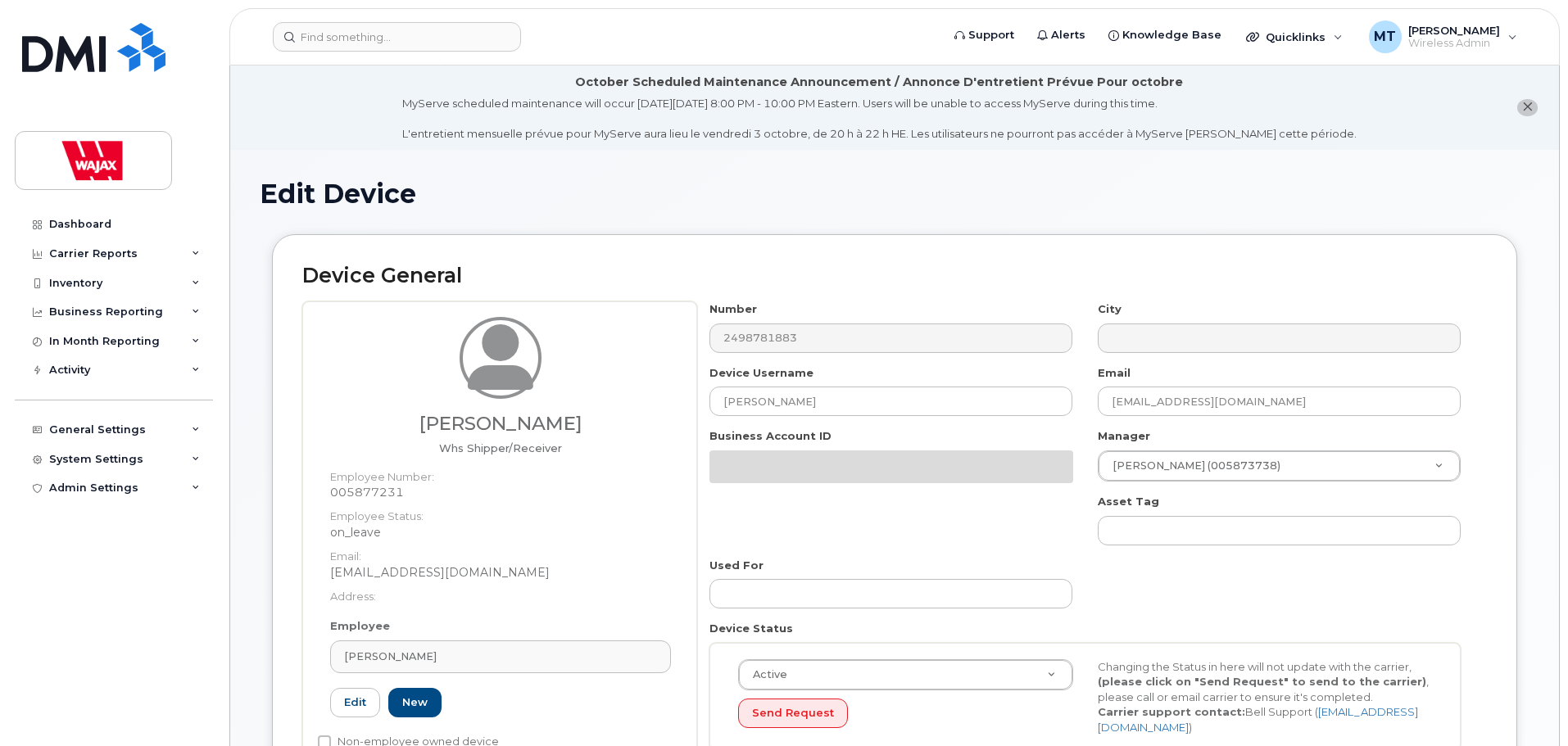
select select "23291732"
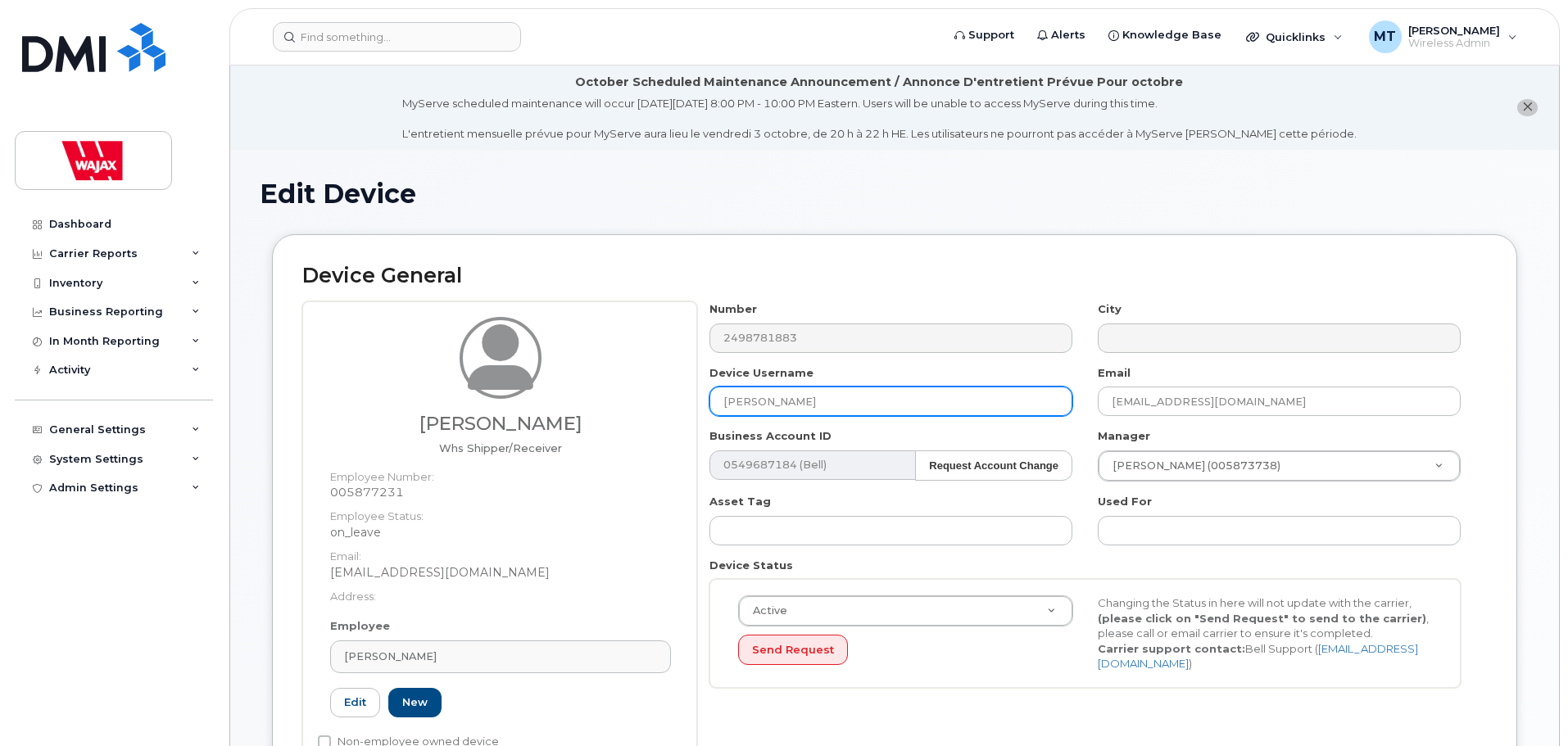
click at [722, 407] on input "[PERSON_NAME]" at bounding box center [891, 401] width 363 height 29
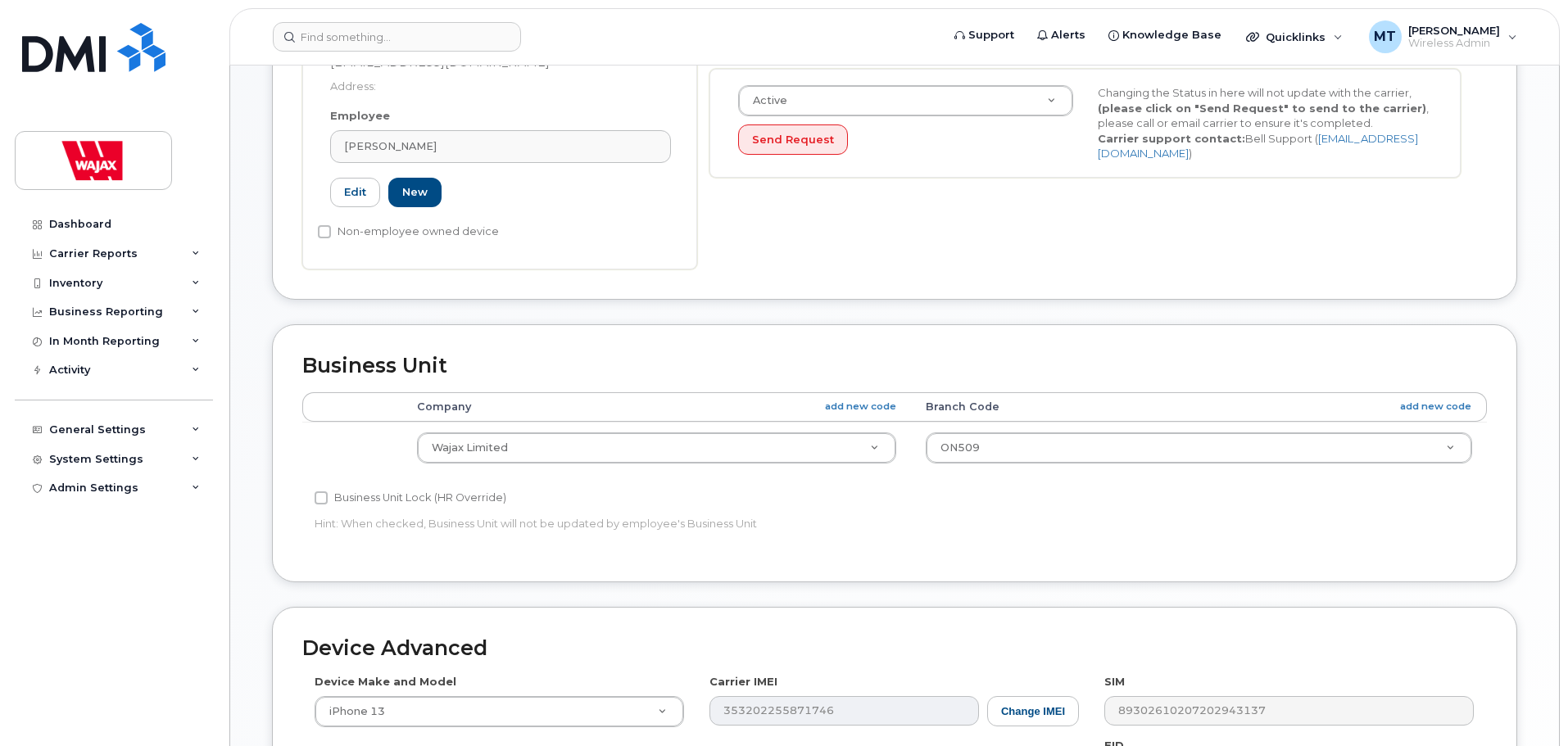
scroll to position [859, 0]
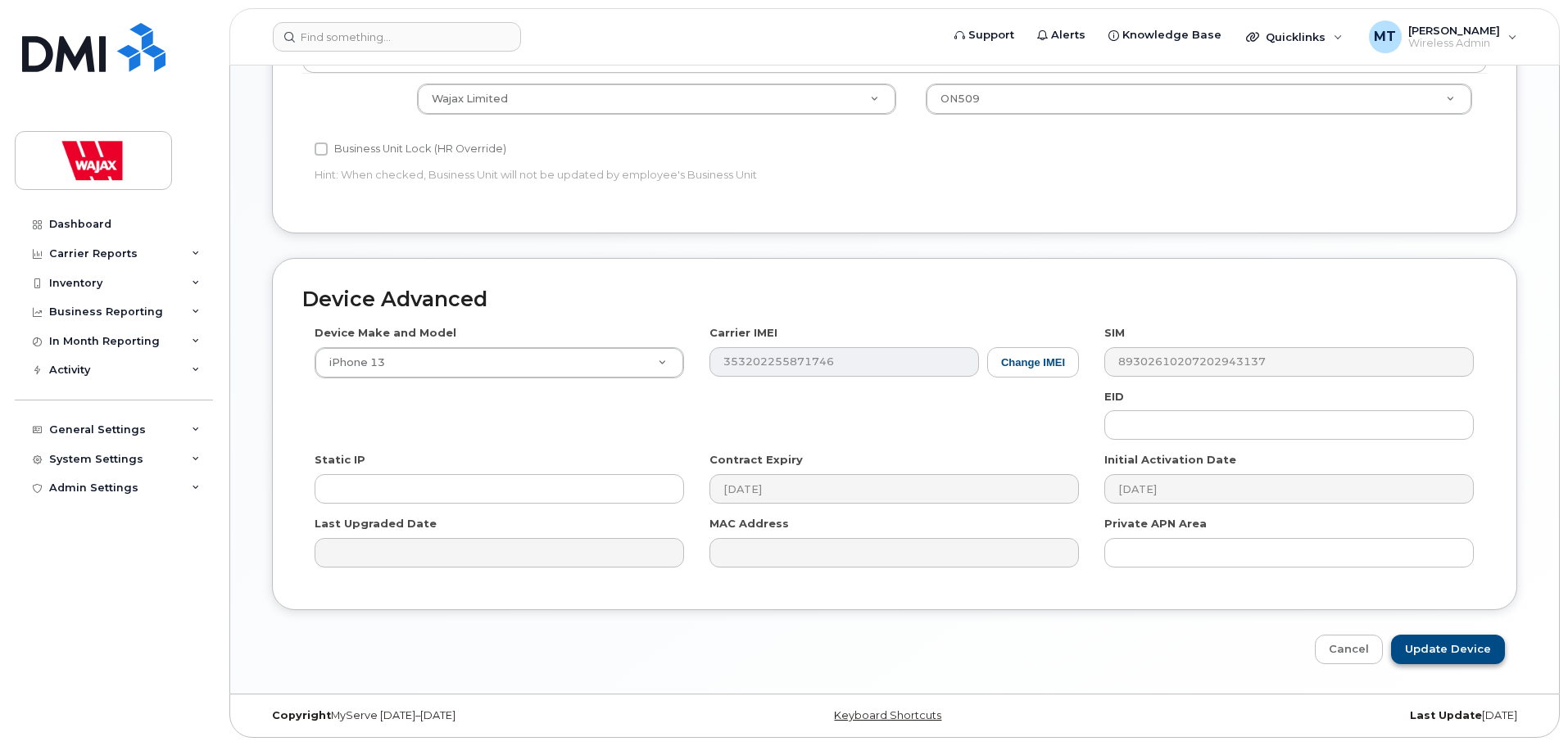
type input "S-[PERSON_NAME]"
click at [1440, 651] on input "Update Device" at bounding box center [1447, 650] width 113 height 30
type input "Saving..."
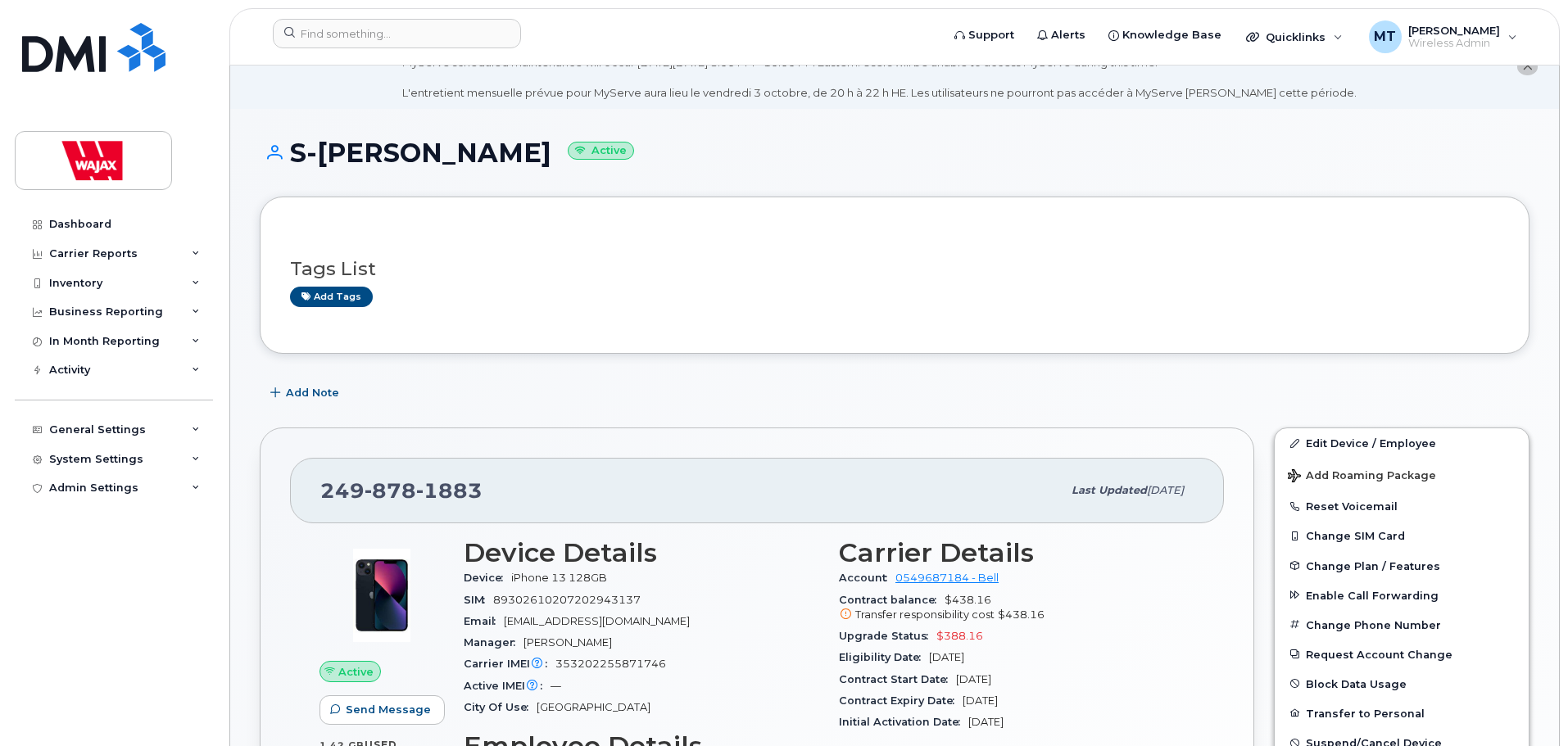
scroll to position [82, 0]
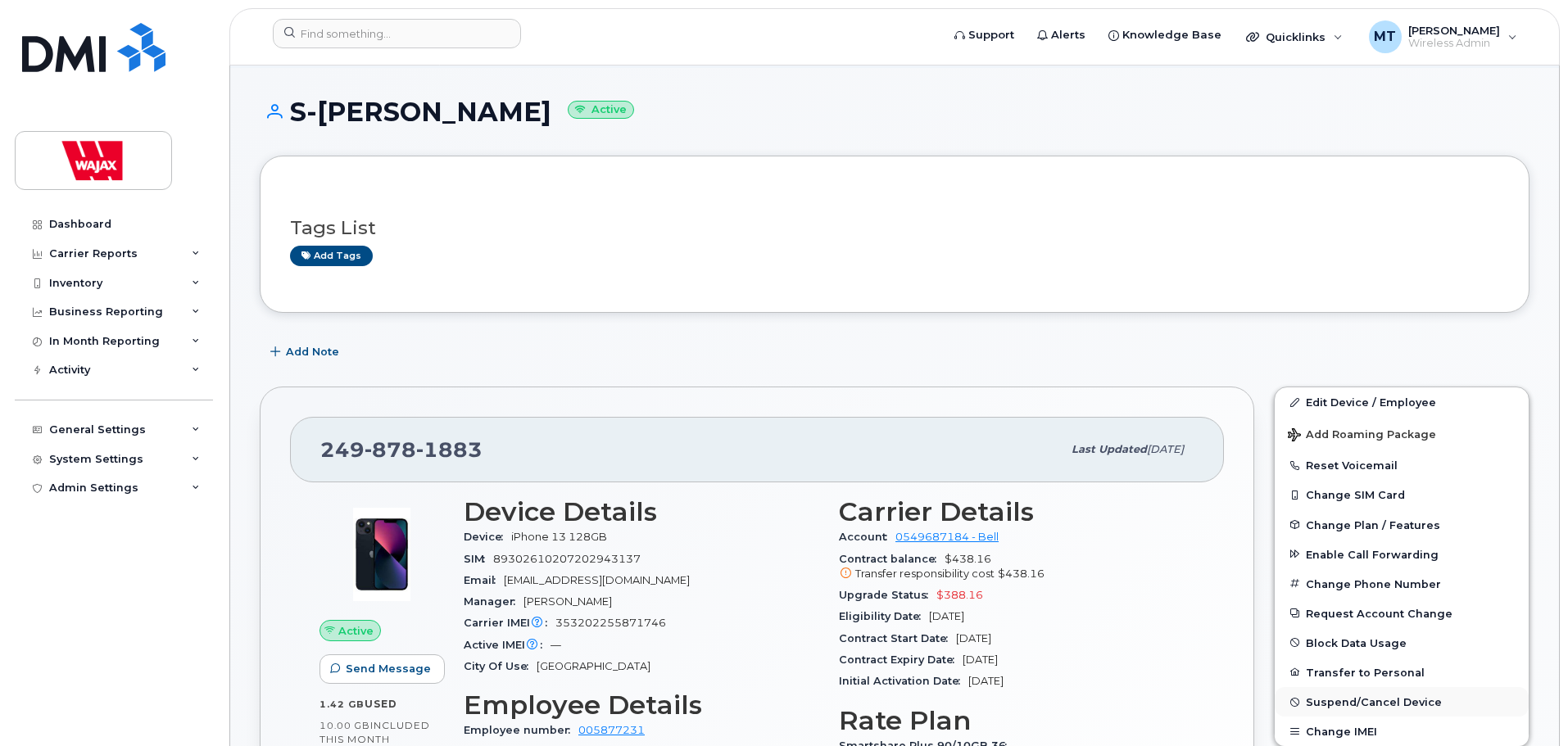
click at [1315, 698] on span "Suspend/Cancel Device" at bounding box center [1374, 702] width 136 height 13
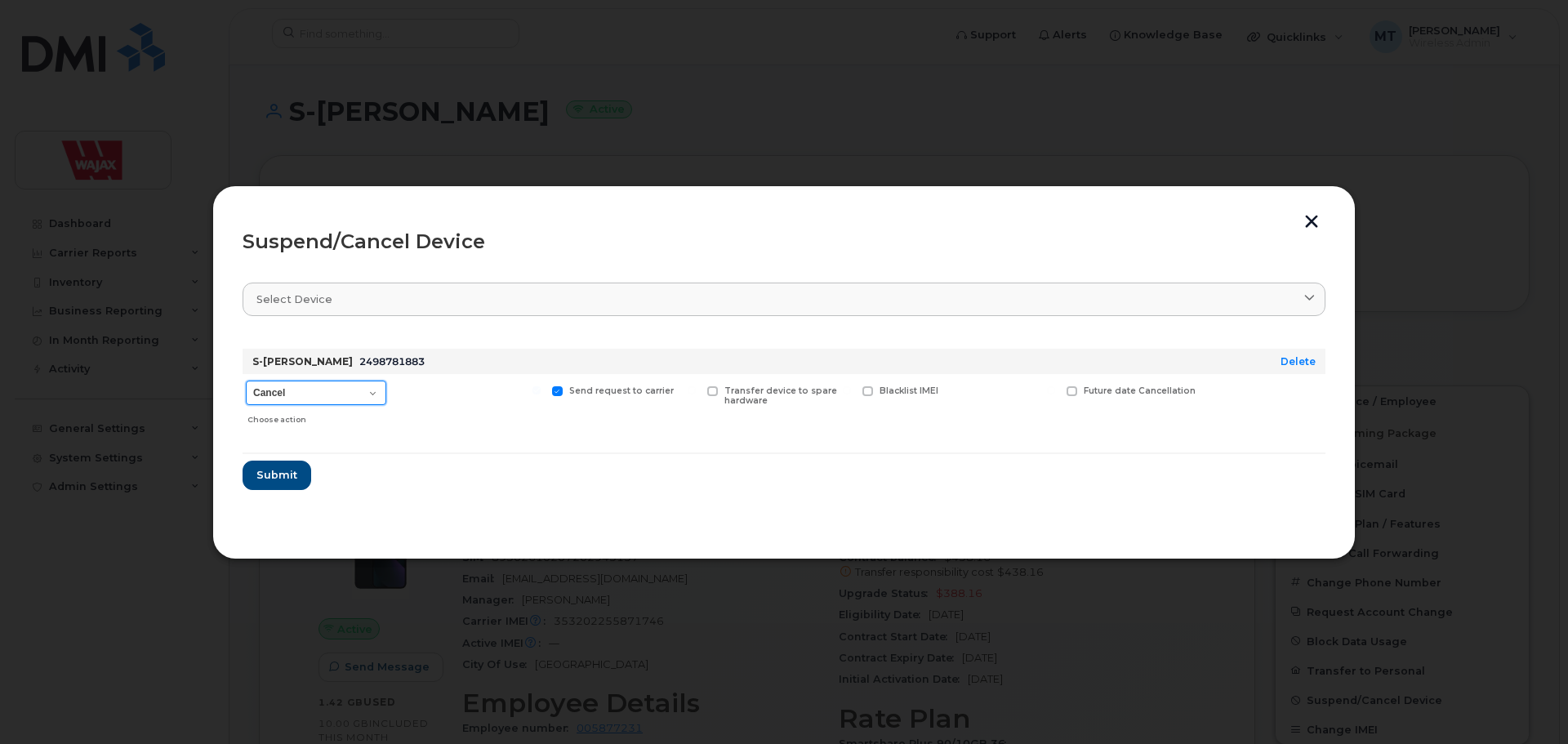
click at [353, 392] on select "Cancel Suspend - Extend Suspension Suspend - Reduced Rate Suspend - Full Rate S…" at bounding box center [316, 393] width 140 height 24
select select "[object Object]"
click at [246, 381] on select "Cancel Suspend - Extend Suspension Suspend - Reduced Rate Suspend - Full Rate S…" at bounding box center [316, 393] width 140 height 24
click at [285, 481] on span "Submit" at bounding box center [276, 474] width 41 height 15
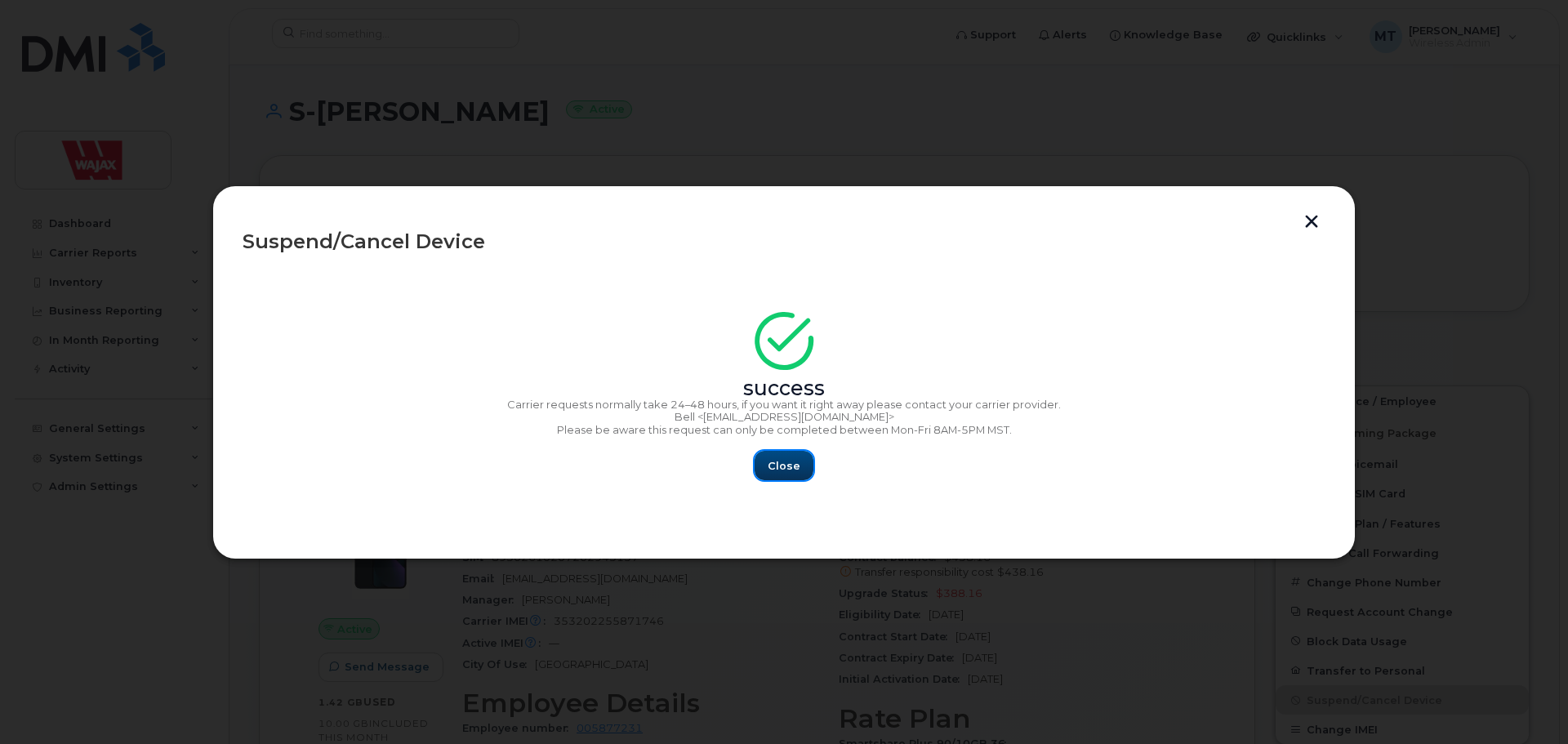
click at [765, 456] on button "Close" at bounding box center [784, 465] width 59 height 29
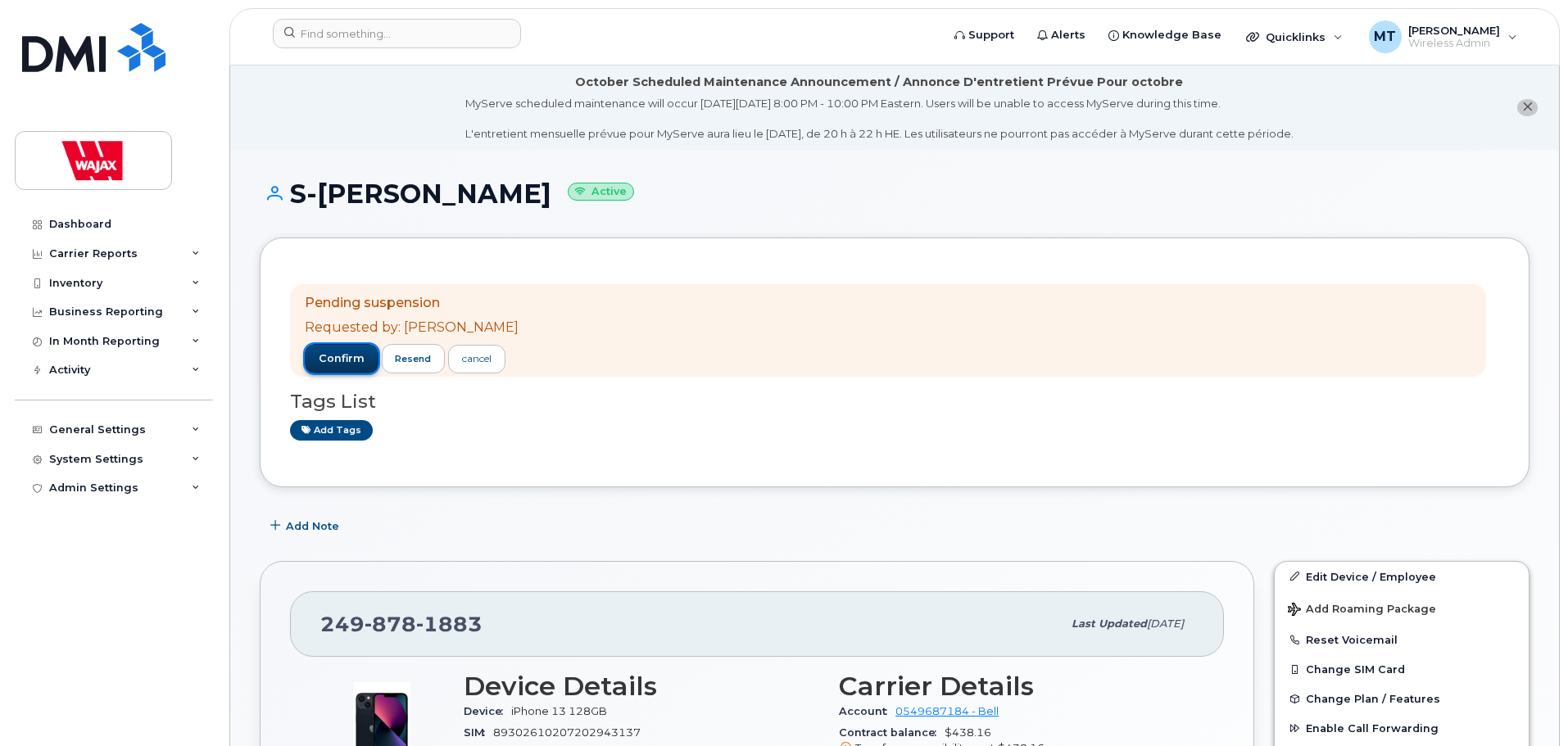
click at [335, 358] on span "confirm" at bounding box center [341, 358] width 46 height 15
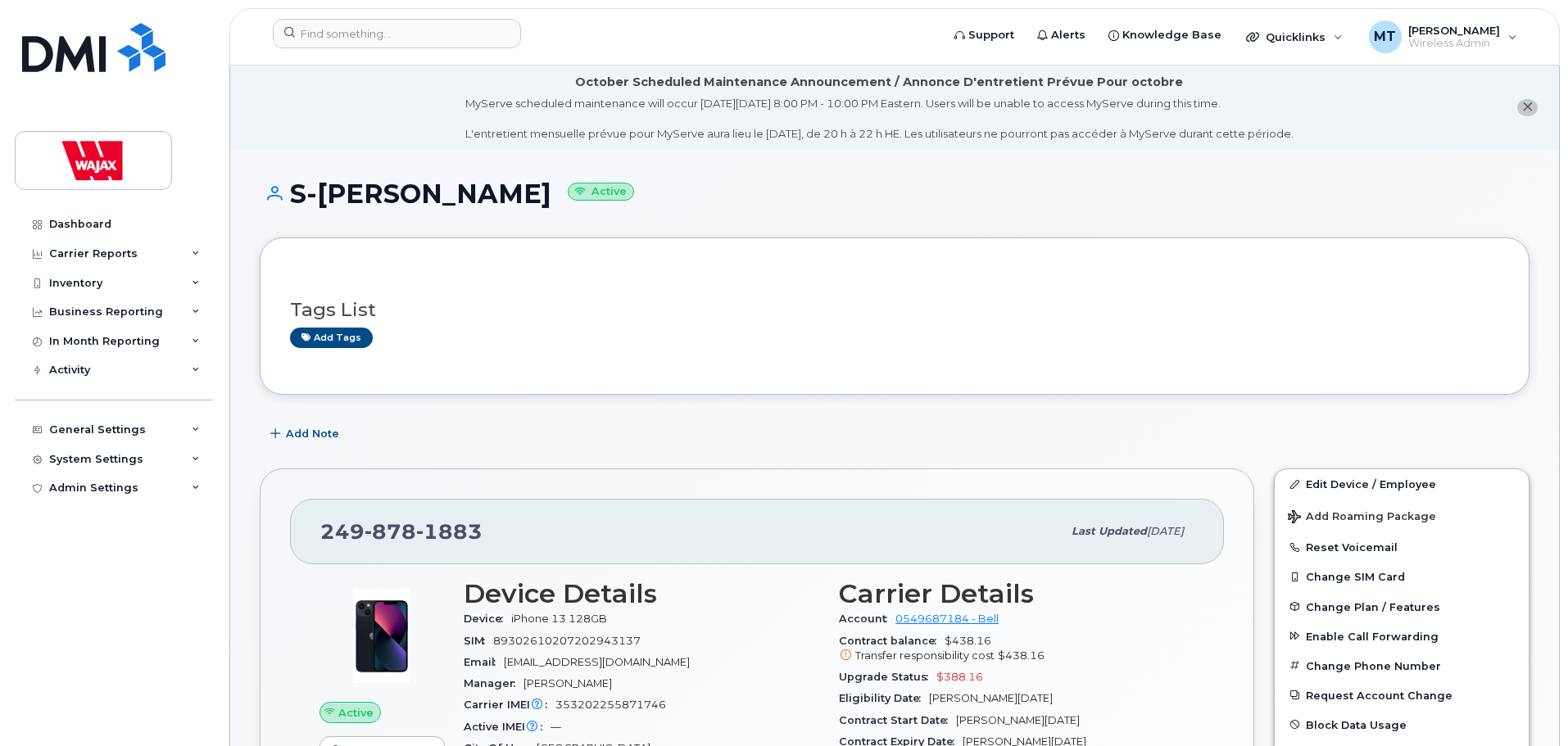
drag, startPoint x: 320, startPoint y: 186, endPoint x: 509, endPoint y: 190, distance: 189.0
click at [509, 190] on h1 "S-[PERSON_NAME] Active" at bounding box center [894, 194] width 1269 height 29
copy h1 "[PERSON_NAME]"
click at [487, 37] on input at bounding box center [397, 34] width 248 height 29
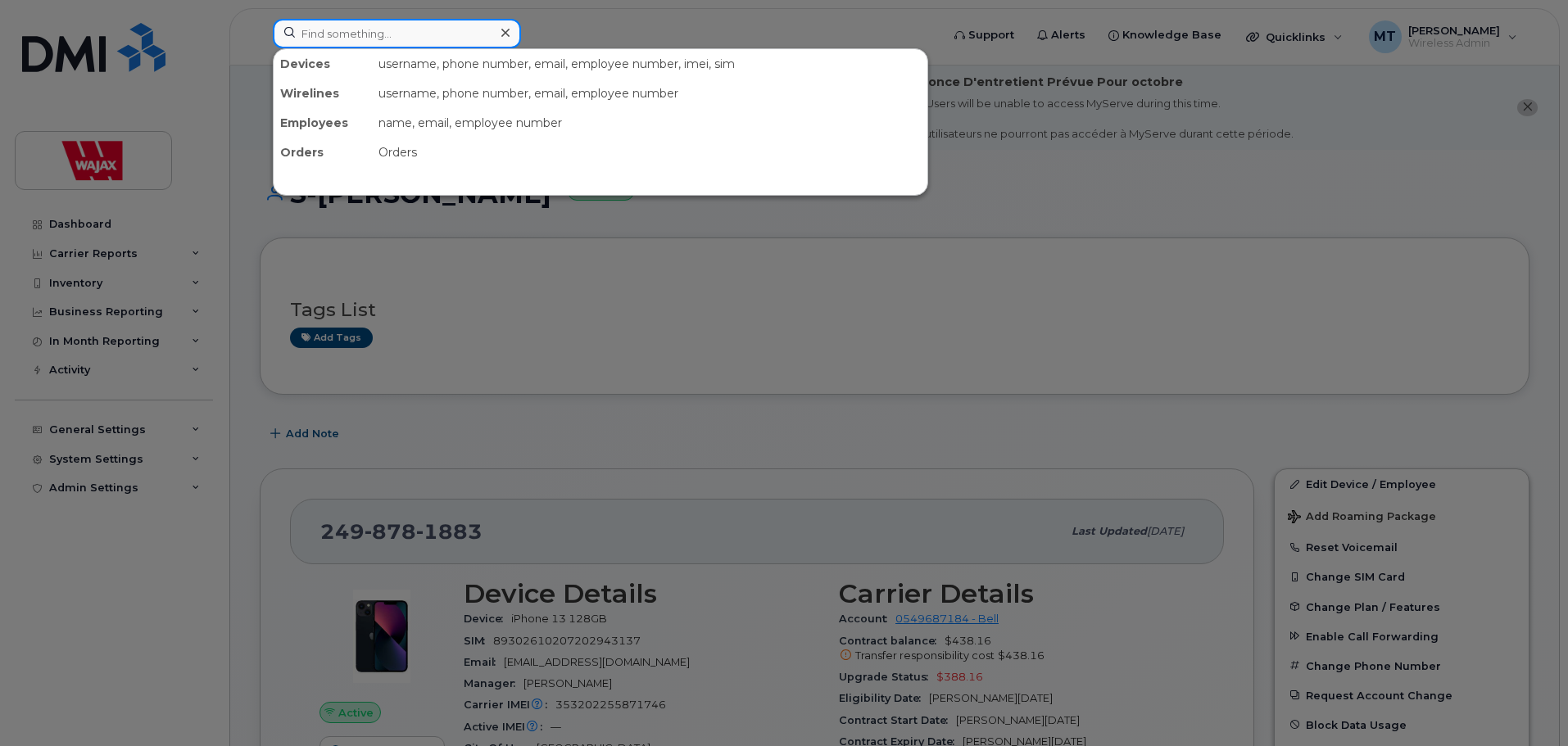
paste input "Jennifer Ferrusi"
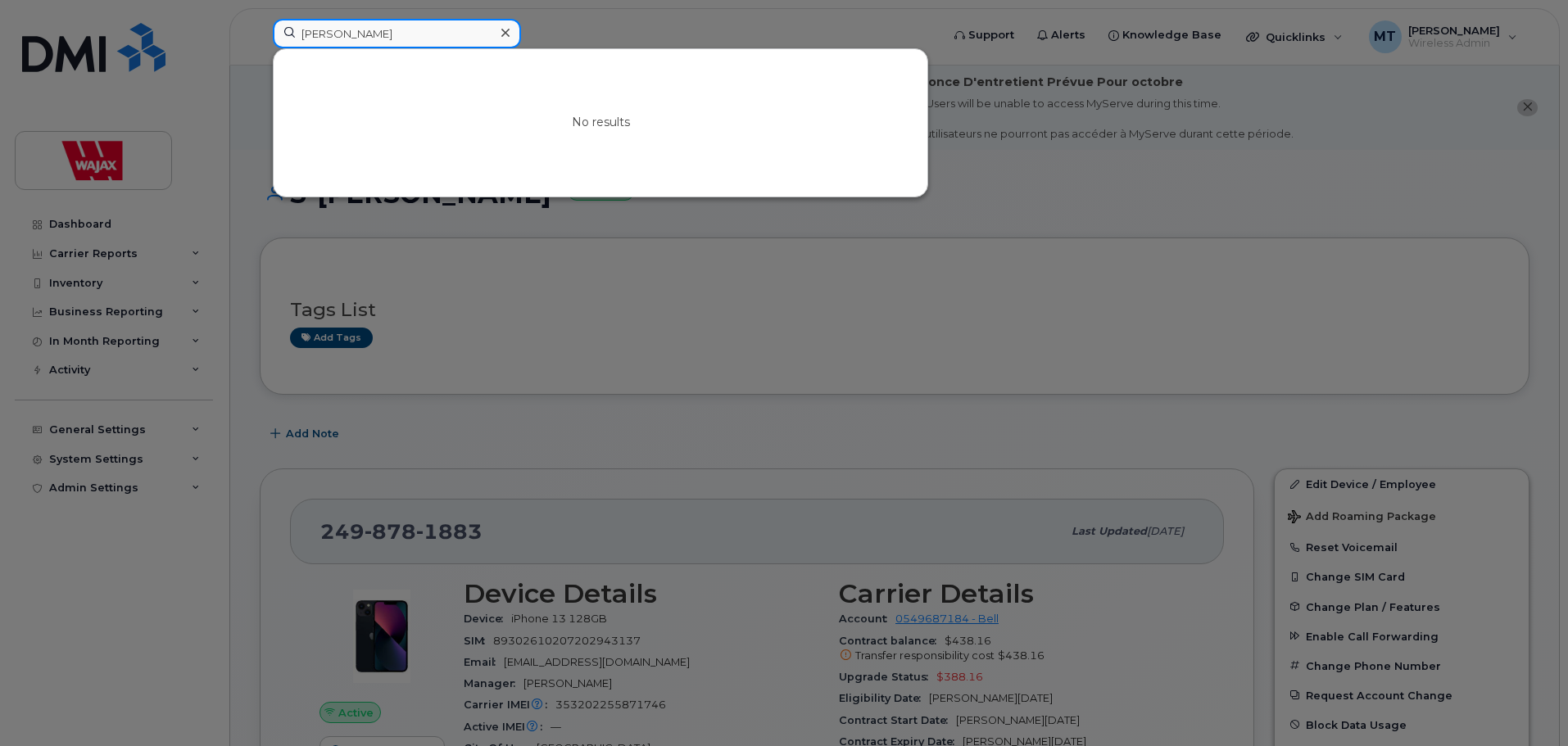
drag, startPoint x: 452, startPoint y: 38, endPoint x: 196, endPoint y: 34, distance: 256.0
click at [260, 34] on div "Jennifer Ferrusi No results" at bounding box center [601, 37] width 683 height 36
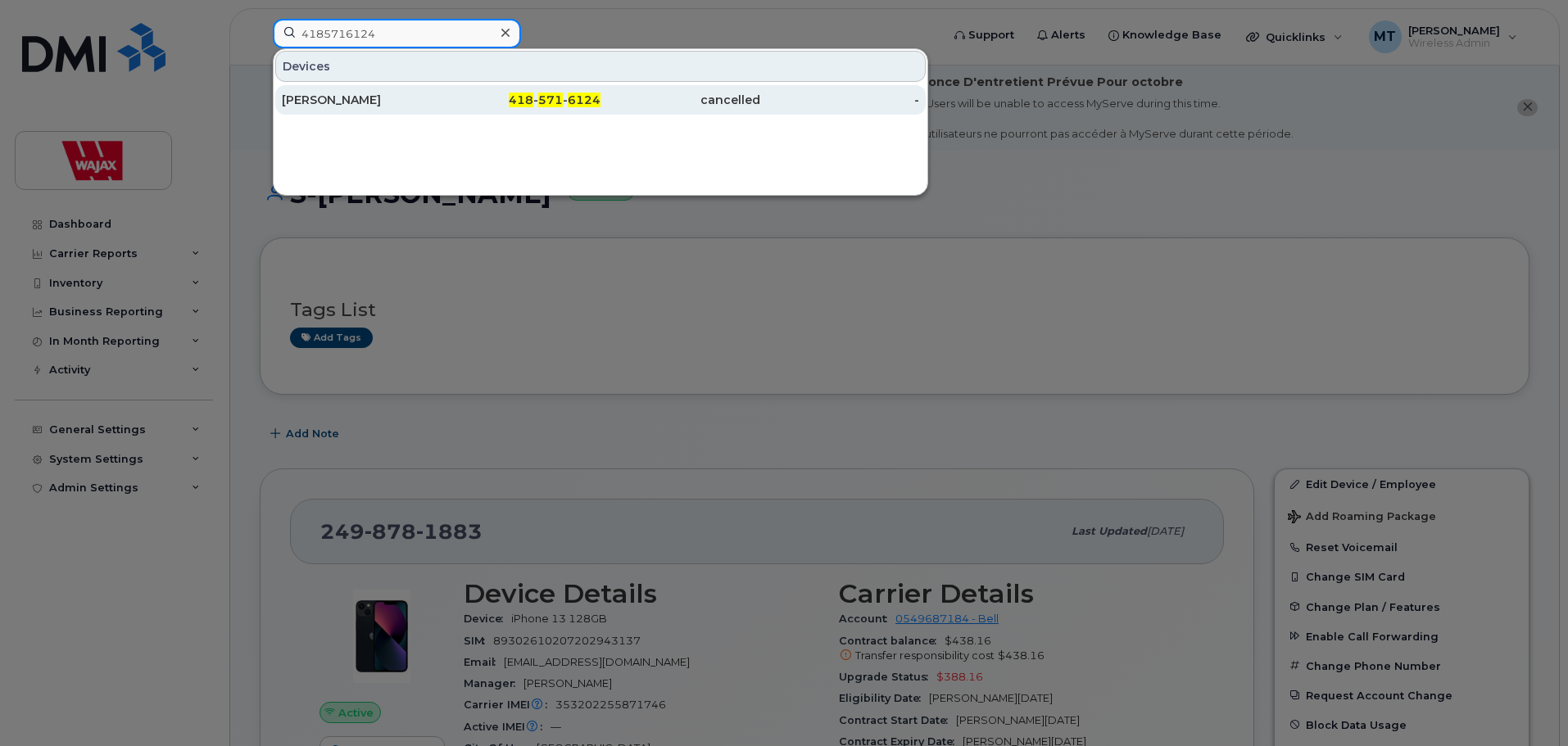
type input "4185716124"
click at [414, 111] on div "[PERSON_NAME]" at bounding box center [361, 100] width 160 height 29
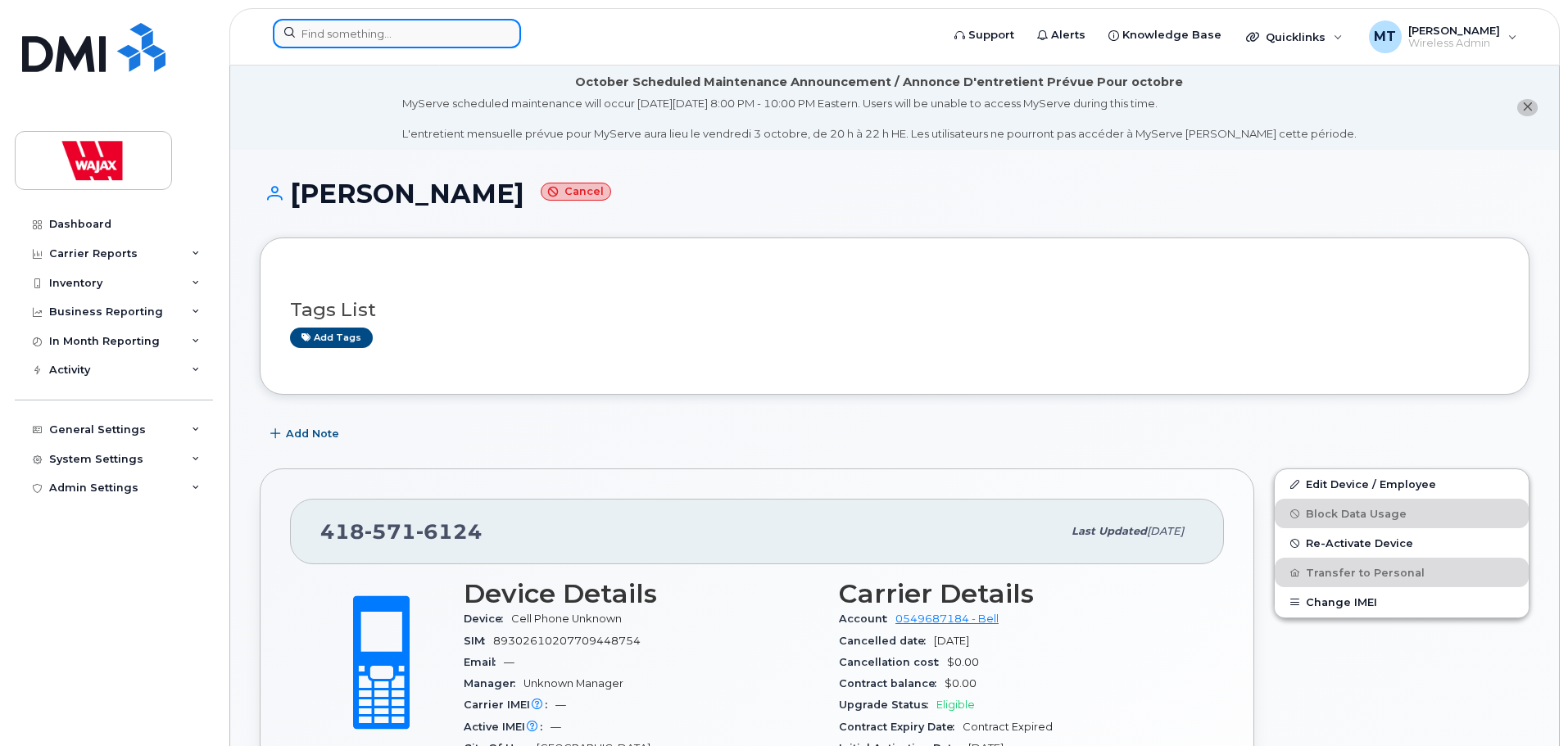
click at [430, 21] on input at bounding box center [397, 34] width 248 height 29
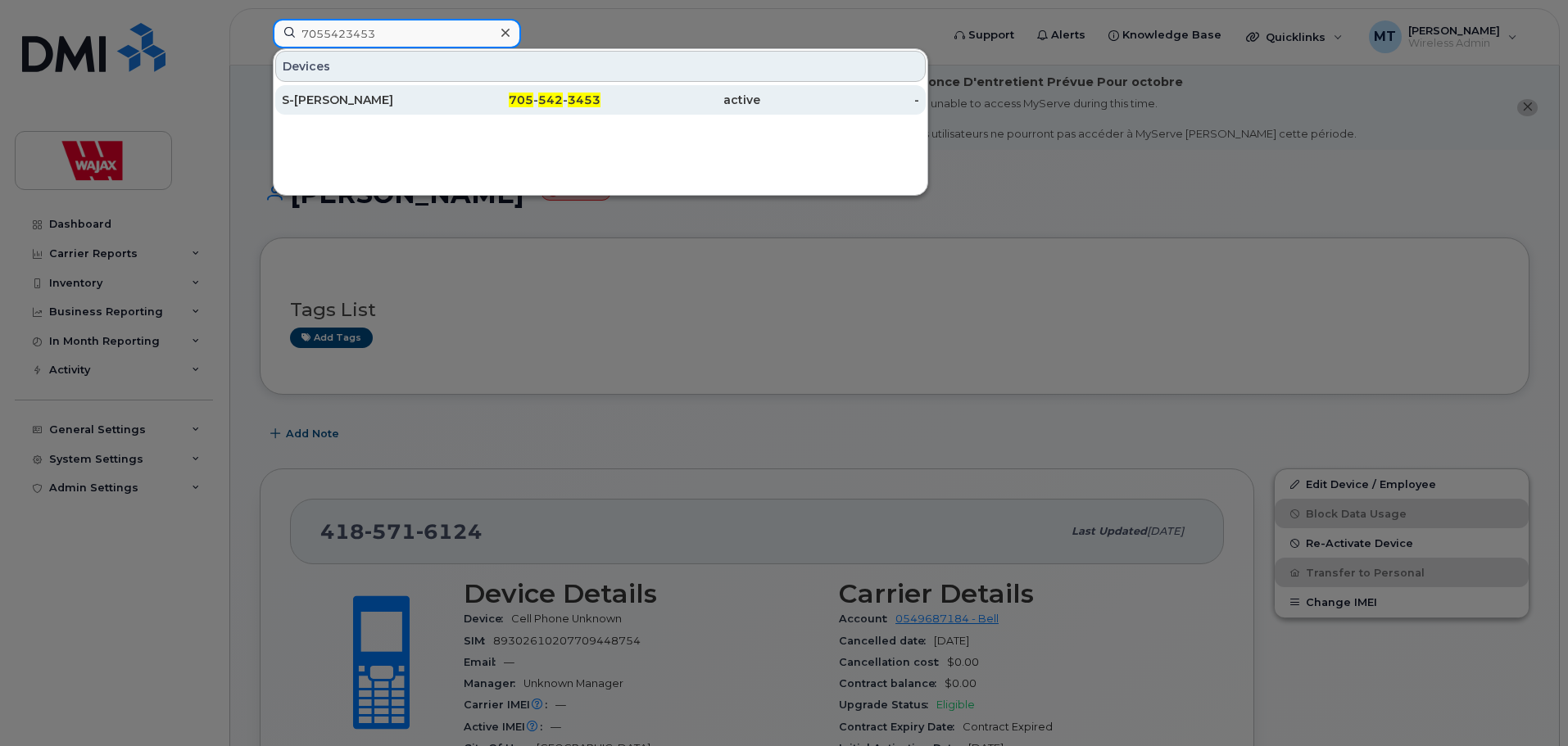
type input "7055423453"
click at [426, 103] on div "S-[PERSON_NAME]" at bounding box center [361, 100] width 160 height 16
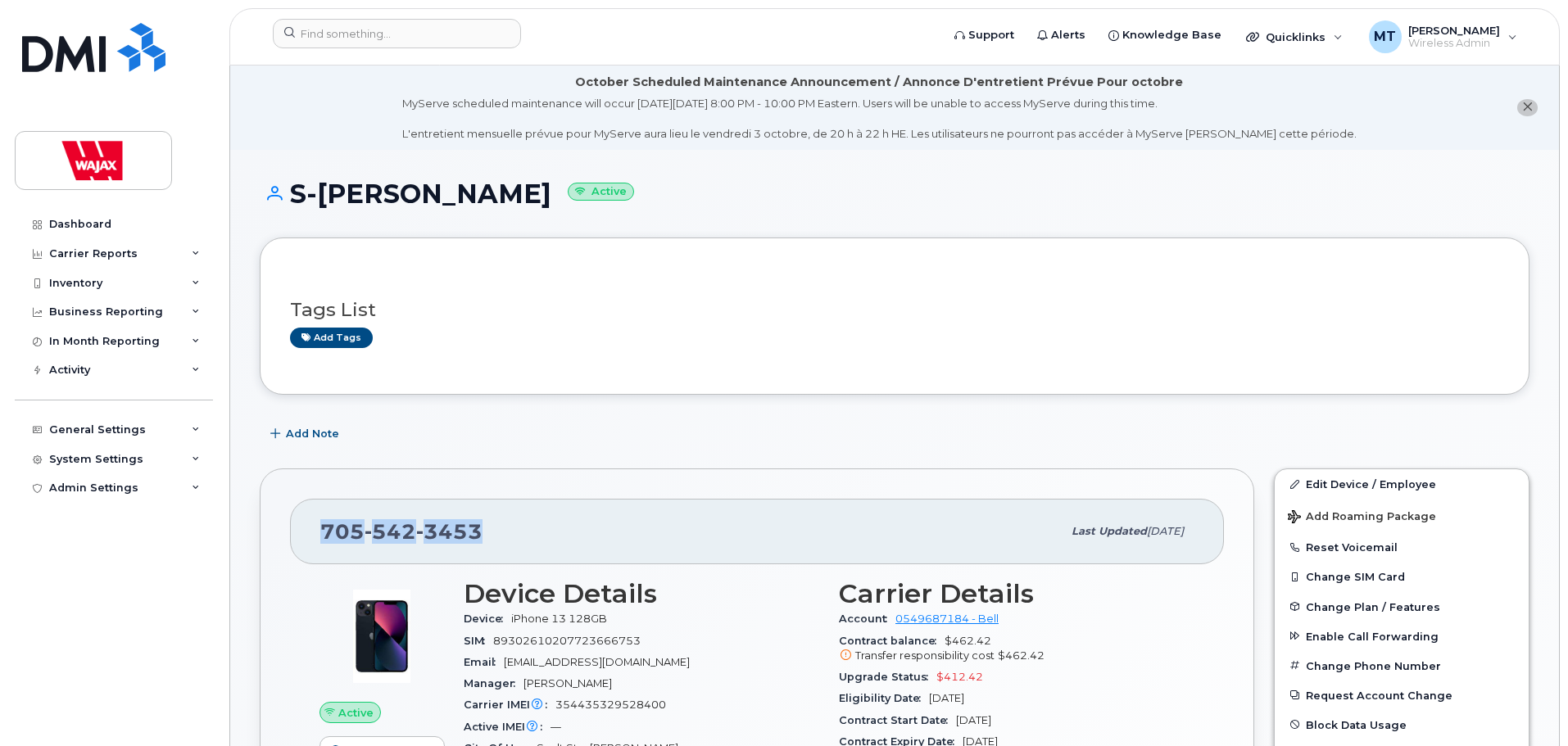
drag, startPoint x: 492, startPoint y: 524, endPoint x: 321, endPoint y: 527, distance: 171.0
click at [321, 527] on div "[PHONE_NUMBER]" at bounding box center [691, 532] width 741 height 34
copy span "[PHONE_NUMBER]"
